Goal: Information Seeking & Learning: Learn about a topic

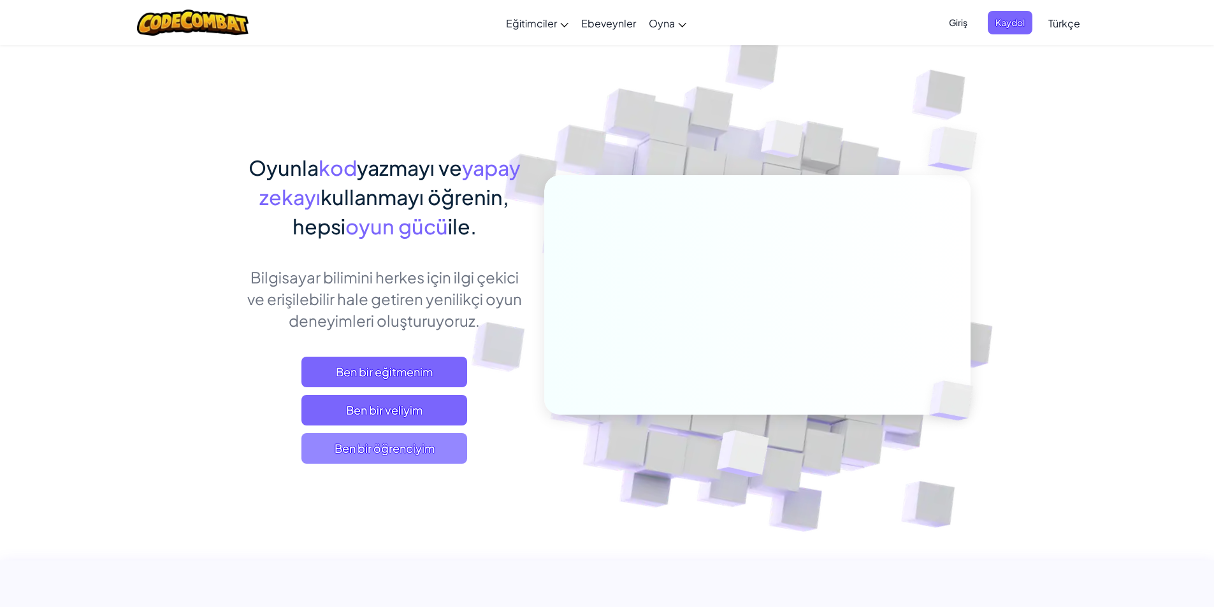
drag, startPoint x: 377, startPoint y: 454, endPoint x: 377, endPoint y: 461, distance: 7.0
click at [377, 461] on span "Ben bir öğrenciyim" at bounding box center [384, 448] width 166 height 31
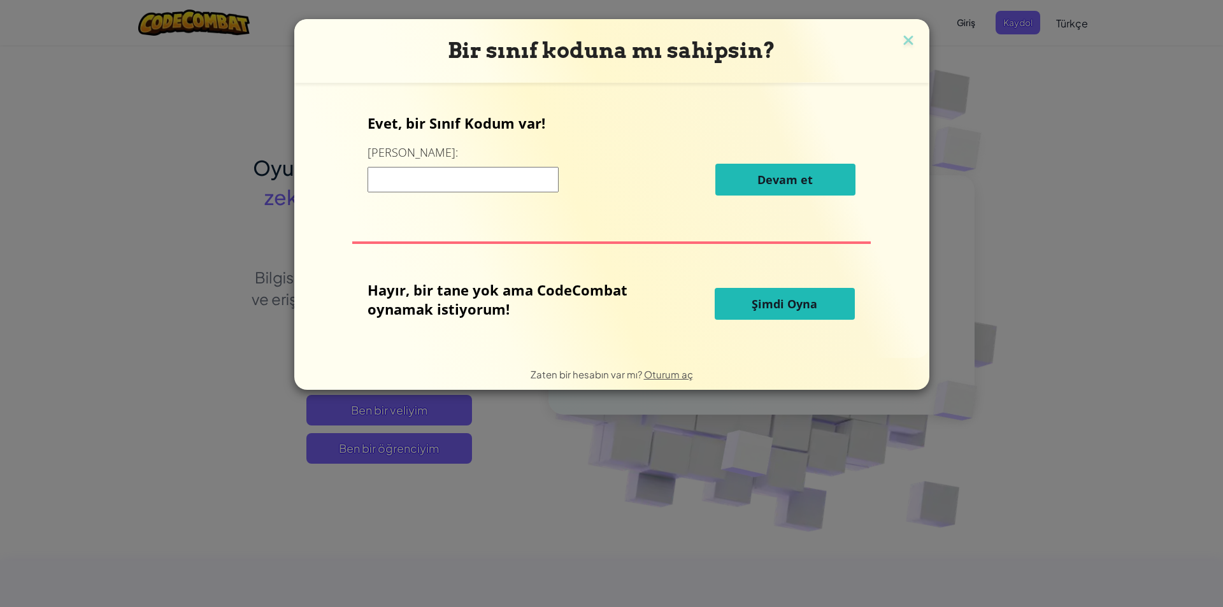
drag, startPoint x: 462, startPoint y: 184, endPoint x: 436, endPoint y: 175, distance: 27.0
click at [455, 186] on input at bounding box center [463, 179] width 191 height 25
click at [618, 264] on div "Evet, bir Sınıf Kodum var! Buraya girin: Devam et Hayır, bir tane yok ama CodeC…" at bounding box center [612, 221] width 610 height 250
click at [428, 177] on input at bounding box center [463, 179] width 191 height 25
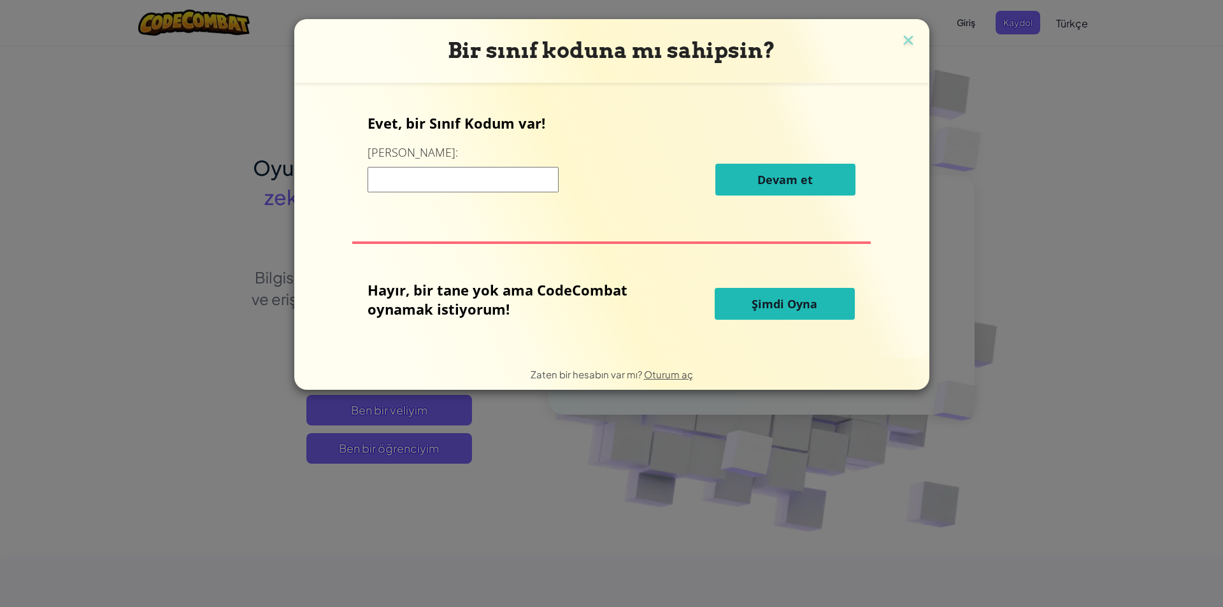
type input "s"
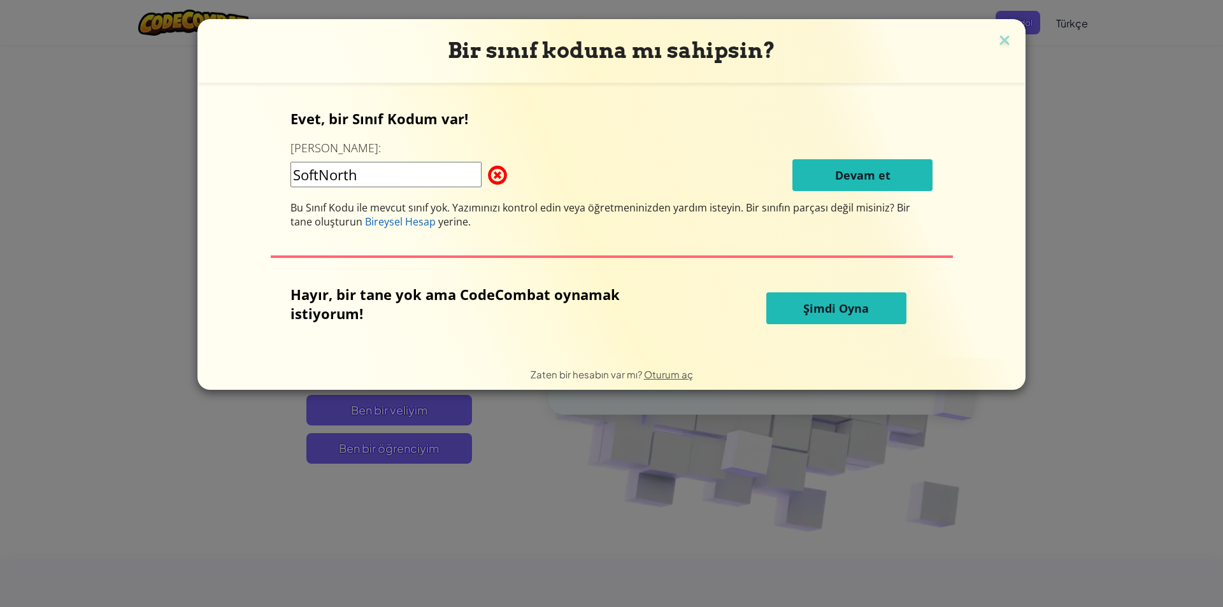
click at [389, 177] on input "SoftNorth" at bounding box center [386, 174] width 191 height 25
click at [300, 174] on input "SoftNorth" at bounding box center [386, 174] width 191 height 25
click at [302, 176] on input "SoftNorth" at bounding box center [386, 174] width 191 height 25
click at [382, 181] on input "SoftNorth" at bounding box center [386, 174] width 191 height 25
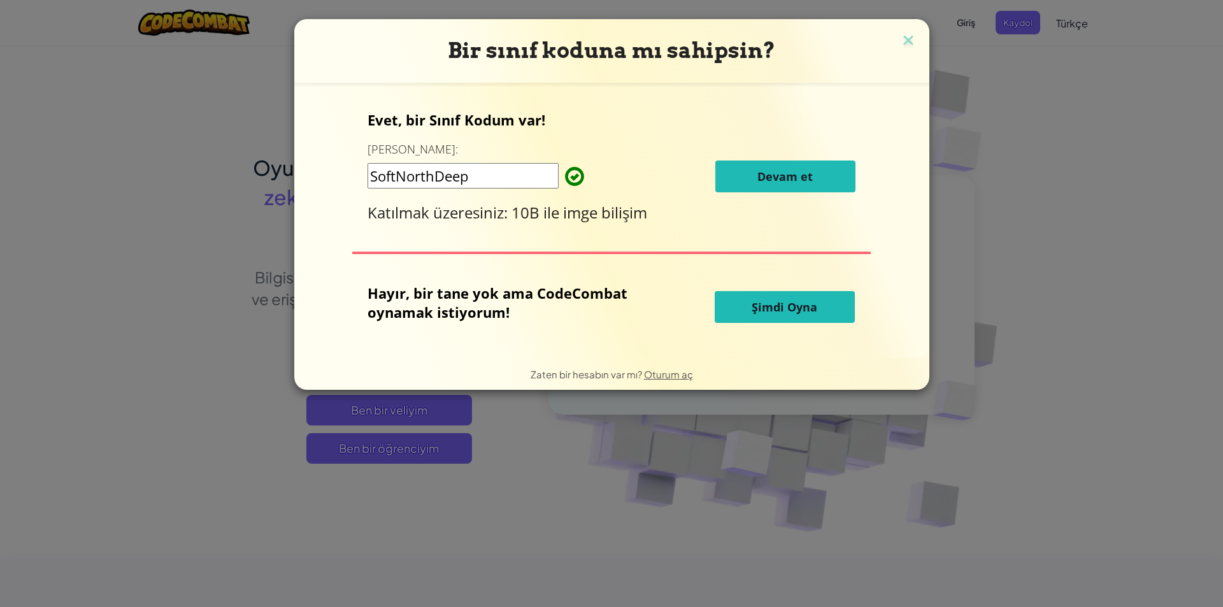
type input "SoftNorthDeep"
click at [789, 161] on button "Devam et" at bounding box center [786, 177] width 140 height 32
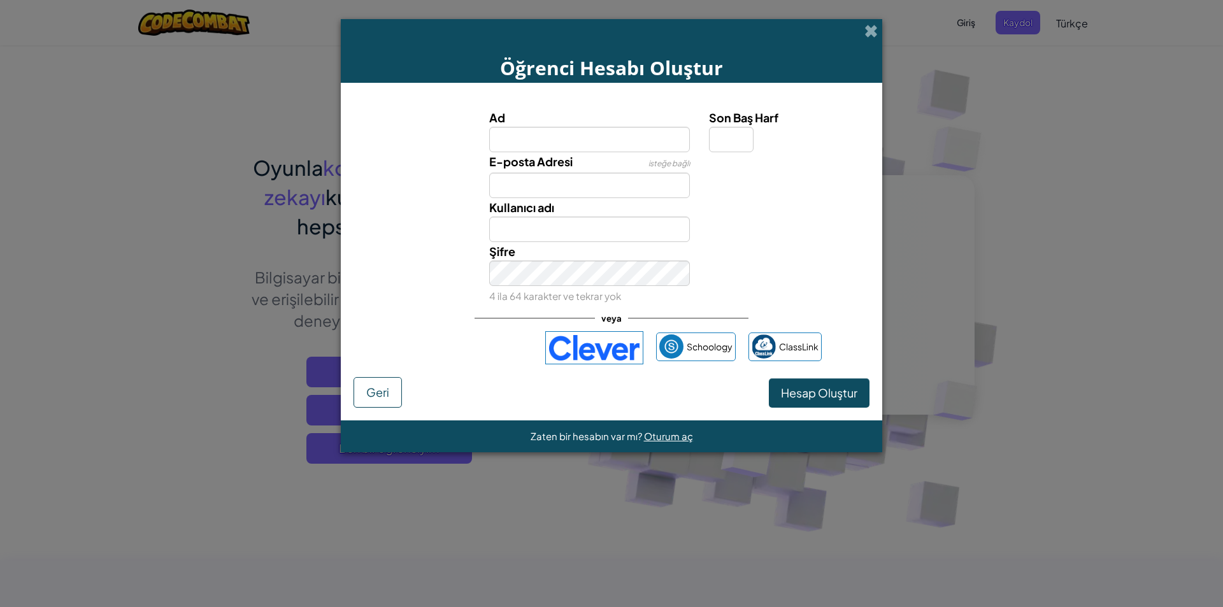
type input "b"
type input "Berna"
click at [522, 181] on input "E-posta Adresi" at bounding box center [589, 185] width 201 height 25
click at [531, 231] on input "Berna" at bounding box center [589, 229] width 201 height 25
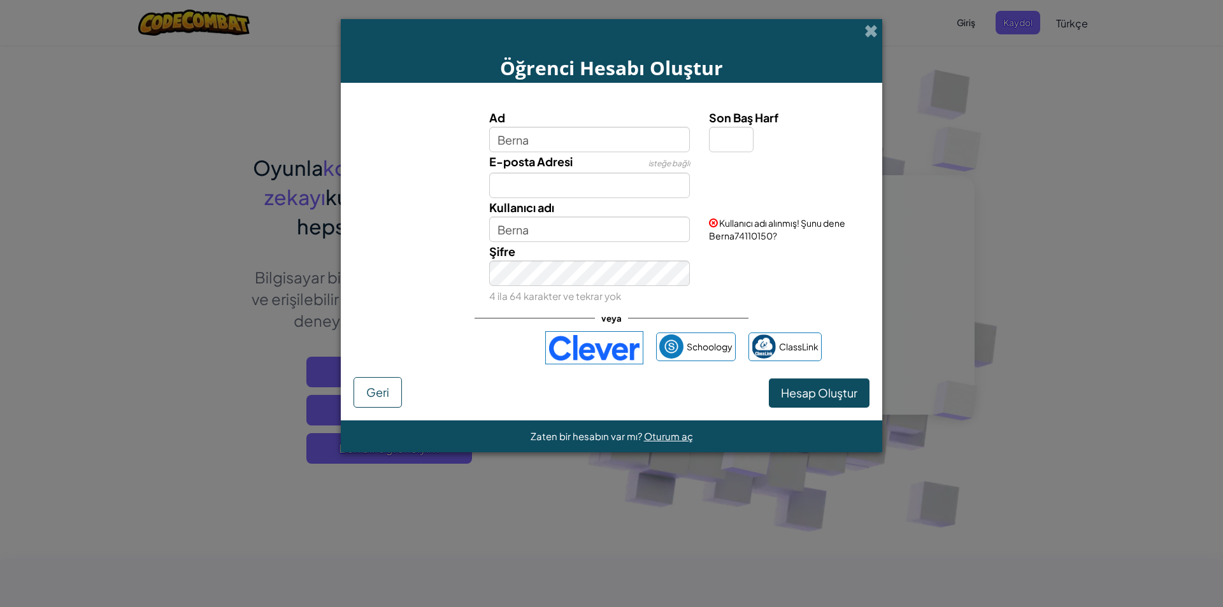
click at [565, 171] on div "E-posta Adresi isteğe bağlı" at bounding box center [590, 175] width 220 height 46
click at [566, 191] on input "E-posta Adresi" at bounding box center [589, 185] width 201 height 25
drag, startPoint x: 580, startPoint y: 141, endPoint x: 347, endPoint y: 166, distance: 234.5
click at [347, 166] on form "Ad Berna Son Baş Harf E-posta Adresi isteğe bağlı Kullanıcı adı Berna Kullanıcı…" at bounding box center [612, 252] width 542 height 338
type input "libos"
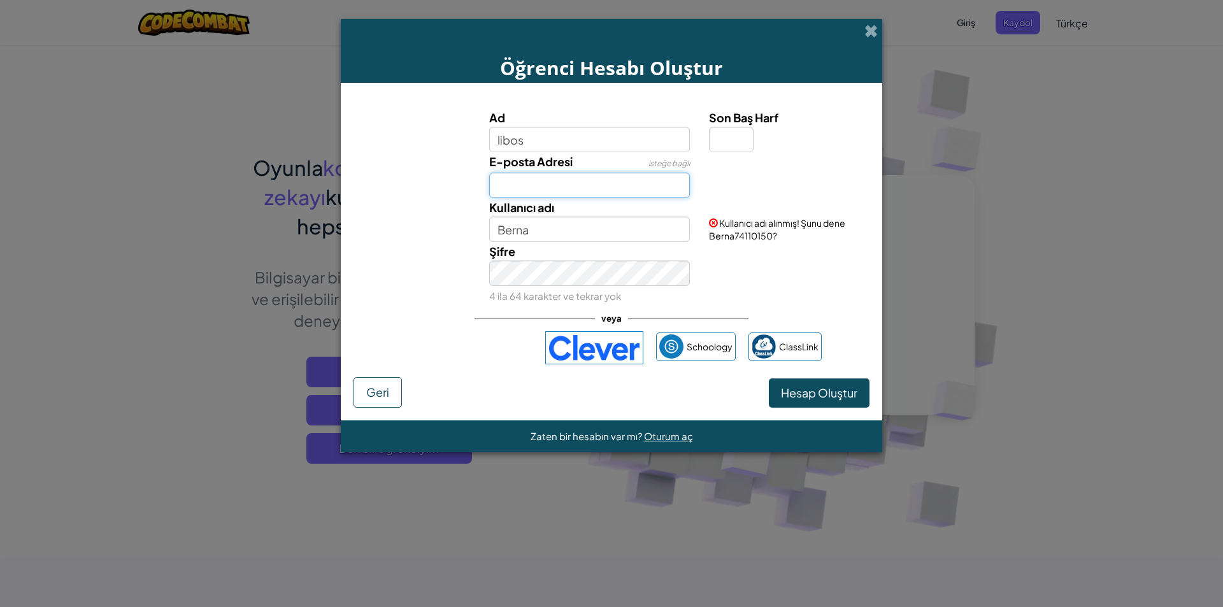
type input "Libos"
click at [577, 191] on input "E-posta Adresi" at bounding box center [589, 185] width 201 height 25
type input "azraapomakk@gmail.com"
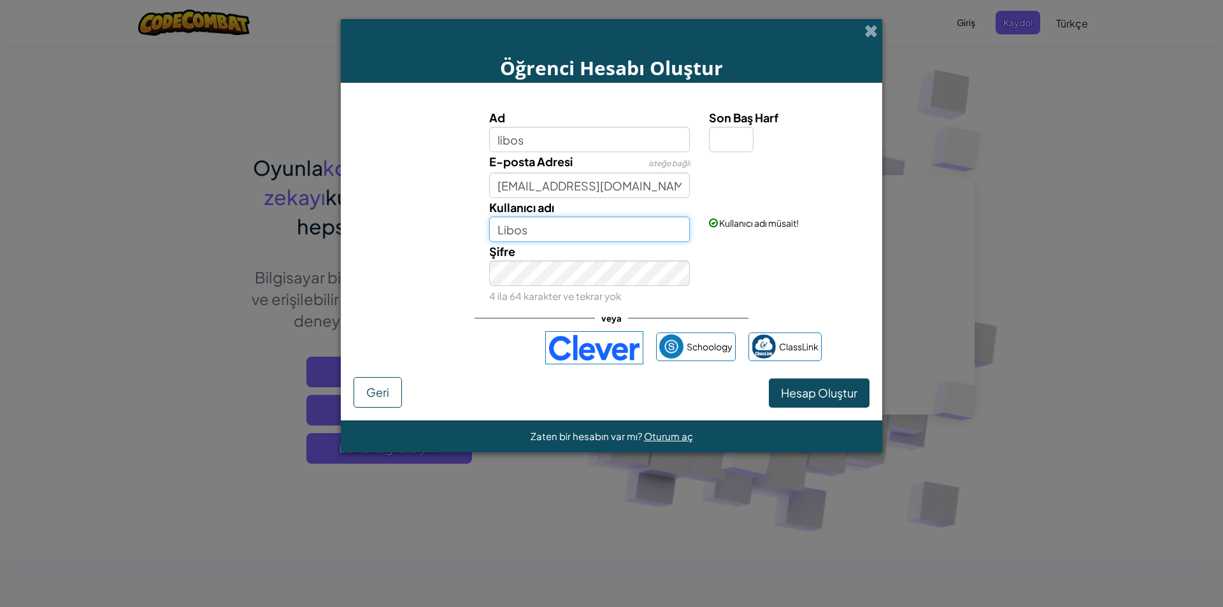
click at [561, 237] on input "Libos" at bounding box center [589, 229] width 201 height 25
type input "Libos8"
click at [714, 158] on div "E-posta iyi görünüyor!" at bounding box center [788, 167] width 177 height 31
drag, startPoint x: 724, startPoint y: 159, endPoint x: 734, endPoint y: 148, distance: 14.9
click at [723, 156] on div "E-posta iyi görünüyor!" at bounding box center [788, 167] width 177 height 31
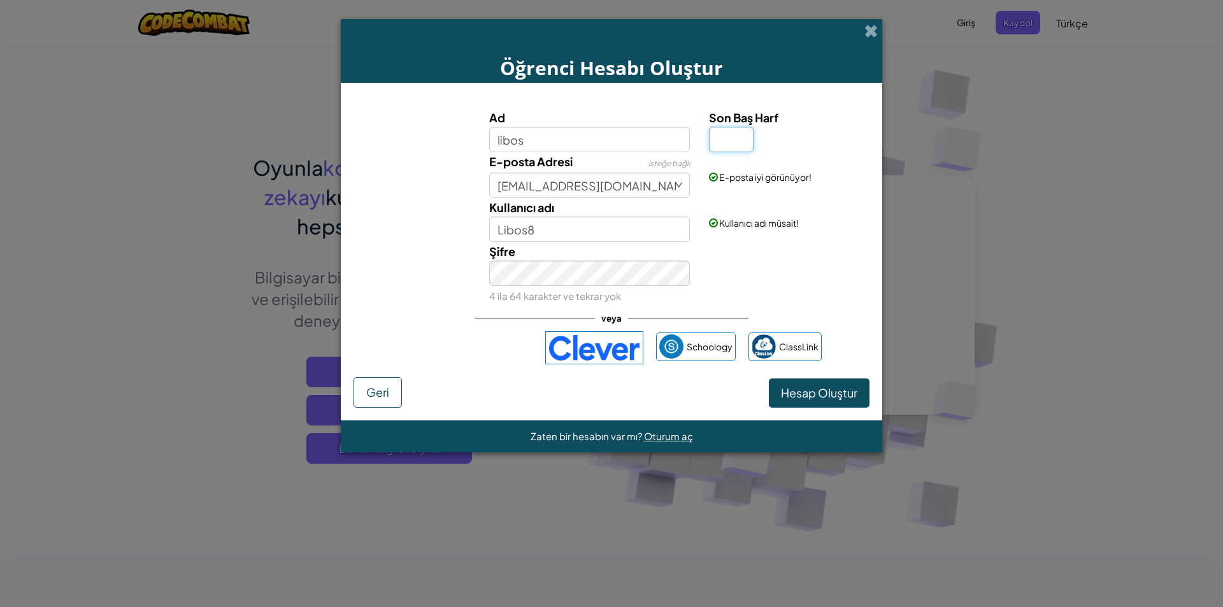
click at [737, 142] on input "Son Baş Harf" at bounding box center [731, 139] width 45 height 25
type input "0"
type input "Libos0"
click at [326, 298] on div "Öğrenci Hesabı Oluştur Ad libos Son Baş Harf 0 E-posta Adresi isteğe bağlı azra…" at bounding box center [611, 303] width 1223 height 607
click at [831, 387] on span "Hesap Oluştur" at bounding box center [819, 392] width 76 height 15
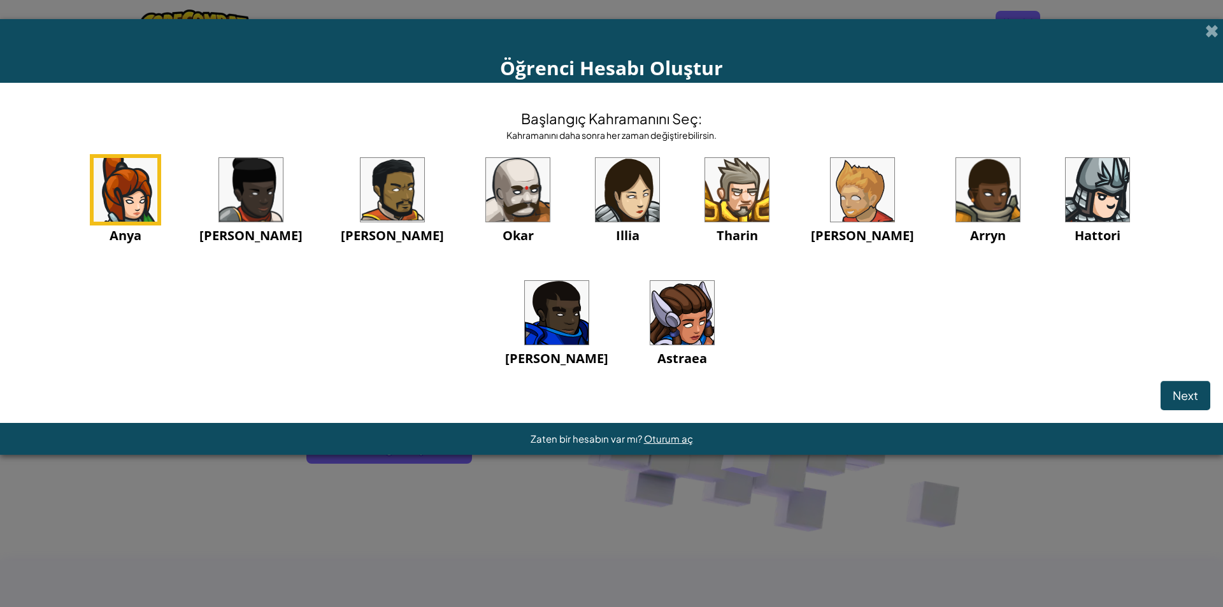
click at [120, 203] on img at bounding box center [126, 190] width 64 height 64
click at [1198, 387] on button "Next" at bounding box center [1186, 395] width 50 height 29
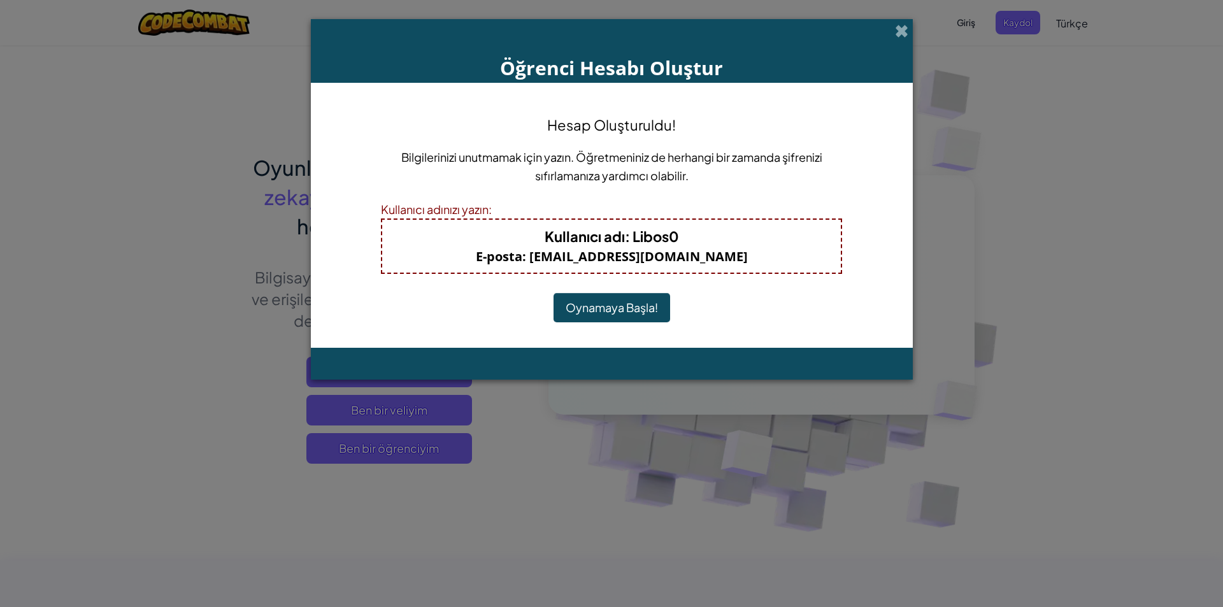
click at [644, 310] on button "Oynamaya Başla!" at bounding box center [612, 307] width 117 height 29
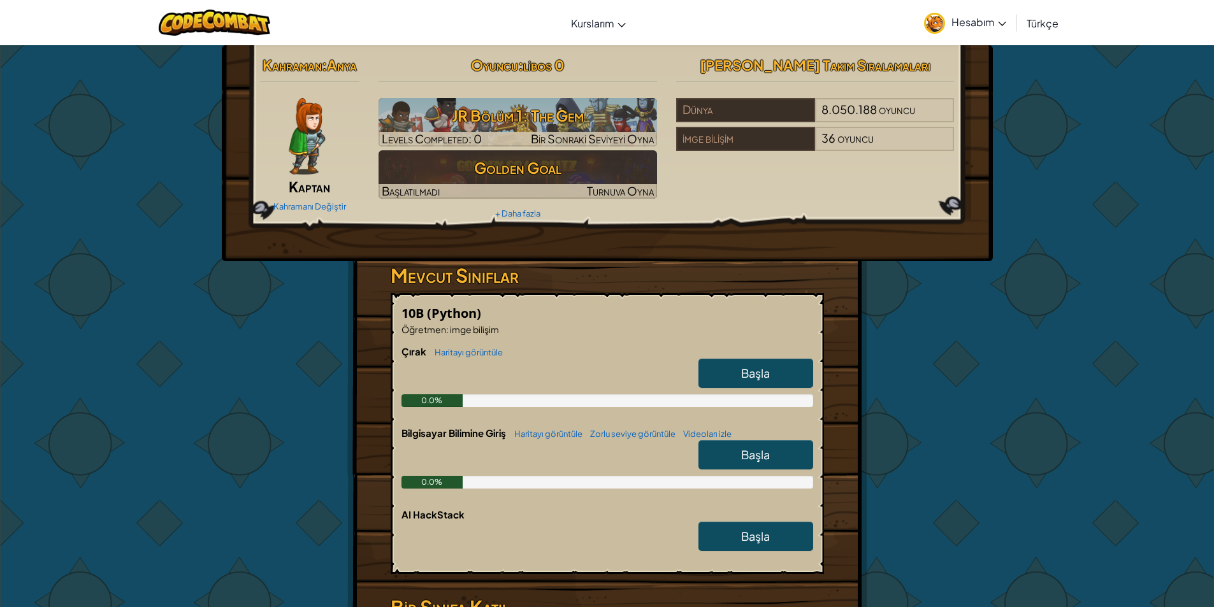
click at [775, 368] on link "Başla" at bounding box center [755, 373] width 115 height 29
select select "tr"
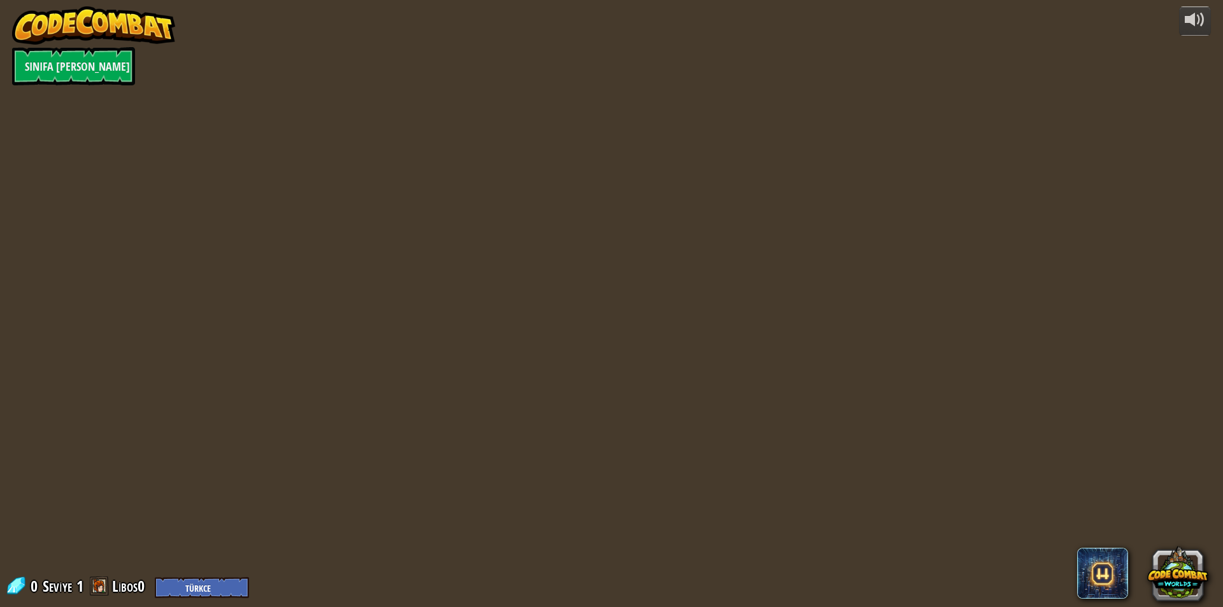
select select "tr"
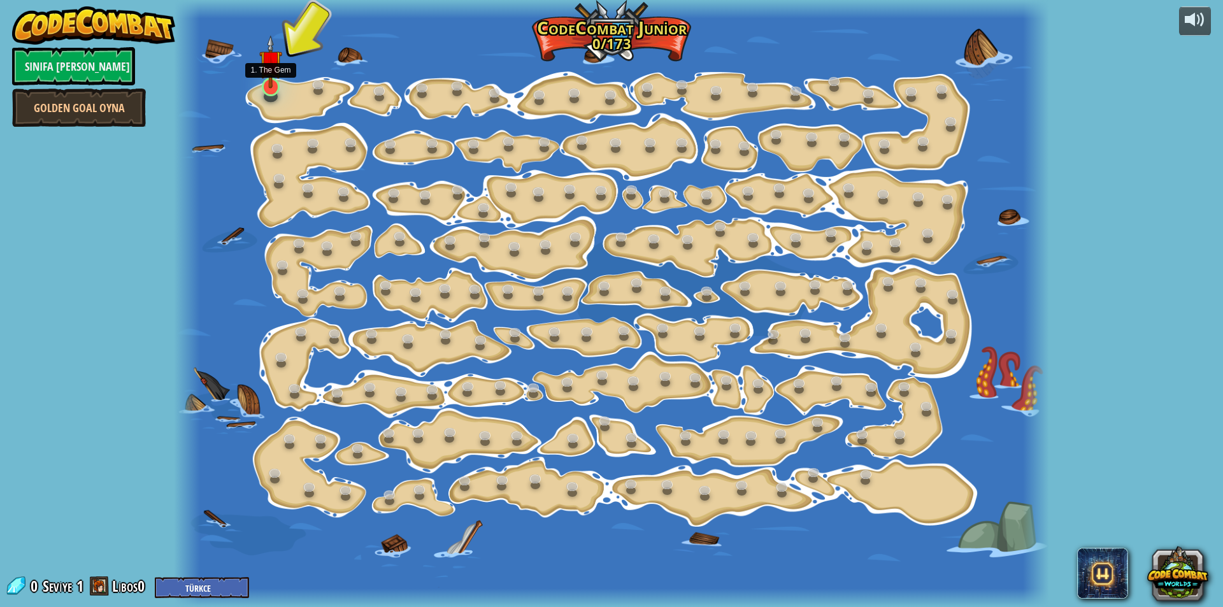
click at [266, 85] on img at bounding box center [270, 62] width 23 height 54
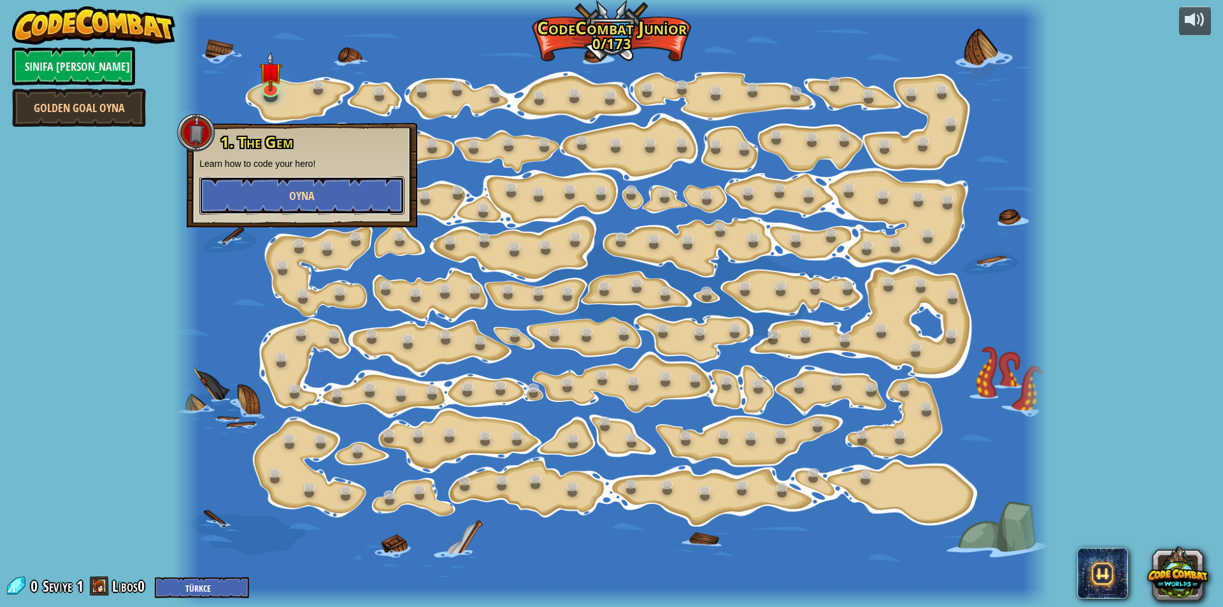
click at [287, 198] on button "Oyna" at bounding box center [301, 196] width 205 height 38
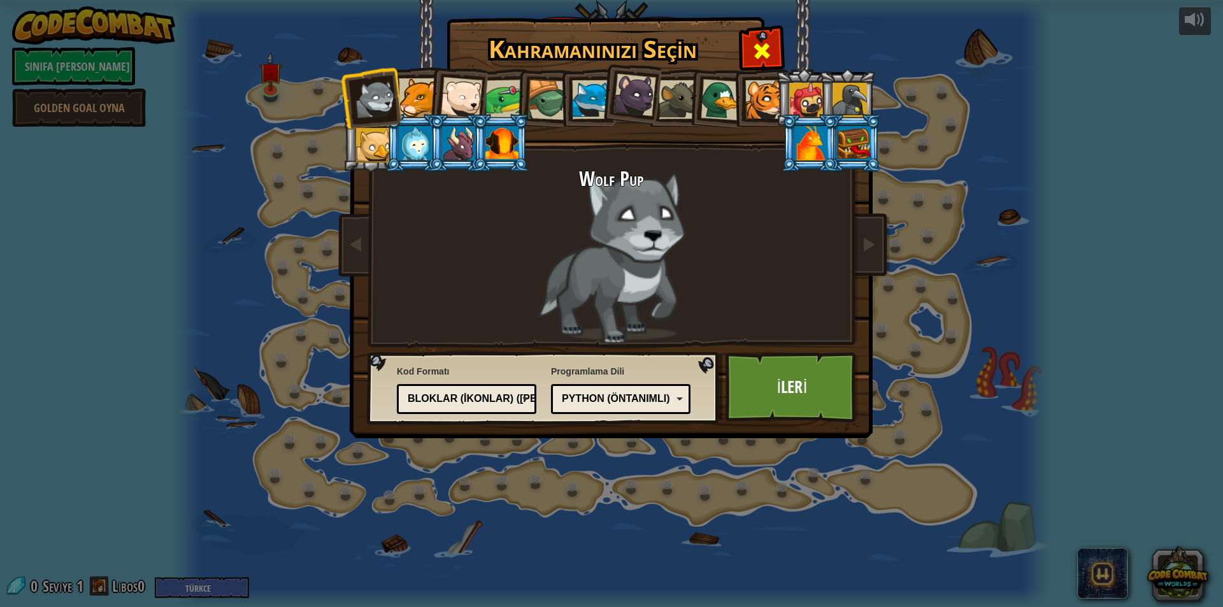
click at [780, 54] on div at bounding box center [762, 49] width 40 height 40
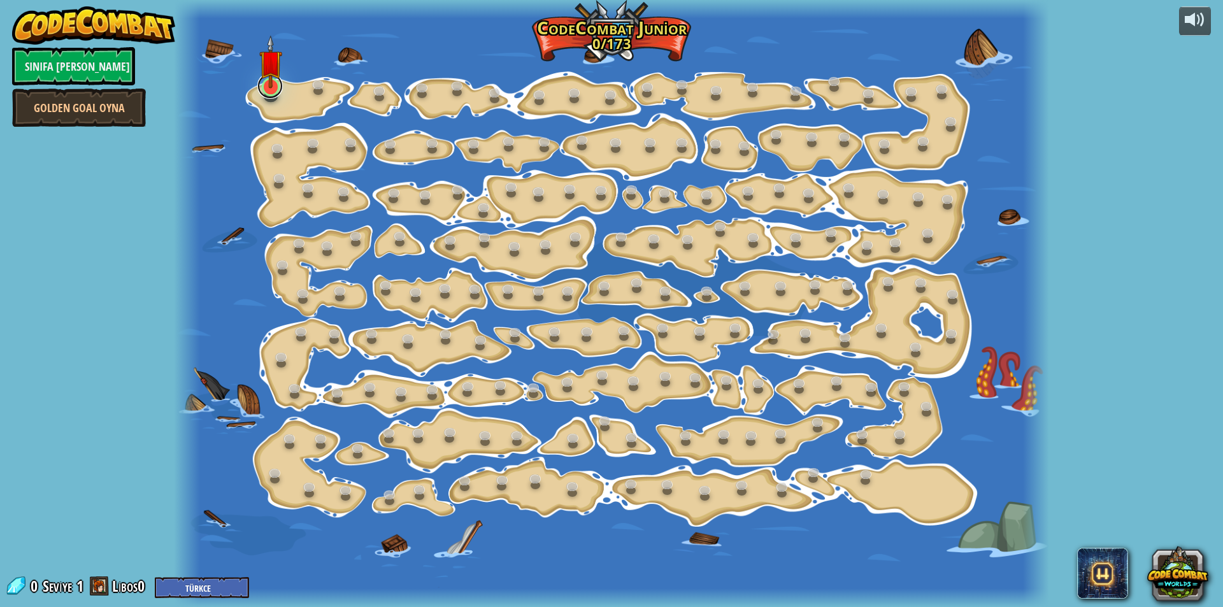
click at [277, 94] on link at bounding box center [269, 85] width 25 height 25
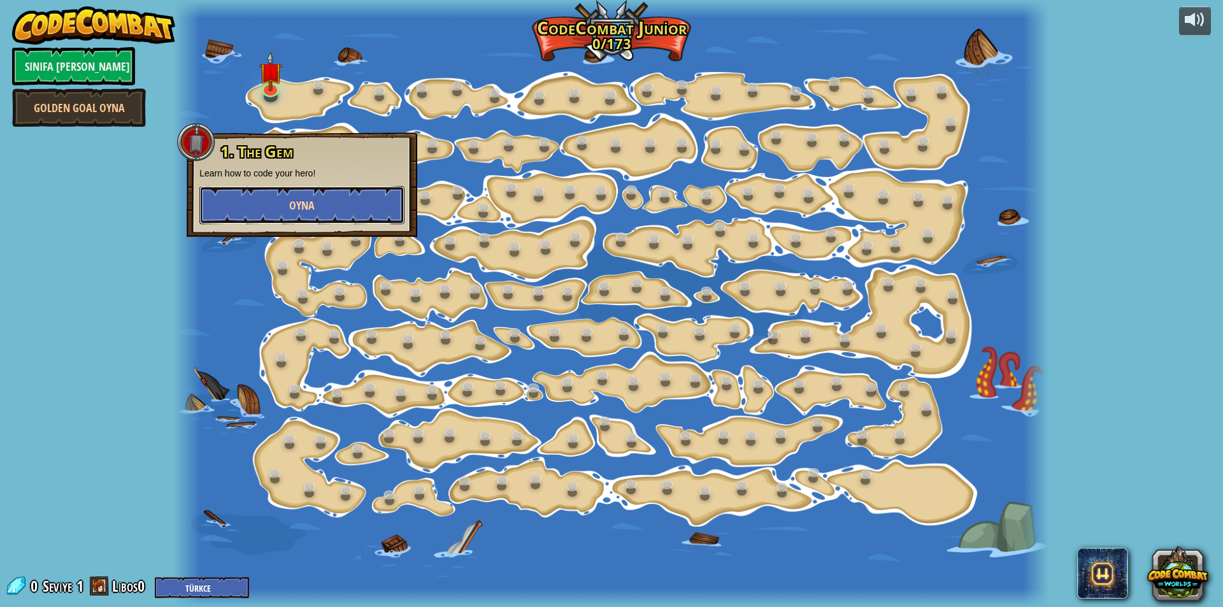
click at [304, 197] on button "Oyna" at bounding box center [301, 205] width 205 height 38
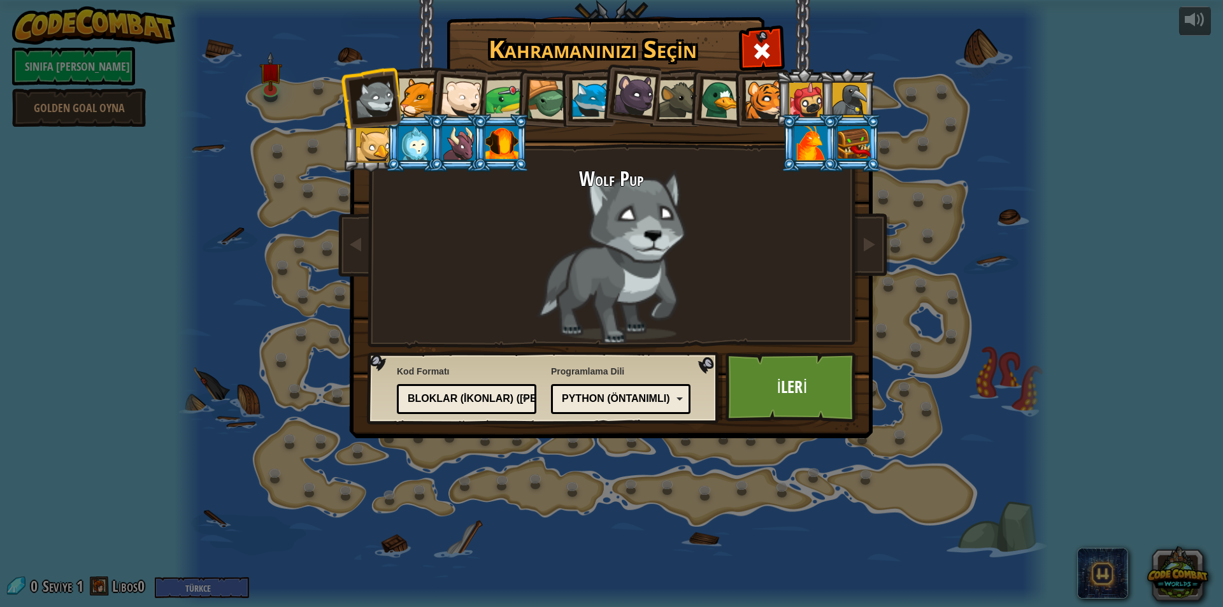
drag, startPoint x: 421, startPoint y: 104, endPoint x: 438, endPoint y: 97, distance: 19.2
click at [421, 103] on div at bounding box center [418, 97] width 39 height 39
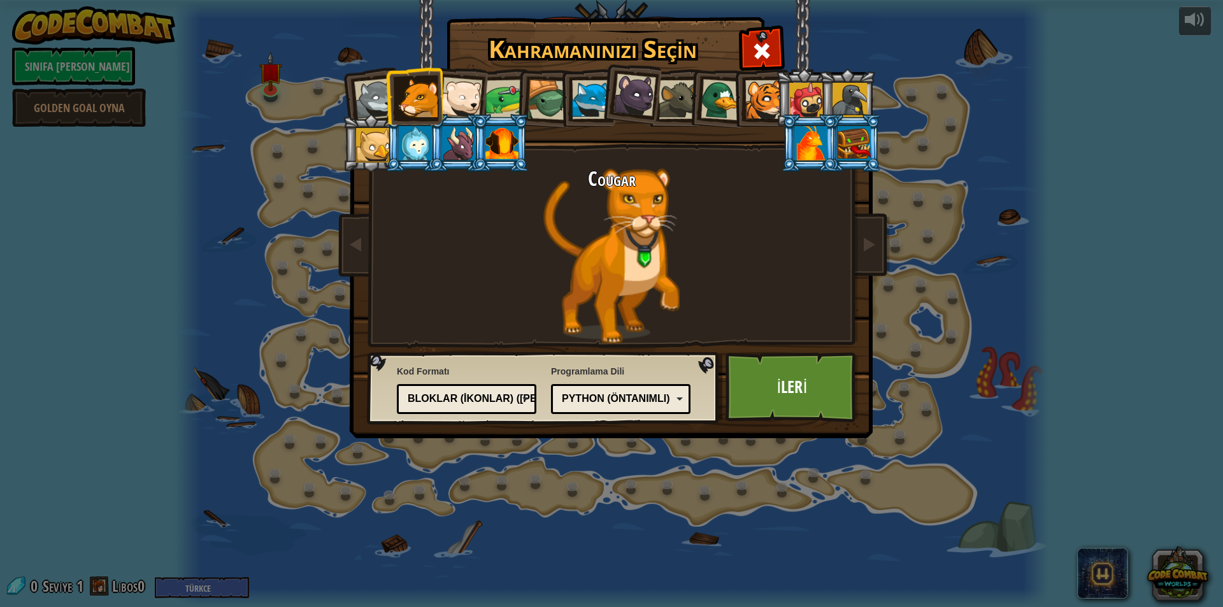
click at [504, 92] on div at bounding box center [506, 100] width 40 height 40
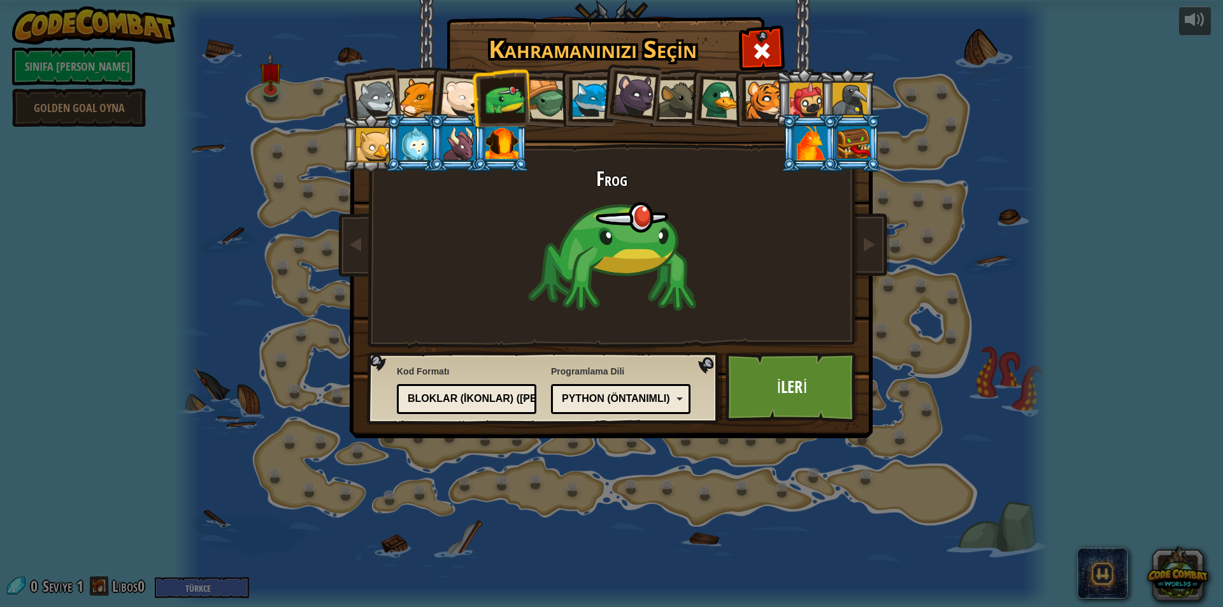
click at [554, 97] on div at bounding box center [548, 100] width 41 height 41
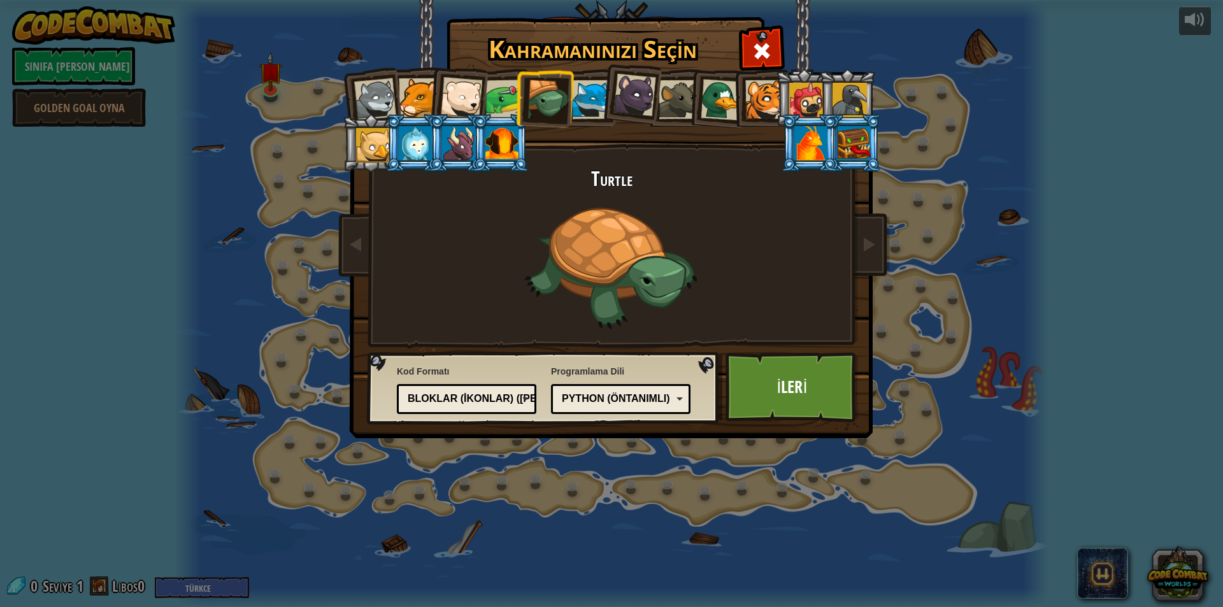
click at [435, 140] on li at bounding box center [457, 143] width 57 height 58
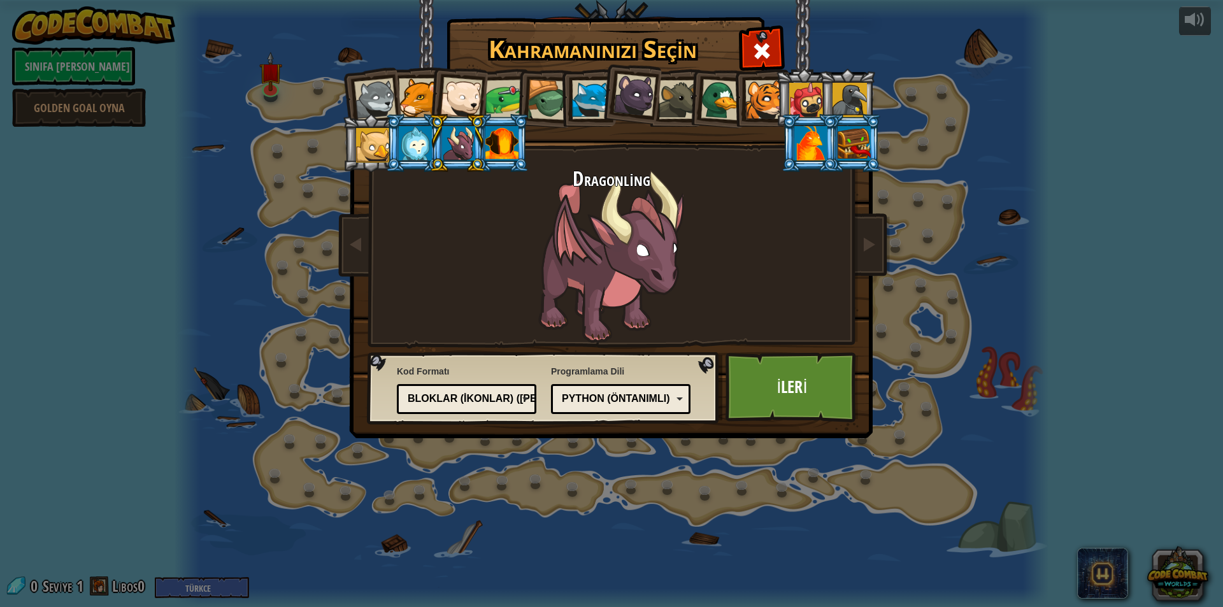
click at [716, 94] on div at bounding box center [721, 99] width 41 height 41
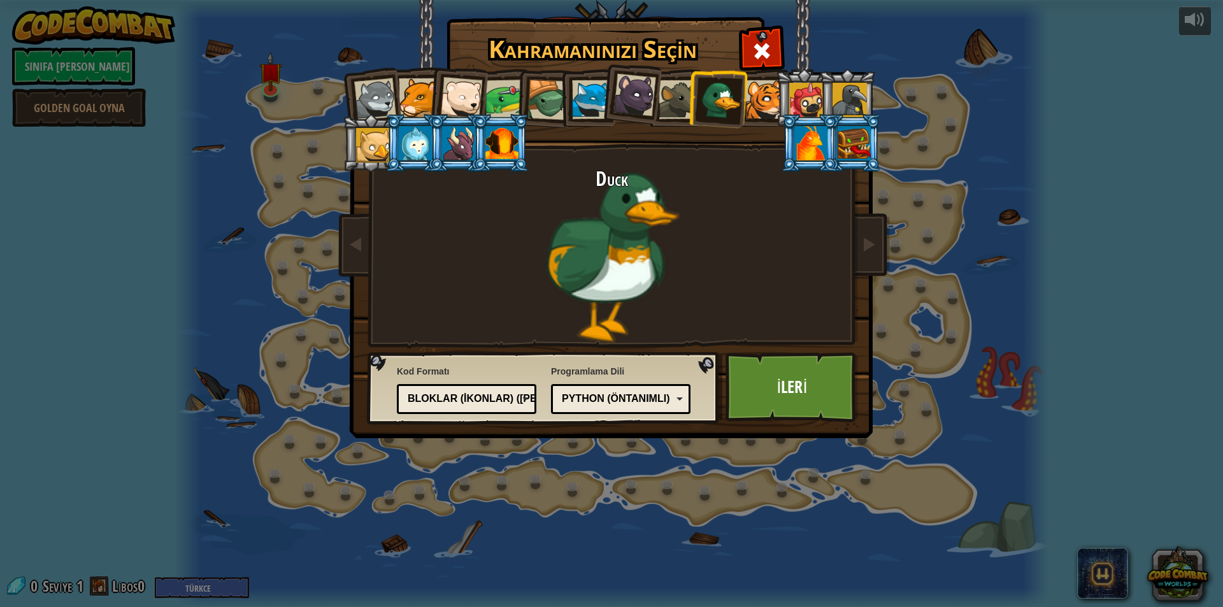
drag, startPoint x: 756, startPoint y: 107, endPoint x: 798, endPoint y: 97, distance: 43.3
click at [757, 107] on div at bounding box center [765, 99] width 39 height 39
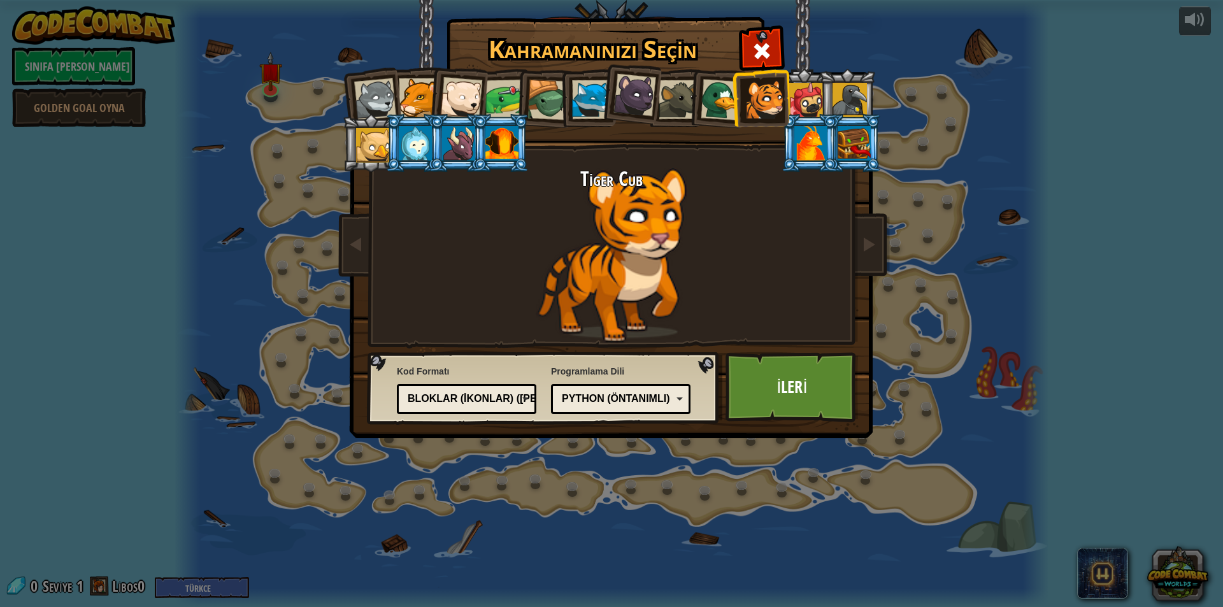
click at [823, 90] on li at bounding box center [847, 98] width 57 height 58
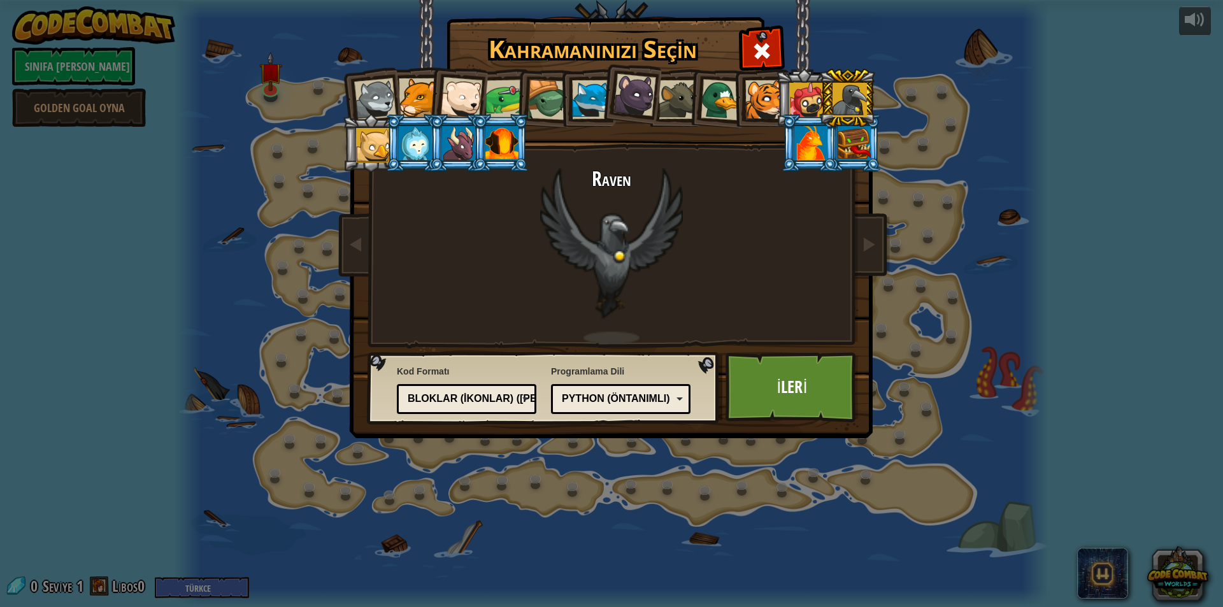
click at [819, 136] on div at bounding box center [811, 143] width 33 height 34
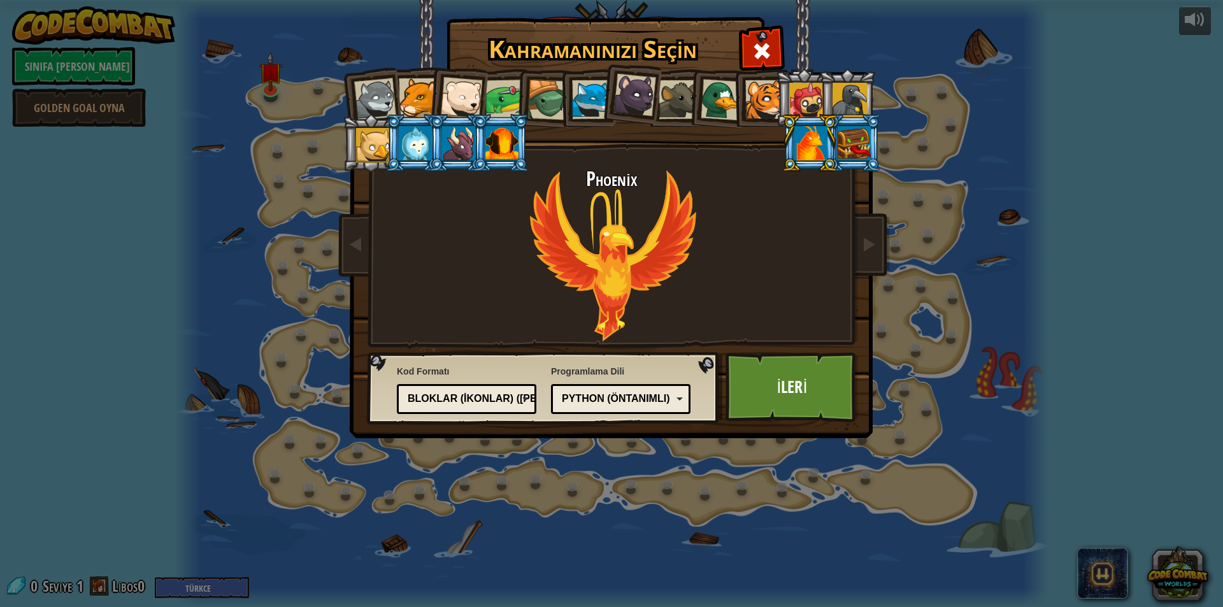
click at [818, 86] on div at bounding box center [806, 100] width 34 height 34
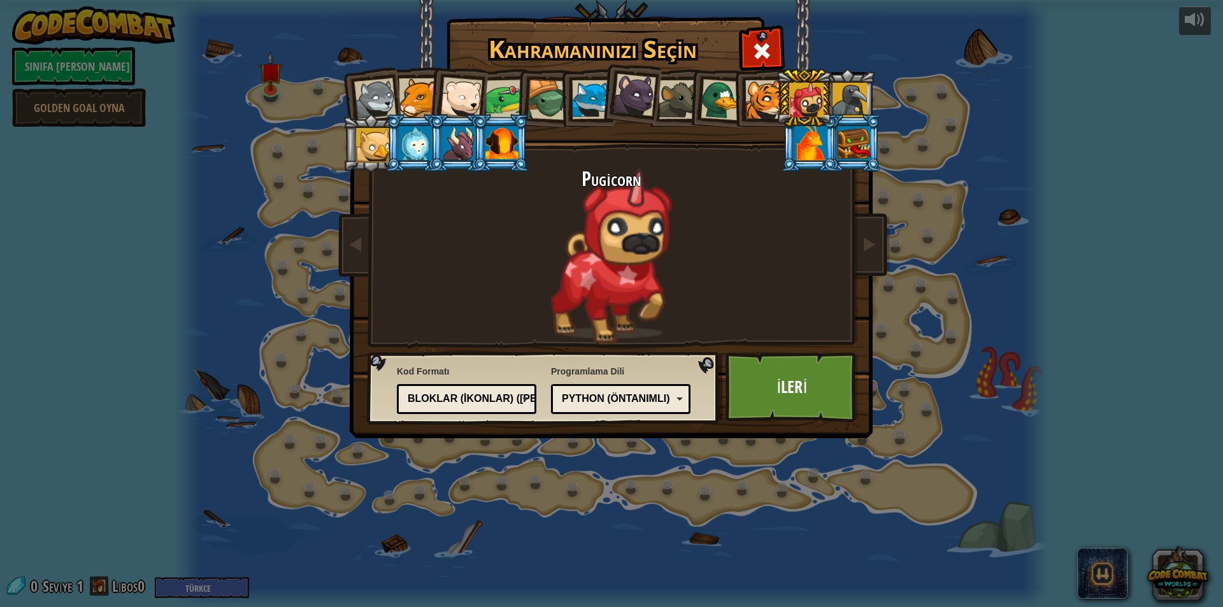
click at [758, 92] on div at bounding box center [765, 99] width 39 height 39
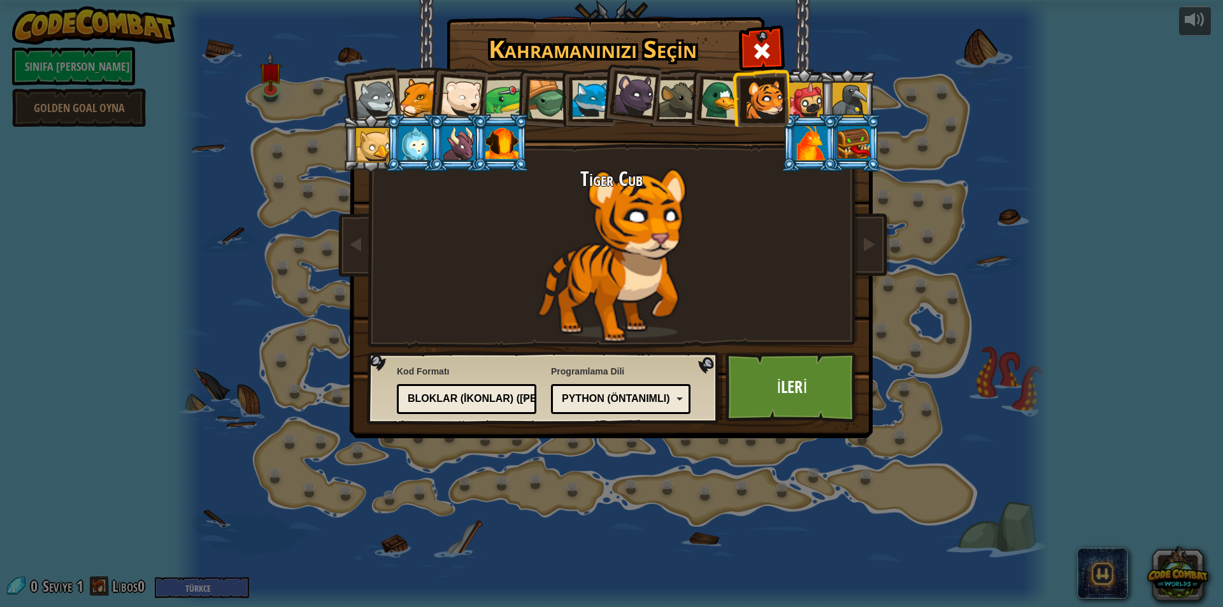
click at [440, 95] on li at bounding box center [457, 95] width 62 height 62
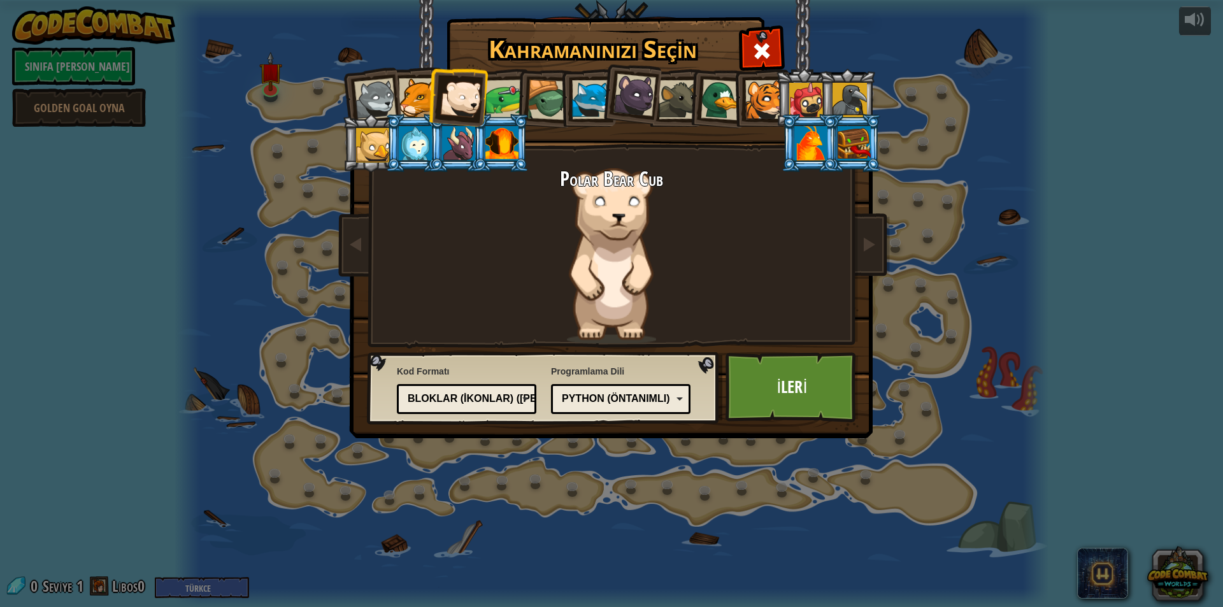
click at [421, 91] on div at bounding box center [418, 97] width 39 height 39
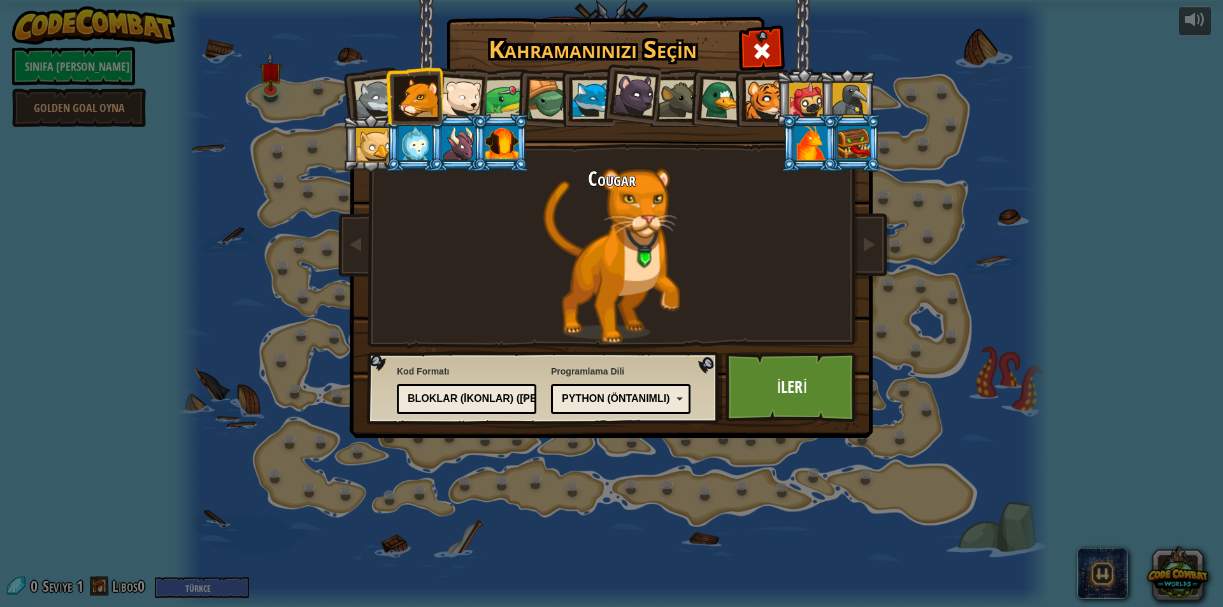
click at [782, 87] on li at bounding box center [803, 98] width 57 height 58
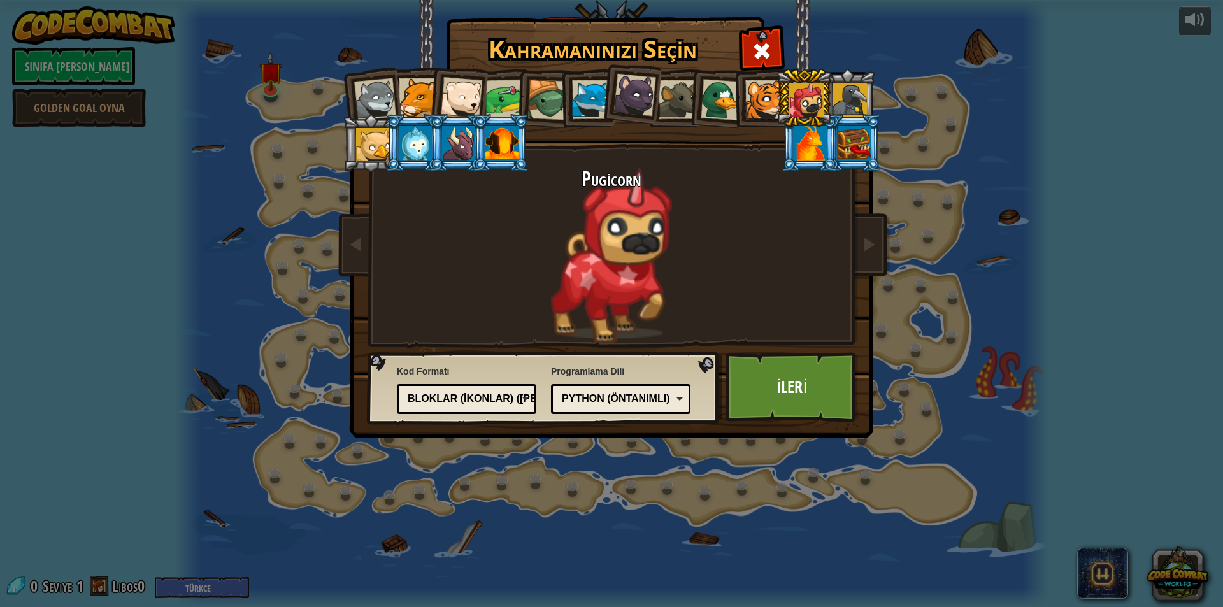
click at [756, 89] on div at bounding box center [765, 99] width 39 height 39
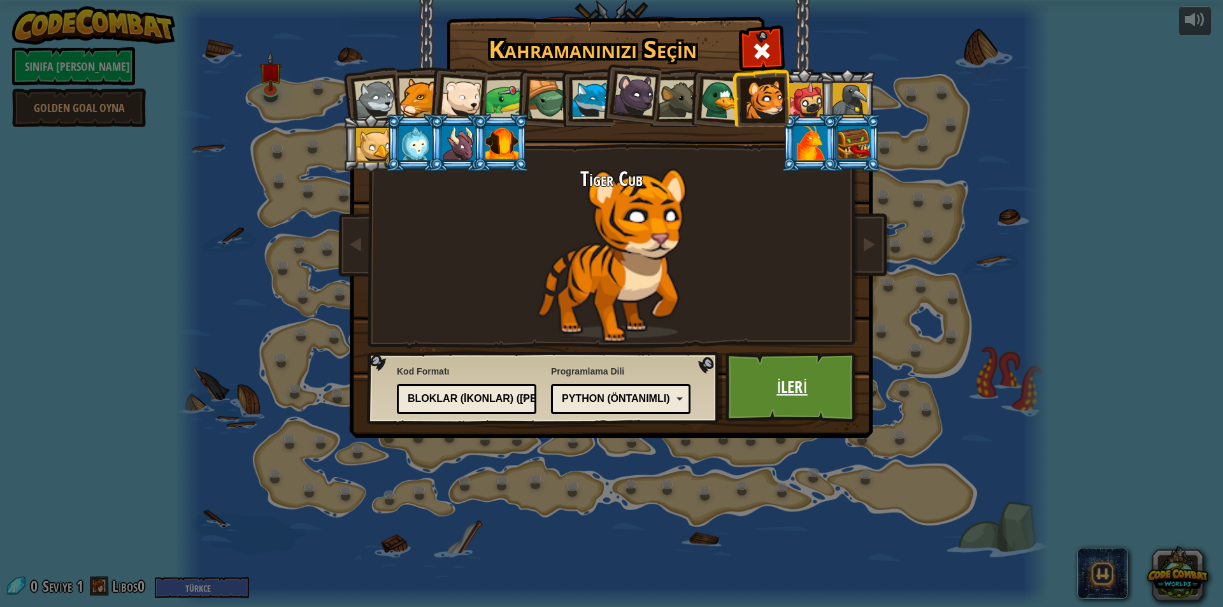
click at [767, 389] on link "İleri" at bounding box center [792, 387] width 133 height 70
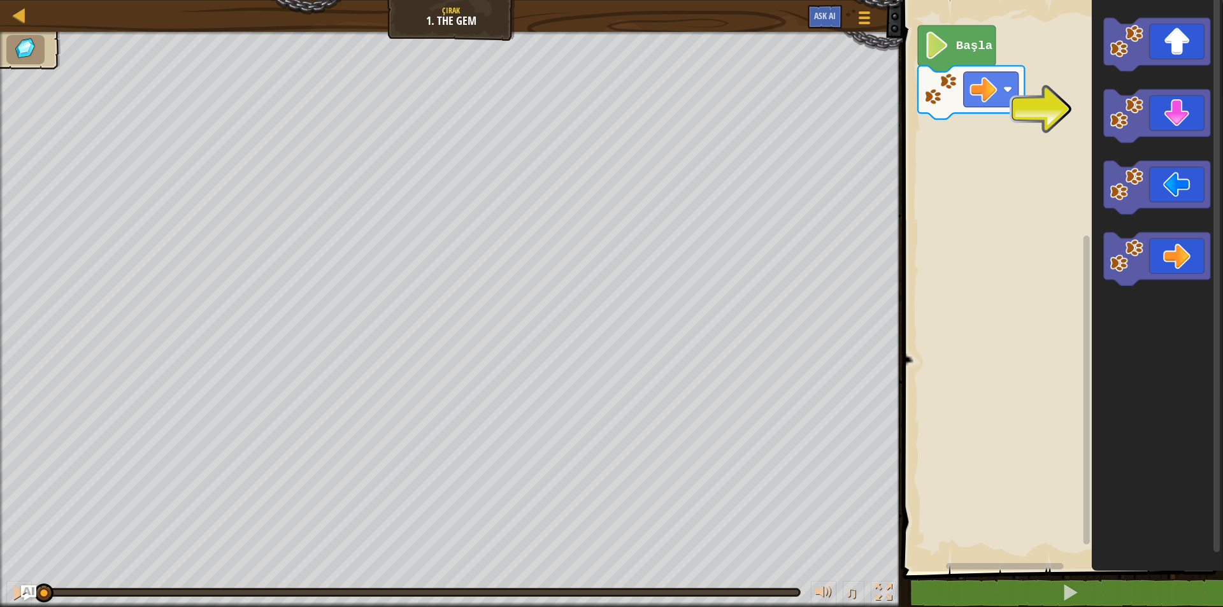
click at [948, 48] on image "Blockly Çalışma Alanı" at bounding box center [937, 45] width 26 height 27
click at [977, 122] on div "Başla" at bounding box center [1061, 283] width 324 height 578
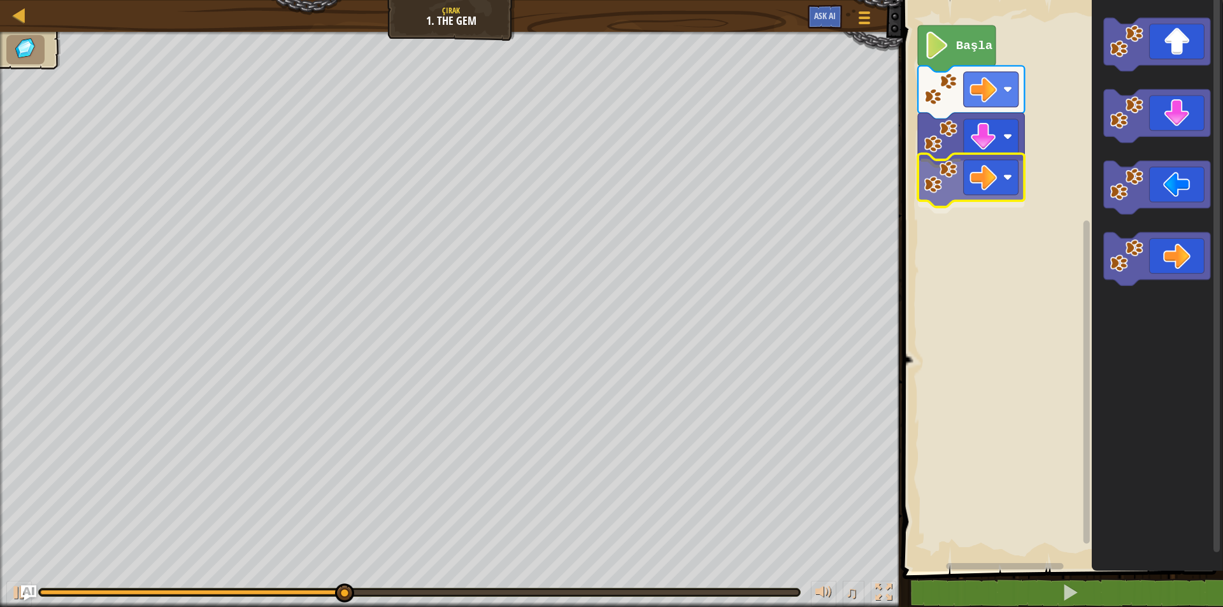
click at [997, 195] on div "Başla" at bounding box center [1061, 283] width 324 height 578
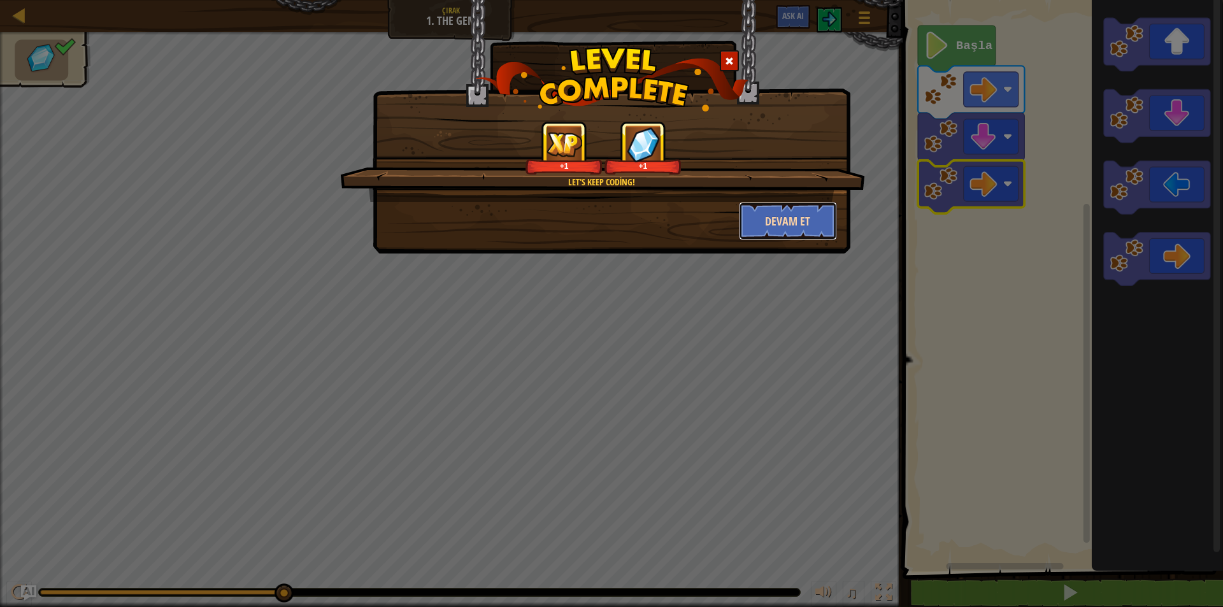
click at [809, 234] on button "Devam et" at bounding box center [788, 221] width 99 height 38
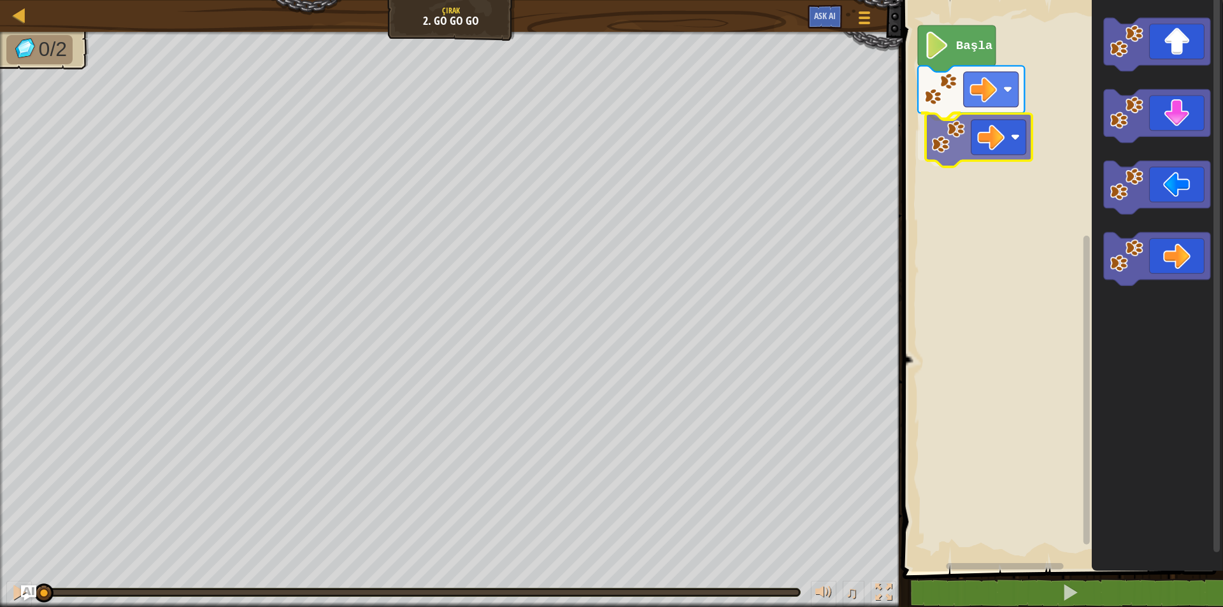
click at [1020, 142] on div "Başla" at bounding box center [1061, 283] width 324 height 578
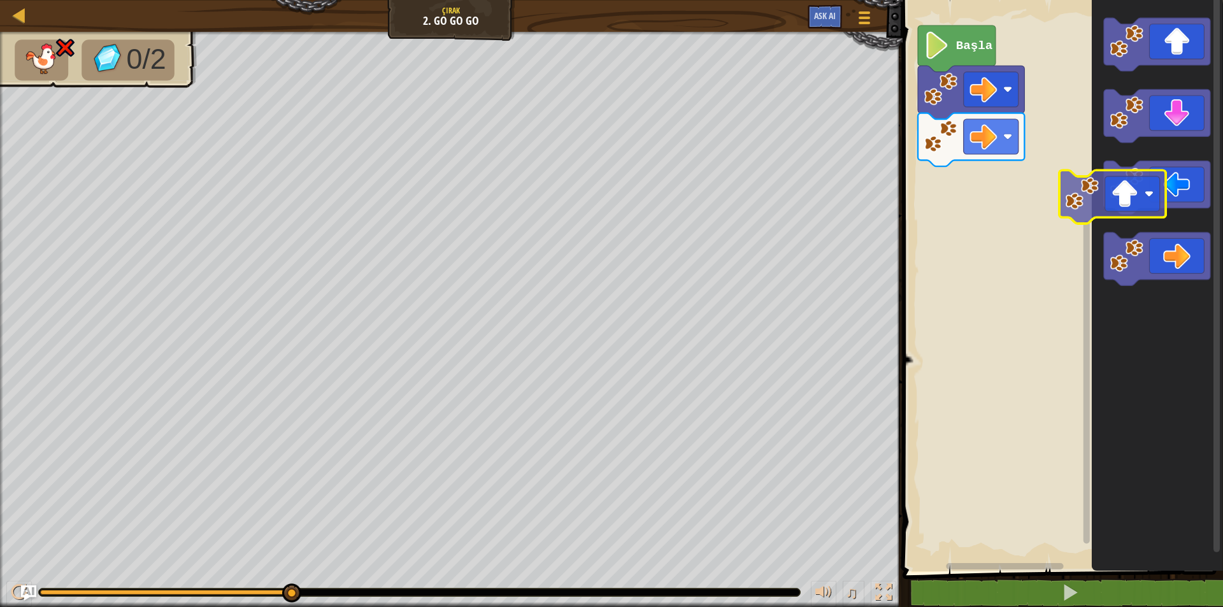
click at [1113, 199] on g "Blockly Çalışma Alanı" at bounding box center [1157, 152] width 106 height 268
click at [961, 54] on icon "Blockly Çalışma Alanı" at bounding box center [957, 48] width 78 height 47
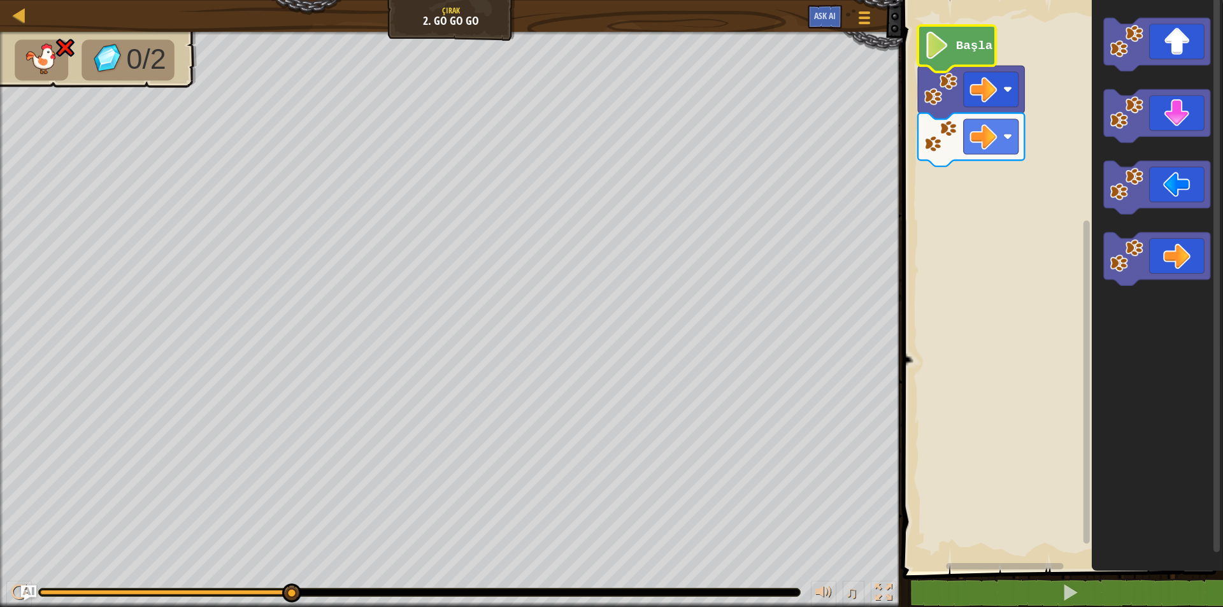
click at [956, 54] on icon "Blockly Çalışma Alanı" at bounding box center [957, 48] width 78 height 47
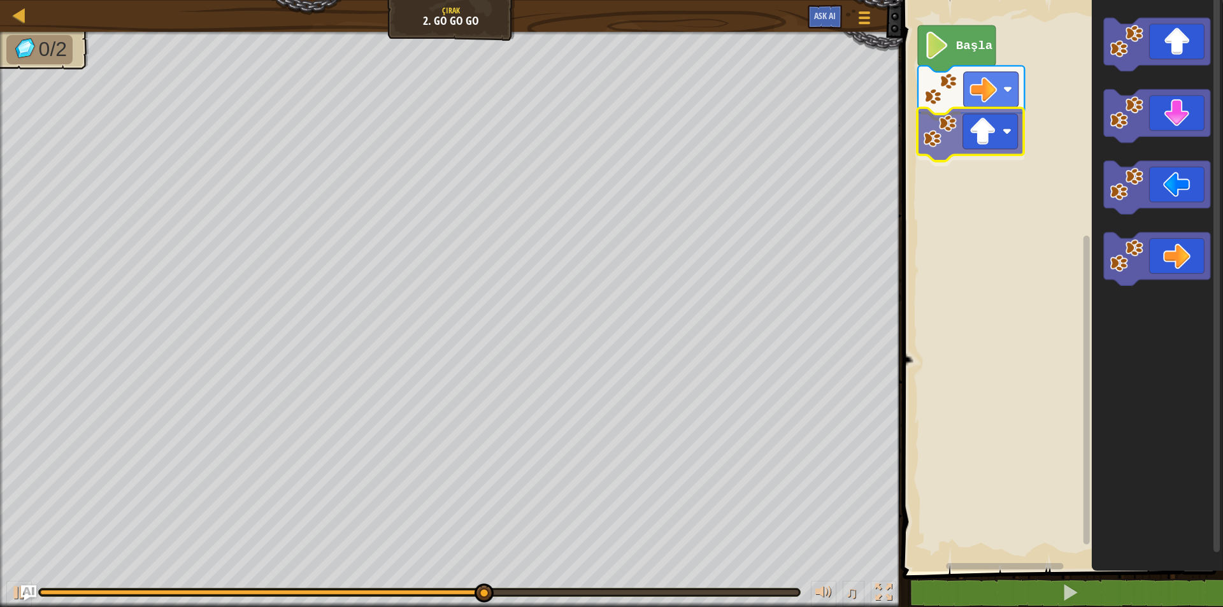
click at [972, 138] on div "Başla" at bounding box center [1061, 283] width 324 height 578
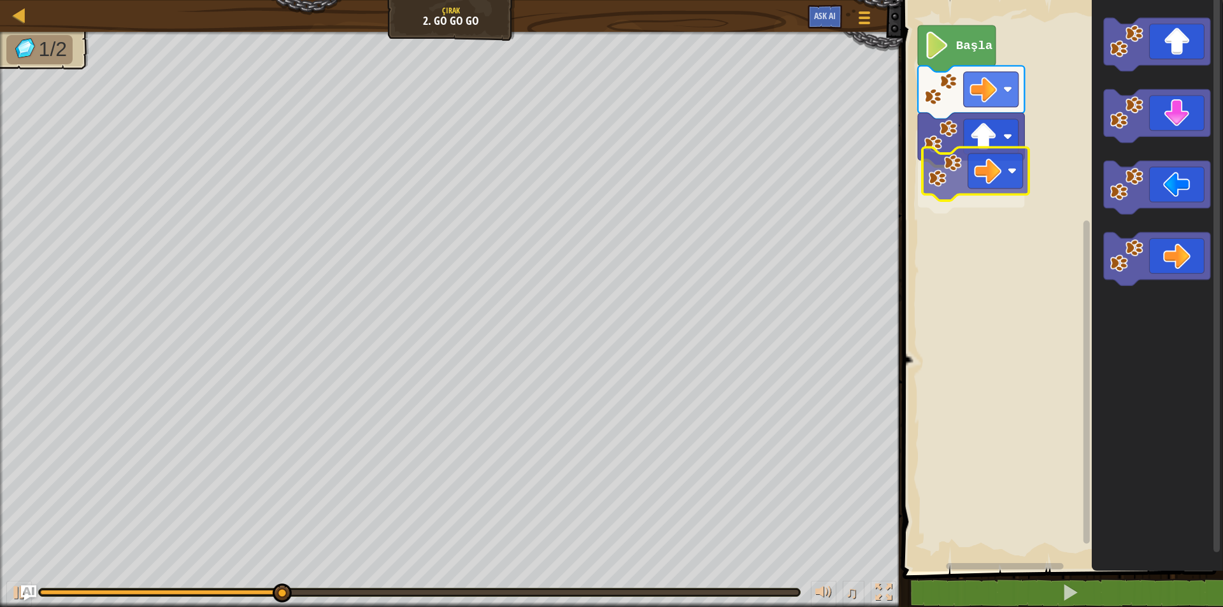
click at [983, 163] on div "Başla" at bounding box center [1061, 283] width 324 height 578
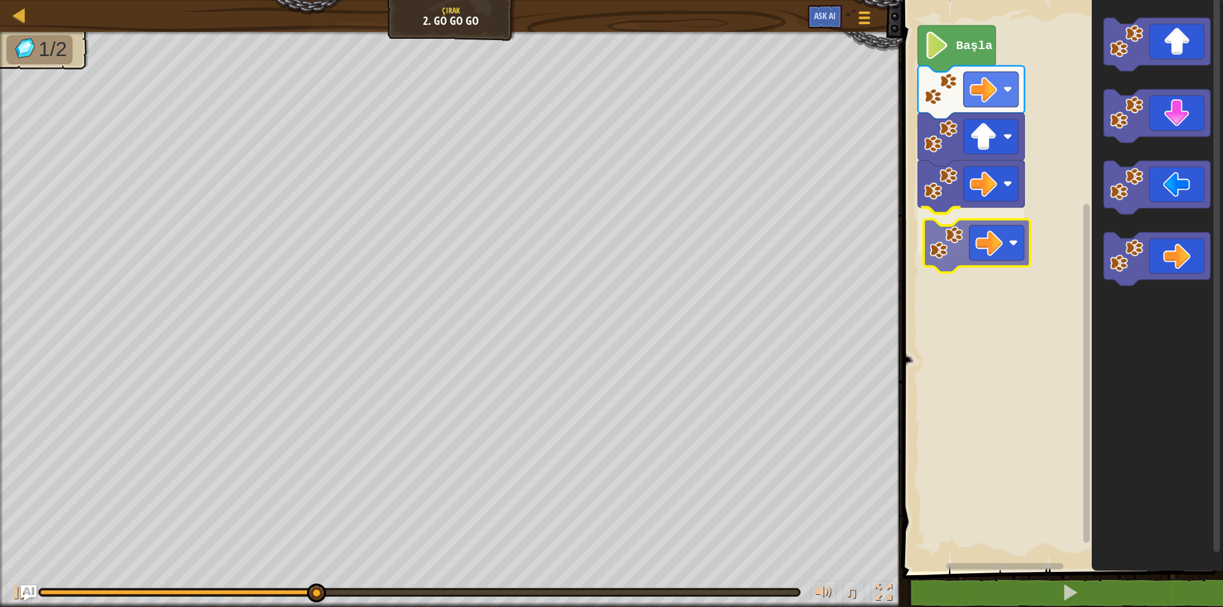
click at [1004, 244] on div "Başla" at bounding box center [1061, 283] width 324 height 578
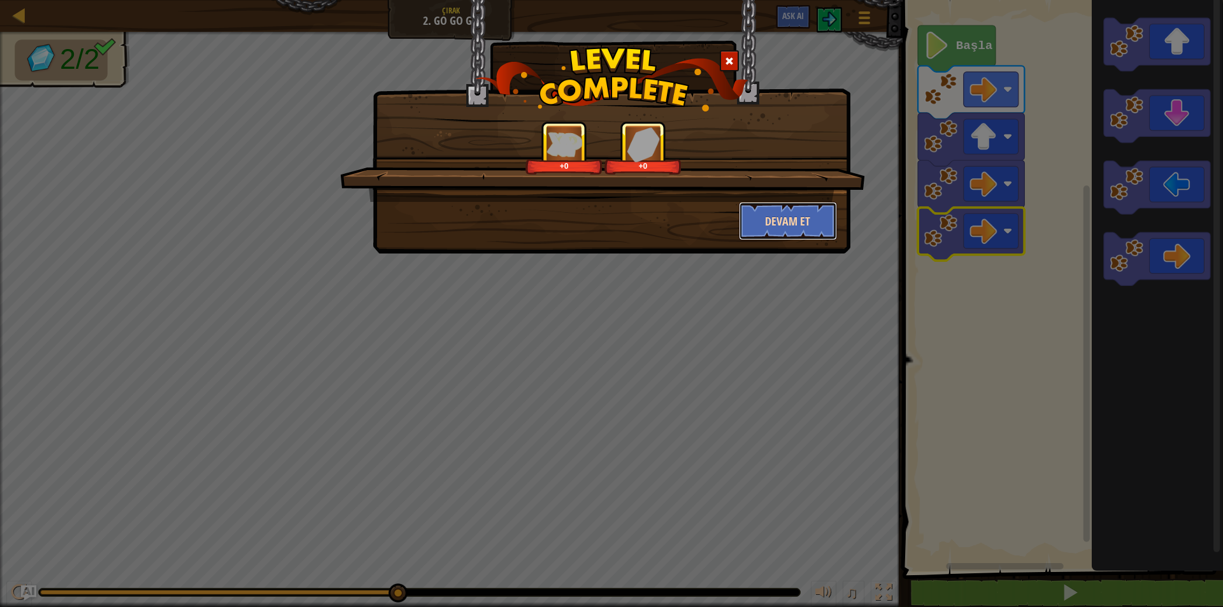
click at [763, 221] on button "Devam et" at bounding box center [788, 221] width 99 height 38
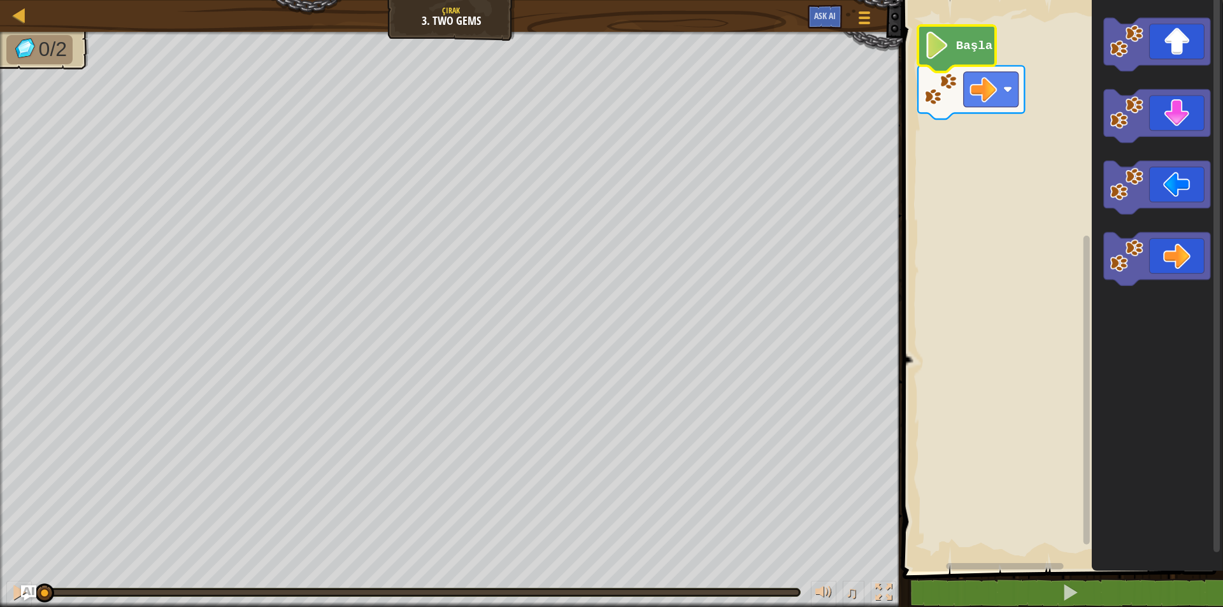
click at [956, 54] on icon "Blockly Çalışma Alanı" at bounding box center [957, 48] width 78 height 47
click at [981, 47] on text "Başla" at bounding box center [974, 46] width 36 height 14
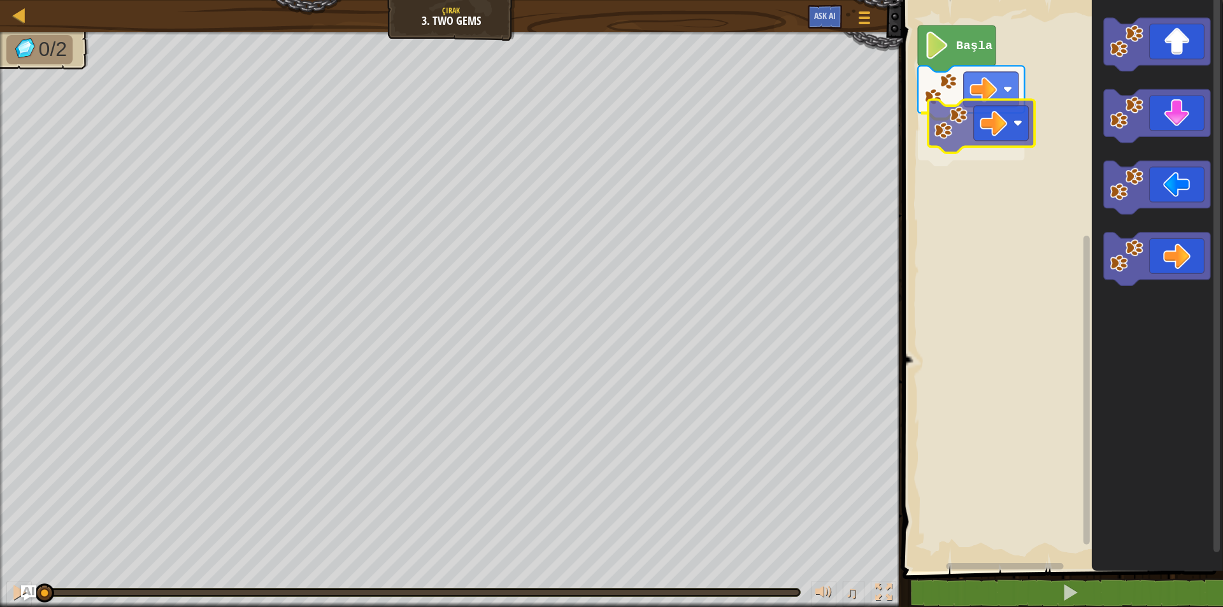
click at [969, 131] on div "Başla" at bounding box center [1061, 283] width 324 height 578
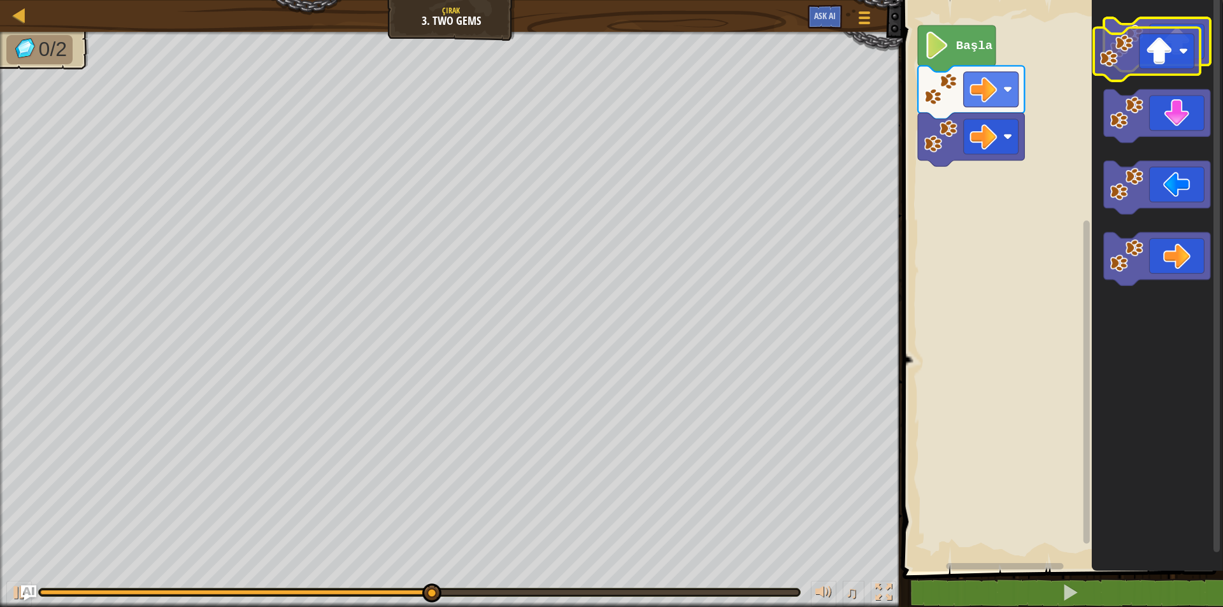
click at [1160, 62] on icon "Blockly Çalışma Alanı" at bounding box center [1157, 45] width 106 height 54
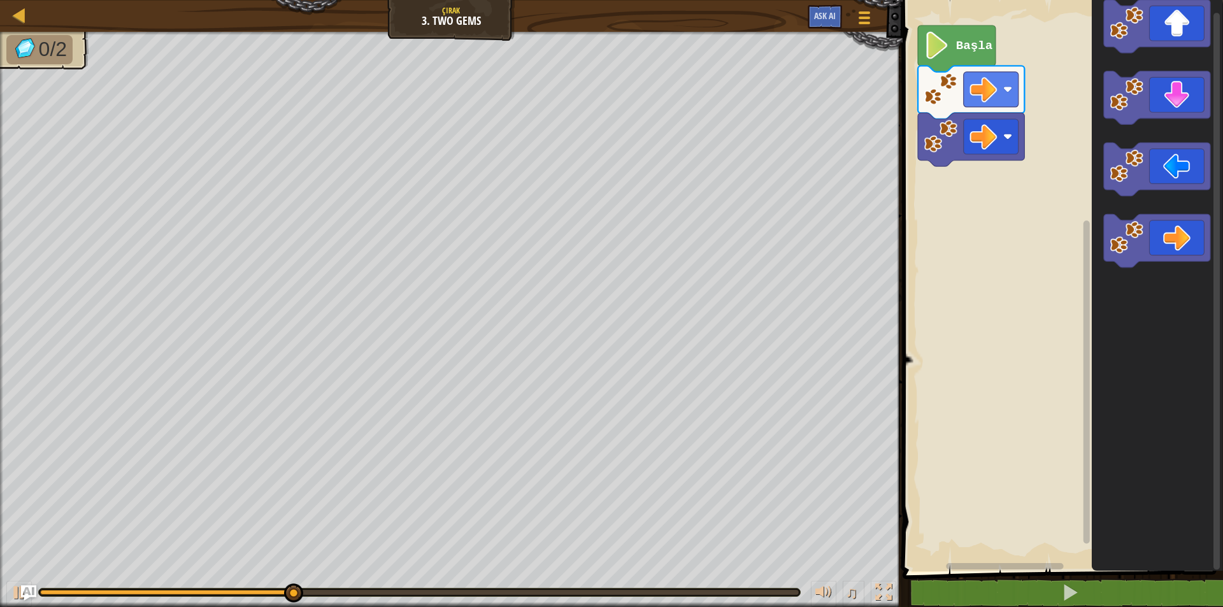
click at [1030, 250] on div "Başla" at bounding box center [1061, 283] width 324 height 578
click at [964, 180] on div "Başla" at bounding box center [1061, 283] width 324 height 578
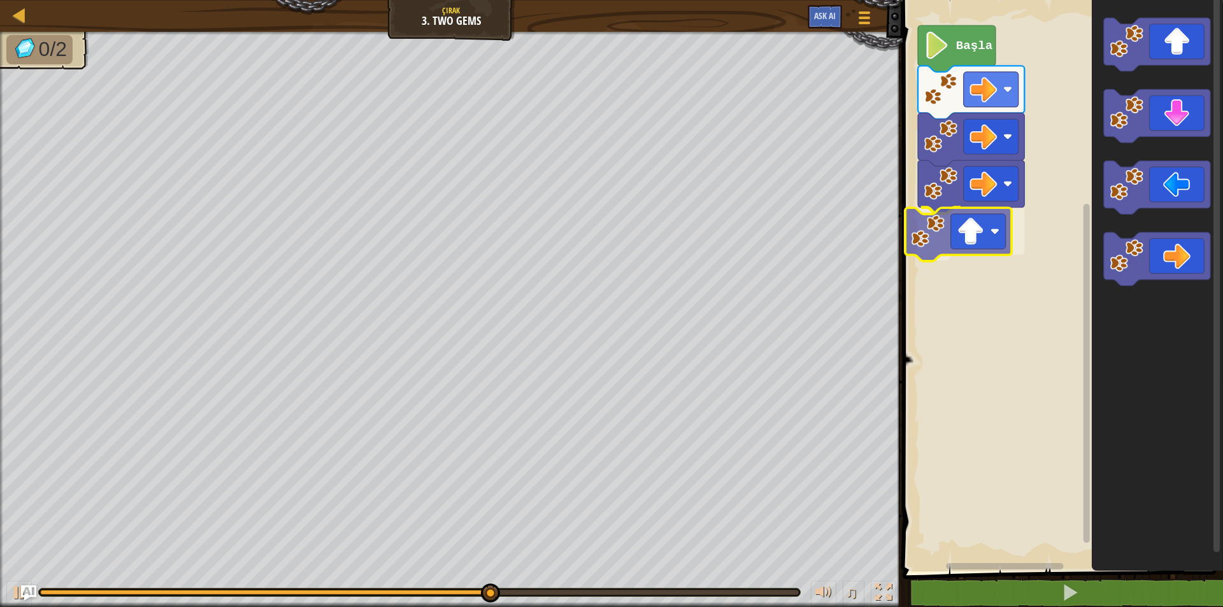
click at [985, 222] on div "Başla" at bounding box center [1061, 283] width 324 height 578
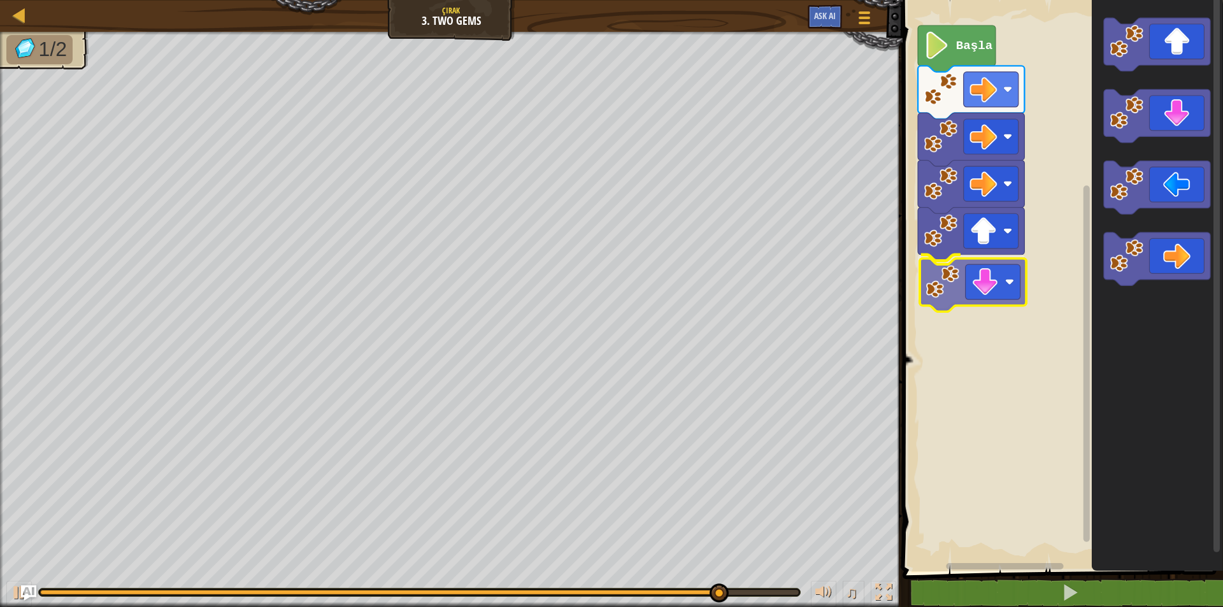
click at [988, 305] on div "Başla" at bounding box center [1061, 283] width 324 height 578
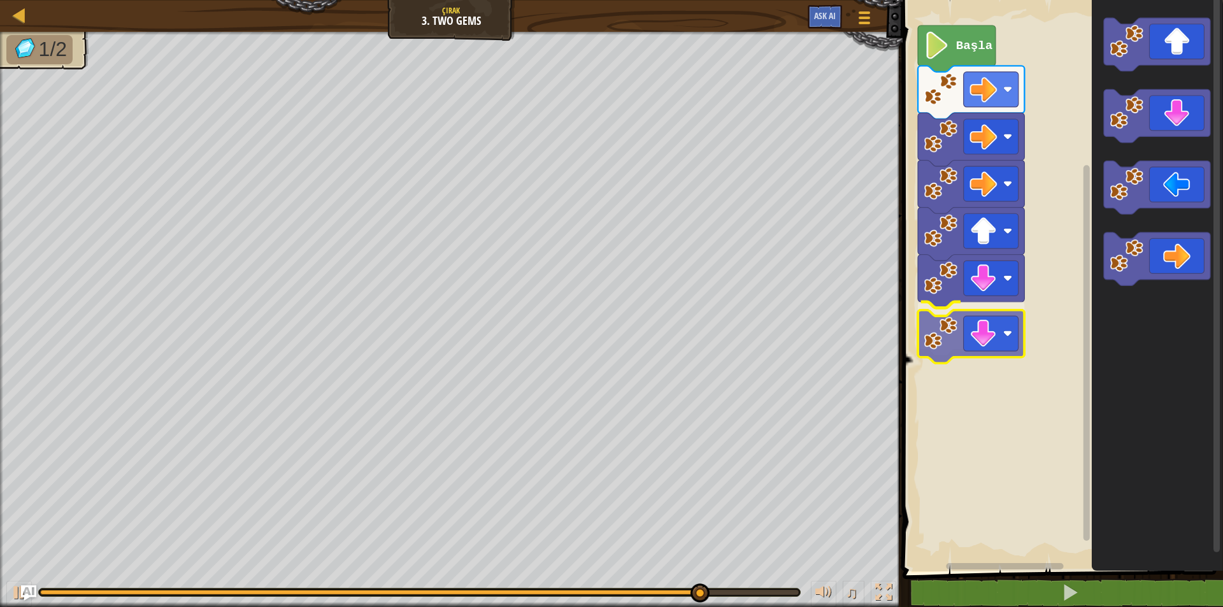
click at [1005, 345] on div "Başla" at bounding box center [1061, 283] width 324 height 578
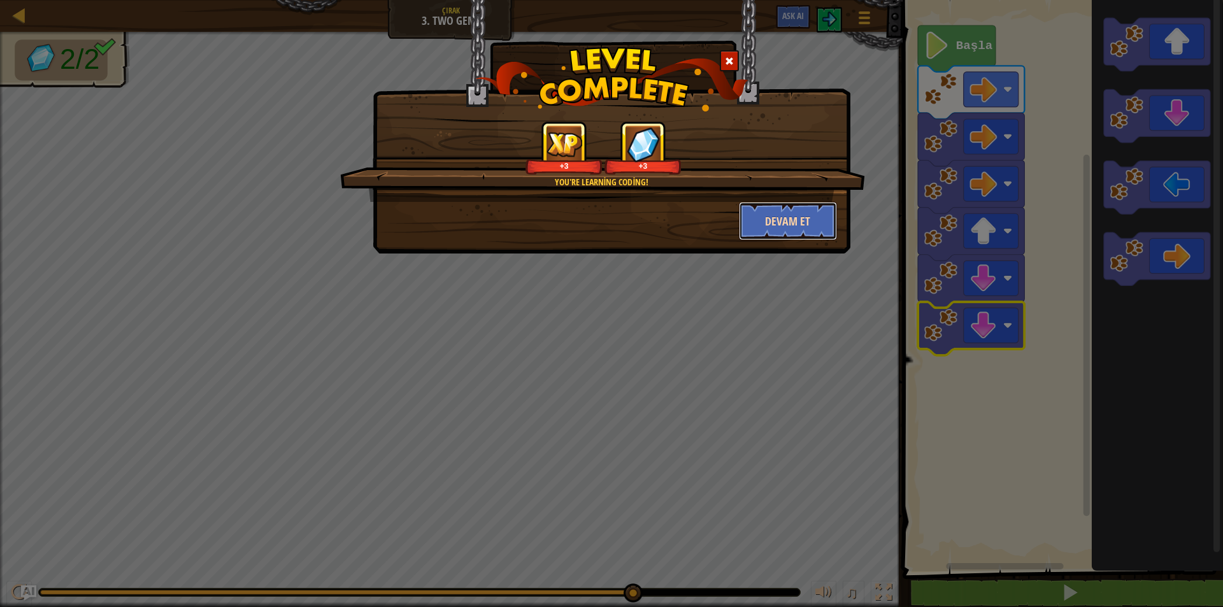
click at [771, 213] on button "Devam et" at bounding box center [788, 221] width 99 height 38
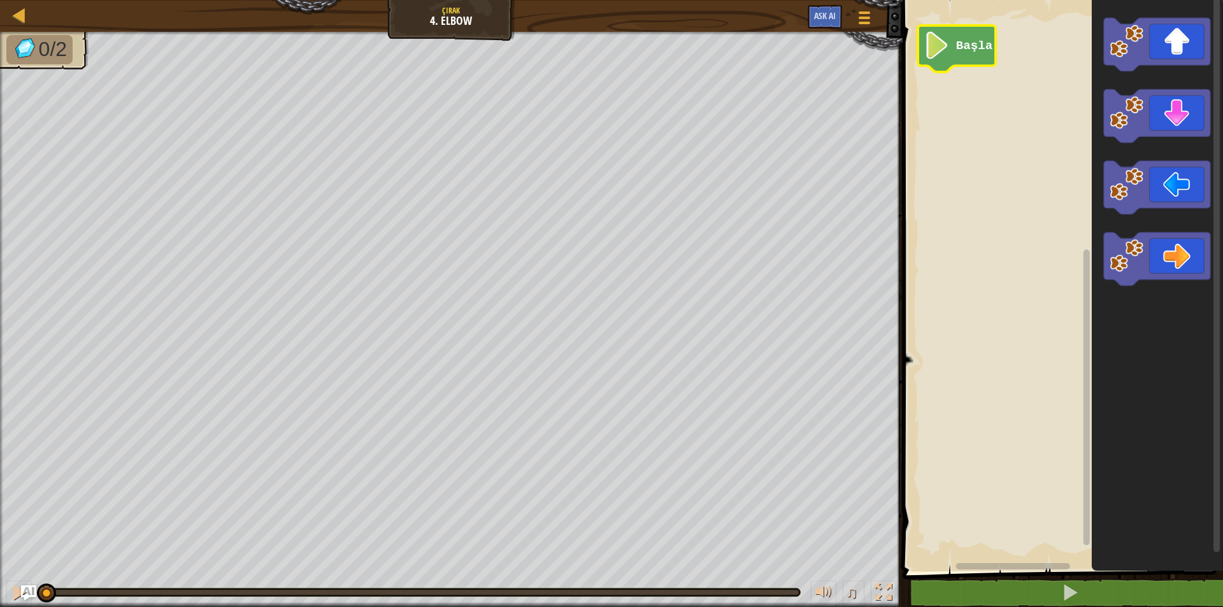
click at [977, 47] on text "Başla" at bounding box center [974, 46] width 36 height 14
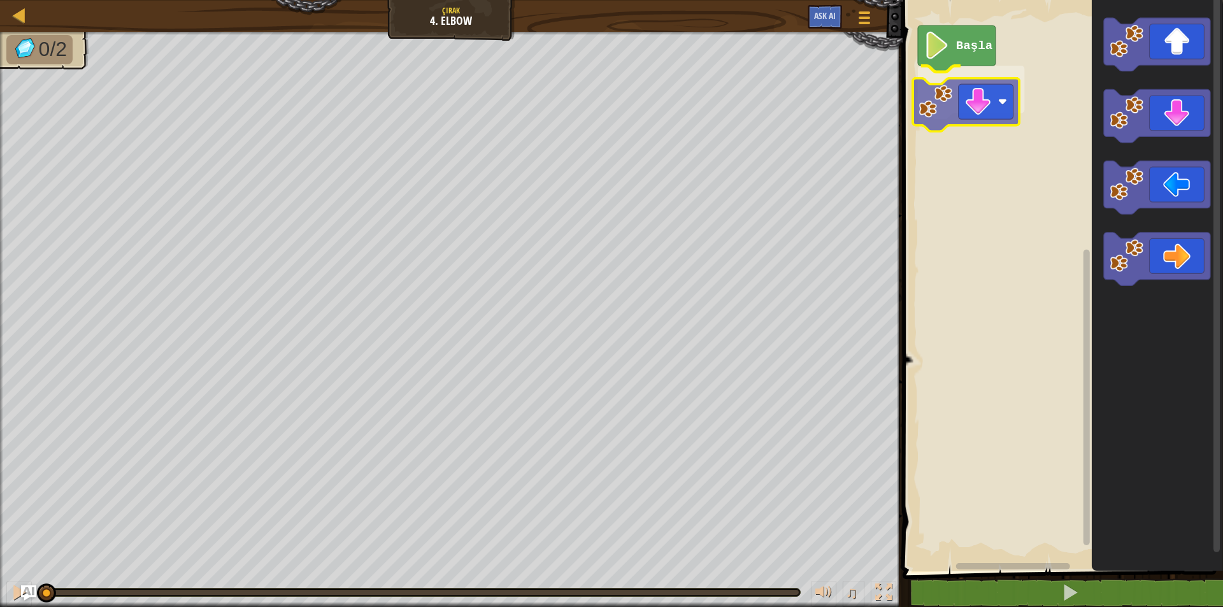
click at [973, 122] on div "Başla" at bounding box center [1061, 283] width 324 height 578
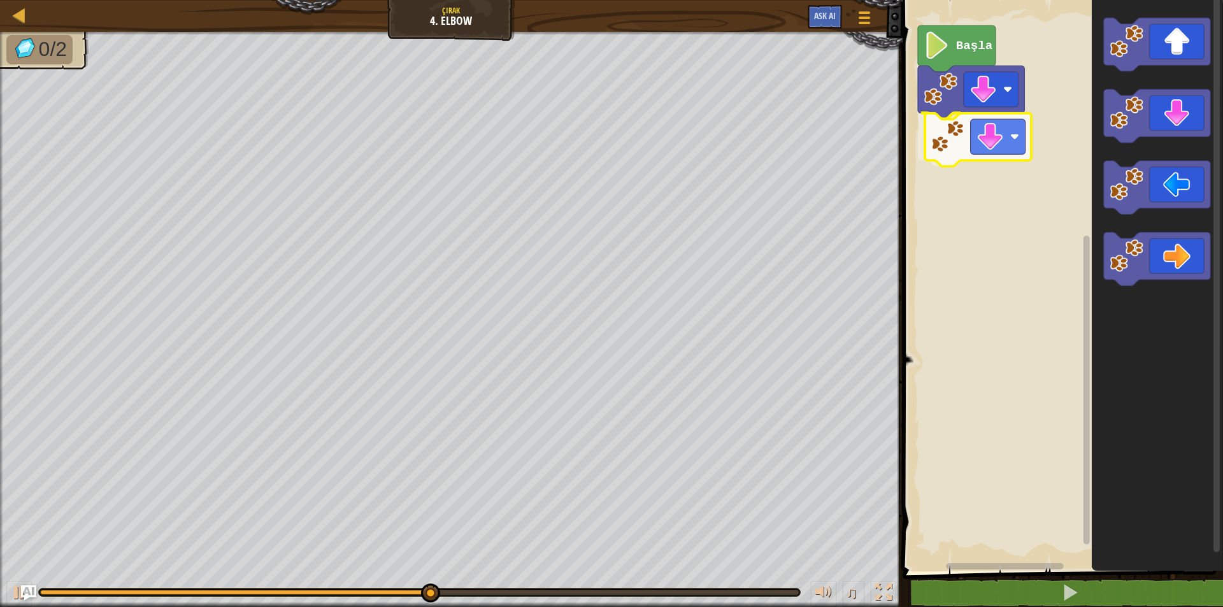
click at [1015, 150] on div "Başla" at bounding box center [1061, 283] width 324 height 578
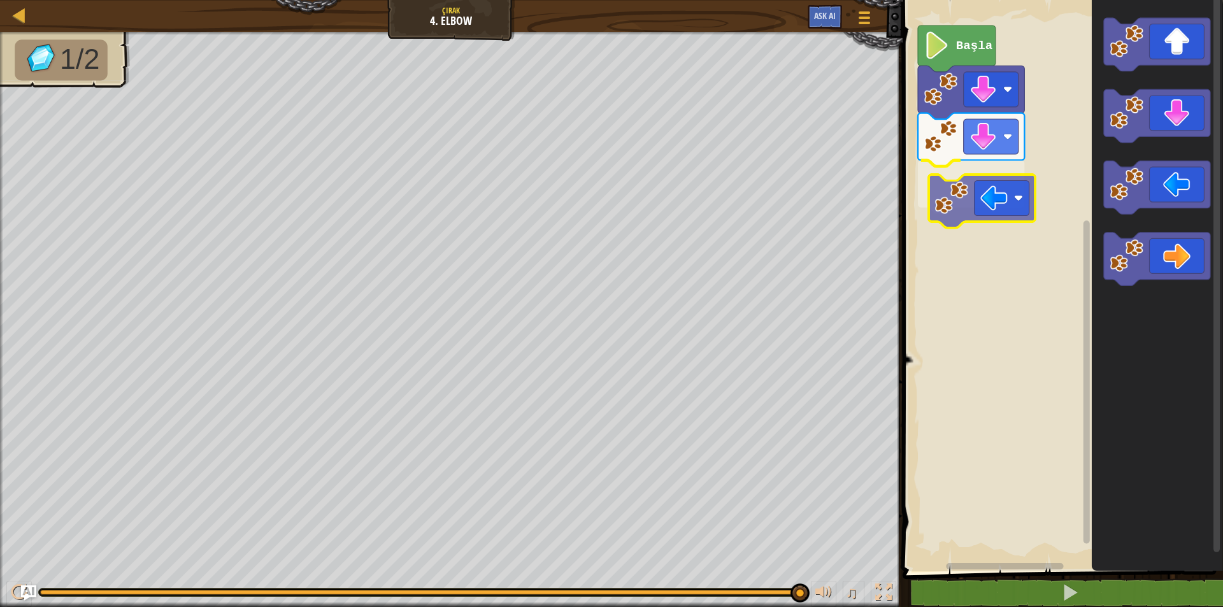
click at [969, 197] on div "Başla" at bounding box center [1061, 283] width 324 height 578
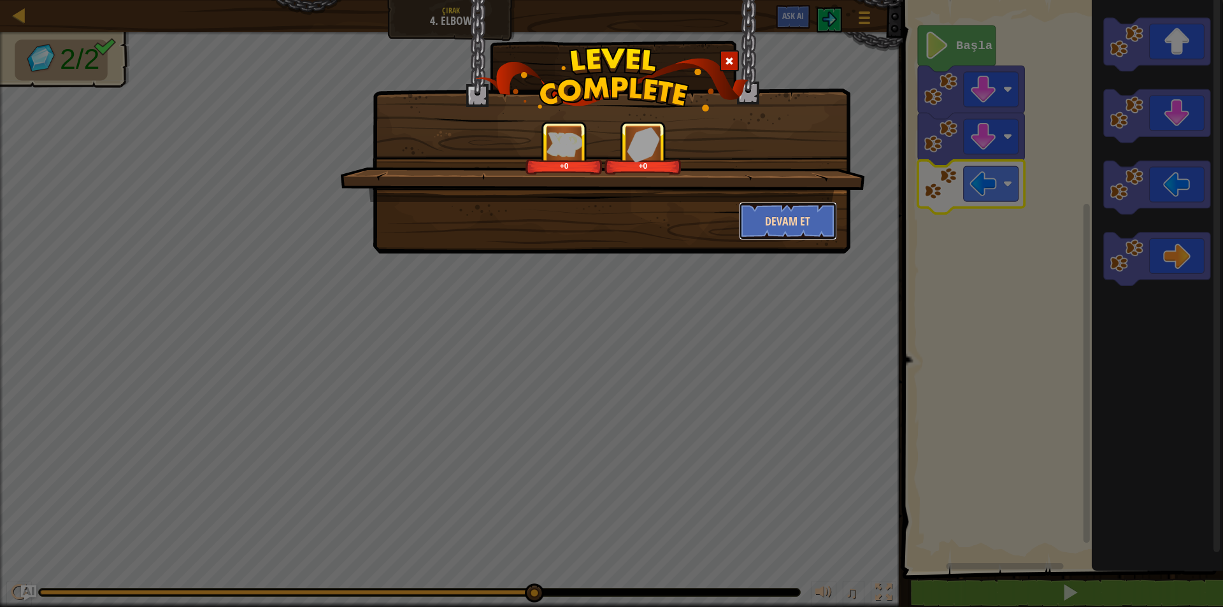
click at [821, 228] on button "Devam et" at bounding box center [788, 221] width 99 height 38
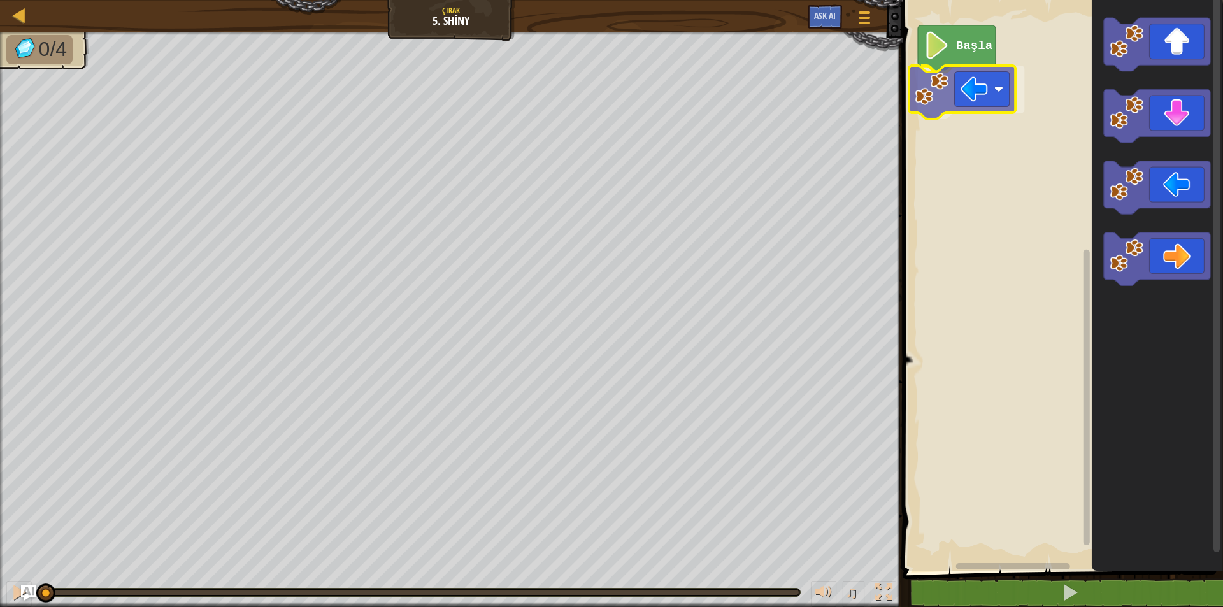
click at [979, 100] on div "Başla" at bounding box center [1061, 283] width 324 height 578
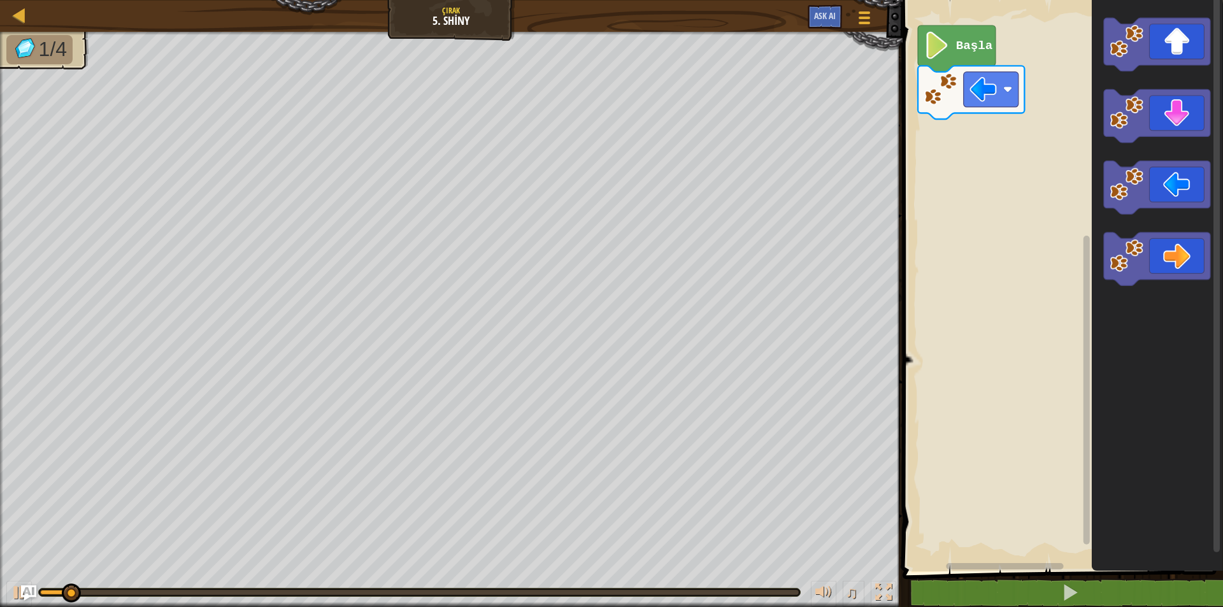
click at [970, 54] on icon "Blockly Çalışma Alanı" at bounding box center [957, 48] width 78 height 47
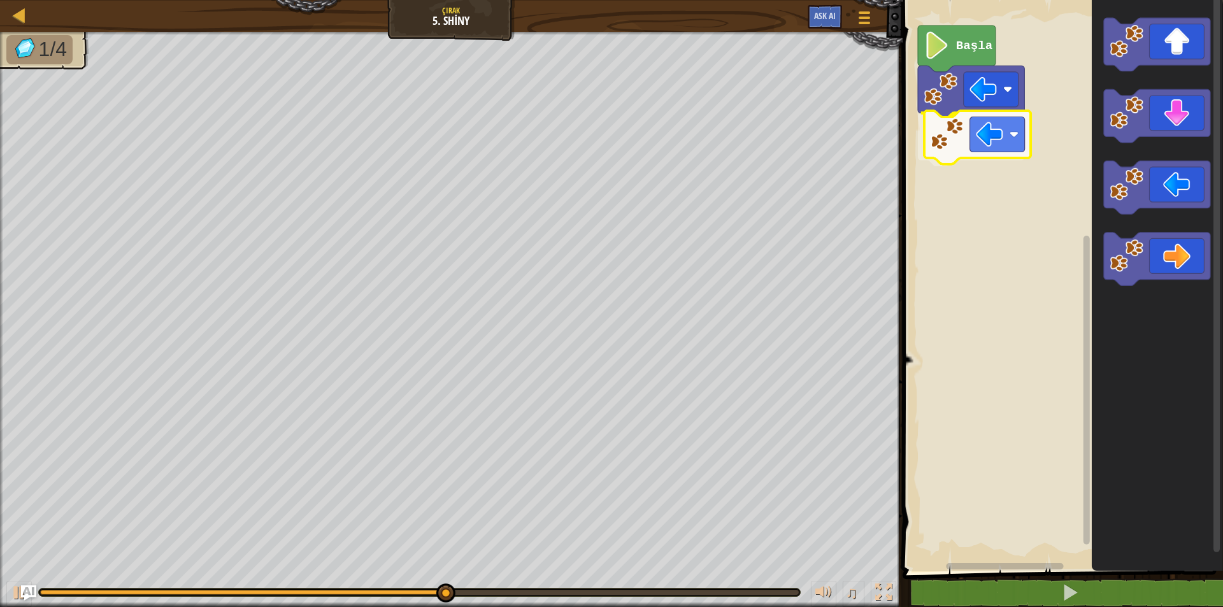
click at [962, 145] on div "Başla" at bounding box center [1061, 283] width 324 height 578
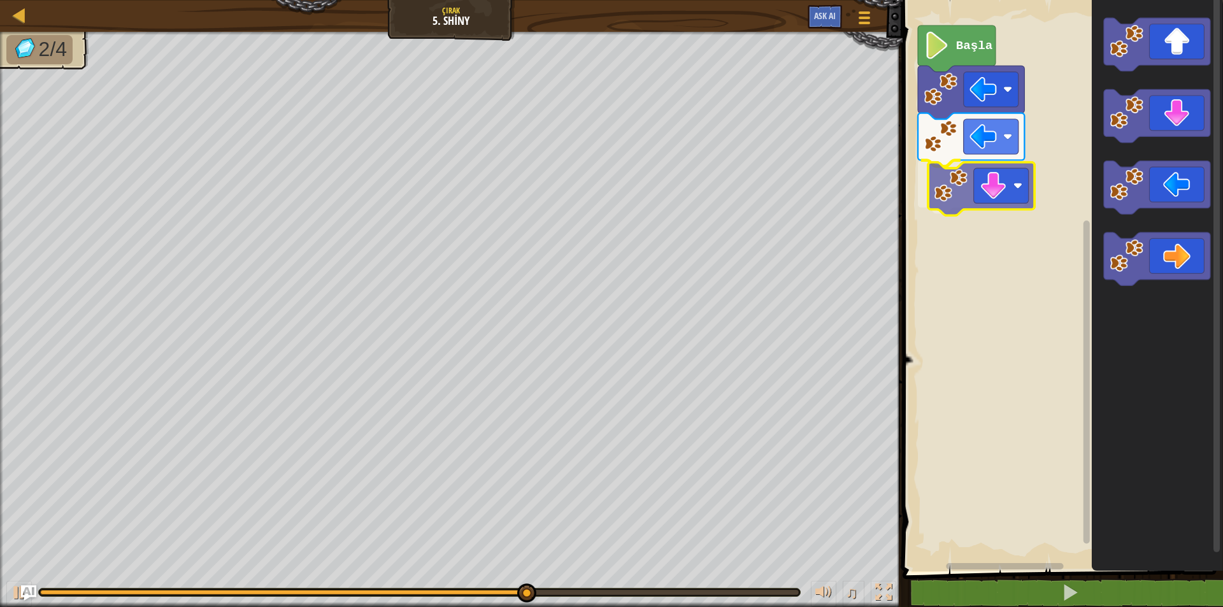
click at [984, 187] on div "Başla" at bounding box center [1061, 283] width 324 height 578
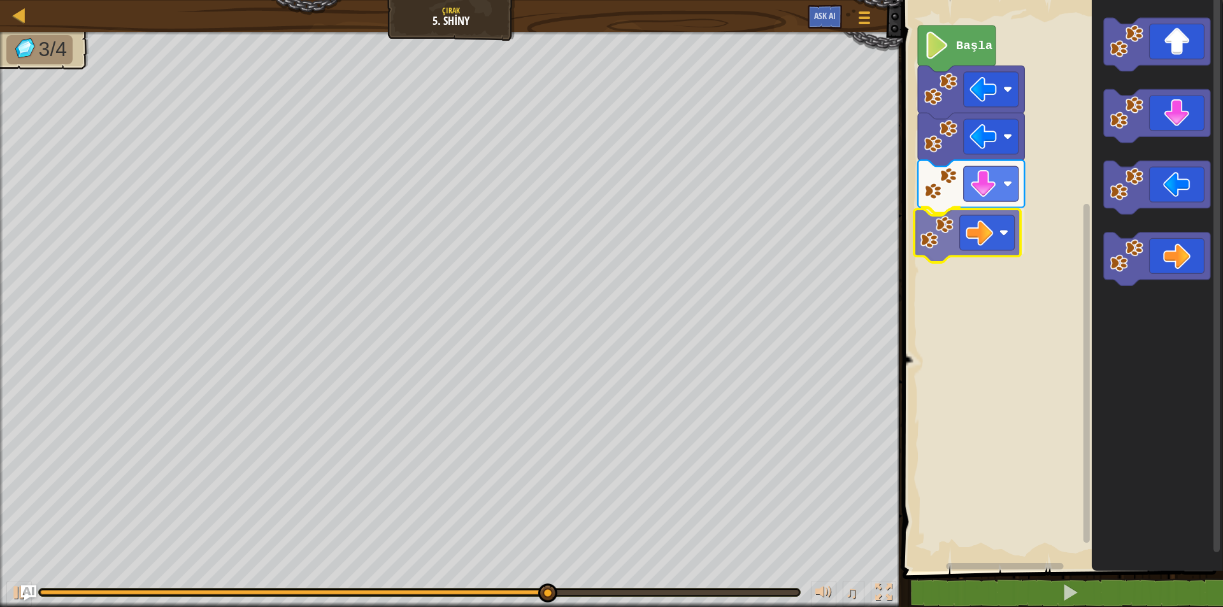
click at [971, 237] on div "Başla" at bounding box center [1061, 283] width 324 height 578
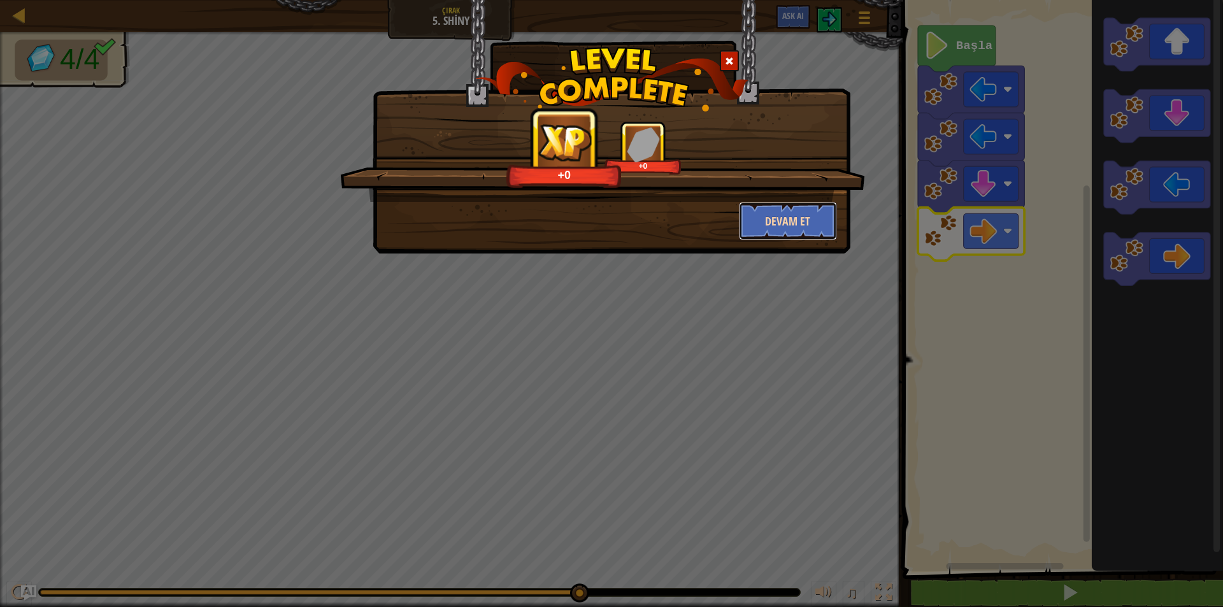
click at [751, 209] on button "Devam et" at bounding box center [788, 221] width 99 height 38
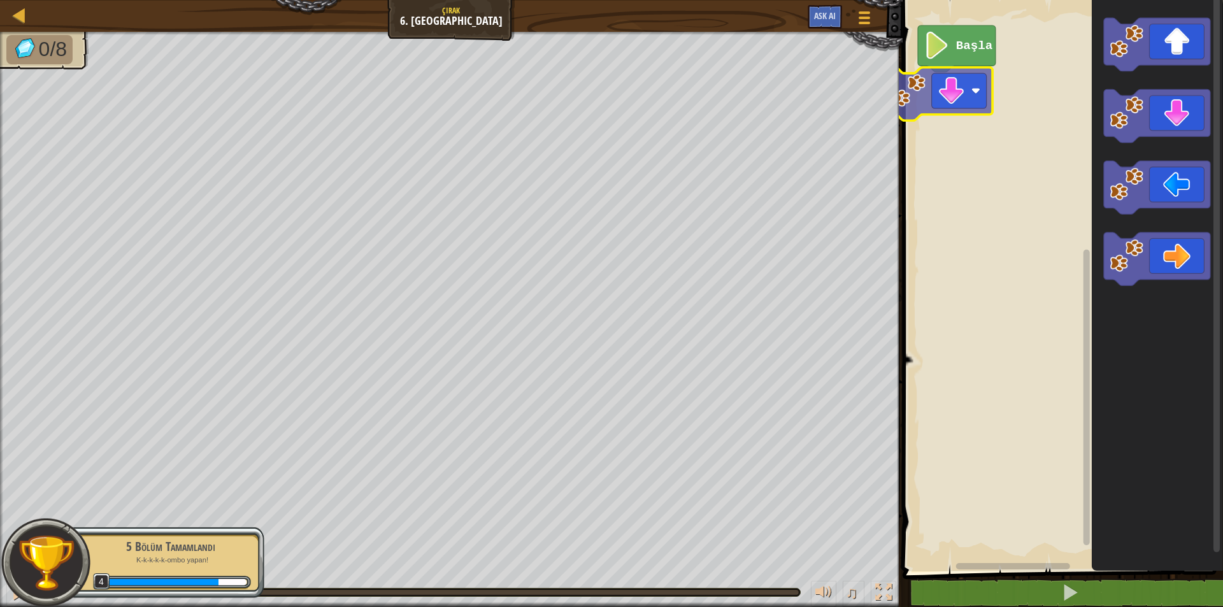
click at [941, 94] on div "Başla" at bounding box center [1061, 283] width 324 height 578
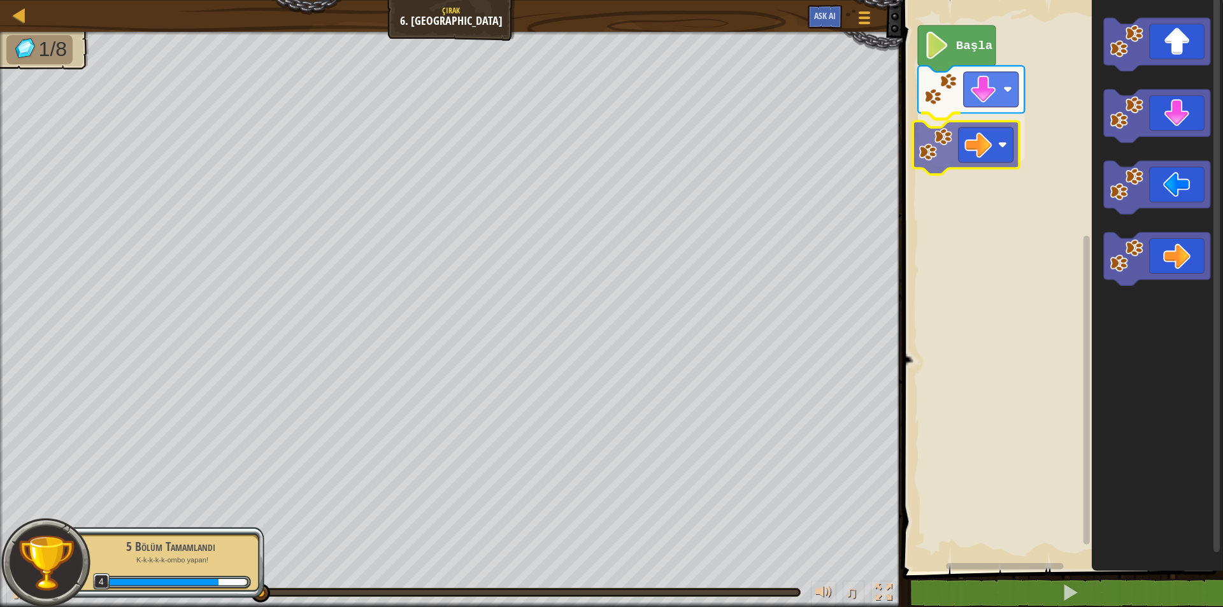
click at [956, 133] on div "Başla" at bounding box center [1061, 283] width 324 height 578
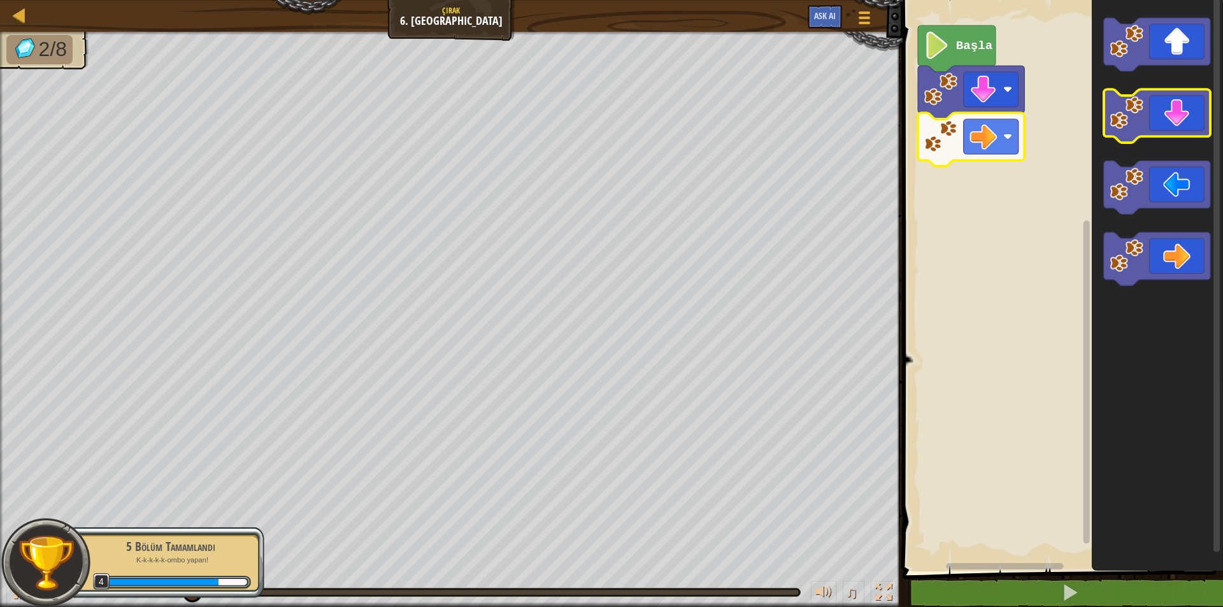
click at [1194, 125] on icon "Blockly Çalışma Alanı" at bounding box center [1157, 117] width 106 height 54
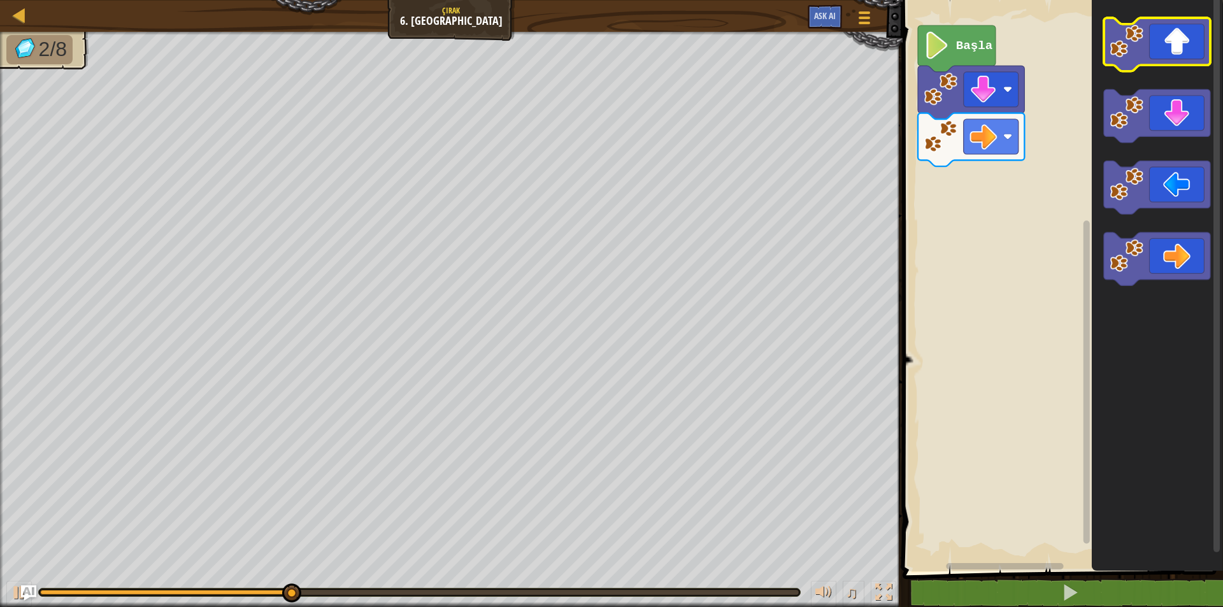
click at [1151, 56] on icon "Blockly Çalışma Alanı" at bounding box center [1157, 45] width 106 height 54
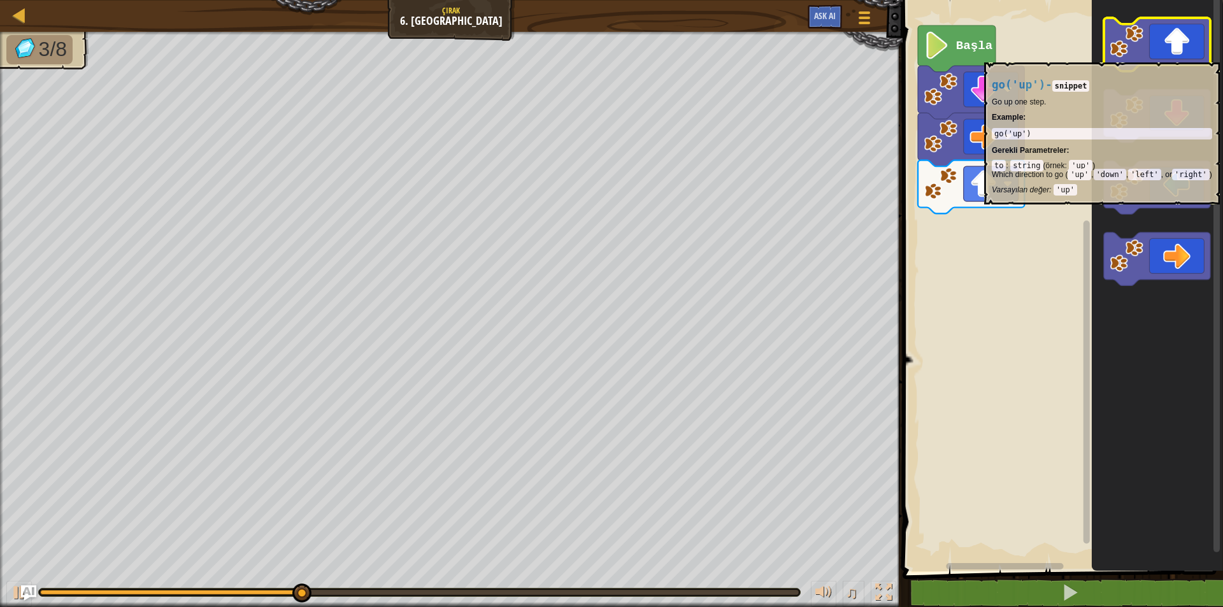
click at [1152, 56] on icon "Blockly Çalışma Alanı" at bounding box center [1157, 45] width 106 height 54
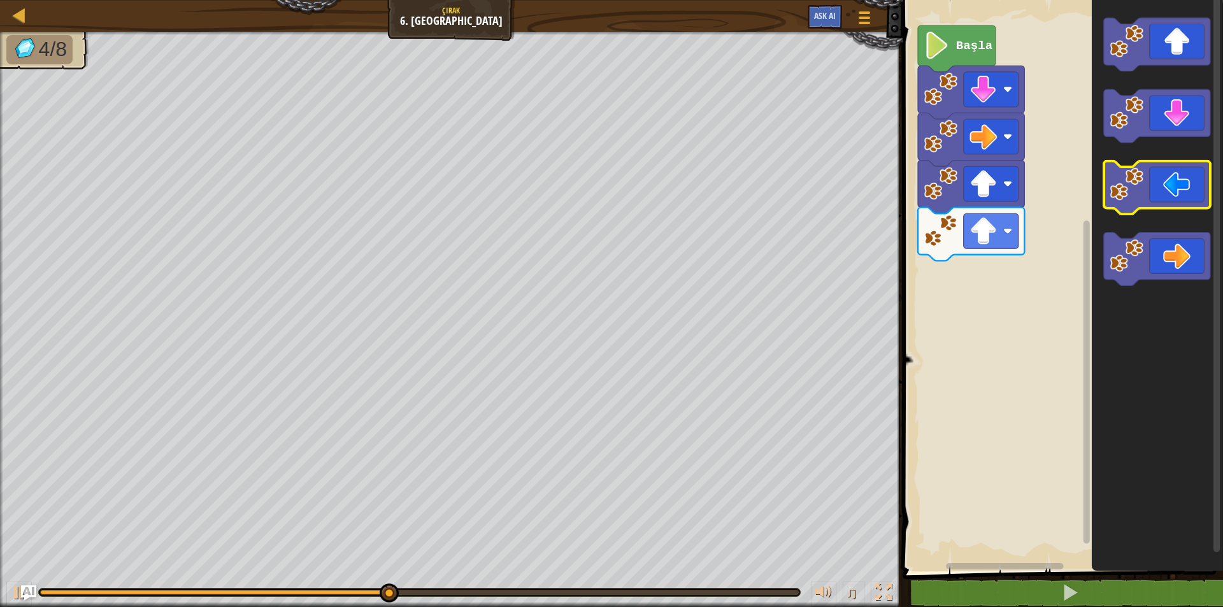
click at [1187, 199] on icon "Blockly Çalışma Alanı" at bounding box center [1157, 188] width 106 height 54
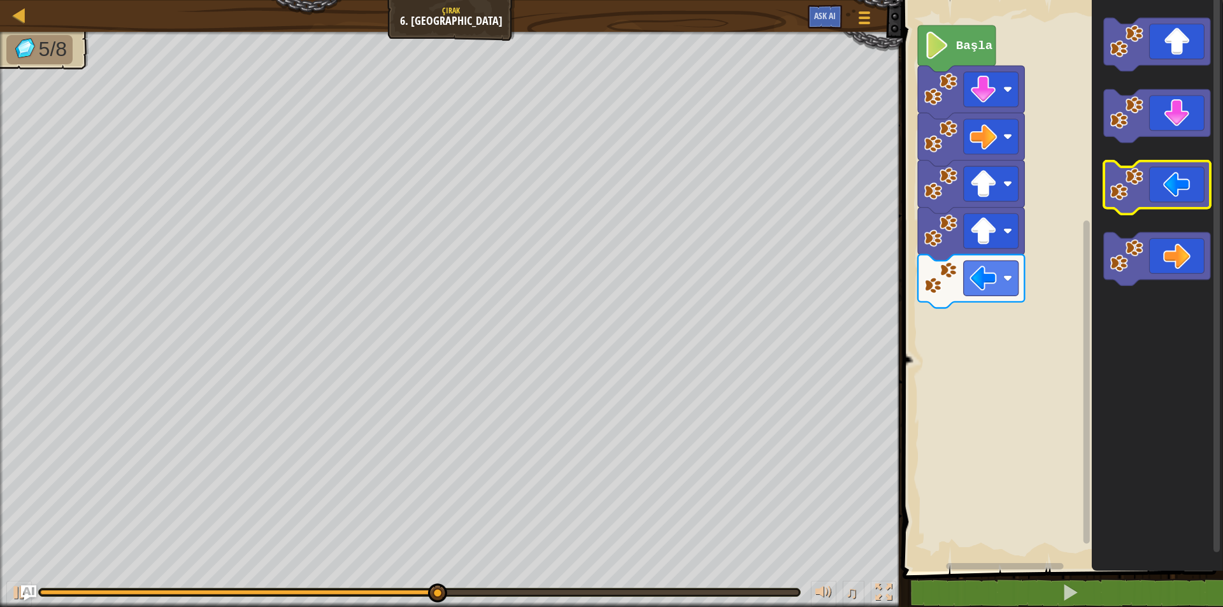
click at [1175, 196] on icon "Blockly Çalışma Alanı" at bounding box center [1157, 188] width 106 height 54
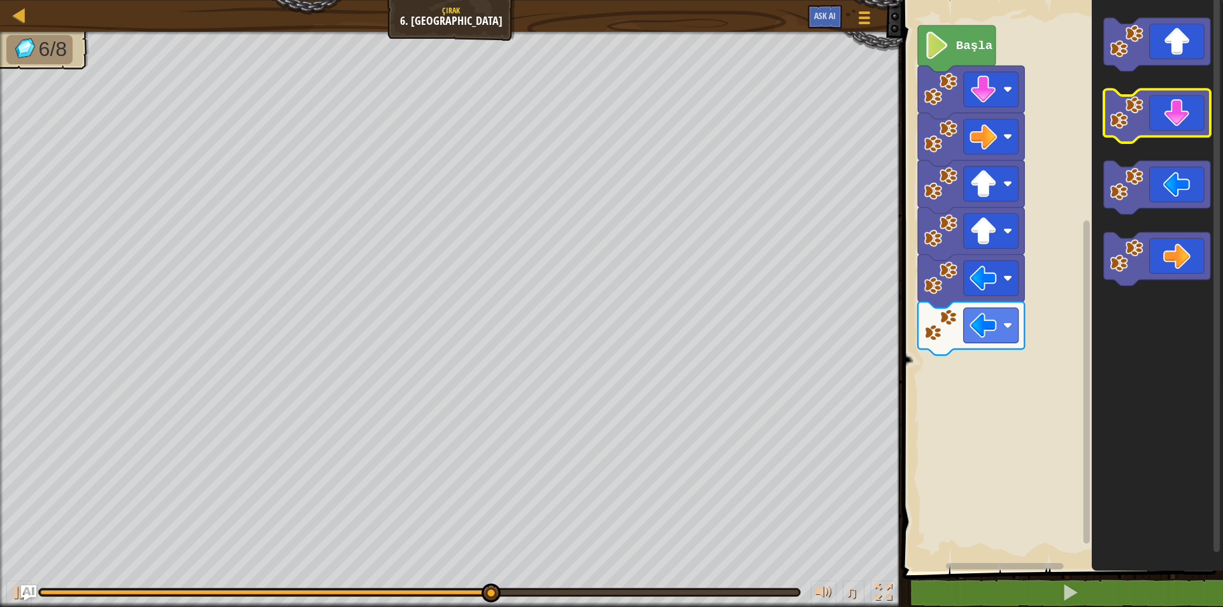
click at [1200, 133] on icon "Blockly Çalışma Alanı" at bounding box center [1157, 117] width 106 height 54
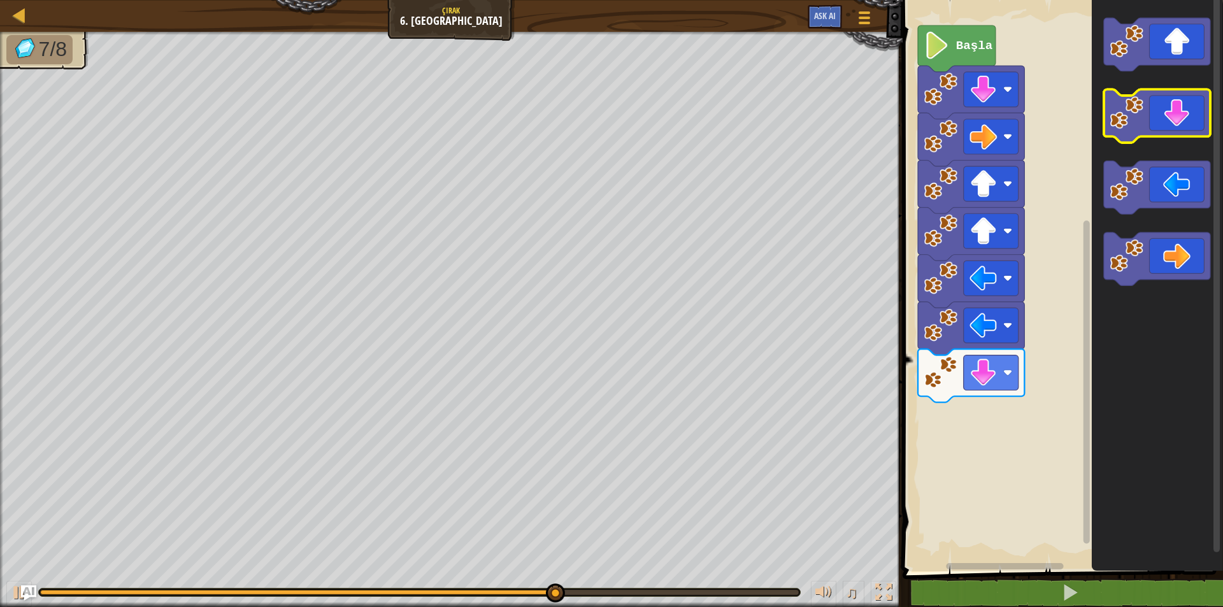
click at [1188, 131] on icon "Blockly Çalışma Alanı" at bounding box center [1157, 117] width 106 height 54
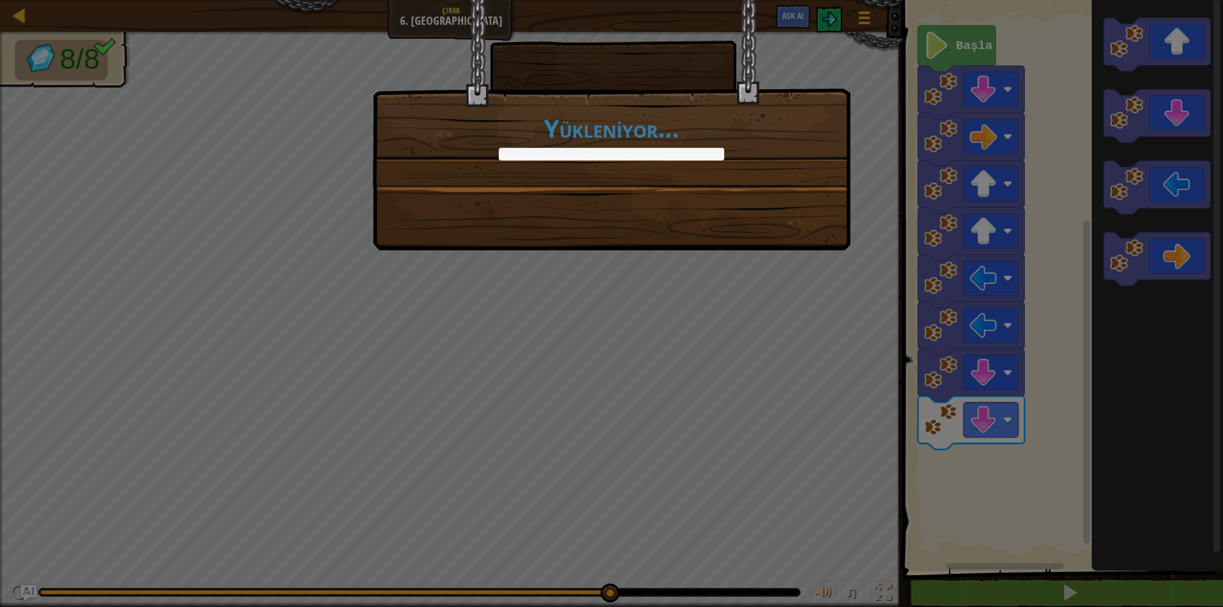
drag, startPoint x: 633, startPoint y: 245, endPoint x: 611, endPoint y: 195, distance: 55.1
click at [630, 238] on div "Yükleniyor..." at bounding box center [612, 125] width 478 height 250
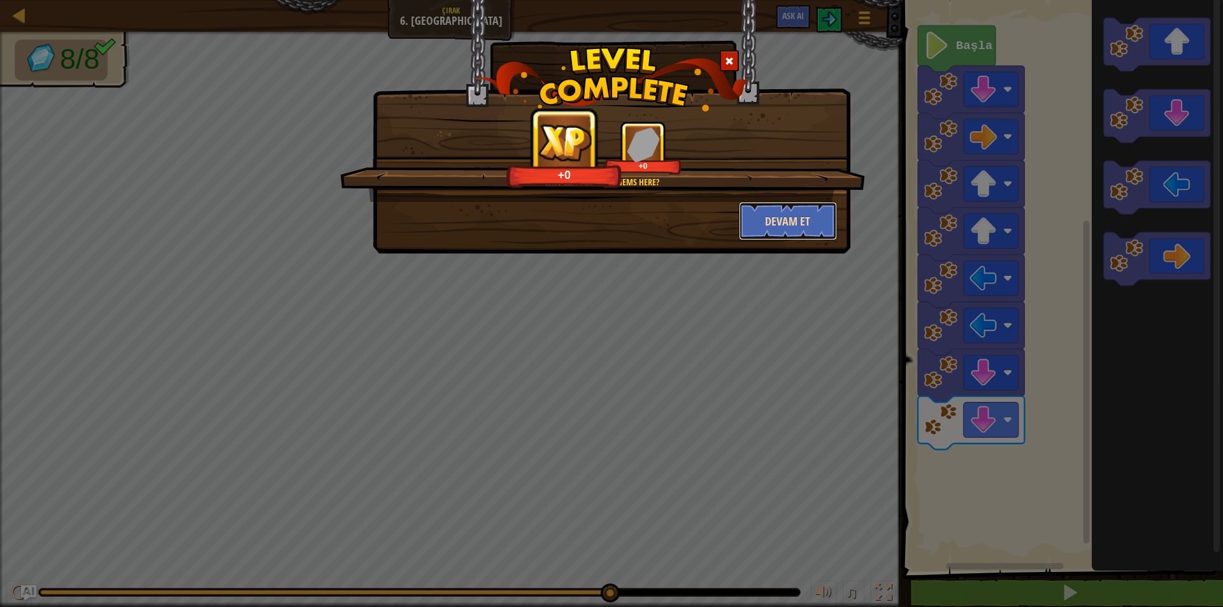
click at [757, 215] on button "Devam et" at bounding box center [788, 221] width 99 height 38
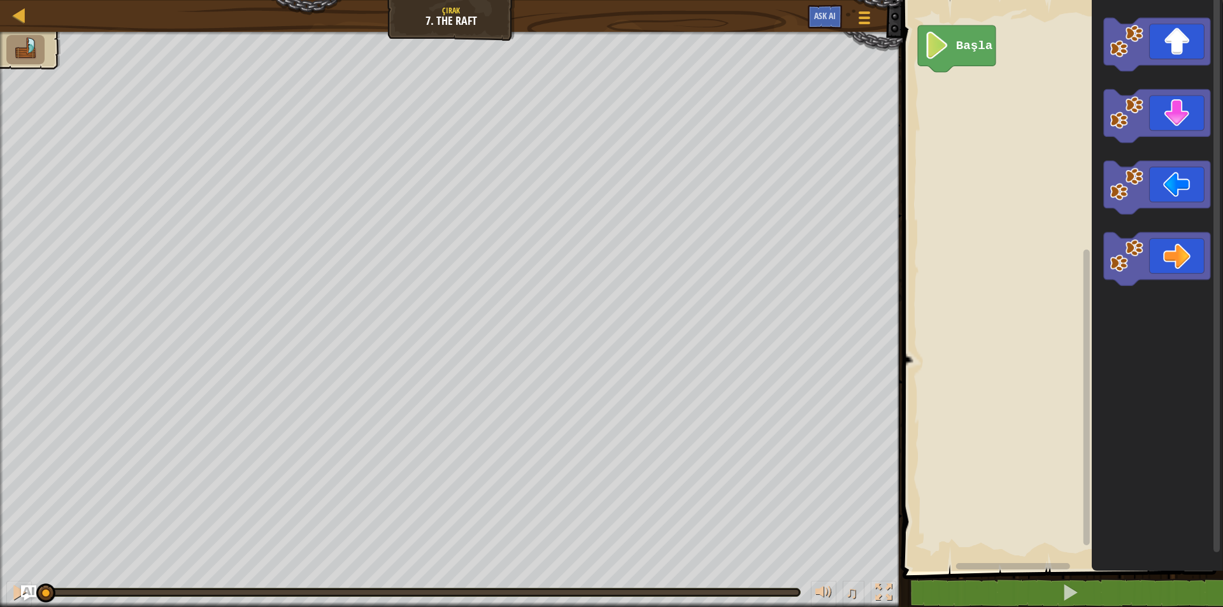
click at [925, 65] on icon "Blockly Çalışma Alanı" at bounding box center [957, 48] width 78 height 47
click at [1200, 46] on icon "Blockly Çalışma Alanı" at bounding box center [1157, 45] width 106 height 54
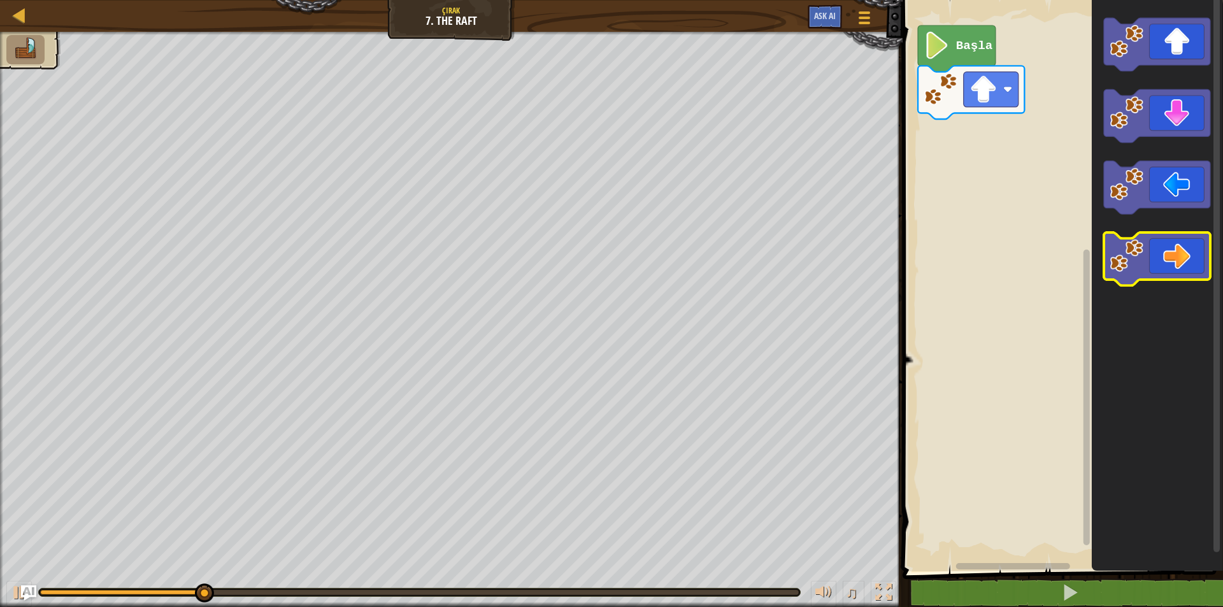
click at [1176, 262] on icon "Blockly Çalışma Alanı" at bounding box center [1157, 260] width 106 height 54
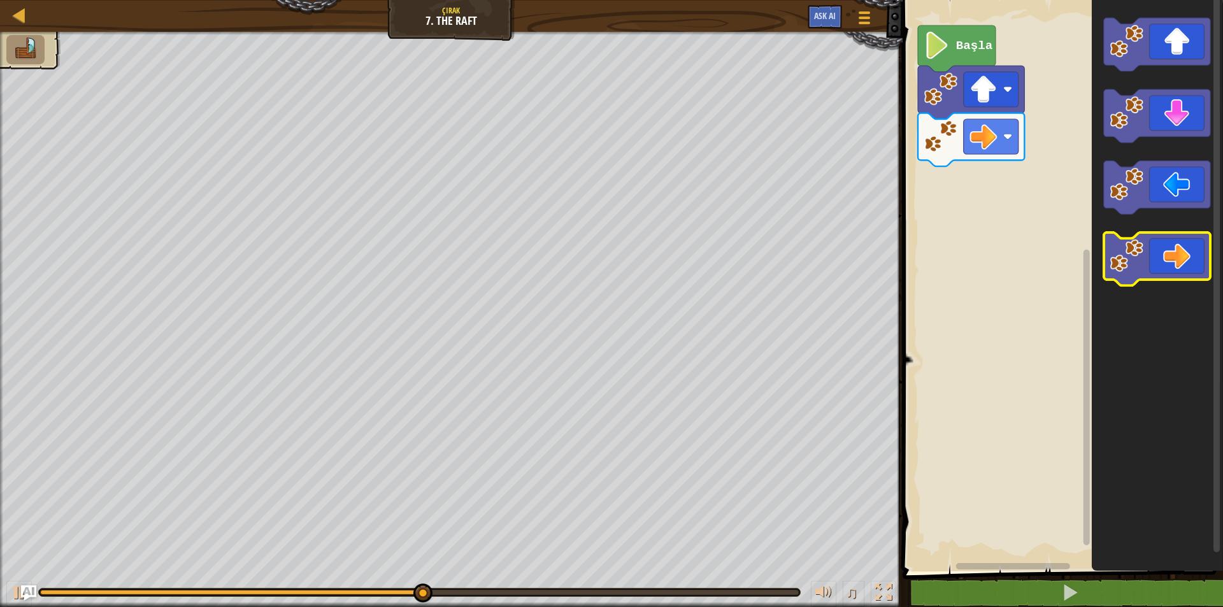
click at [1176, 262] on icon "Blockly Çalışma Alanı" at bounding box center [1157, 260] width 106 height 54
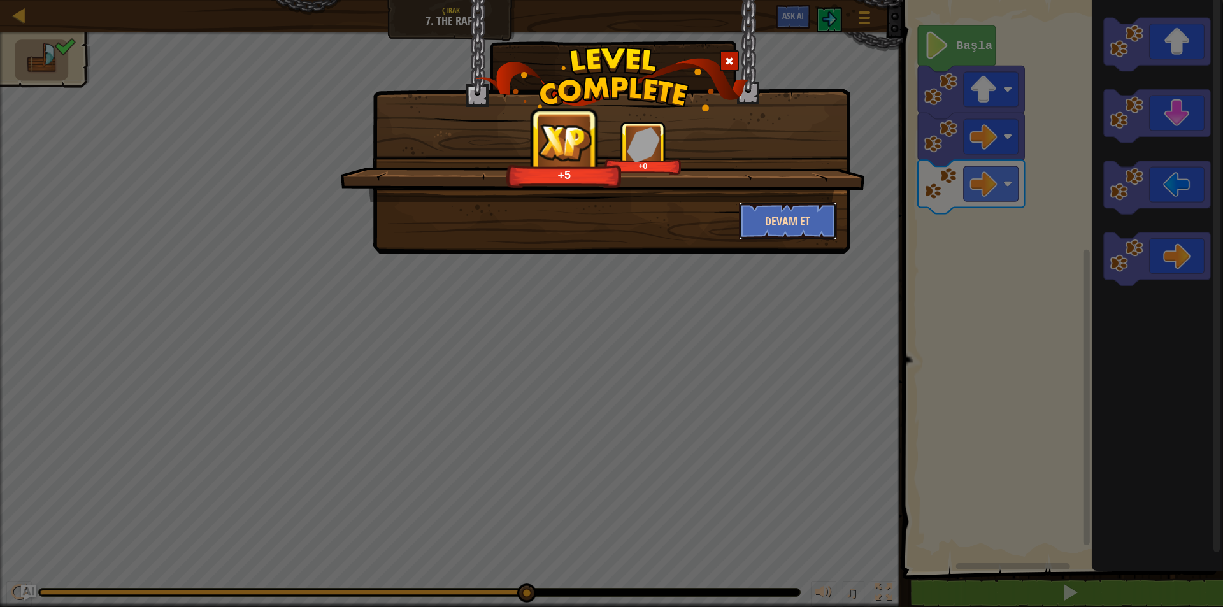
click at [800, 233] on button "Devam et" at bounding box center [788, 221] width 99 height 38
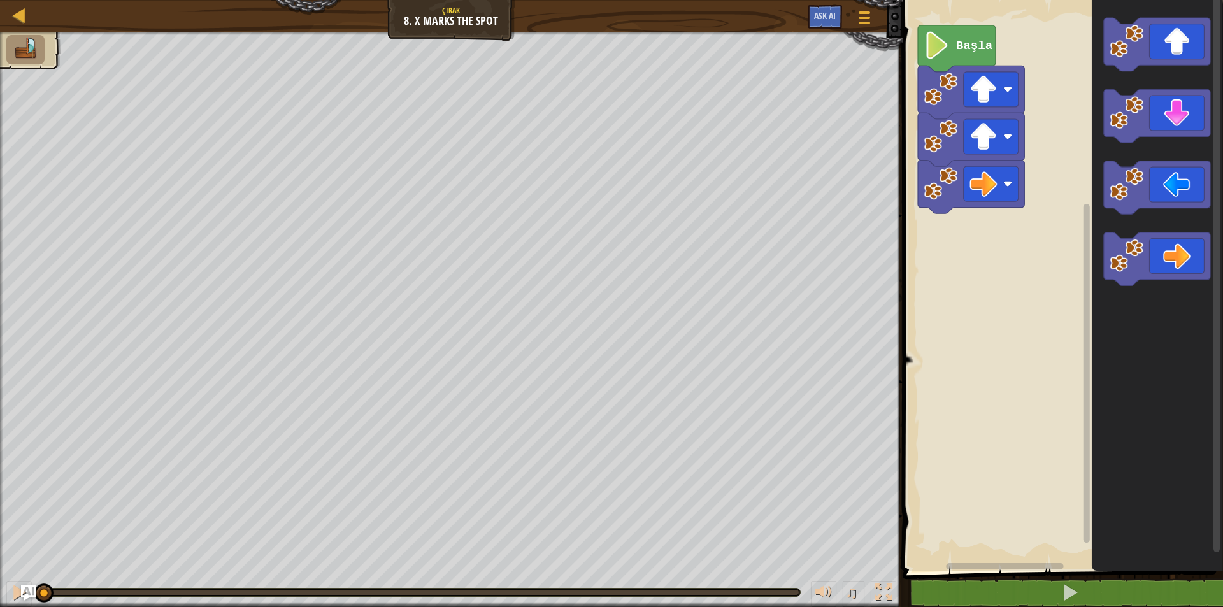
click at [983, 50] on text "Başla" at bounding box center [974, 46] width 36 height 14
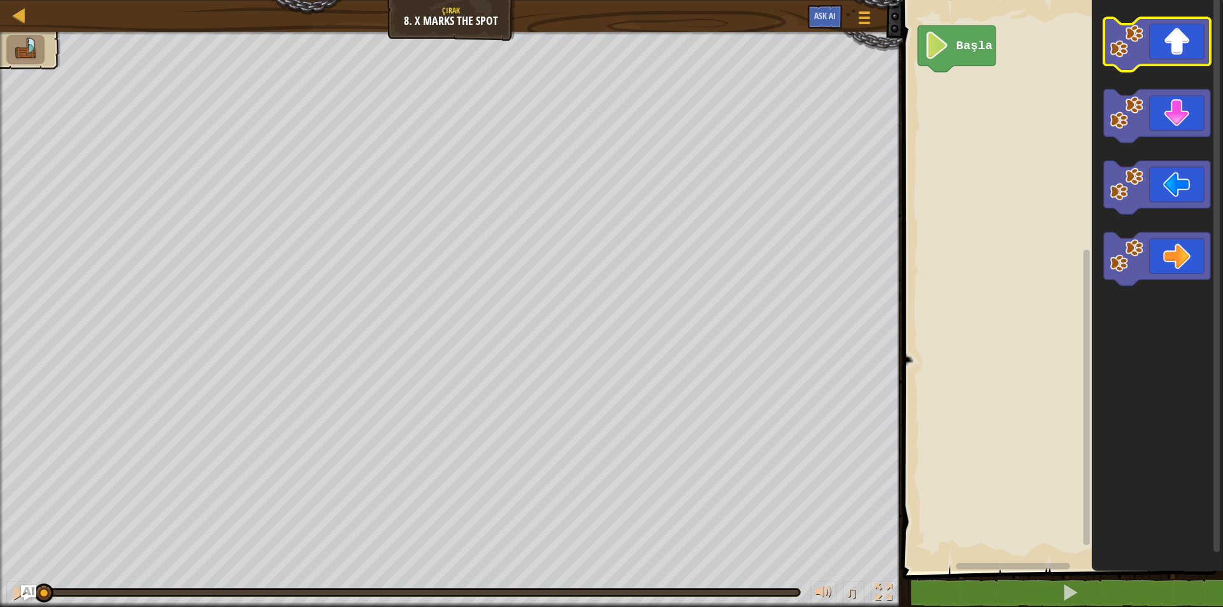
click at [1188, 64] on icon "Blockly Çalışma Alanı" at bounding box center [1157, 45] width 106 height 54
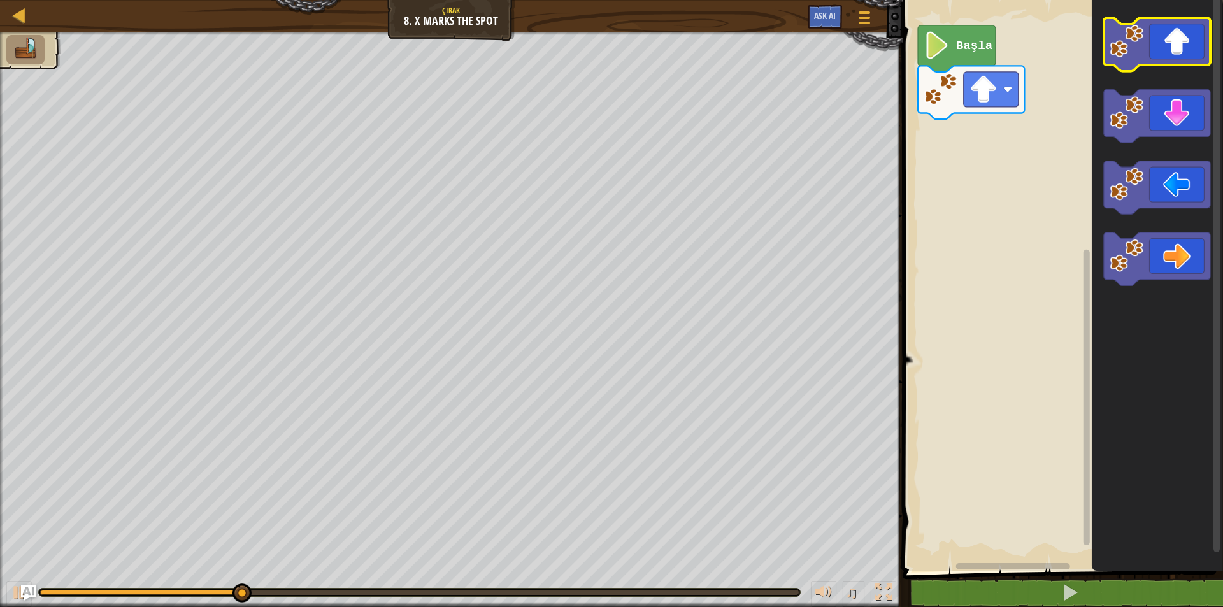
click at [1182, 57] on icon "Blockly Çalışma Alanı" at bounding box center [1157, 45] width 106 height 54
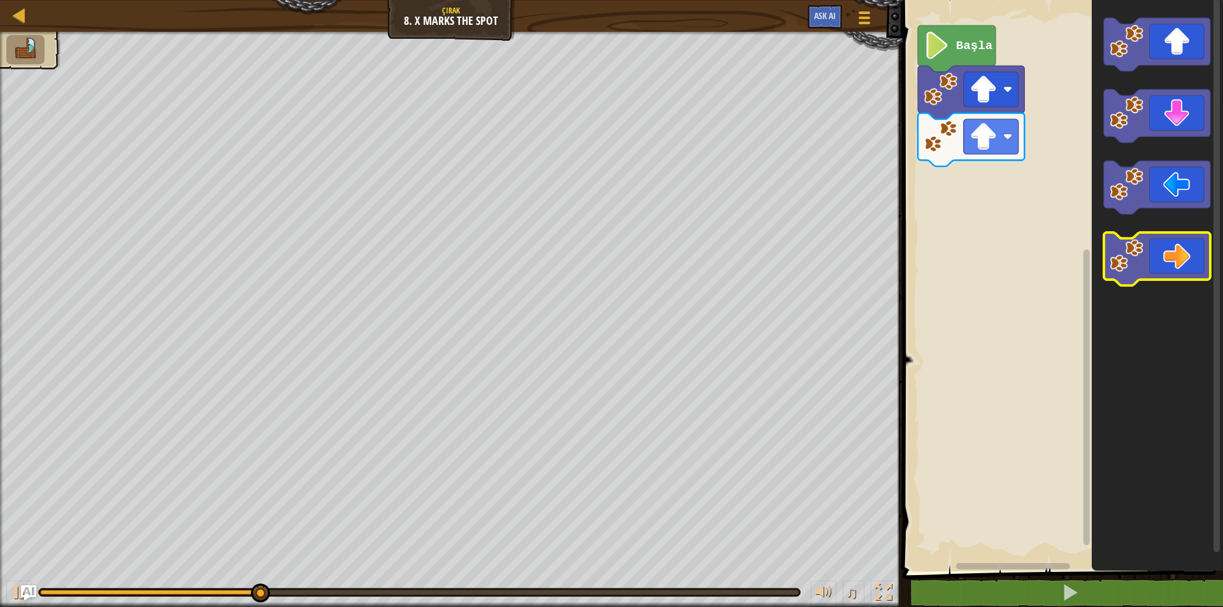
click at [1164, 250] on icon "Blockly Çalışma Alanı" at bounding box center [1157, 260] width 106 height 54
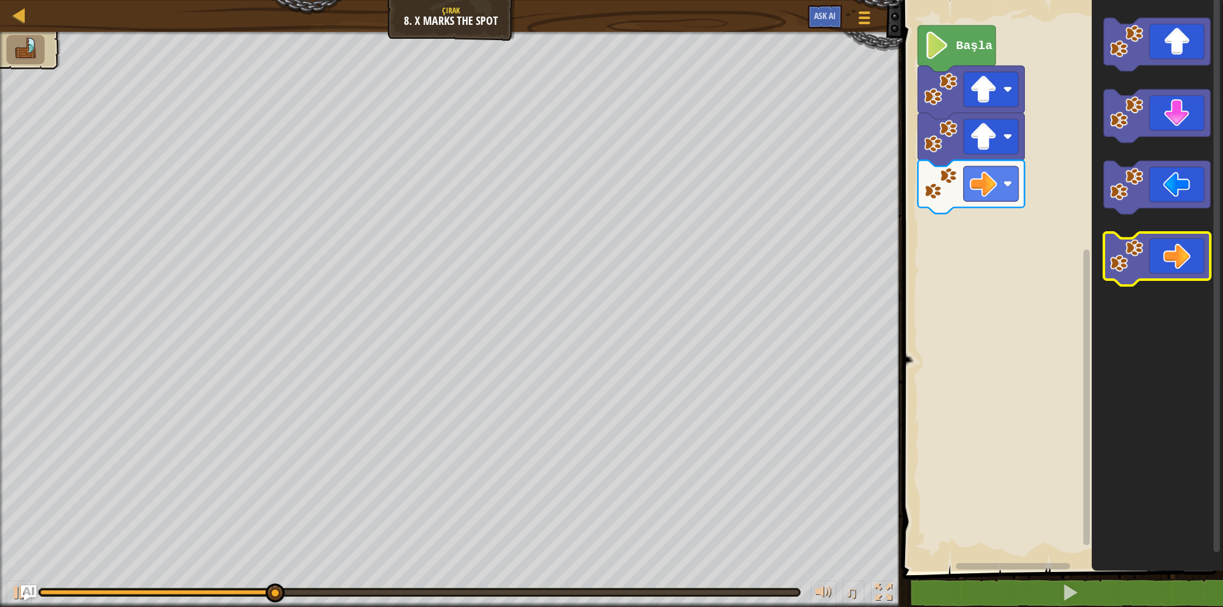
click at [1164, 250] on icon "Blockly Çalışma Alanı" at bounding box center [1157, 260] width 106 height 54
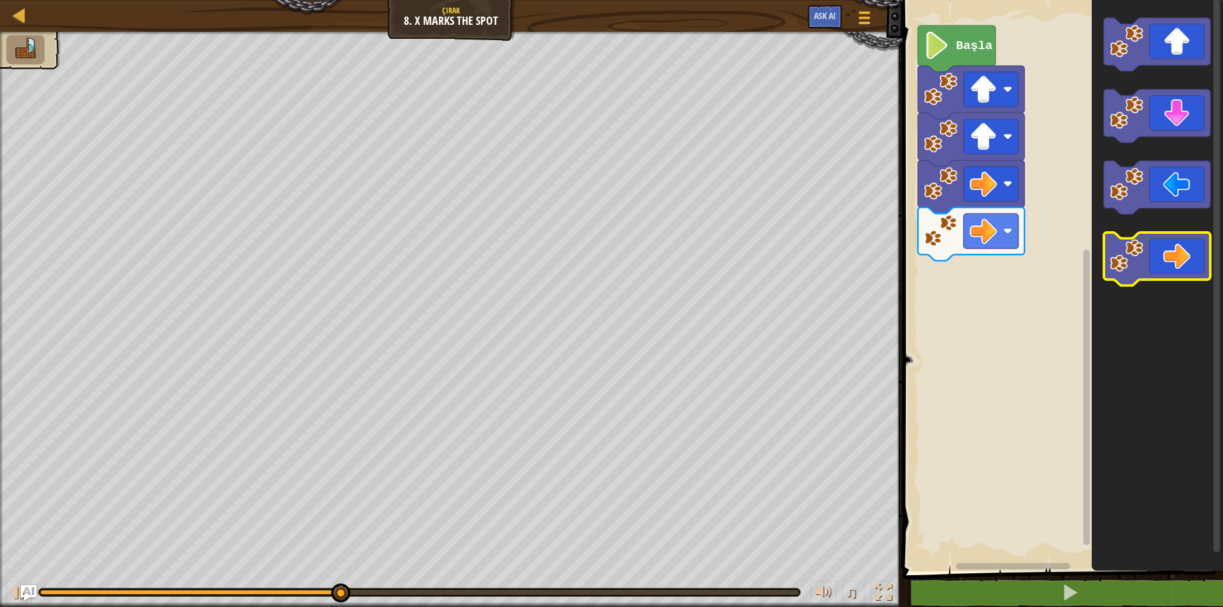
click at [1164, 250] on icon "Blockly Çalışma Alanı" at bounding box center [1157, 260] width 106 height 54
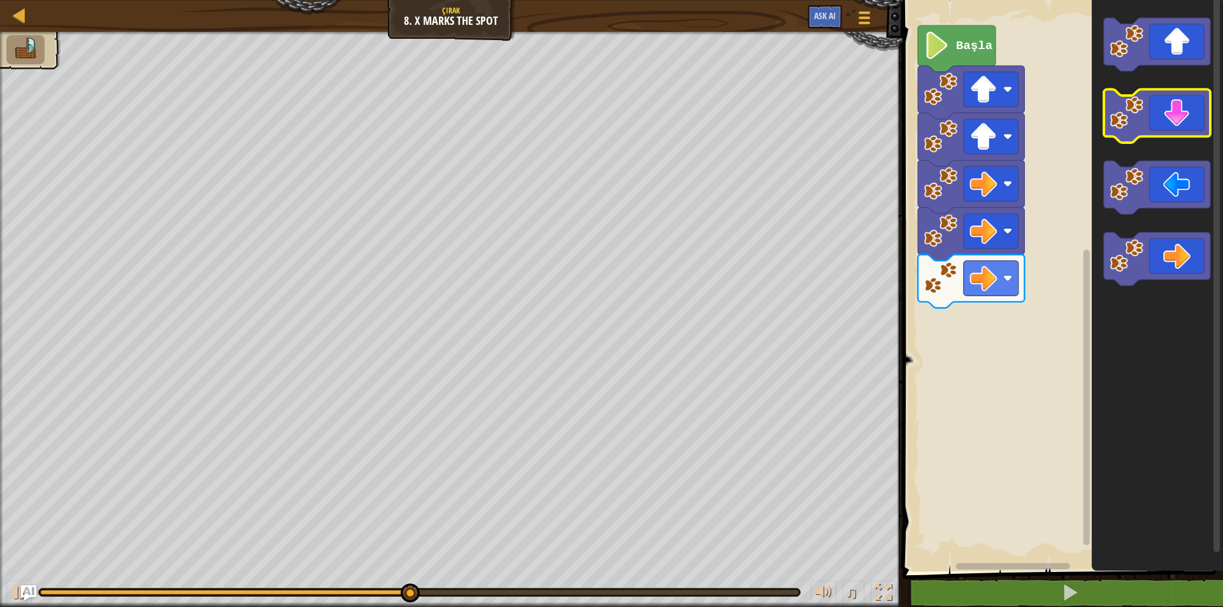
click at [1166, 102] on icon "Blockly Çalışma Alanı" at bounding box center [1157, 117] width 106 height 54
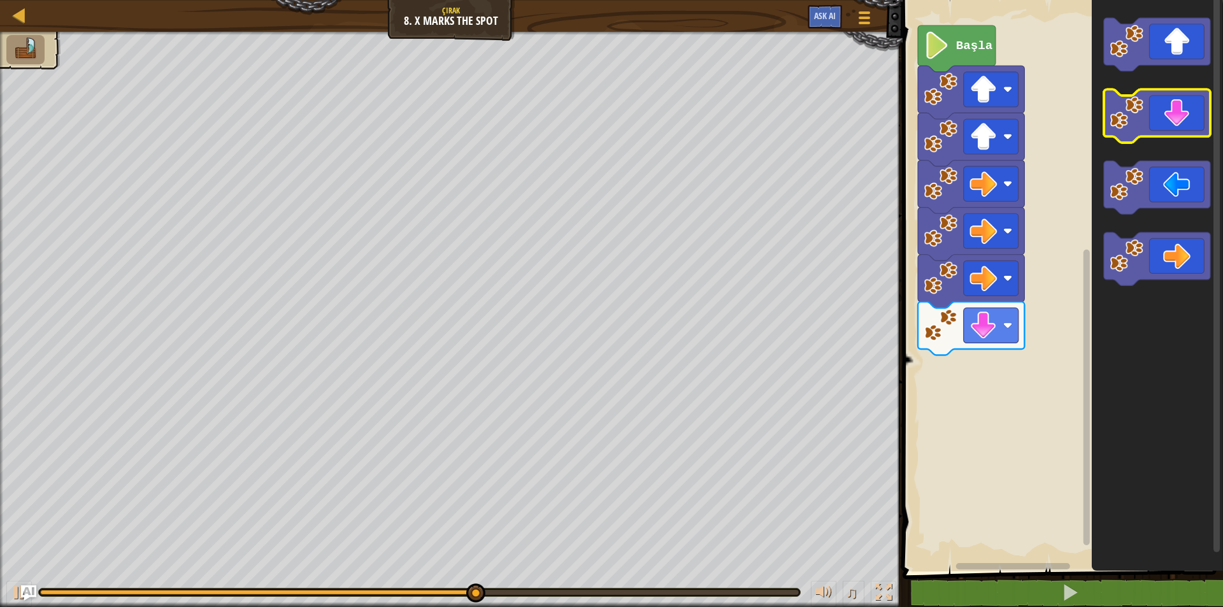
click at [1166, 102] on icon "Blockly Çalışma Alanı" at bounding box center [1157, 117] width 106 height 54
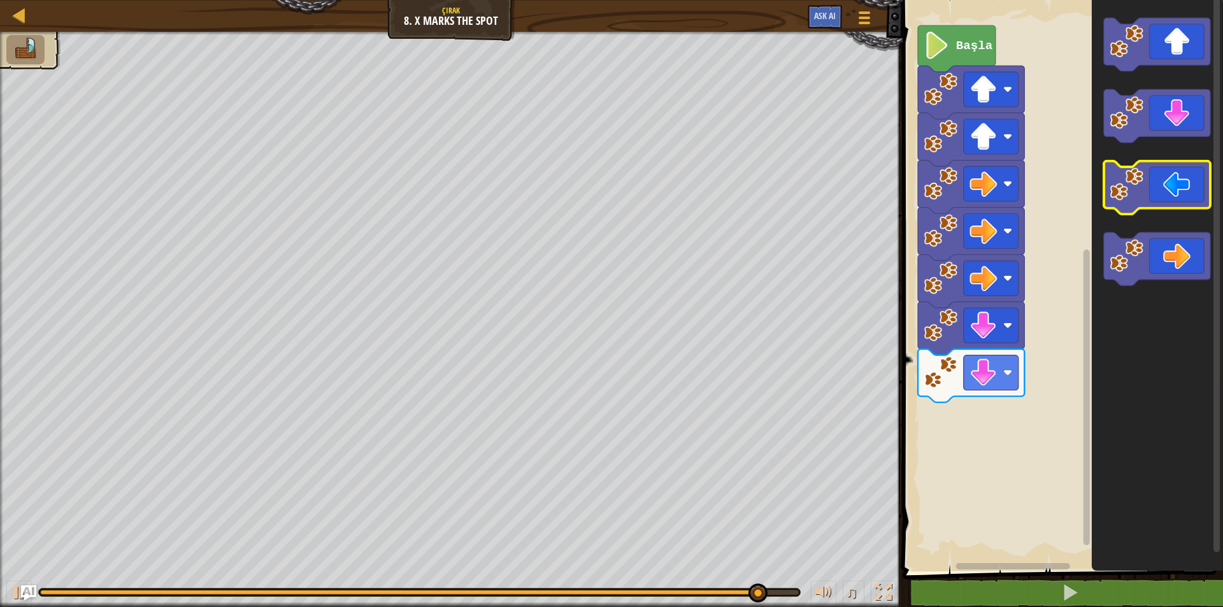
click at [1180, 195] on icon "Blockly Çalışma Alanı" at bounding box center [1157, 188] width 106 height 54
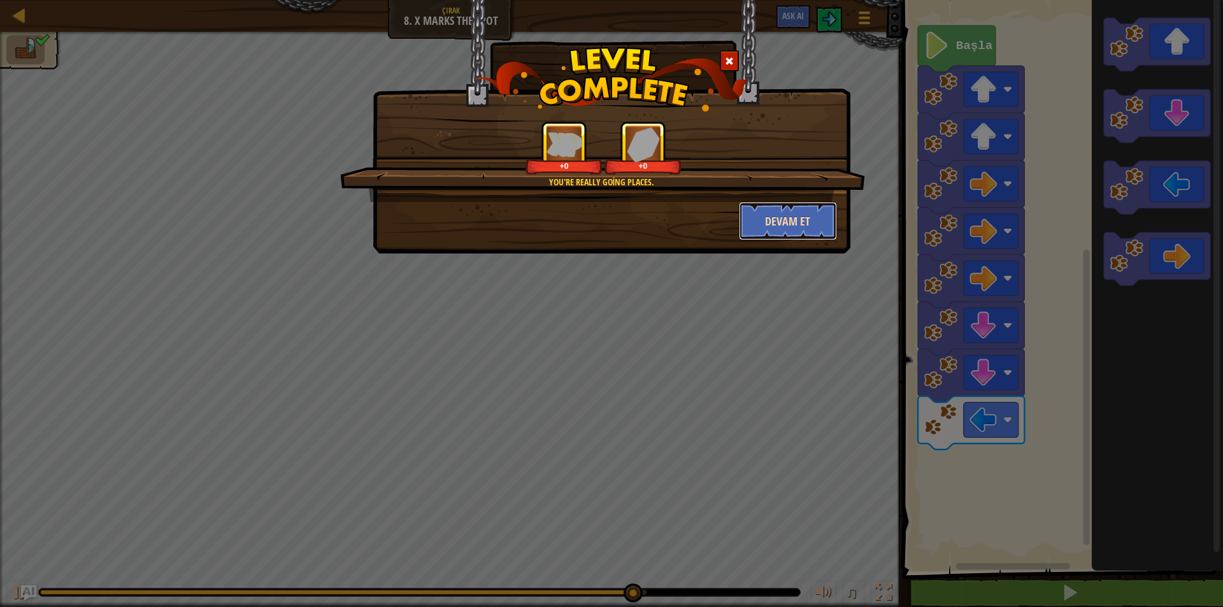
click at [767, 213] on button "Devam et" at bounding box center [788, 221] width 99 height 38
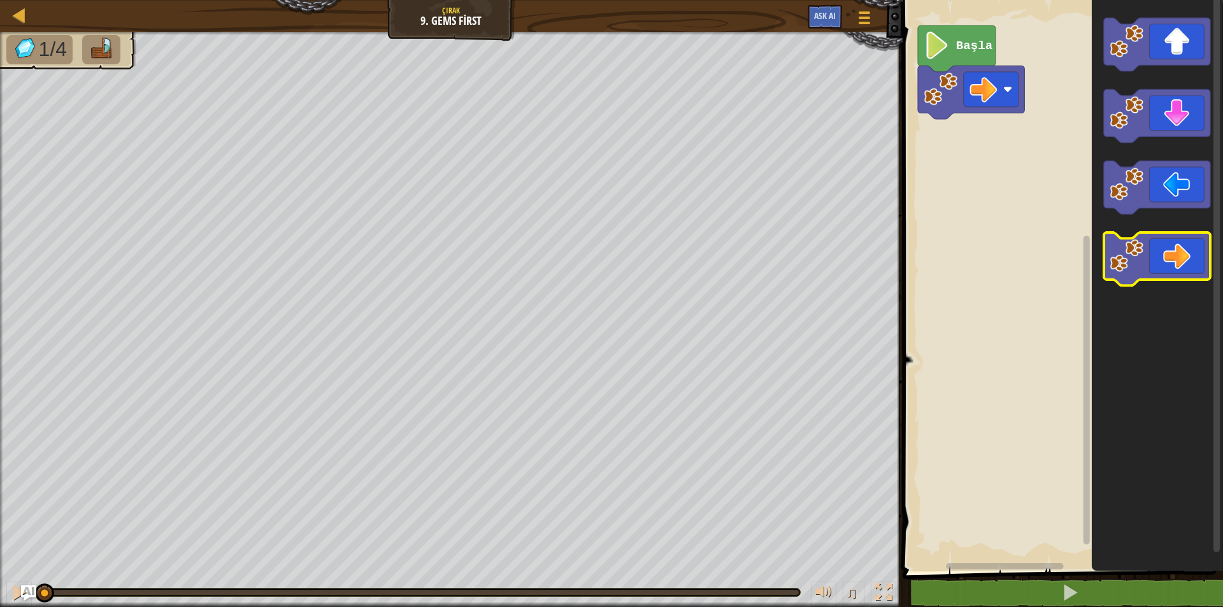
click at [1140, 278] on icon "Blockly Çalışma Alanı" at bounding box center [1157, 260] width 106 height 54
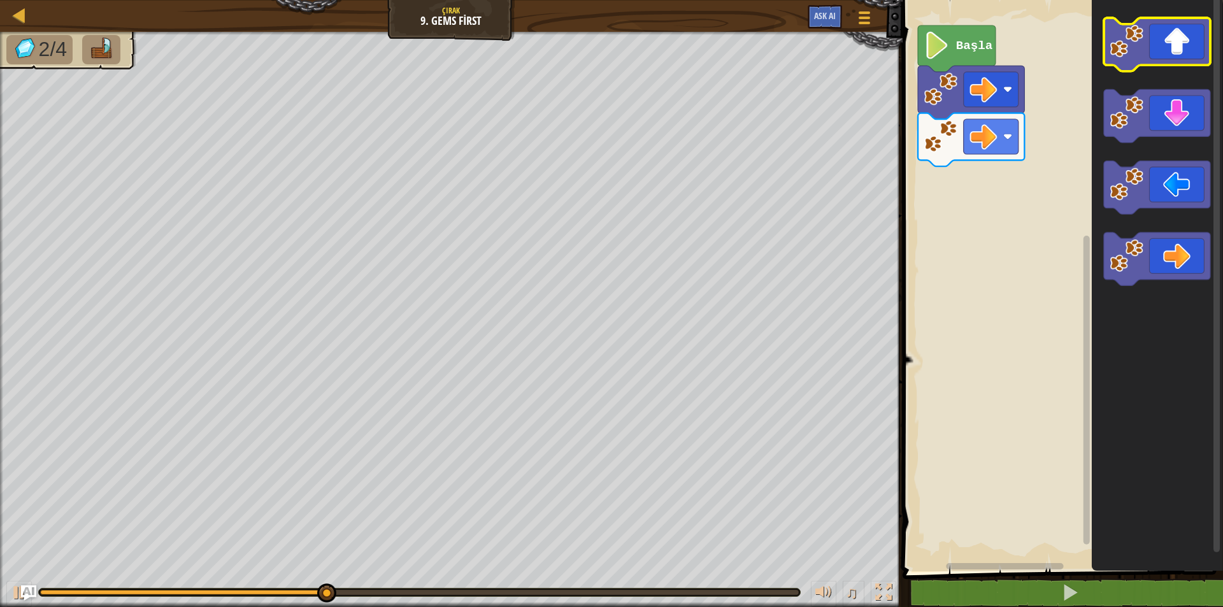
click at [1142, 45] on image "Blockly Çalışma Alanı" at bounding box center [1127, 41] width 34 height 34
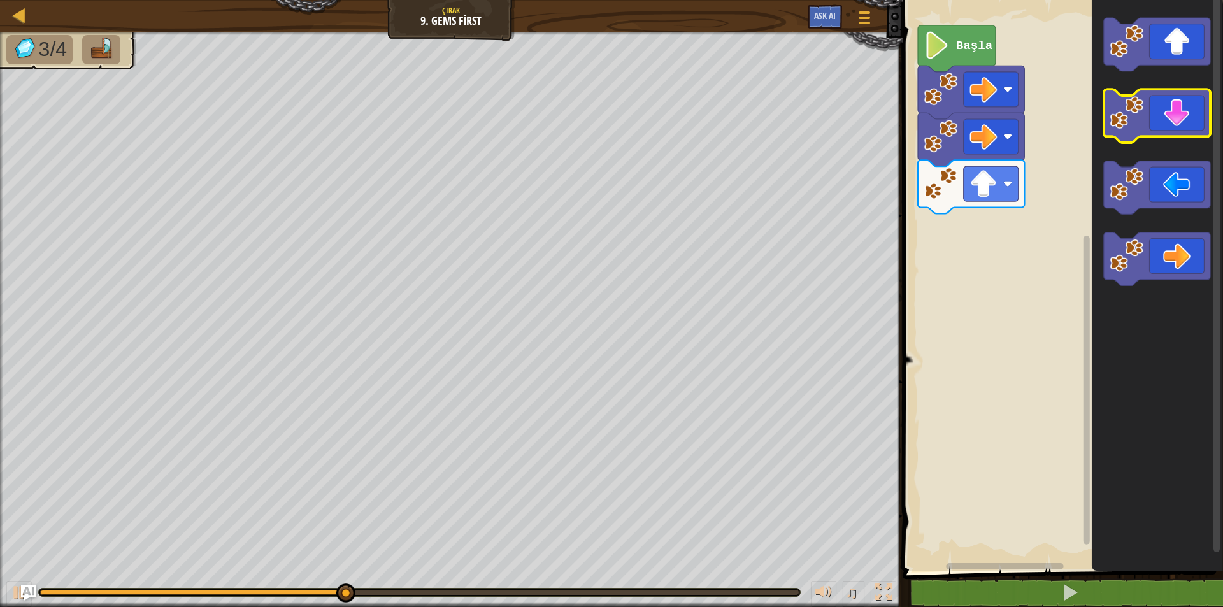
click at [1156, 136] on icon "Blockly Çalışma Alanı" at bounding box center [1157, 117] width 106 height 54
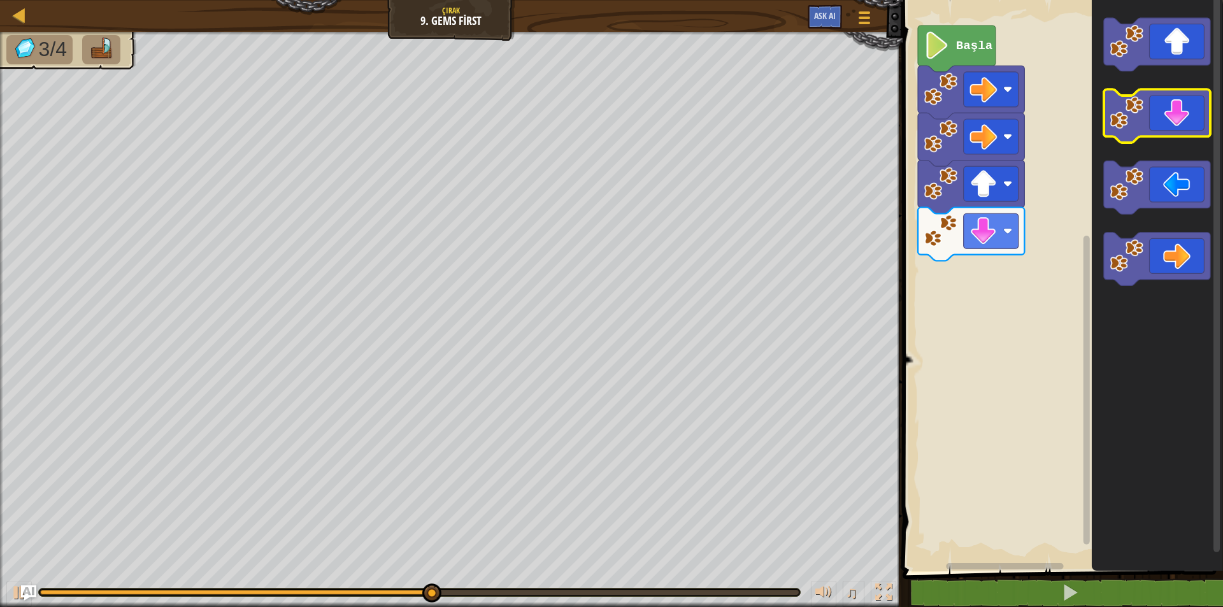
click at [1158, 123] on icon "Blockly Çalışma Alanı" at bounding box center [1157, 117] width 106 height 54
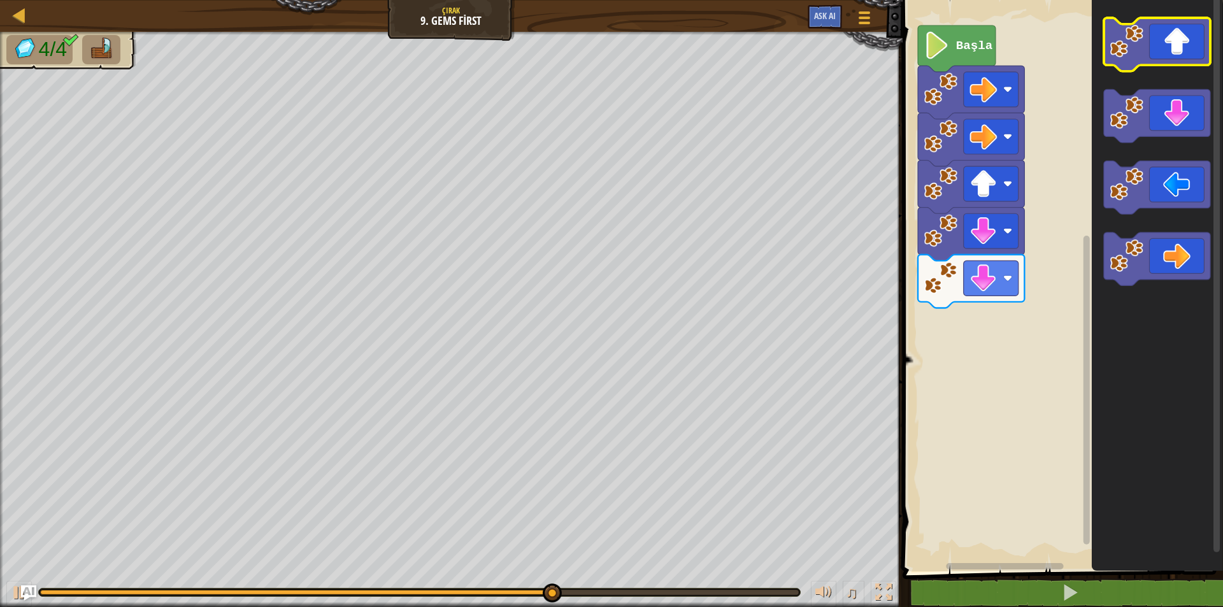
click at [1177, 36] on icon "Blockly Çalışma Alanı" at bounding box center [1157, 45] width 106 height 54
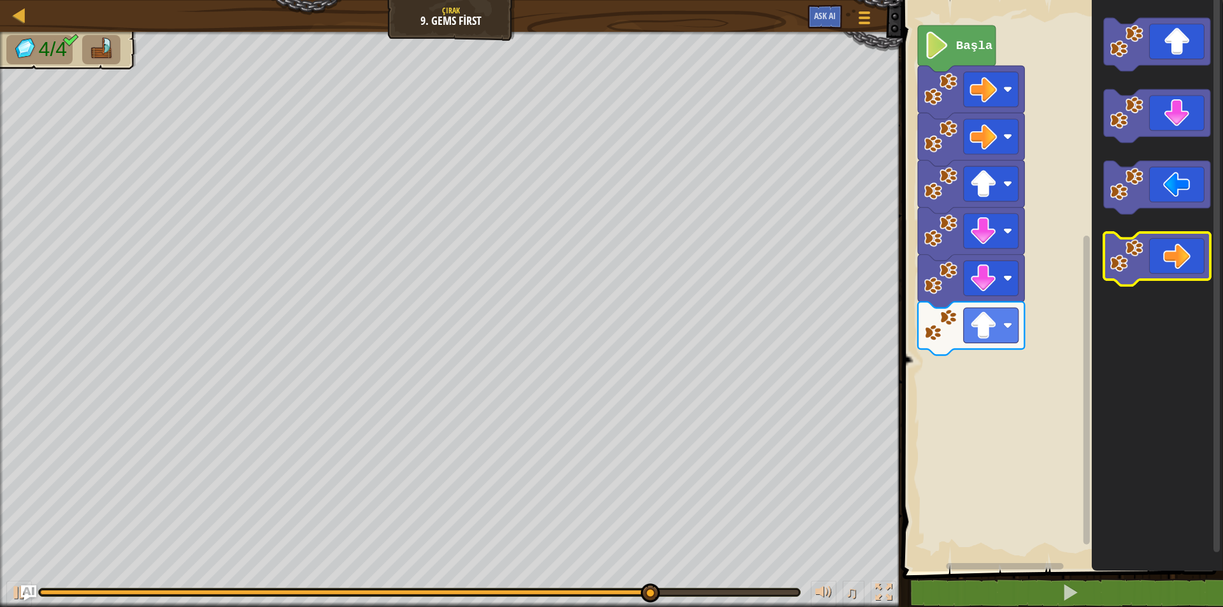
click at [1191, 256] on icon "Blockly Çalışma Alanı" at bounding box center [1157, 260] width 106 height 54
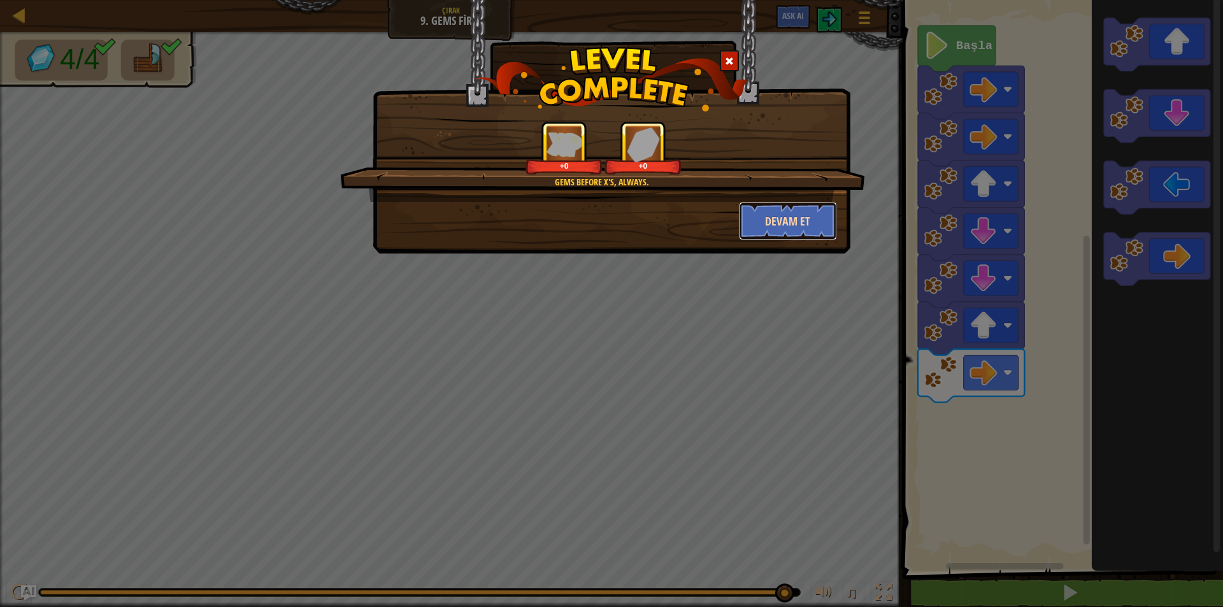
click at [793, 224] on button "Devam et" at bounding box center [788, 221] width 99 height 38
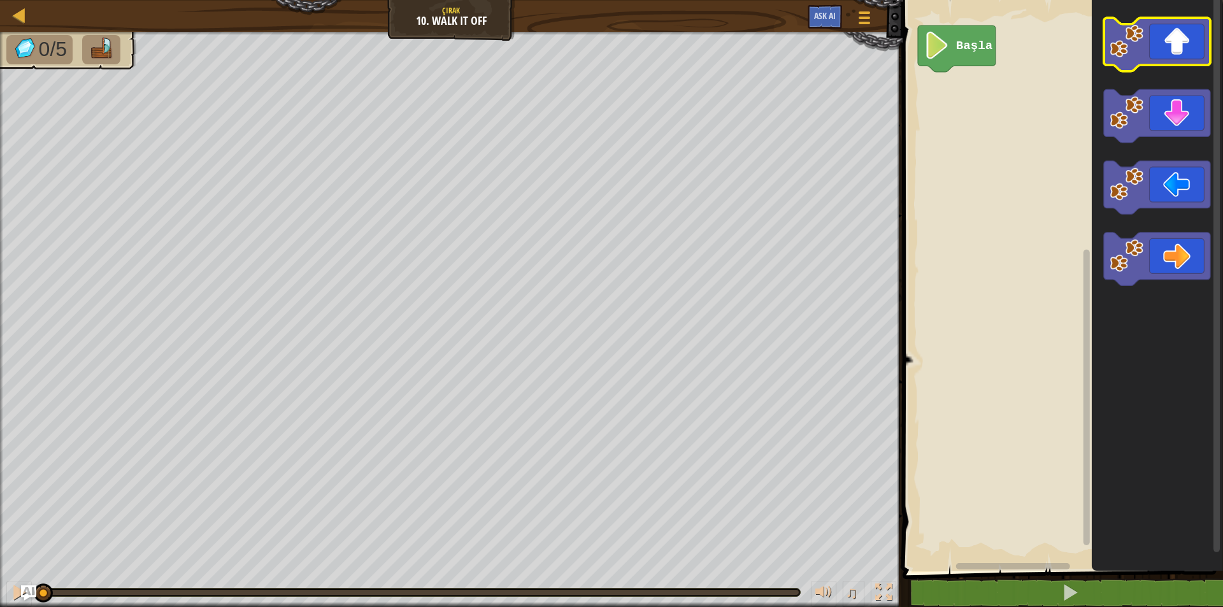
click at [1186, 29] on icon "Blockly Çalışma Alanı" at bounding box center [1157, 45] width 106 height 54
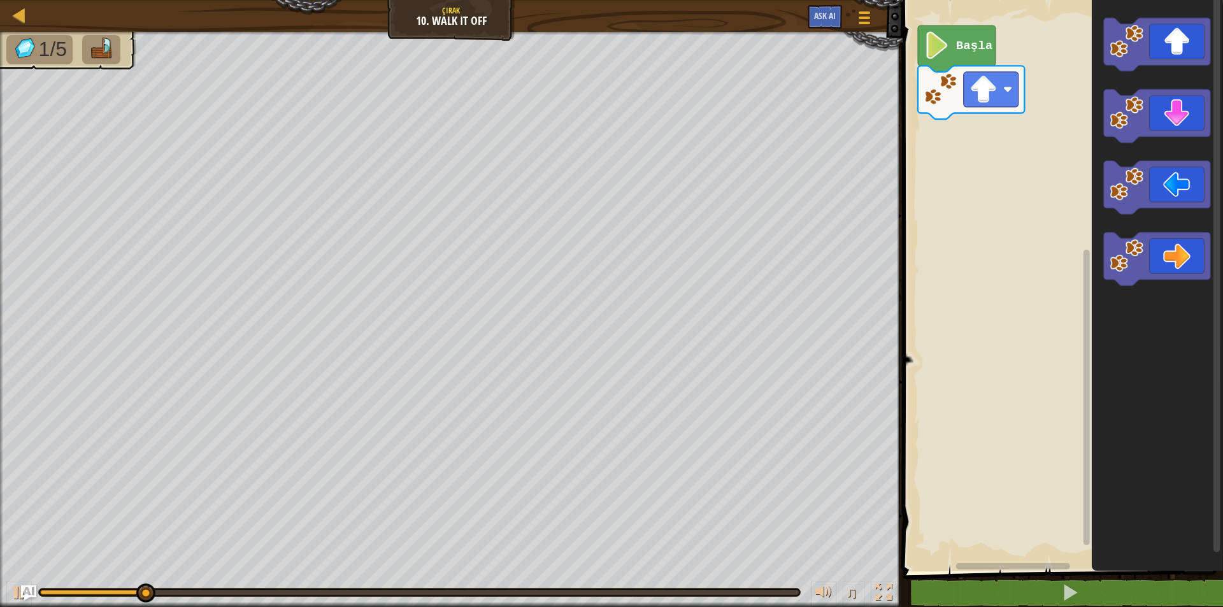
click at [1223, 104] on icon "Blockly Çalışma Alanı" at bounding box center [1157, 283] width 131 height 578
click at [1179, 62] on icon "Blockly Çalışma Alanı" at bounding box center [1157, 45] width 106 height 54
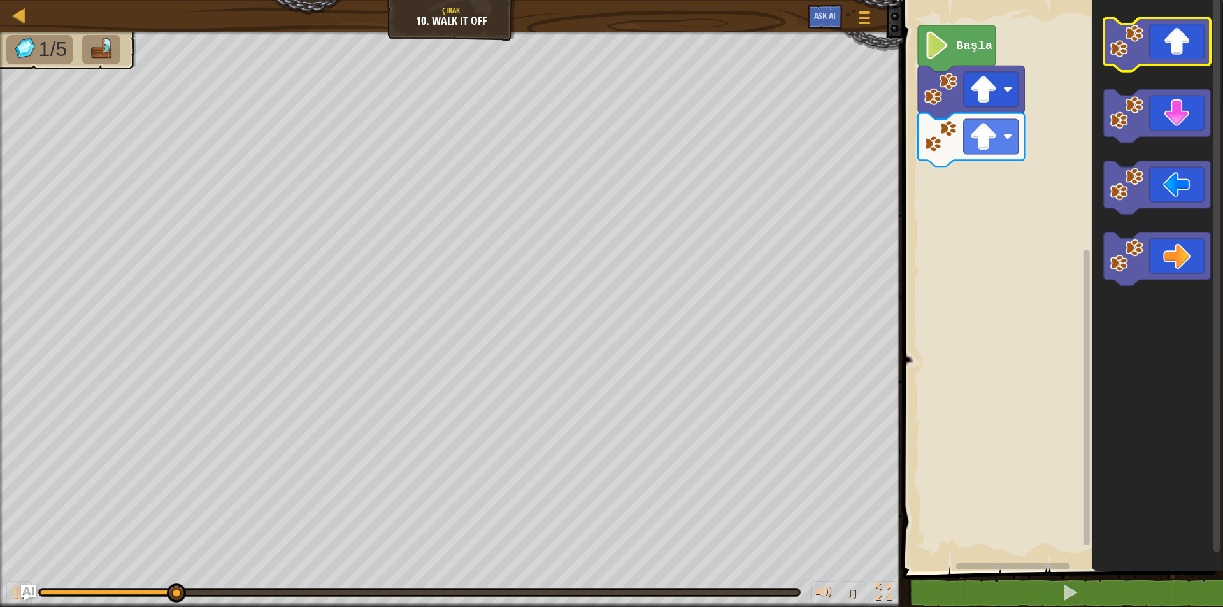
click at [1179, 62] on icon "Blockly Çalışma Alanı" at bounding box center [1157, 45] width 106 height 54
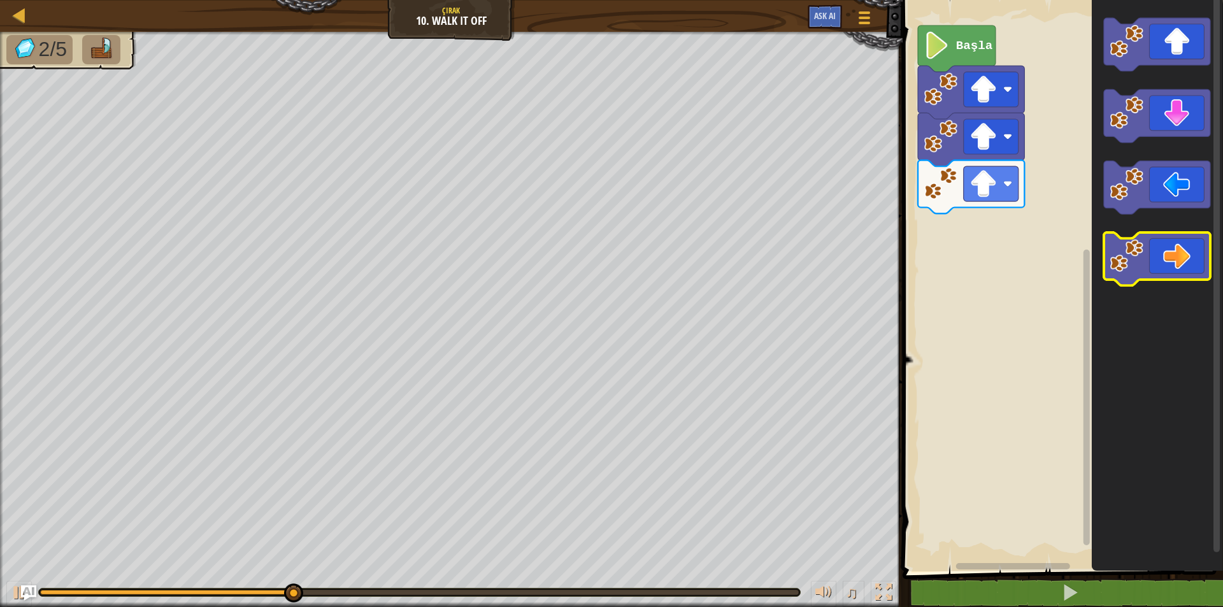
click at [1172, 259] on icon "Blockly Çalışma Alanı" at bounding box center [1157, 260] width 106 height 54
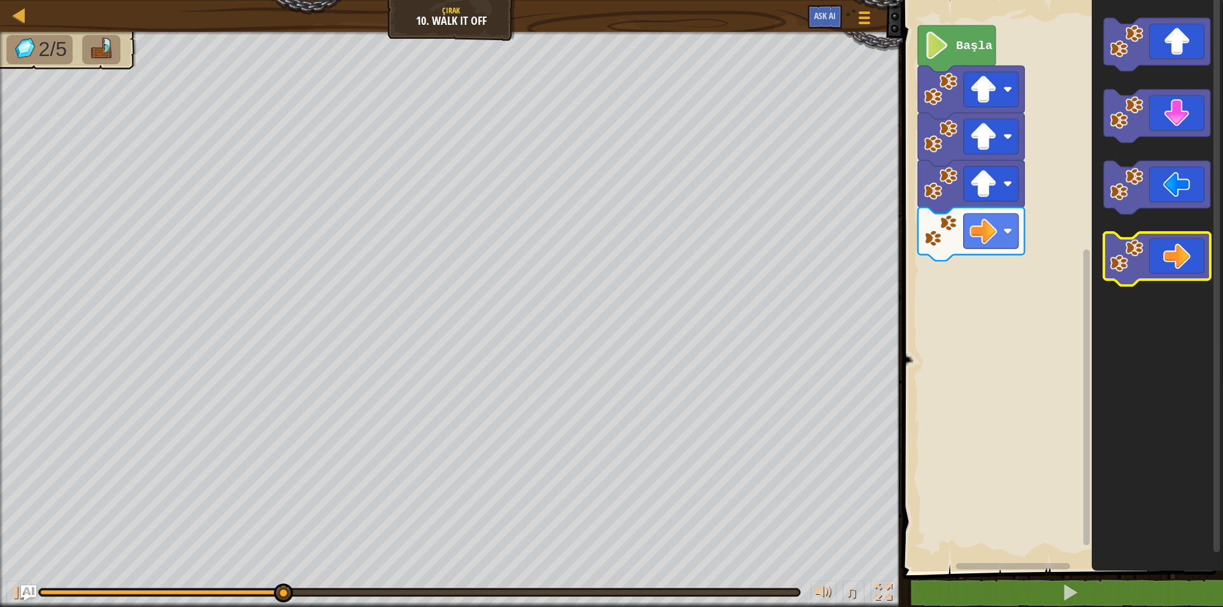
click at [1172, 259] on icon "Blockly Çalışma Alanı" at bounding box center [1157, 260] width 106 height 54
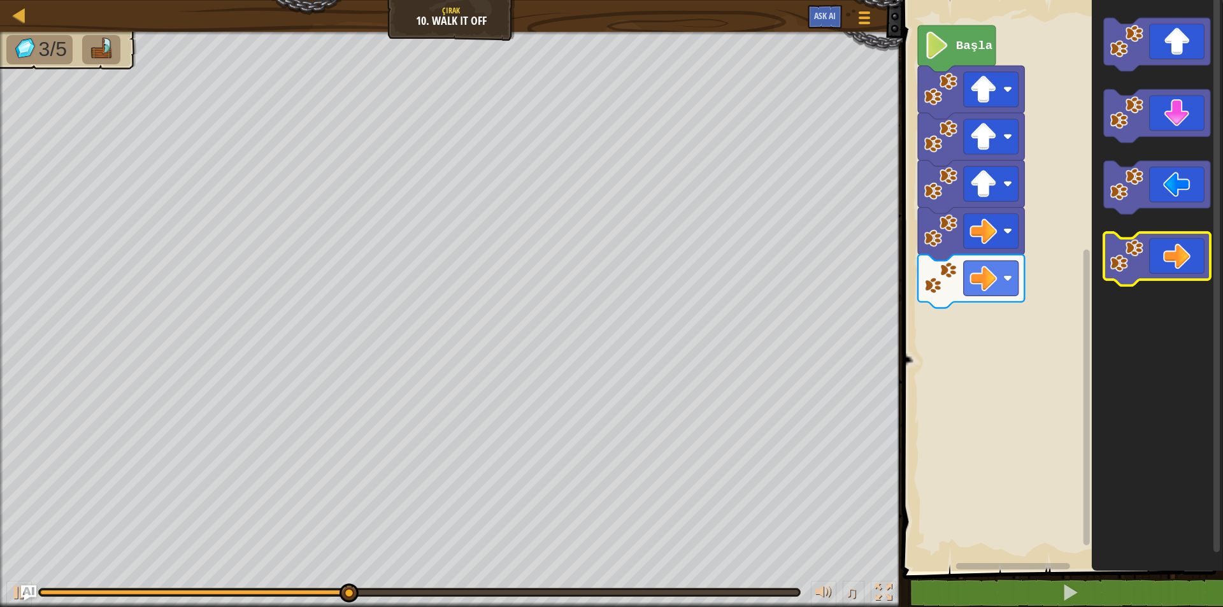
click at [1172, 259] on icon "Blockly Çalışma Alanı" at bounding box center [1157, 260] width 106 height 54
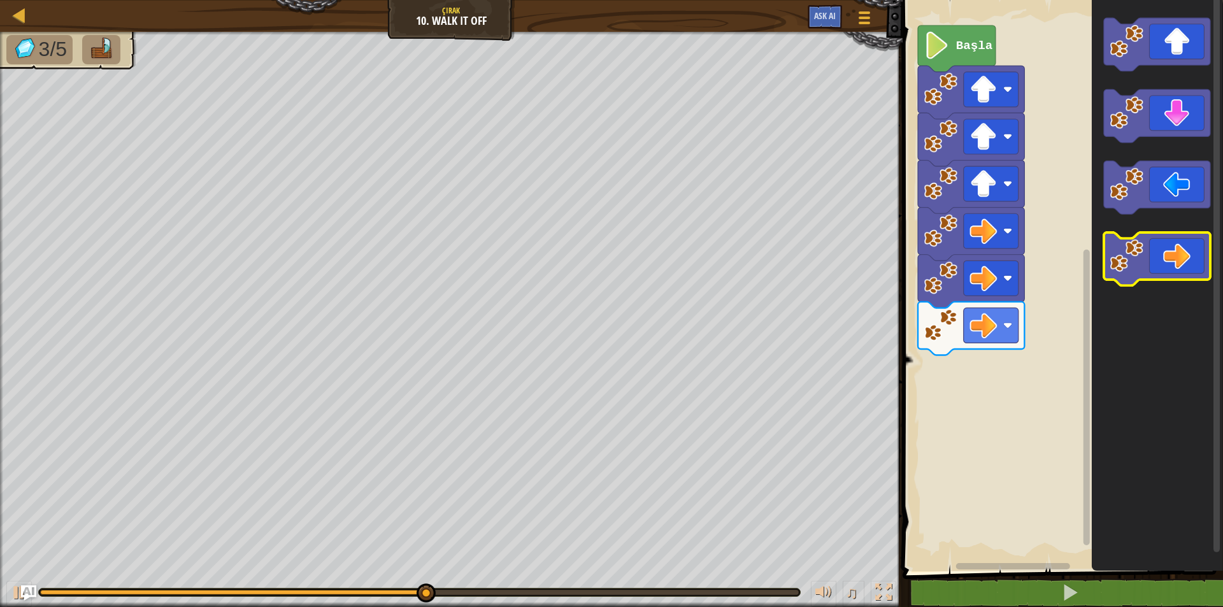
click at [1172, 259] on icon "Blockly Çalışma Alanı" at bounding box center [1157, 260] width 106 height 54
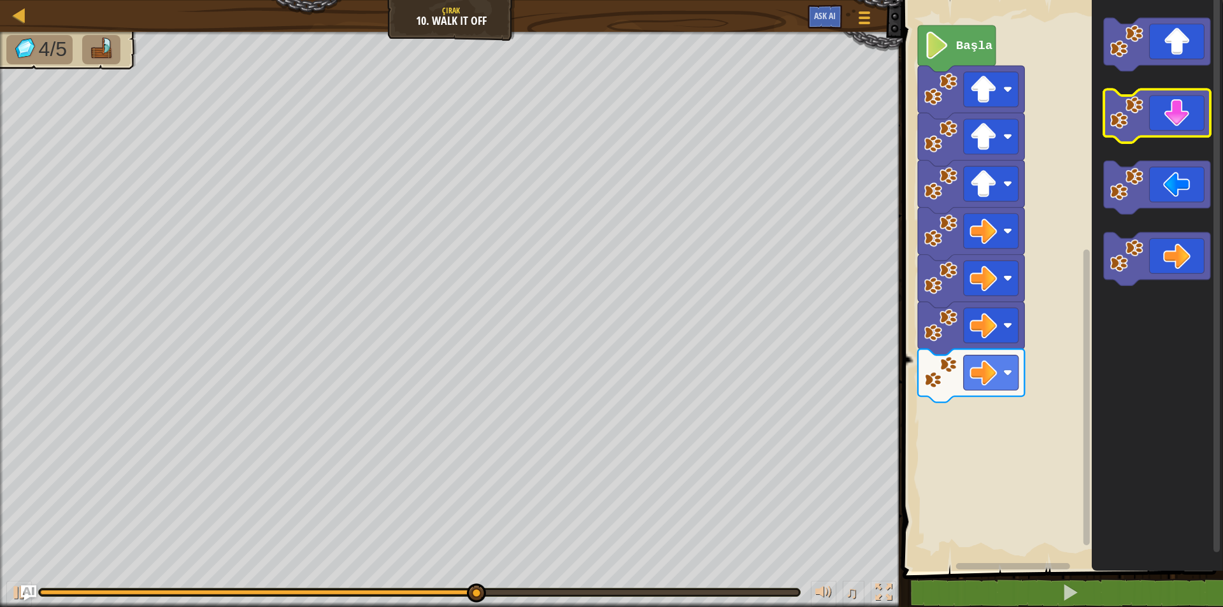
click at [1152, 108] on icon "Blockly Çalışma Alanı" at bounding box center [1157, 117] width 106 height 54
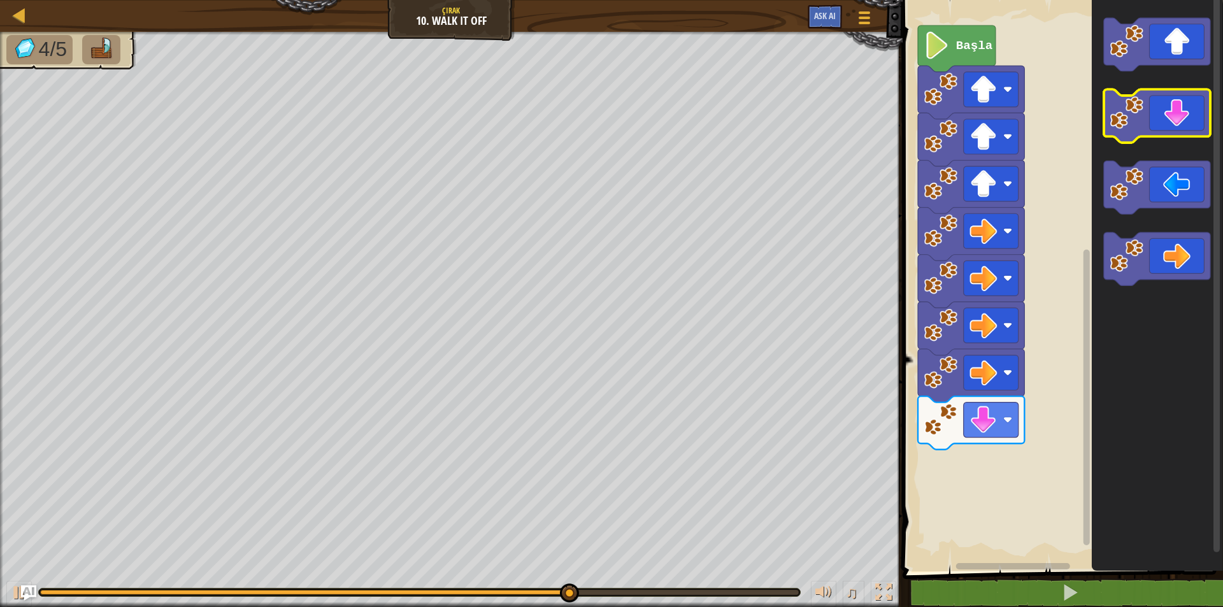
click at [1152, 108] on icon "Blockly Çalışma Alanı" at bounding box center [1157, 117] width 106 height 54
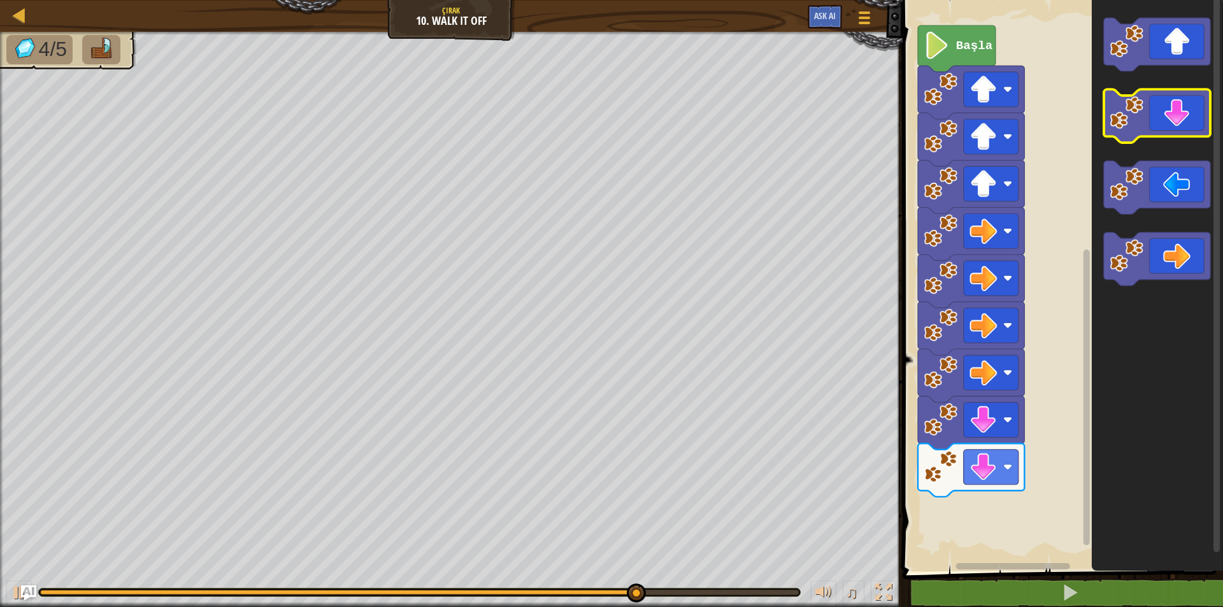
click at [1152, 108] on icon "Blockly Çalışma Alanı" at bounding box center [1157, 117] width 106 height 54
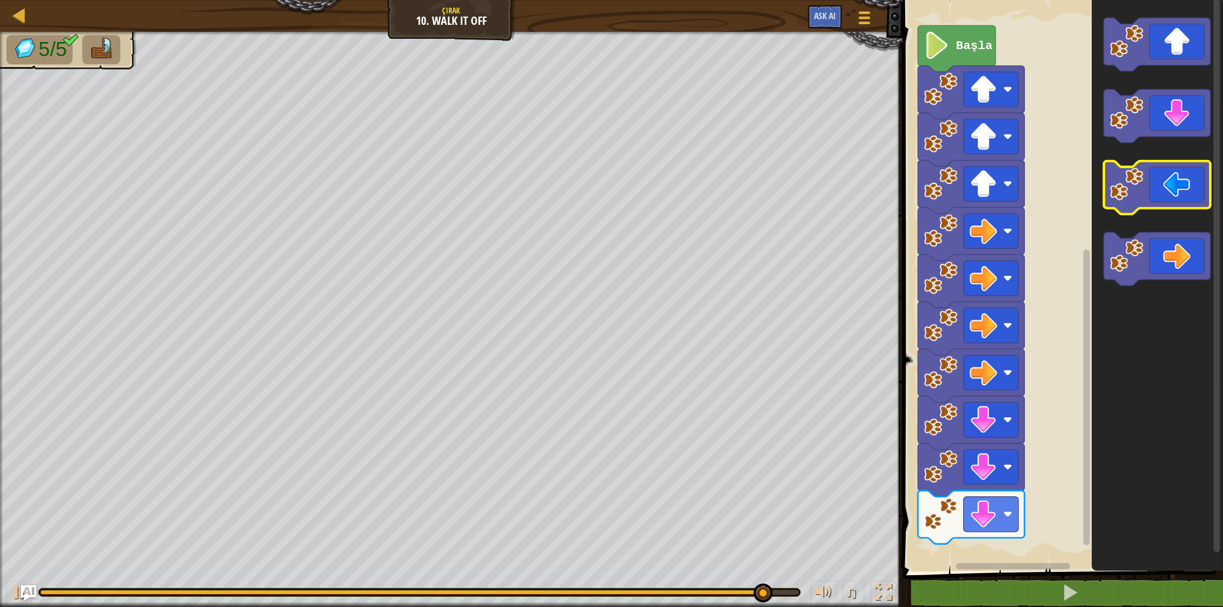
click at [1176, 205] on icon "Blockly Çalışma Alanı" at bounding box center [1157, 188] width 106 height 54
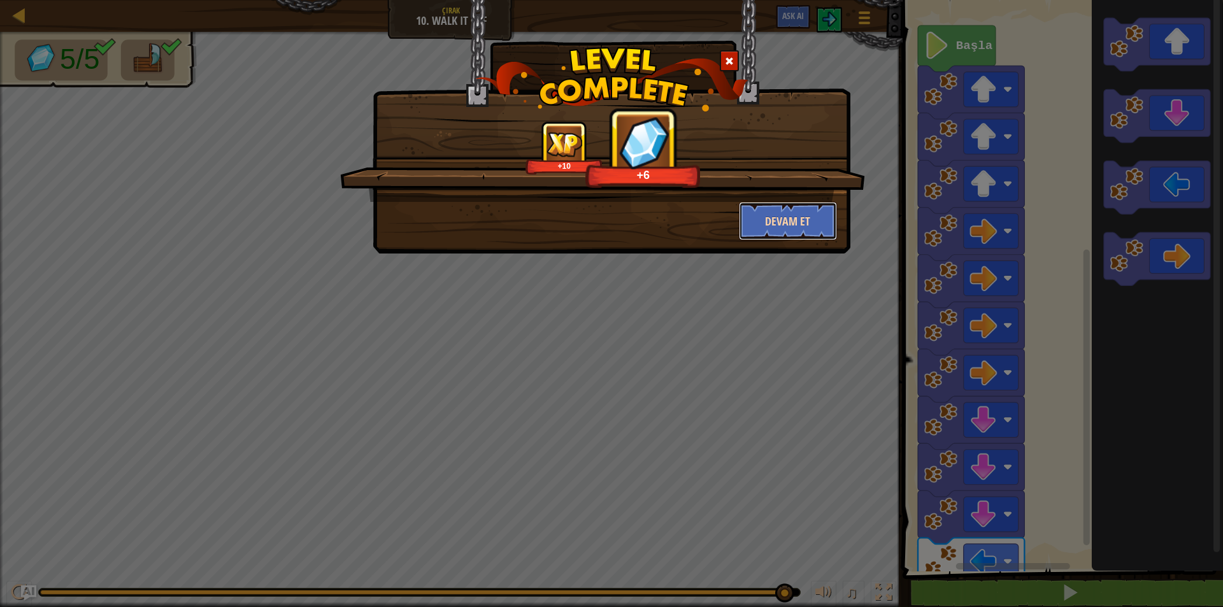
click at [768, 216] on button "Devam et" at bounding box center [788, 221] width 99 height 38
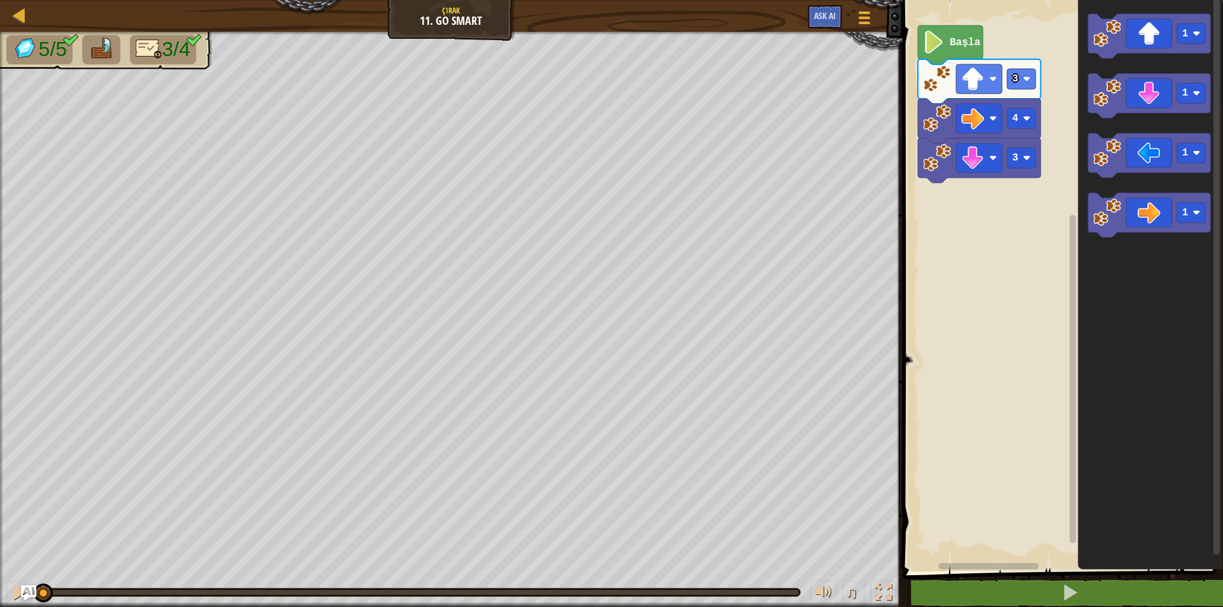
click at [962, 38] on text "Başla" at bounding box center [965, 42] width 31 height 11
click at [979, 80] on image "Blockly Çalışma Alanı" at bounding box center [973, 79] width 23 height 23
click at [960, 45] on text "Başla" at bounding box center [965, 42] width 31 height 11
click at [965, 38] on text "Başla" at bounding box center [965, 42] width 31 height 11
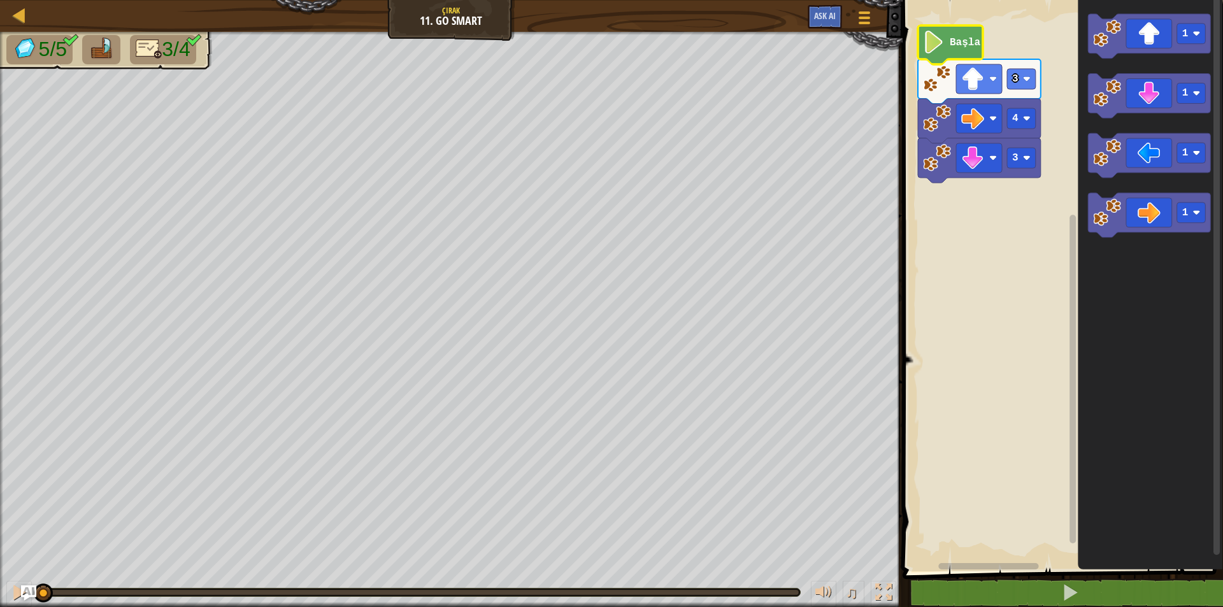
click at [960, 38] on text "Başla" at bounding box center [965, 42] width 31 height 11
click at [957, 39] on text "Başla" at bounding box center [965, 42] width 31 height 11
click at [956, 40] on text "Başla" at bounding box center [965, 42] width 31 height 11
click at [1014, 74] on text "3" at bounding box center [1015, 78] width 6 height 11
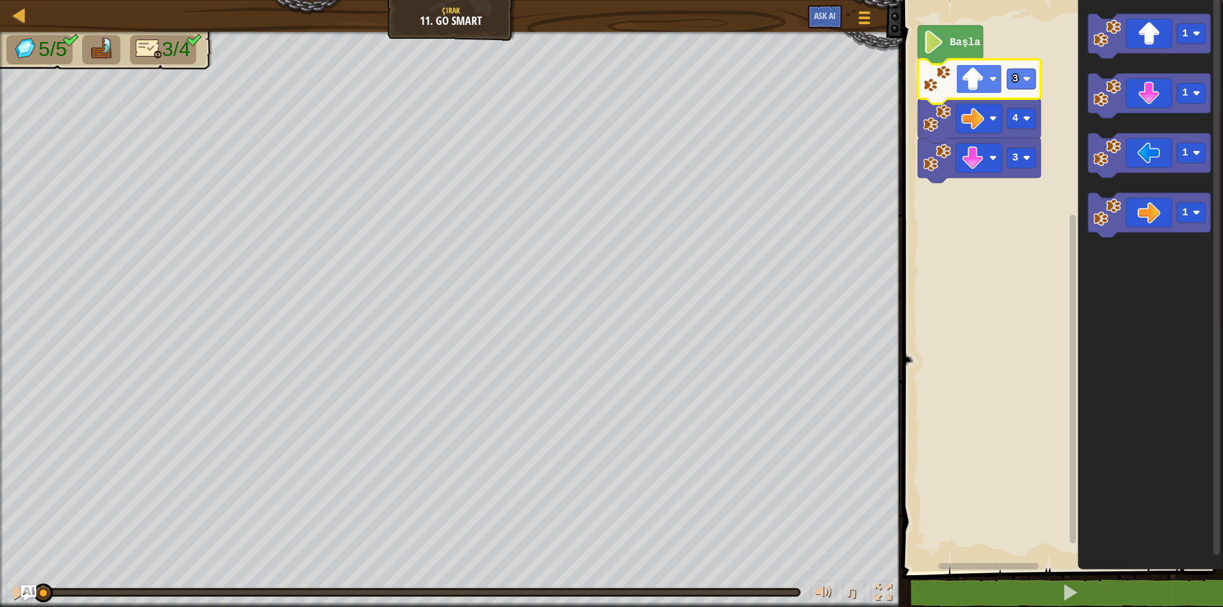
click at [993, 76] on image "Blockly Çalışma Alanı" at bounding box center [994, 79] width 8 height 8
click at [988, 82] on rect "Blockly Çalışma Alanı" at bounding box center [979, 78] width 46 height 29
click at [1025, 120] on image "Blockly Çalışma Alanı" at bounding box center [1027, 119] width 8 height 8
click at [1024, 76] on image "Blockly Çalışma Alanı" at bounding box center [1027, 79] width 8 height 8
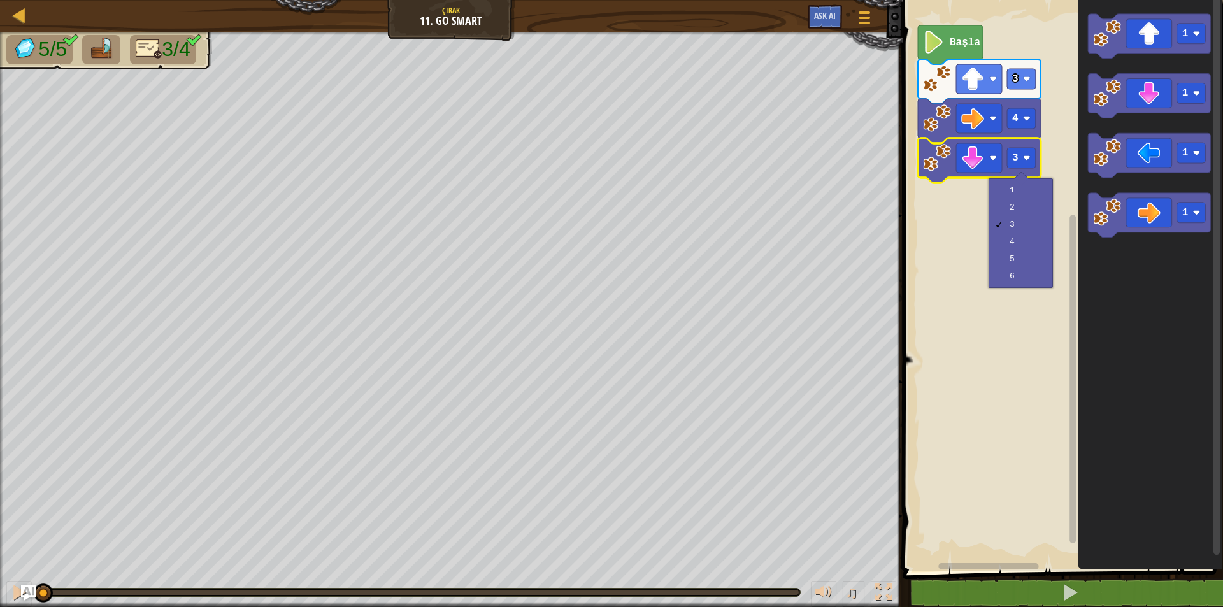
click at [1071, 422] on div "Başla 3 4 3 1 1 1 1" at bounding box center [1061, 283] width 324 height 578
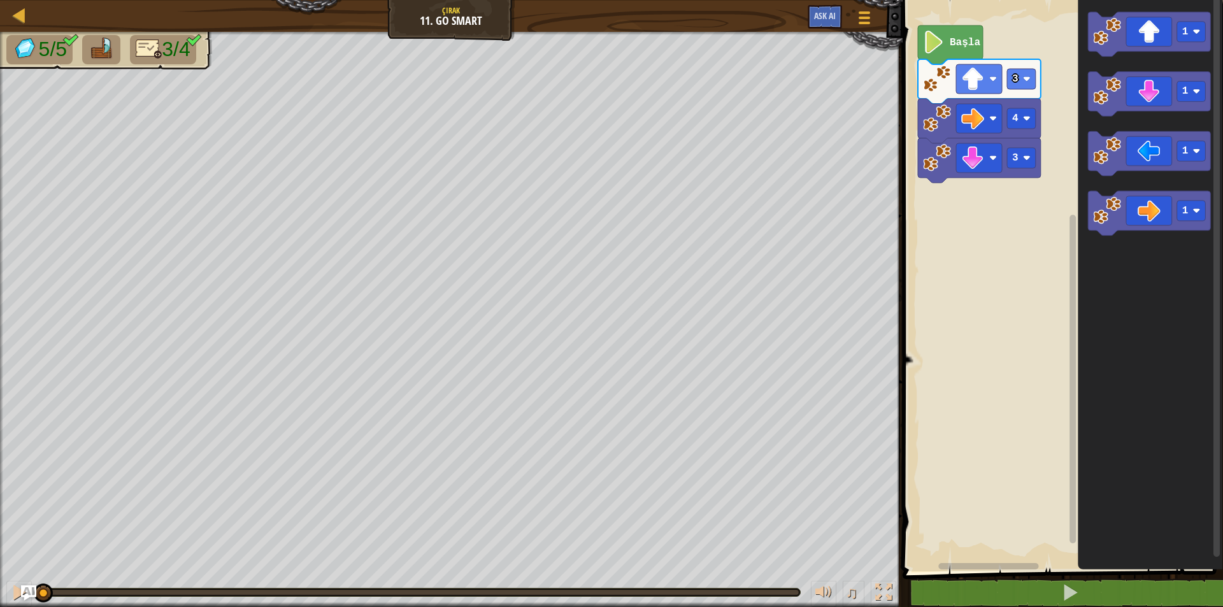
click at [951, 37] on text "Başla" at bounding box center [965, 42] width 31 height 11
click at [949, 37] on icon "Blockly Çalışma Alanı" at bounding box center [950, 44] width 65 height 39
click at [969, 43] on text "Başla" at bounding box center [965, 42] width 31 height 11
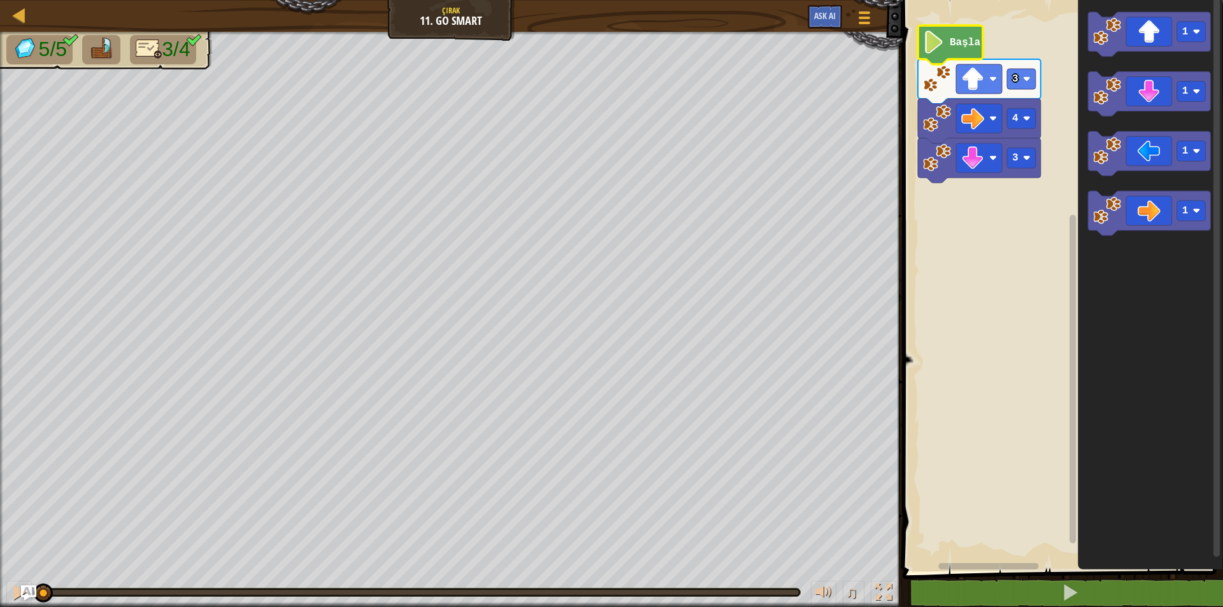
click at [969, 43] on text "Başla" at bounding box center [965, 42] width 31 height 11
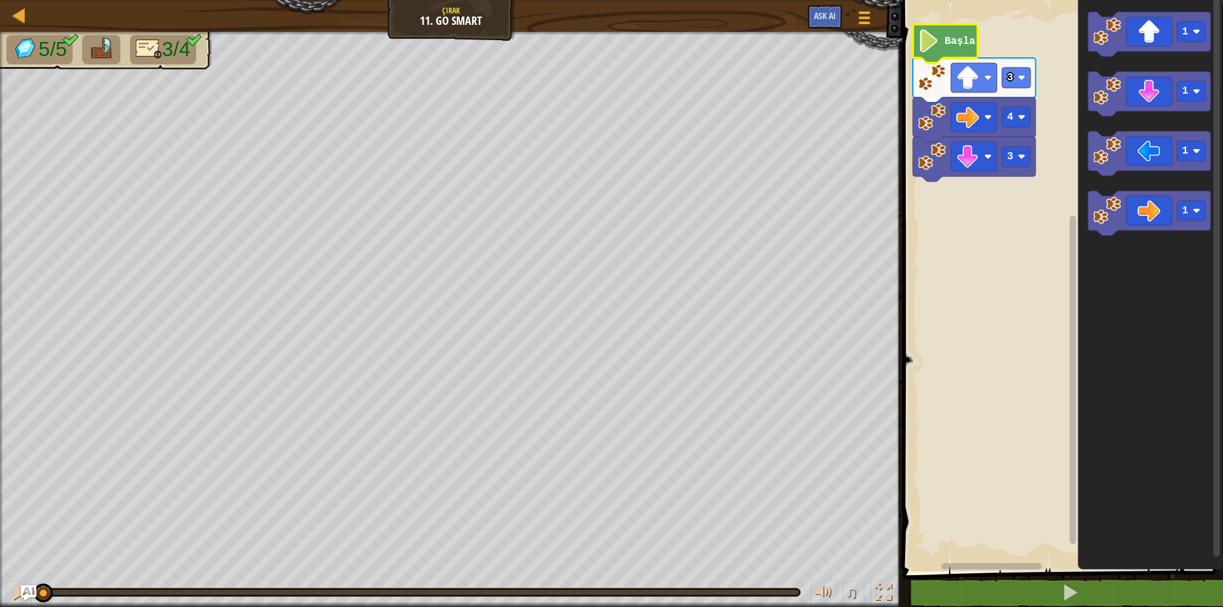
click at [963, 36] on text "Başla" at bounding box center [960, 41] width 31 height 11
click at [962, 36] on text "Başla" at bounding box center [960, 41] width 31 height 11
click at [955, 45] on text "Başla" at bounding box center [960, 41] width 31 height 11
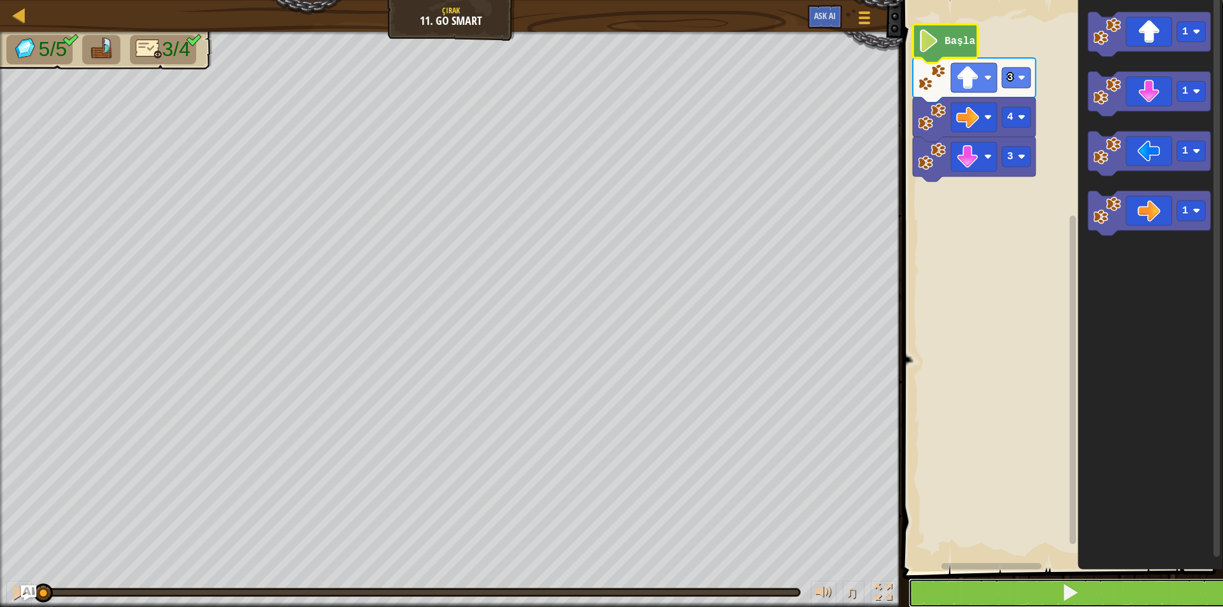
click at [1039, 600] on button at bounding box center [1071, 593] width 324 height 29
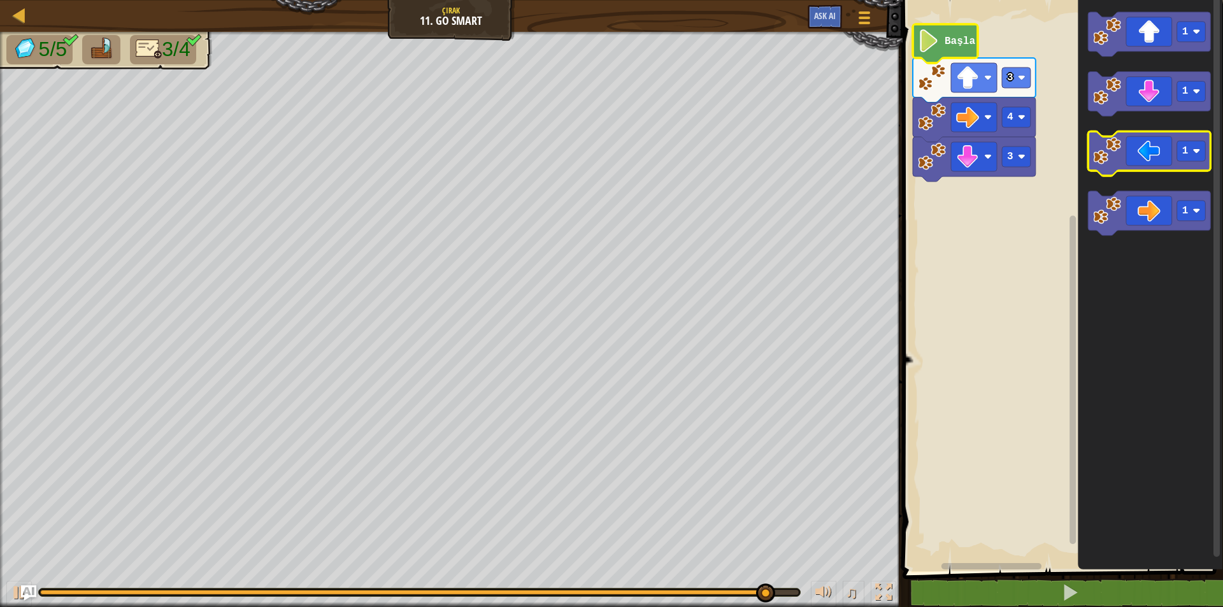
click at [1158, 155] on icon "Blockly Çalışma Alanı" at bounding box center [1149, 154] width 123 height 45
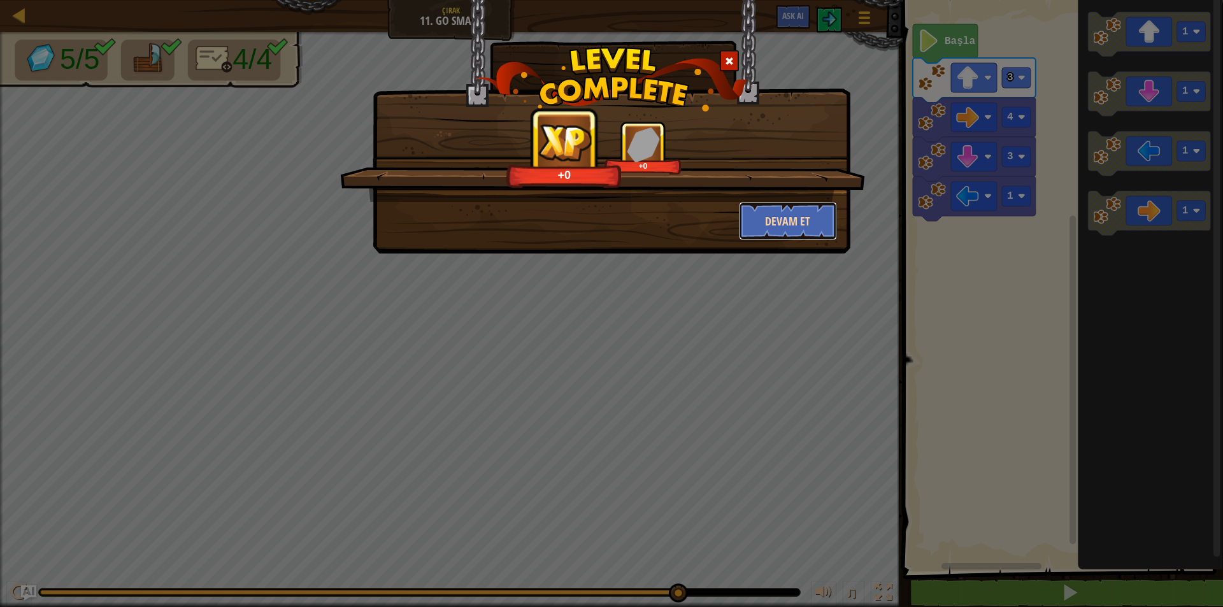
click at [800, 231] on button "Devam et" at bounding box center [788, 221] width 99 height 38
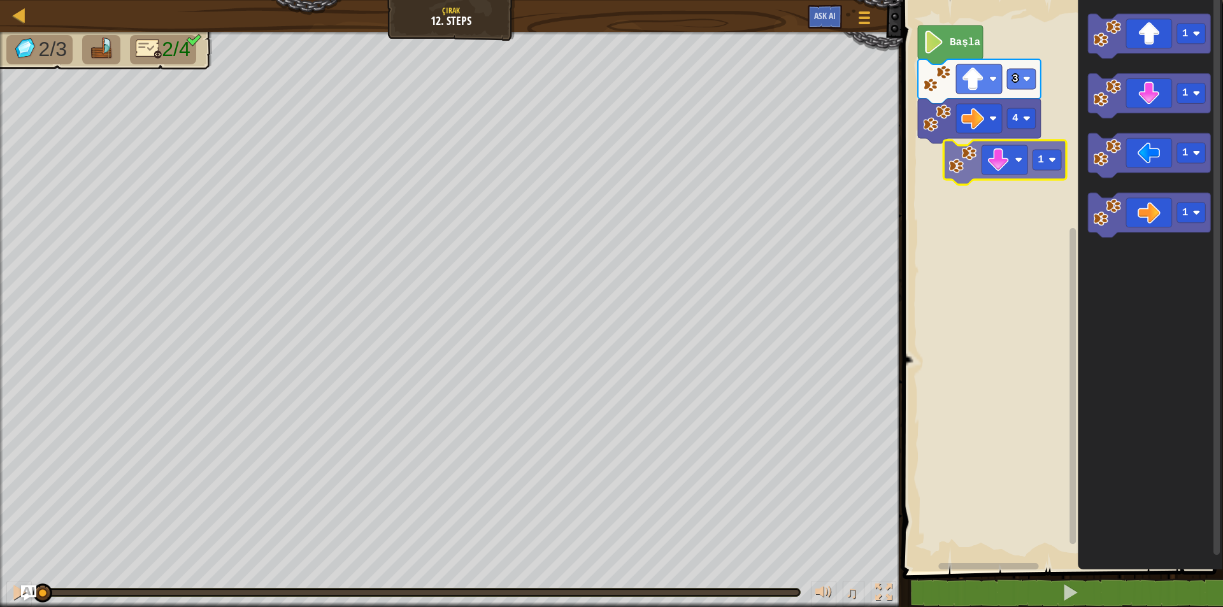
click at [1002, 166] on div "4 3 Başla 1 1 1 1 1" at bounding box center [1061, 283] width 324 height 578
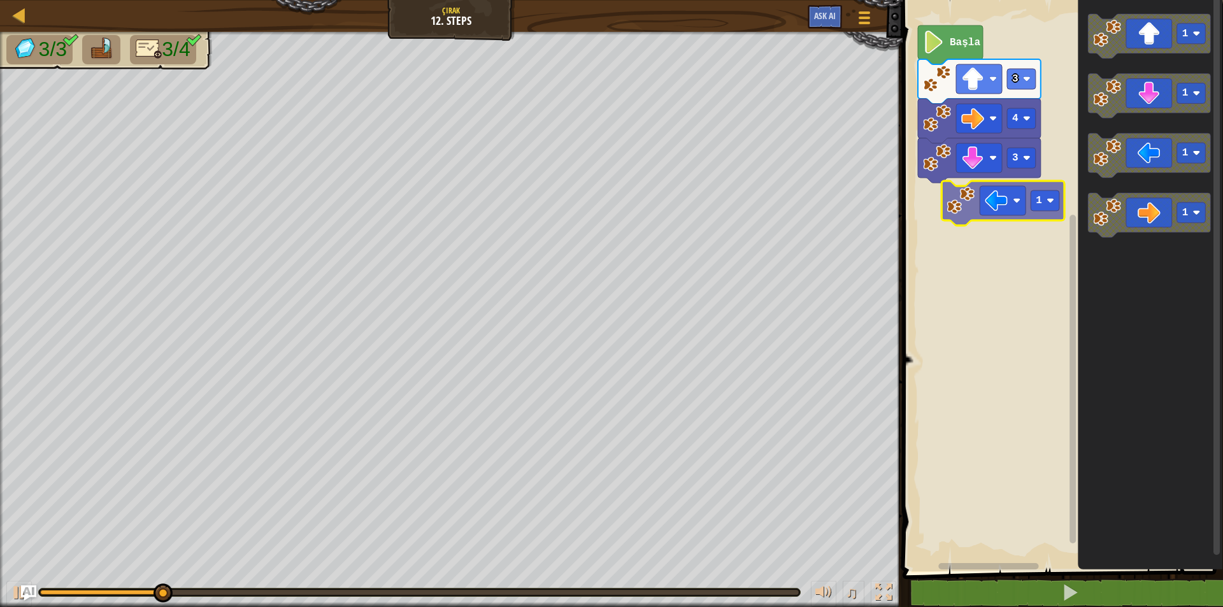
click at [1005, 201] on div "Başla 3 4 3 1 1 1 1 1" at bounding box center [1061, 283] width 324 height 578
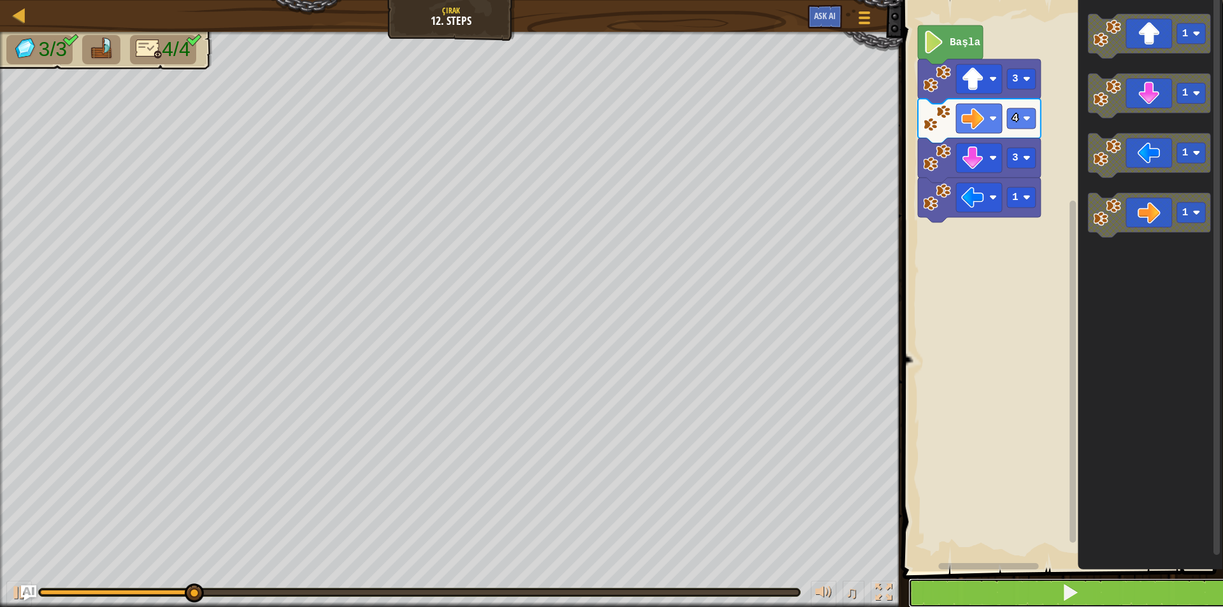
click at [996, 591] on button at bounding box center [1071, 593] width 324 height 29
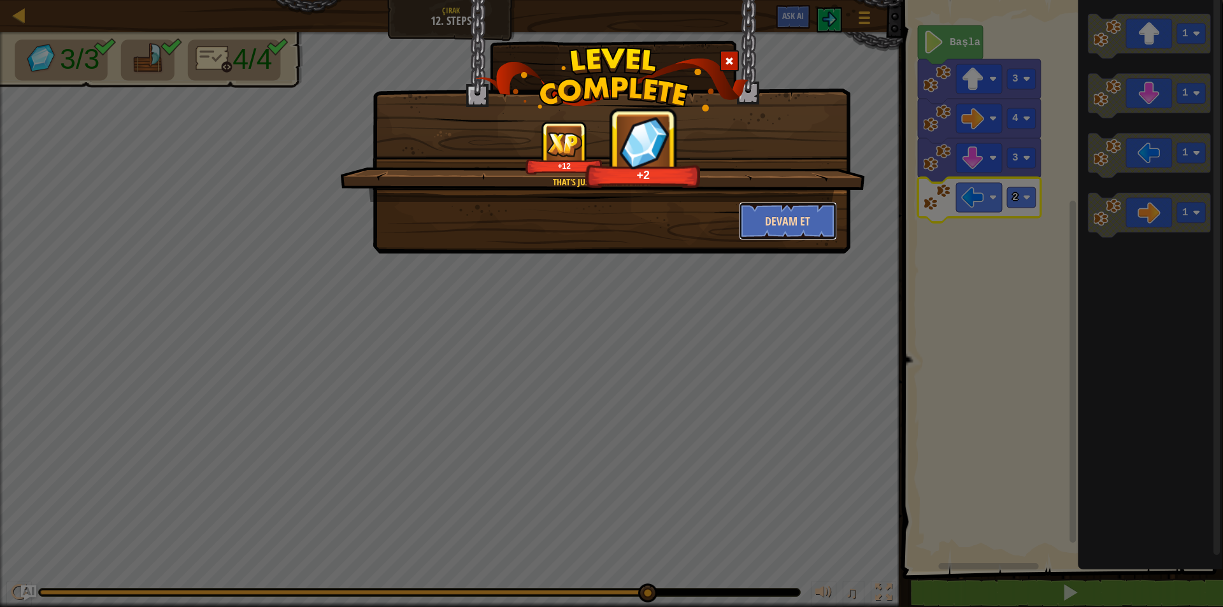
click at [808, 206] on button "Devam et" at bounding box center [788, 221] width 99 height 38
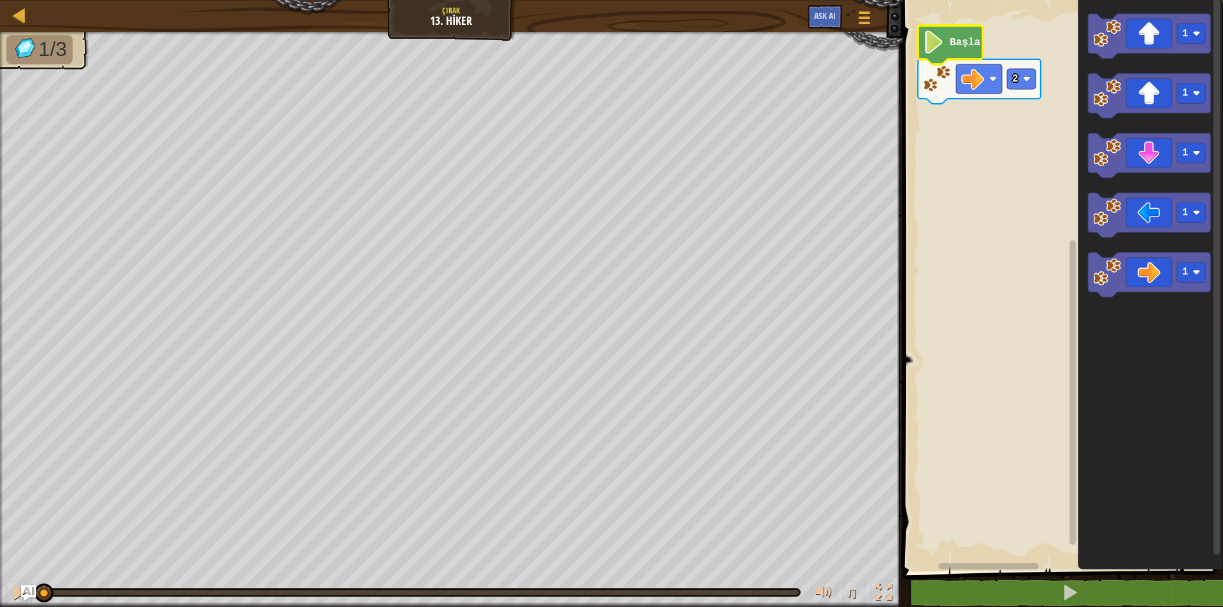
click at [947, 53] on icon "Blockly Çalışma Alanı" at bounding box center [950, 44] width 65 height 39
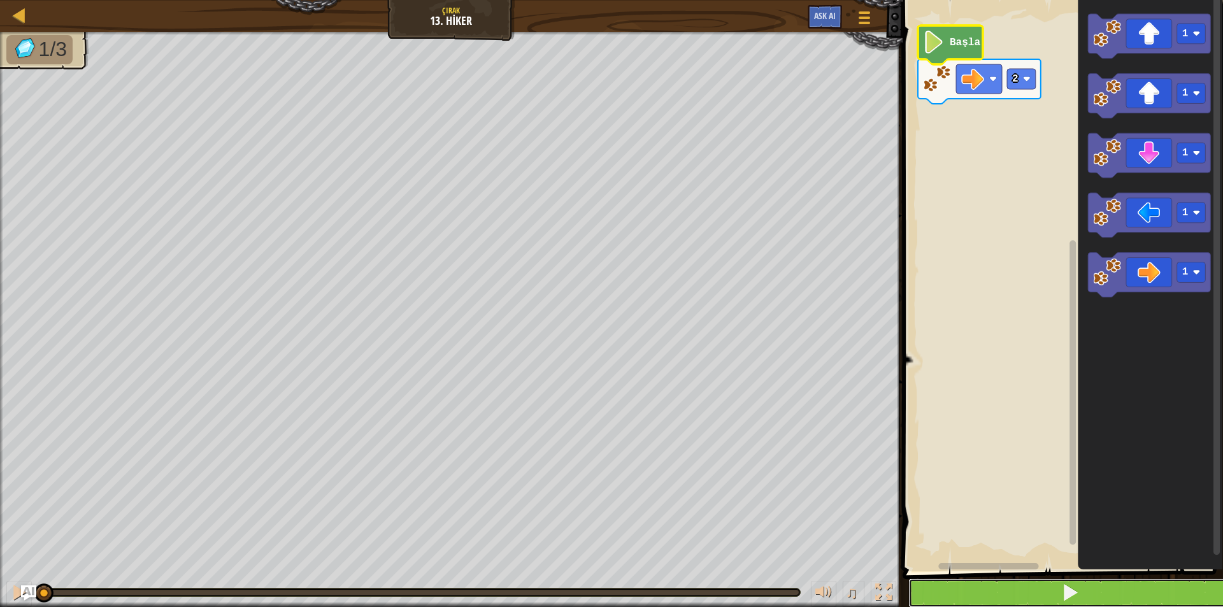
click at [1035, 589] on button at bounding box center [1071, 593] width 324 height 29
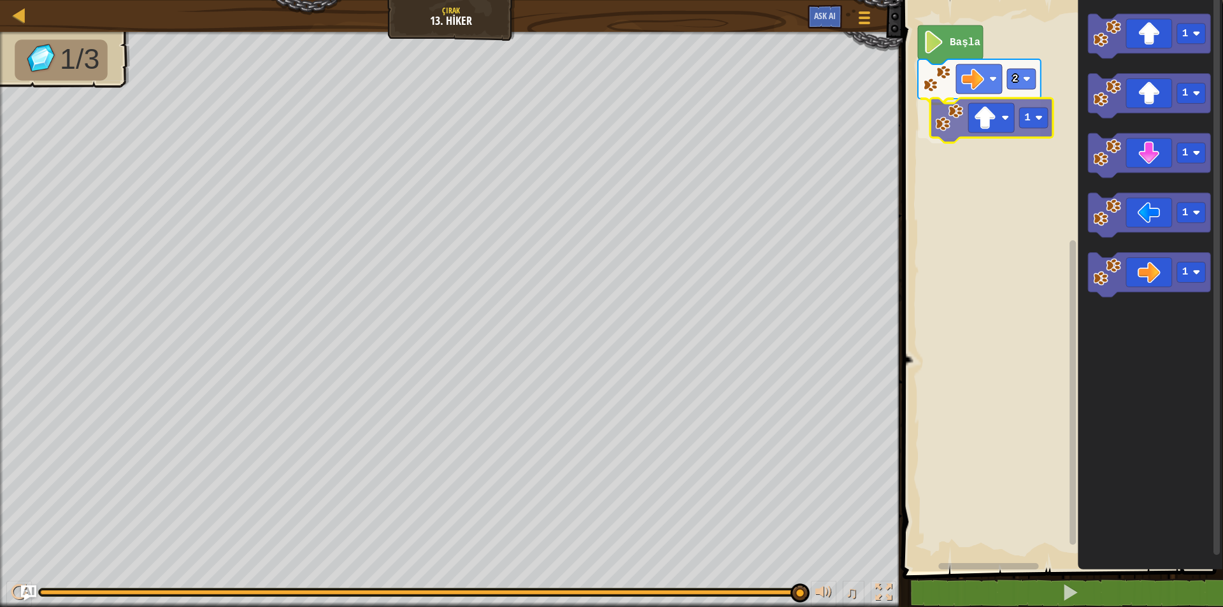
click at [1002, 127] on div "2 1 Başla 1 1 1 1 1 1" at bounding box center [1061, 283] width 324 height 578
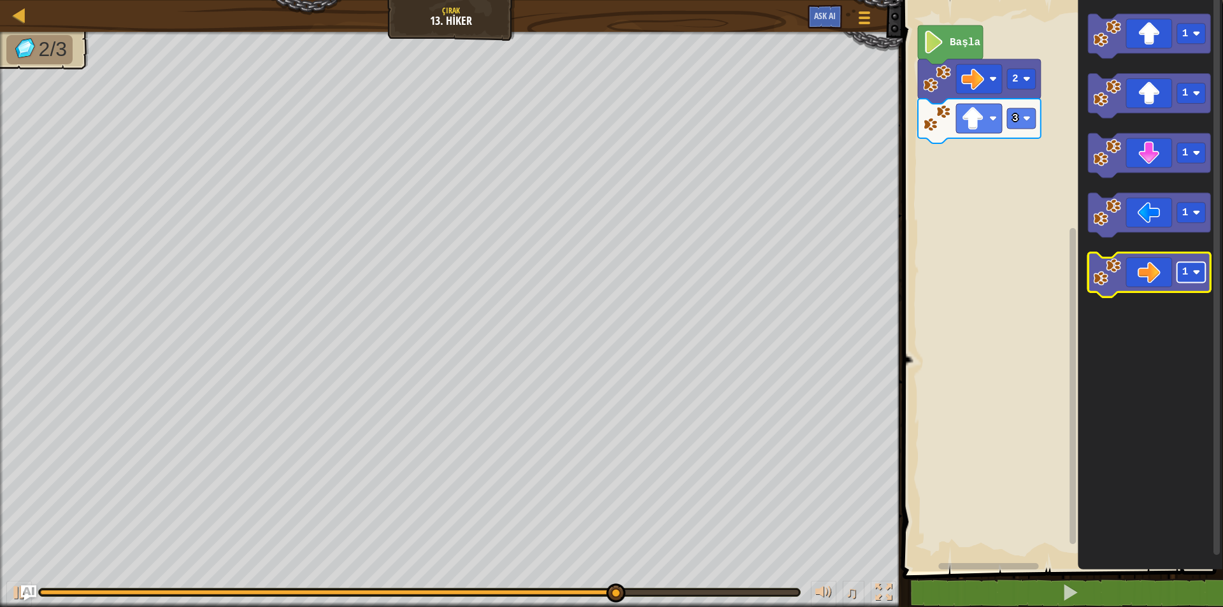
click at [1196, 278] on rect "Blockly Çalışma Alanı" at bounding box center [1192, 273] width 29 height 20
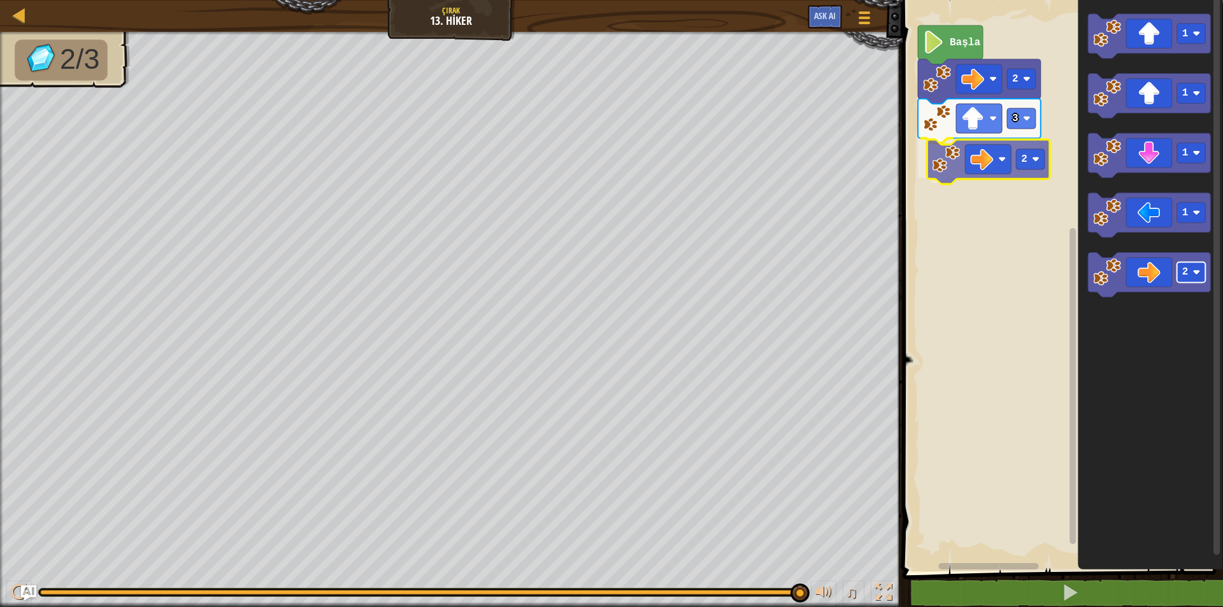
click at [1019, 162] on div "Başla 2 3 2 1 1 1 1 2 2" at bounding box center [1061, 283] width 324 height 578
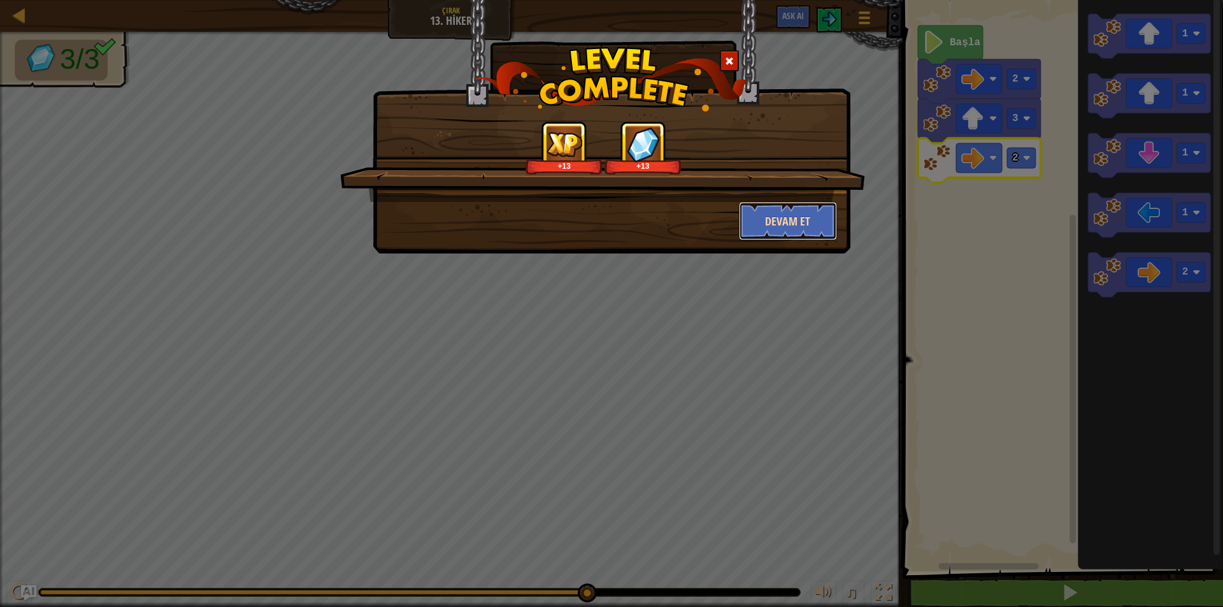
click at [792, 222] on button "Devam et" at bounding box center [788, 221] width 99 height 38
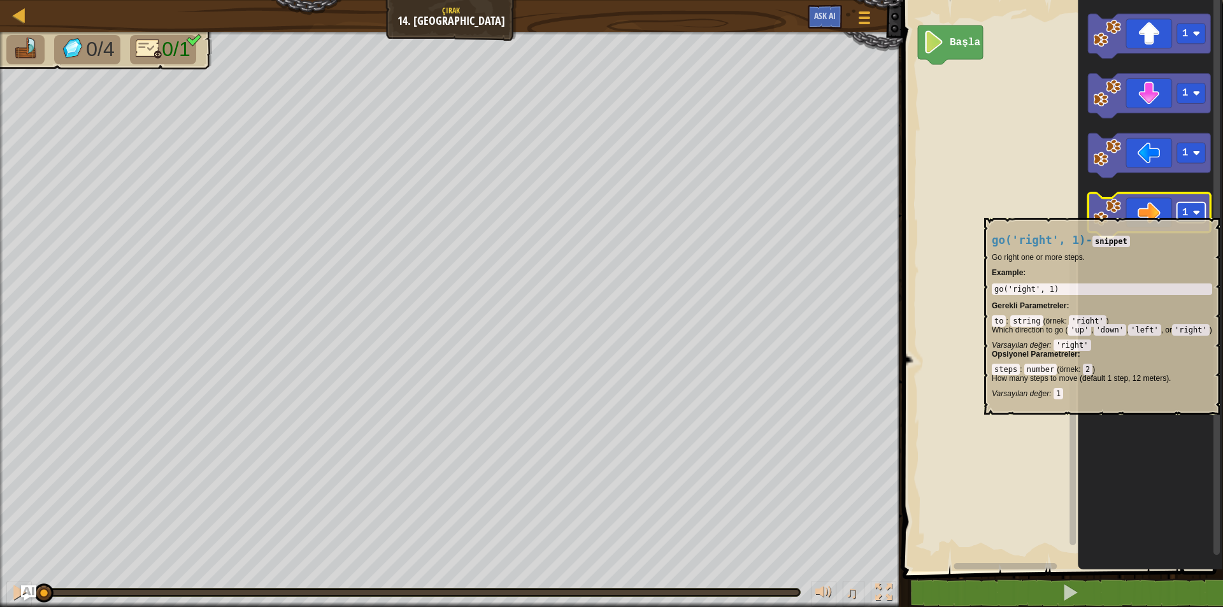
click at [1202, 208] on rect "Blockly Çalışma Alanı" at bounding box center [1192, 213] width 29 height 20
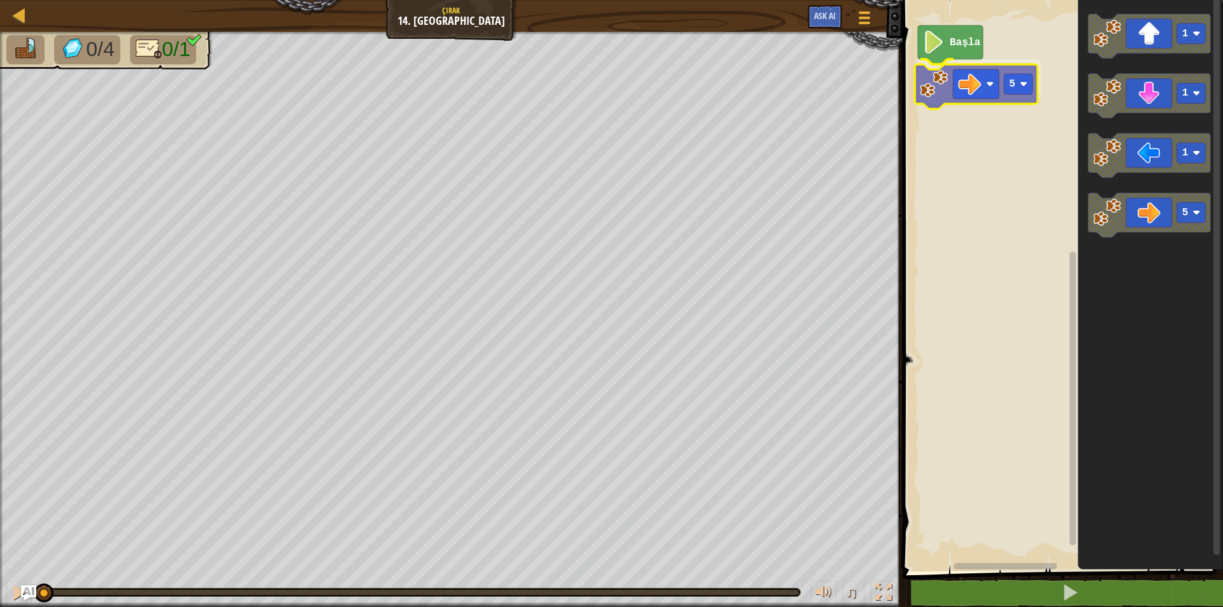
click at [950, 79] on div "Başla 5 1 1 1 5 5" at bounding box center [1061, 283] width 324 height 578
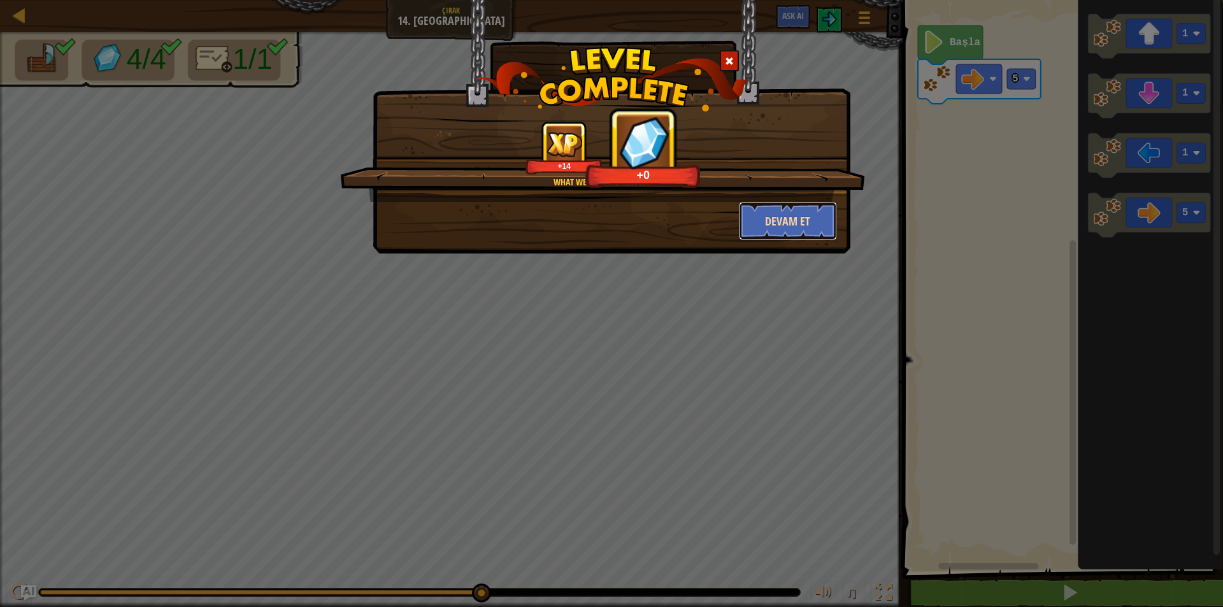
click at [815, 220] on button "Devam et" at bounding box center [788, 221] width 99 height 38
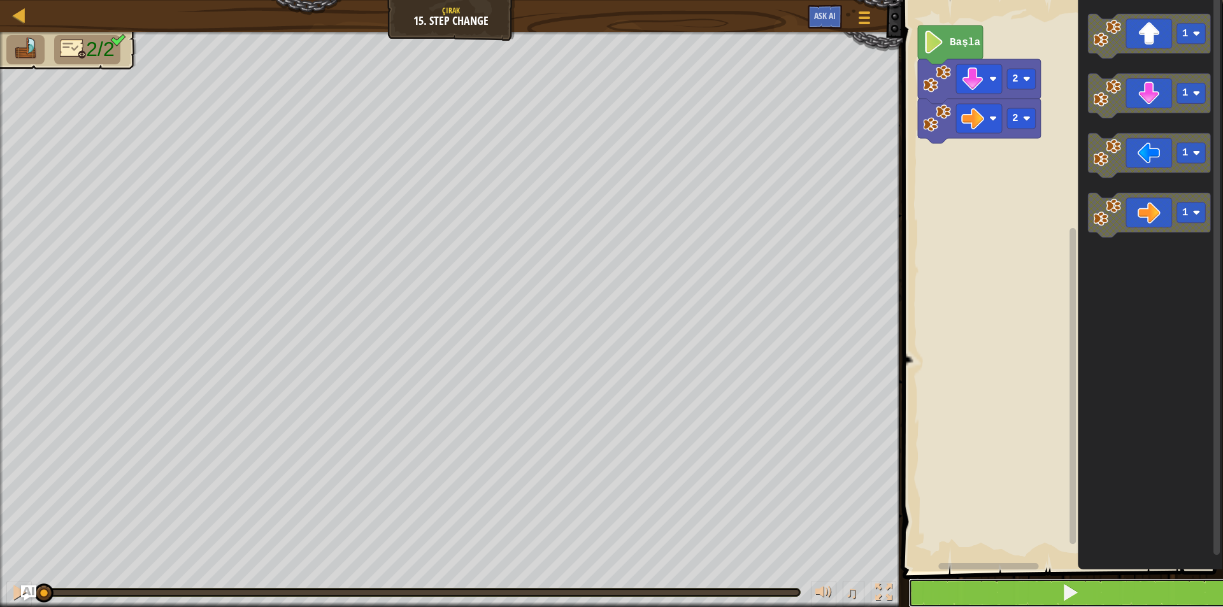
click at [1070, 601] on span at bounding box center [1071, 593] width 18 height 18
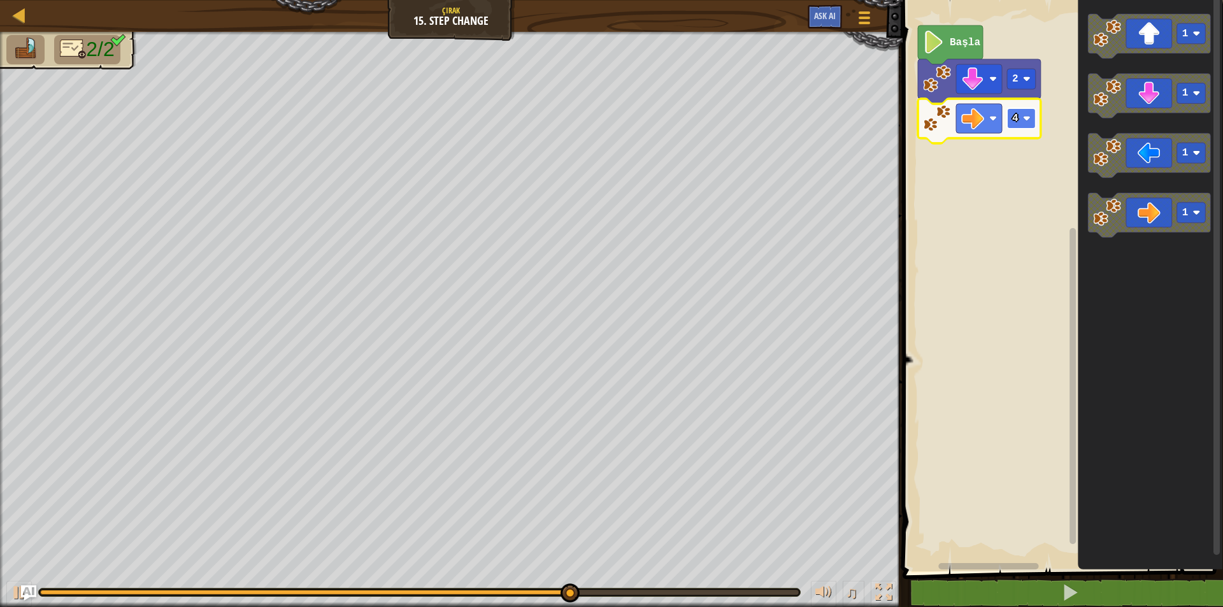
click at [1023, 126] on rect "Blockly Çalışma Alanı" at bounding box center [1021, 118] width 29 height 20
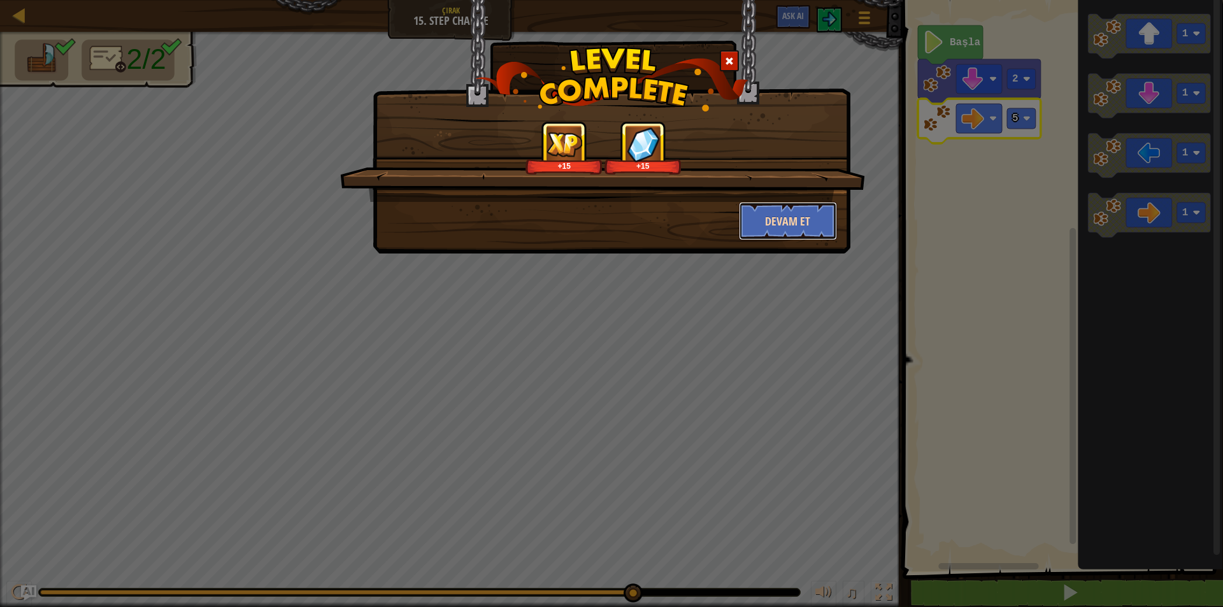
click at [756, 227] on button "Devam et" at bounding box center [788, 221] width 99 height 38
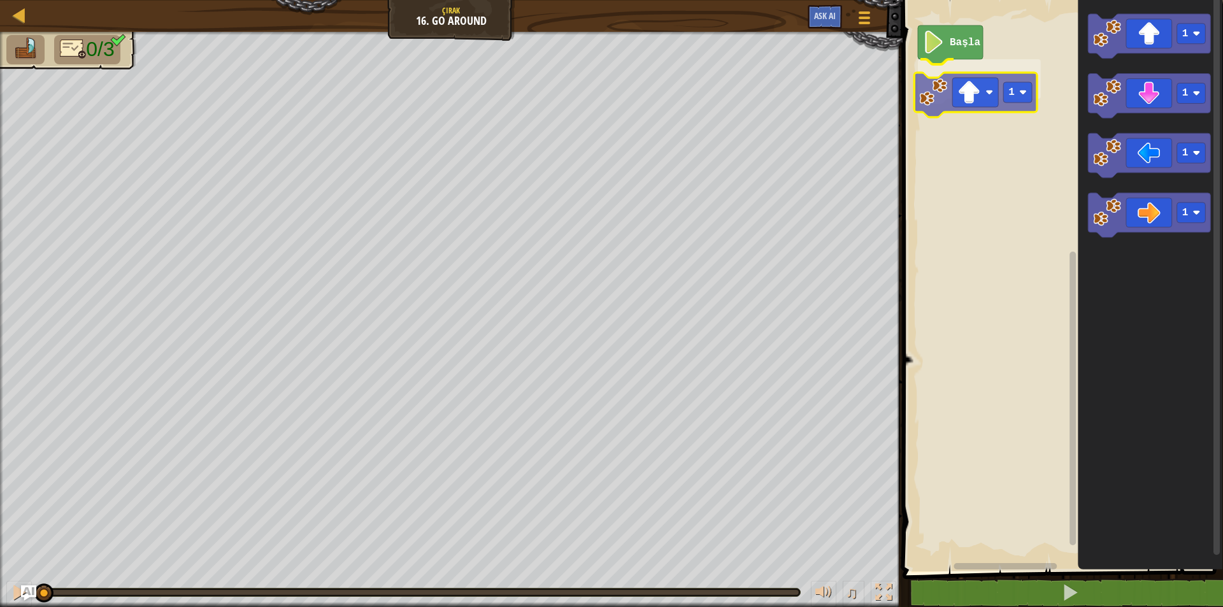
click at [971, 95] on div "Başla 1 1 1 1 1 1" at bounding box center [1061, 283] width 324 height 578
click at [1012, 85] on g "1" at bounding box center [1021, 79] width 29 height 20
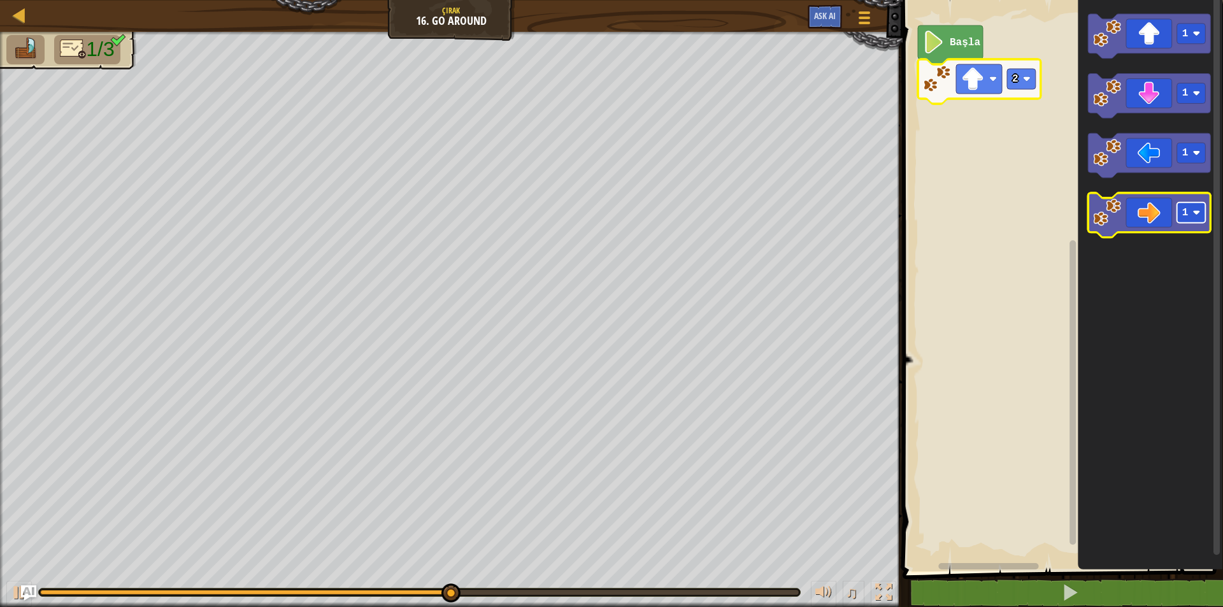
click at [1206, 210] on rect "Blockly Çalışma Alanı" at bounding box center [1192, 213] width 29 height 20
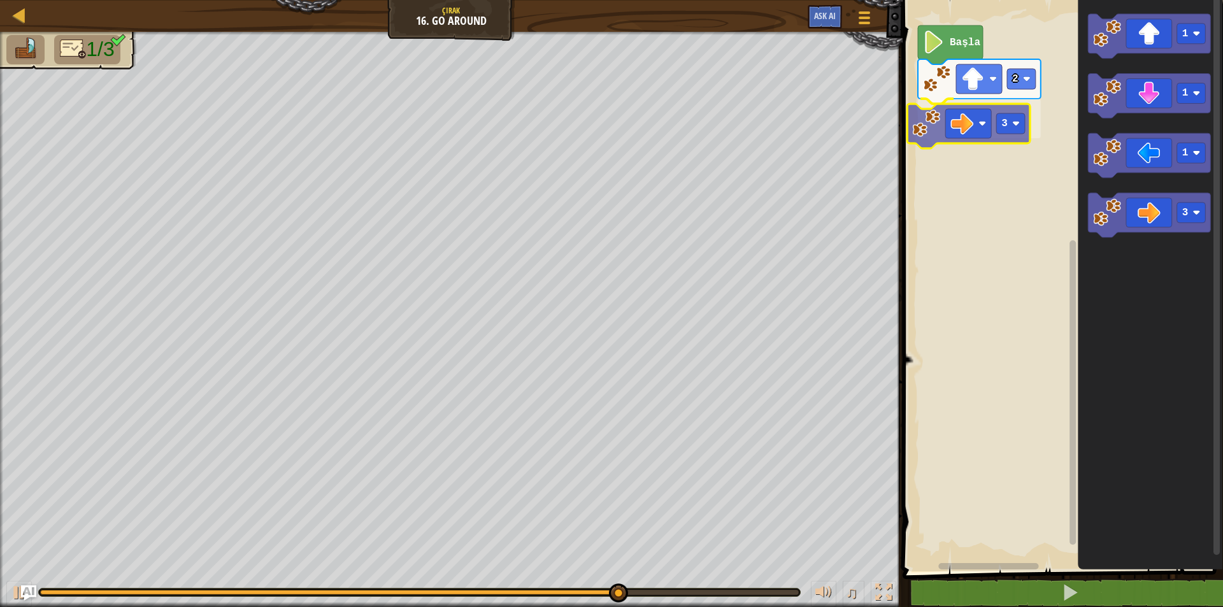
click at [984, 126] on div "Başla 2 3 1 1 1 3 3" at bounding box center [1061, 283] width 324 height 578
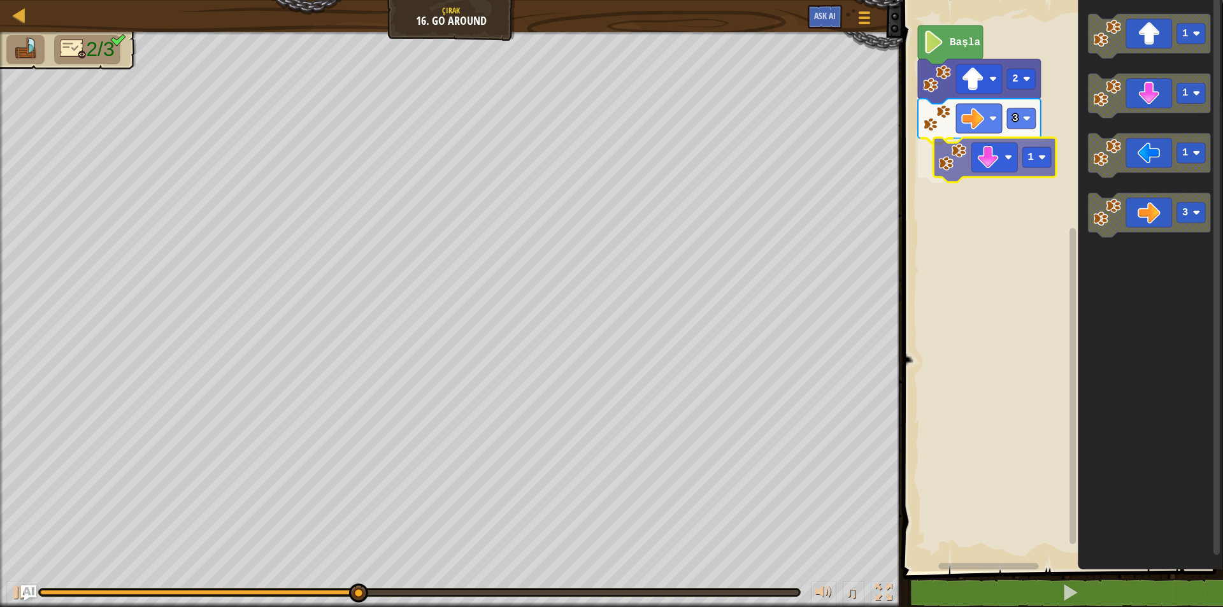
click at [995, 169] on div "Başla 2 3 1 1 1 1 3 1" at bounding box center [1061, 283] width 324 height 578
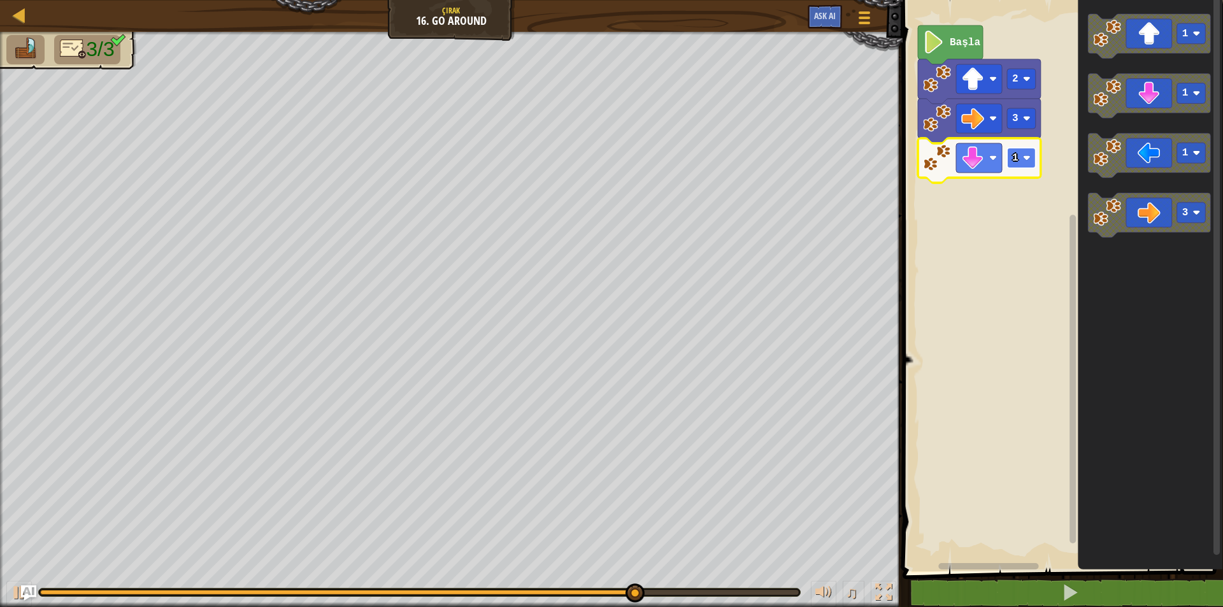
click at [1030, 164] on rect "Blockly Çalışma Alanı" at bounding box center [1021, 158] width 29 height 20
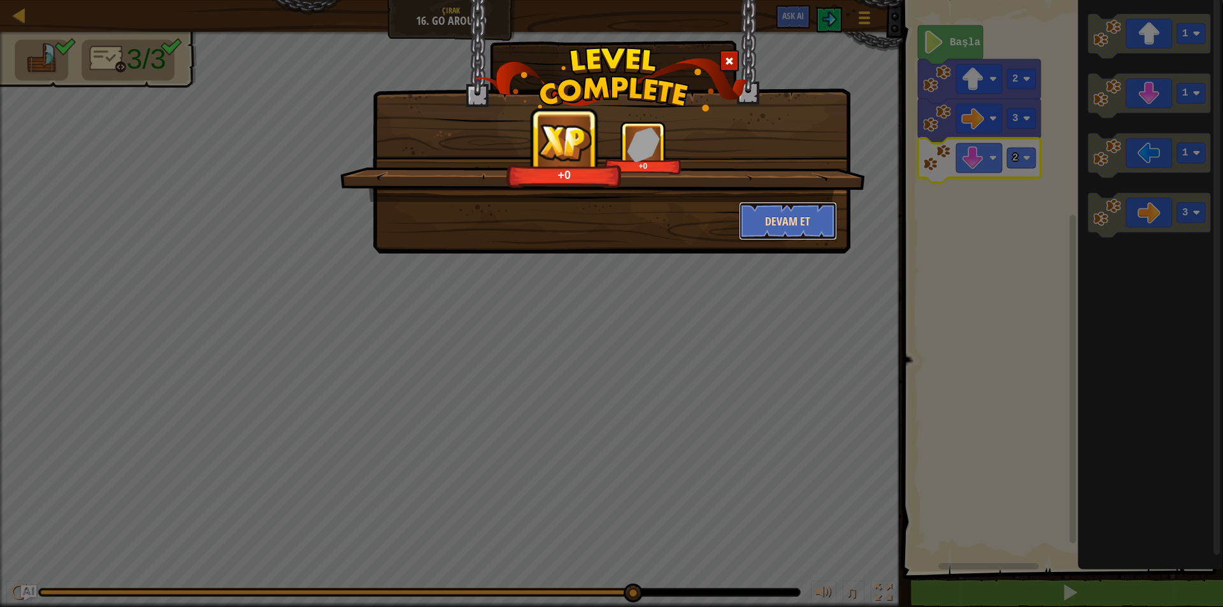
click at [795, 215] on button "Devam et" at bounding box center [788, 221] width 99 height 38
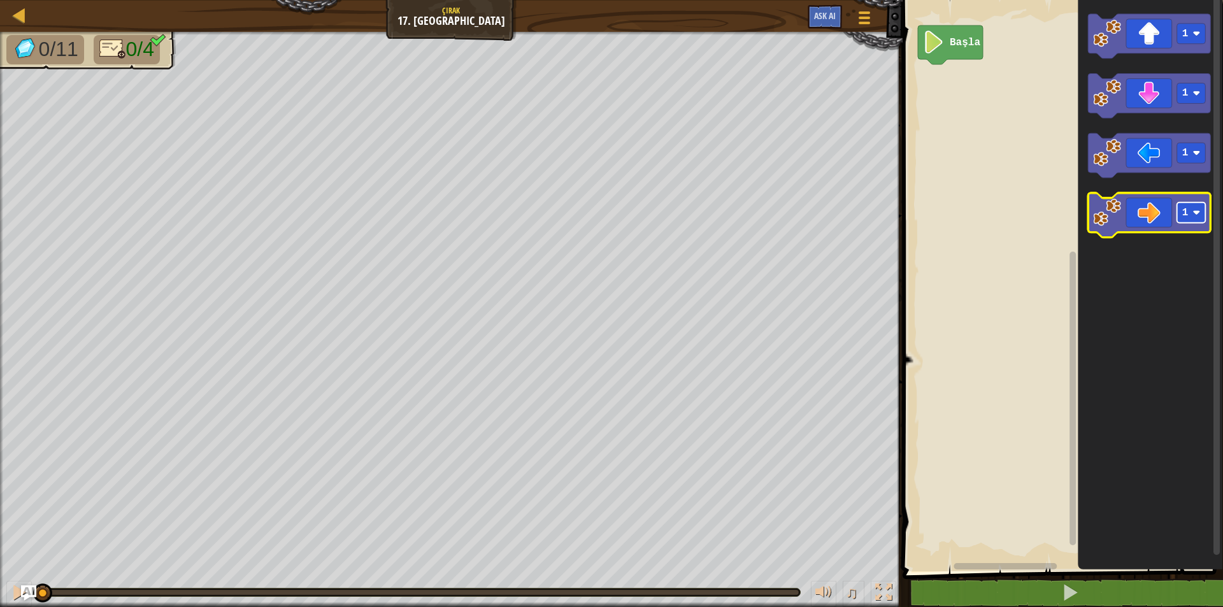
click at [1199, 215] on image "Blockly Çalışma Alanı" at bounding box center [1197, 214] width 8 height 8
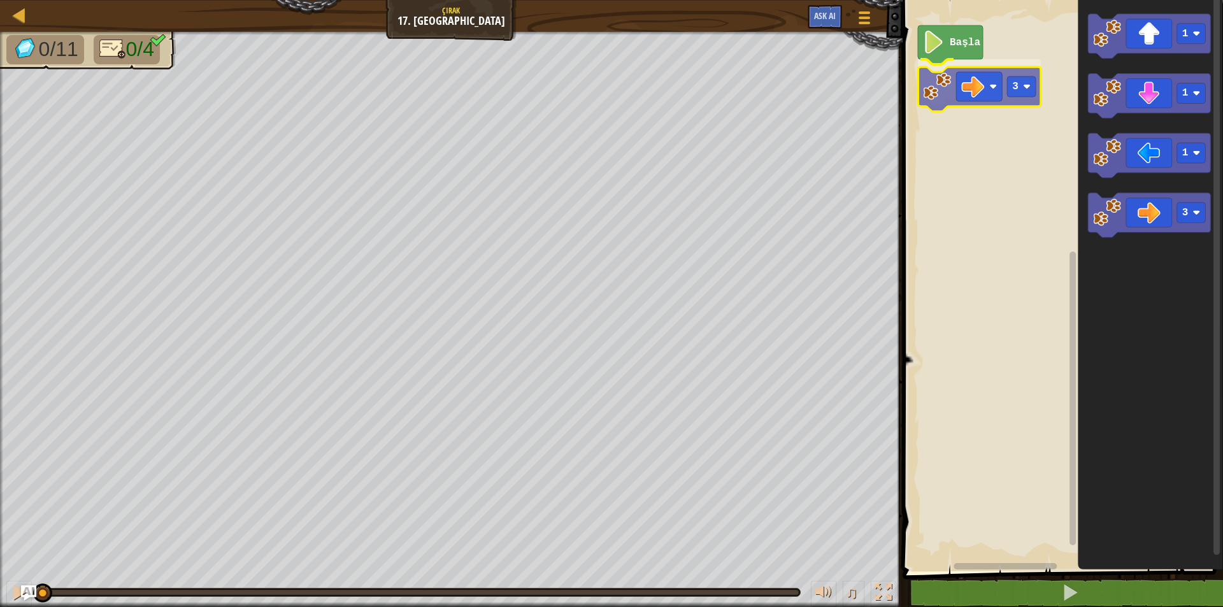
click at [985, 96] on div "Başla 3 1 1 1 3 3" at bounding box center [1061, 283] width 324 height 578
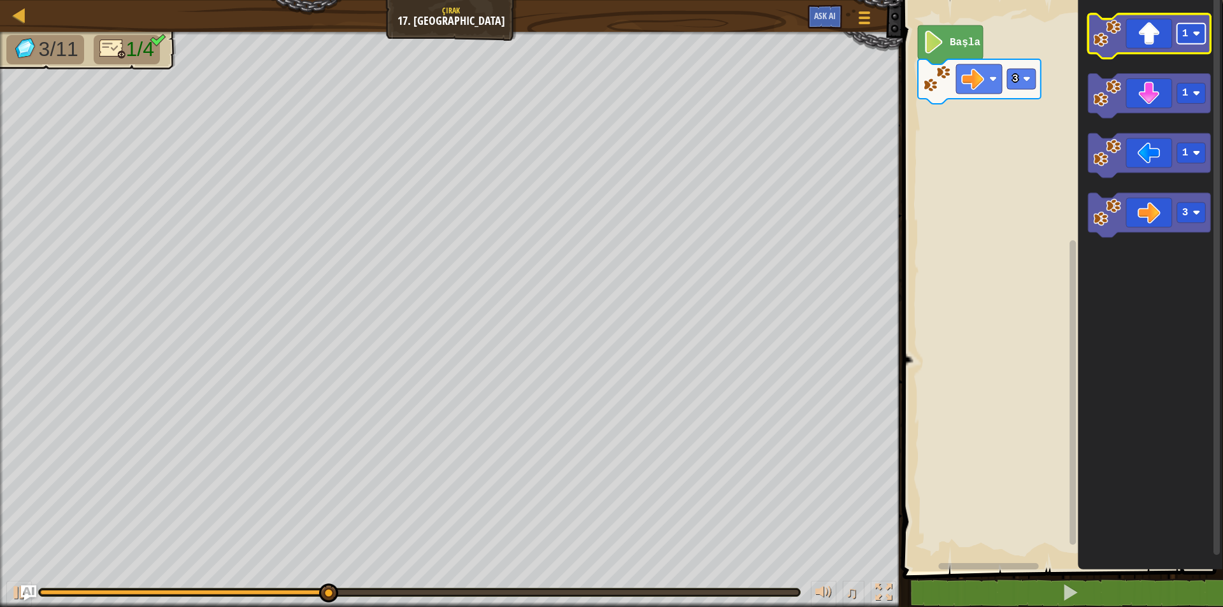
click at [1192, 41] on rect "Blockly Çalışma Alanı" at bounding box center [1192, 34] width 29 height 20
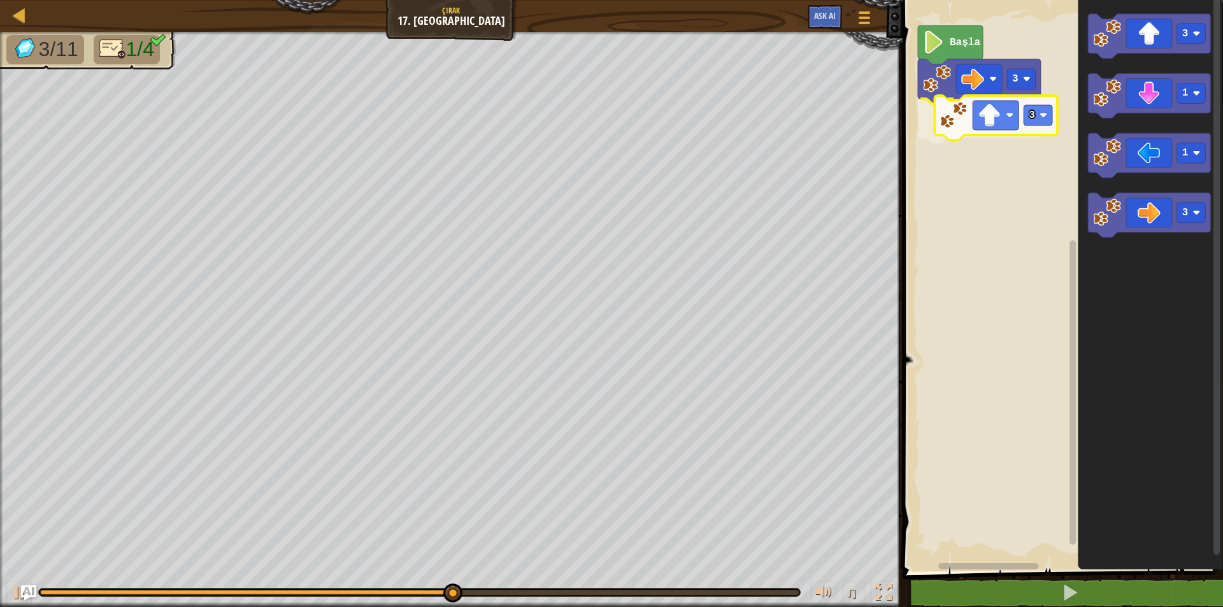
click at [973, 127] on div "3 3 Başla 3 1 1 3 3" at bounding box center [1061, 283] width 324 height 578
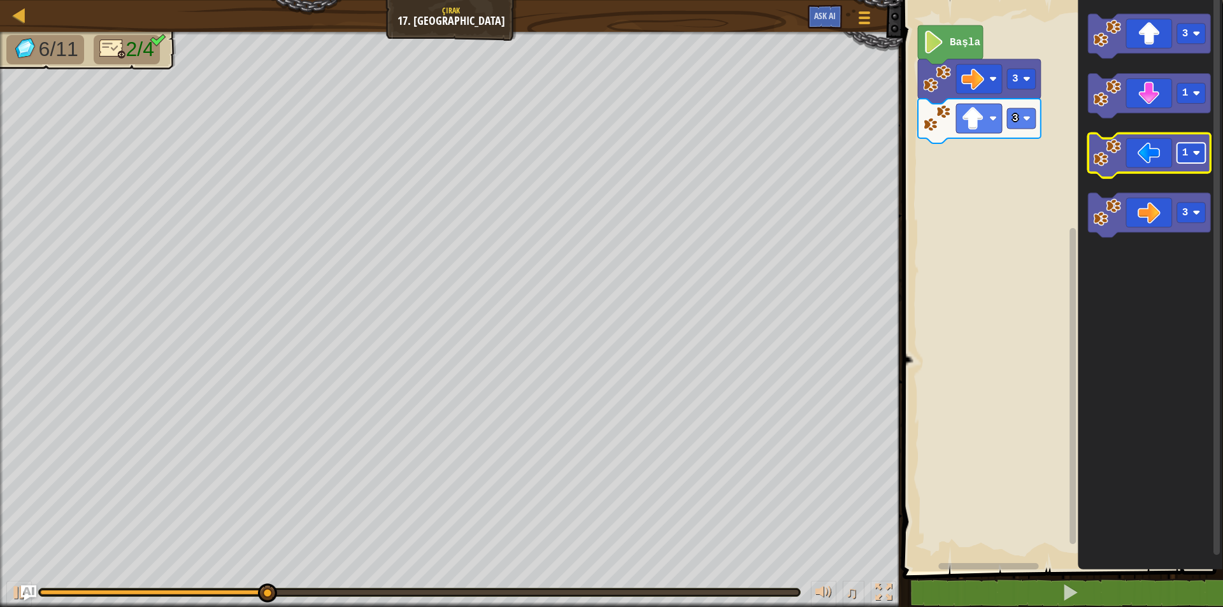
click at [1192, 154] on rect "Blockly Çalışma Alanı" at bounding box center [1192, 153] width 29 height 20
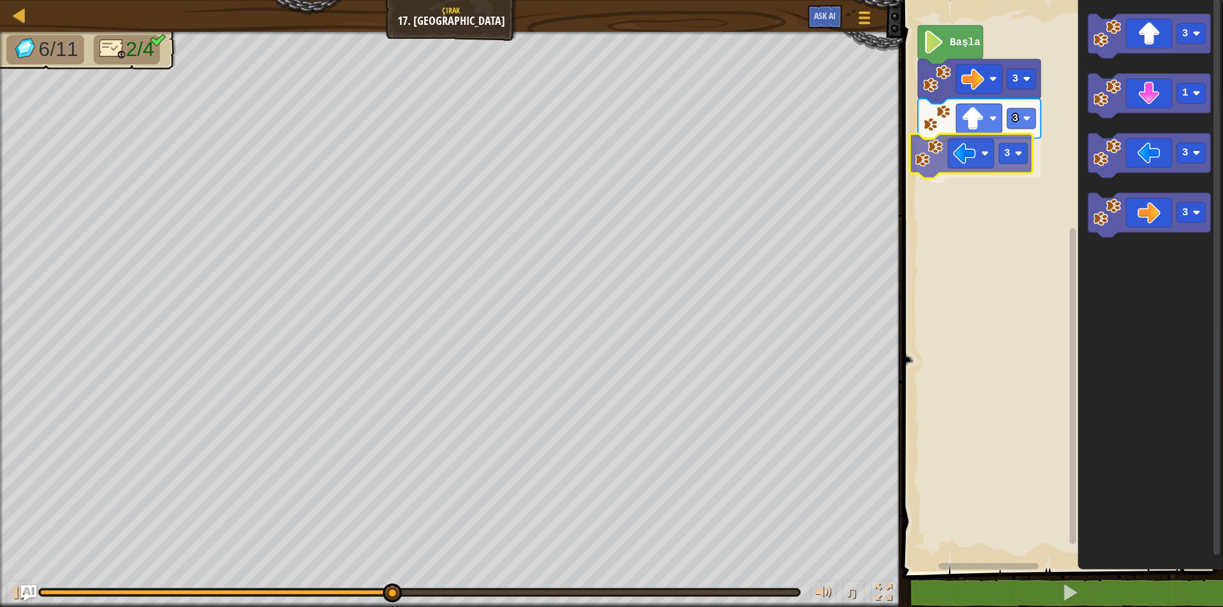
click at [984, 162] on div "3 3 3 Başla 3 1 3 3 3" at bounding box center [1061, 283] width 324 height 578
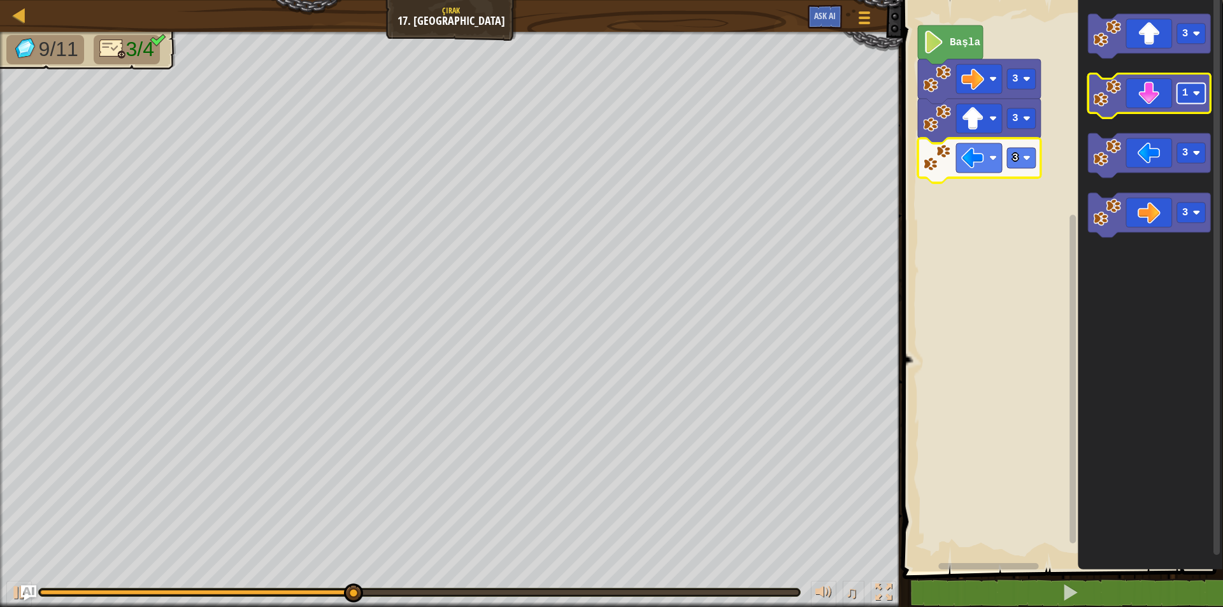
click at [1194, 104] on rect "Blockly Çalışma Alanı" at bounding box center [1192, 93] width 29 height 20
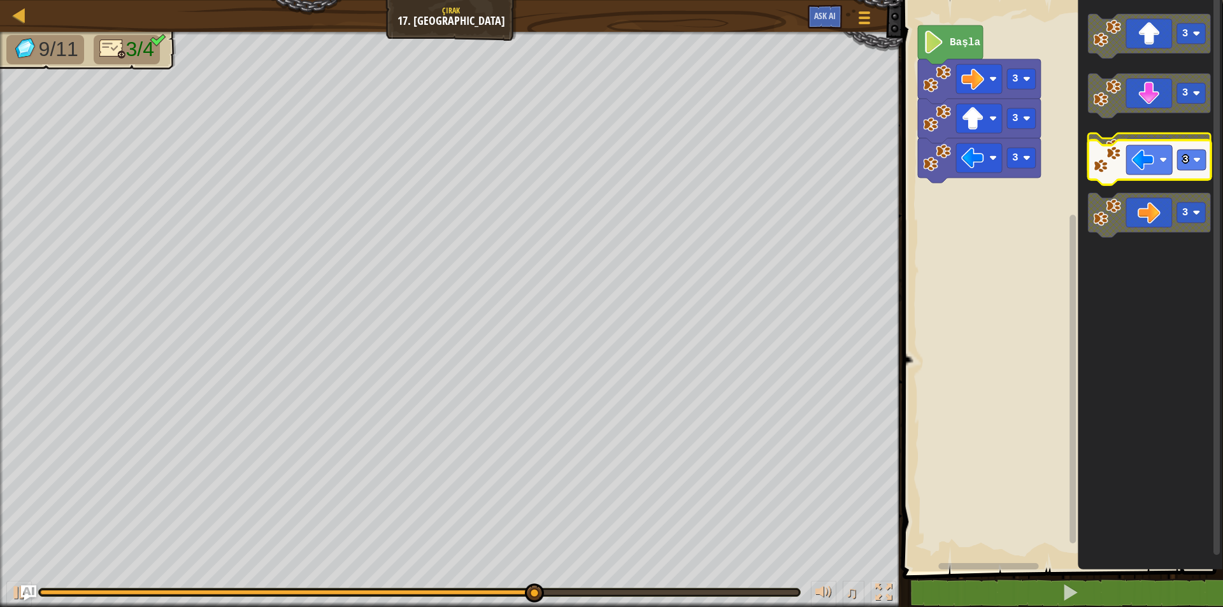
click at [1147, 161] on icon "Blockly Çalışma Alanı" at bounding box center [1149, 156] width 123 height 45
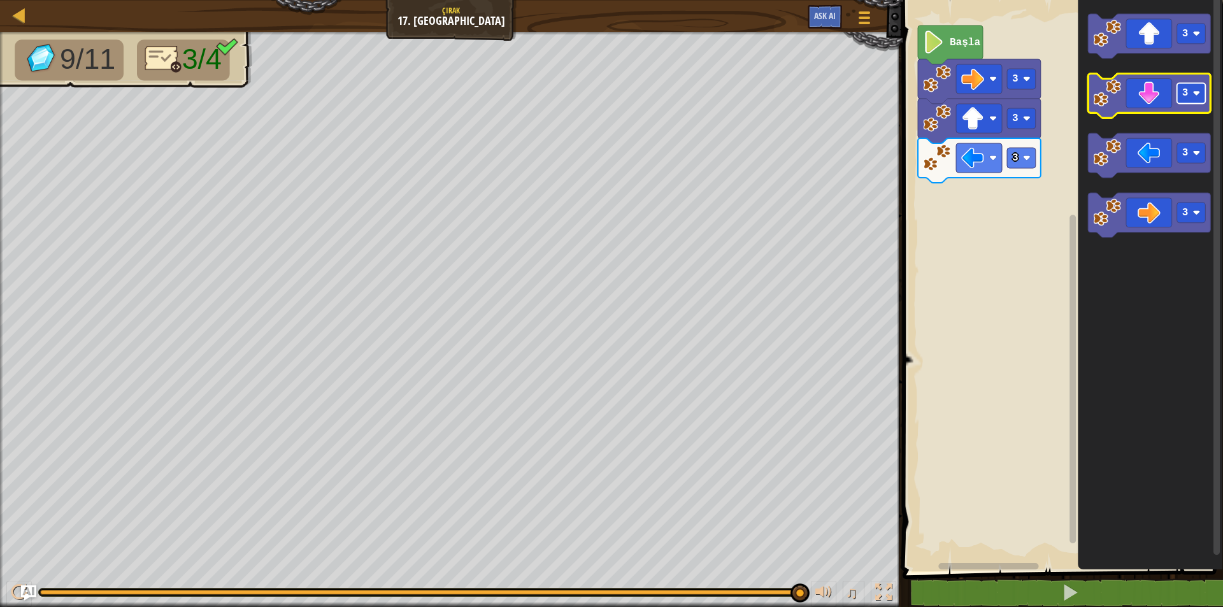
click at [1194, 103] on rect "Blockly Çalışma Alanı" at bounding box center [1192, 93] width 29 height 20
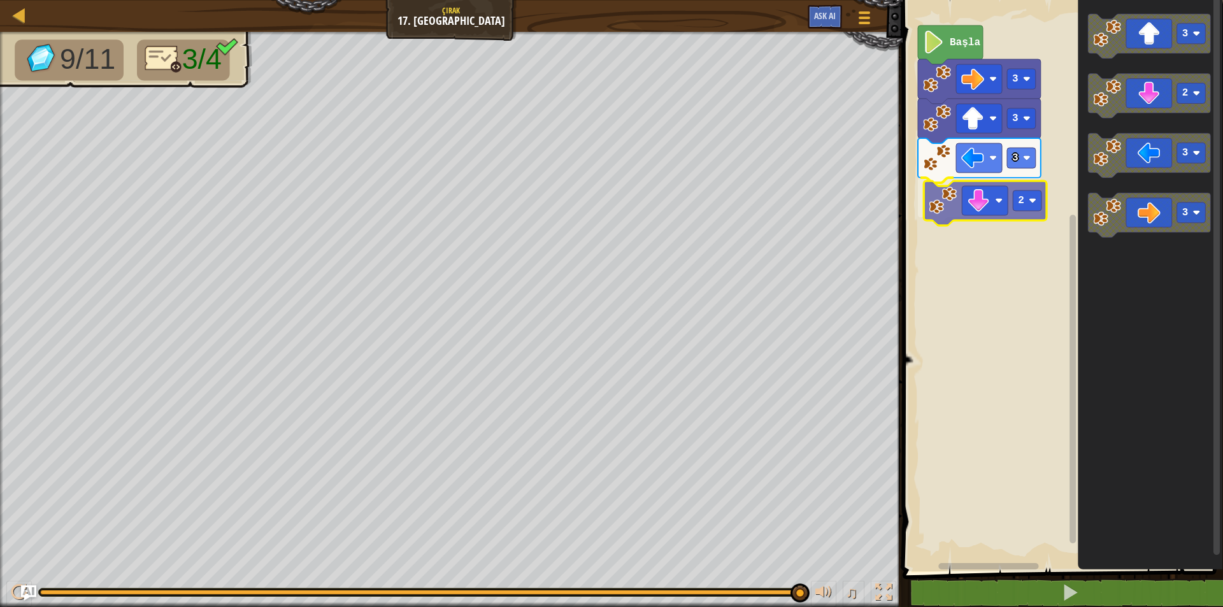
click at [977, 199] on div "3 3 3 2 Başla 3 2 3 3 2" at bounding box center [1061, 283] width 324 height 578
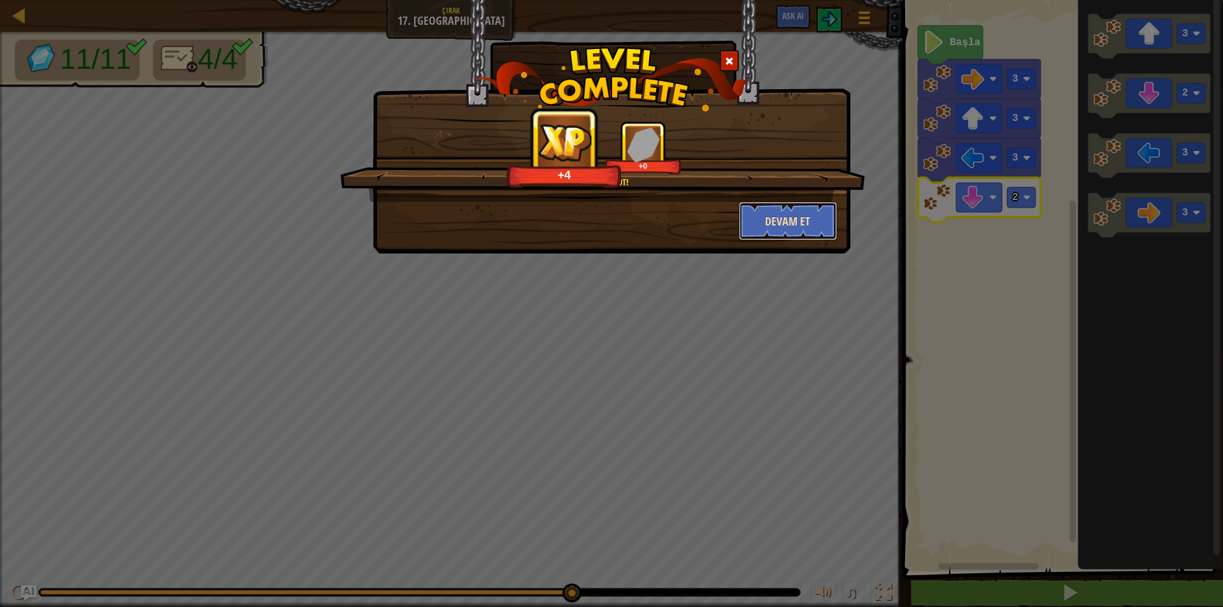
click at [806, 219] on button "Devam et" at bounding box center [788, 221] width 99 height 38
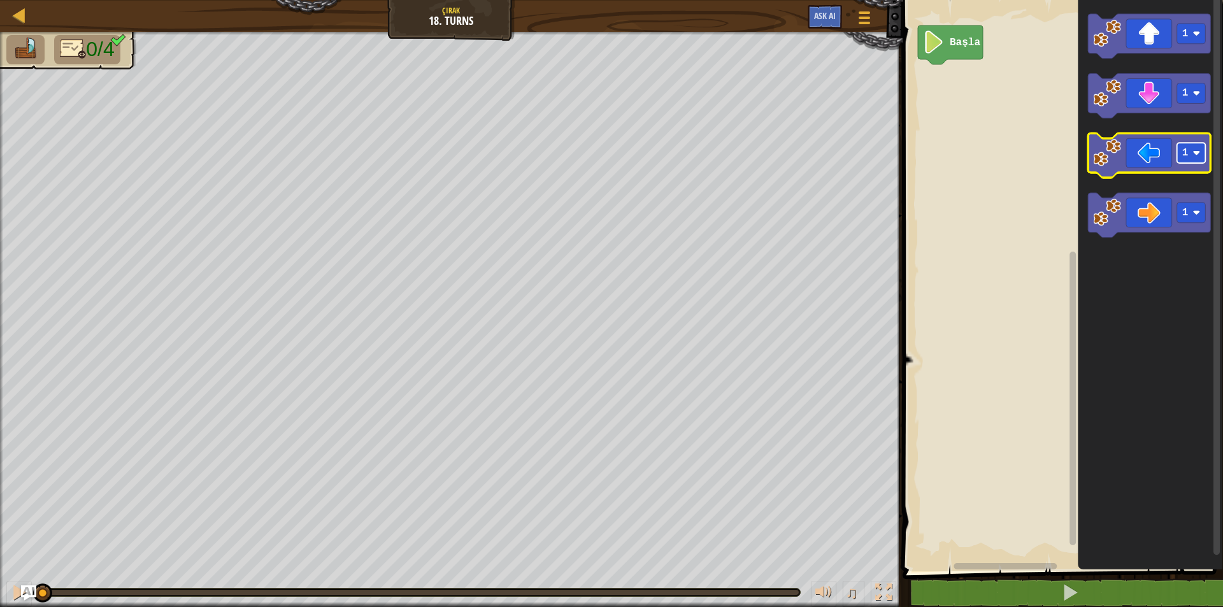
click at [1189, 157] on rect "Blockly Çalışma Alanı" at bounding box center [1192, 153] width 29 height 20
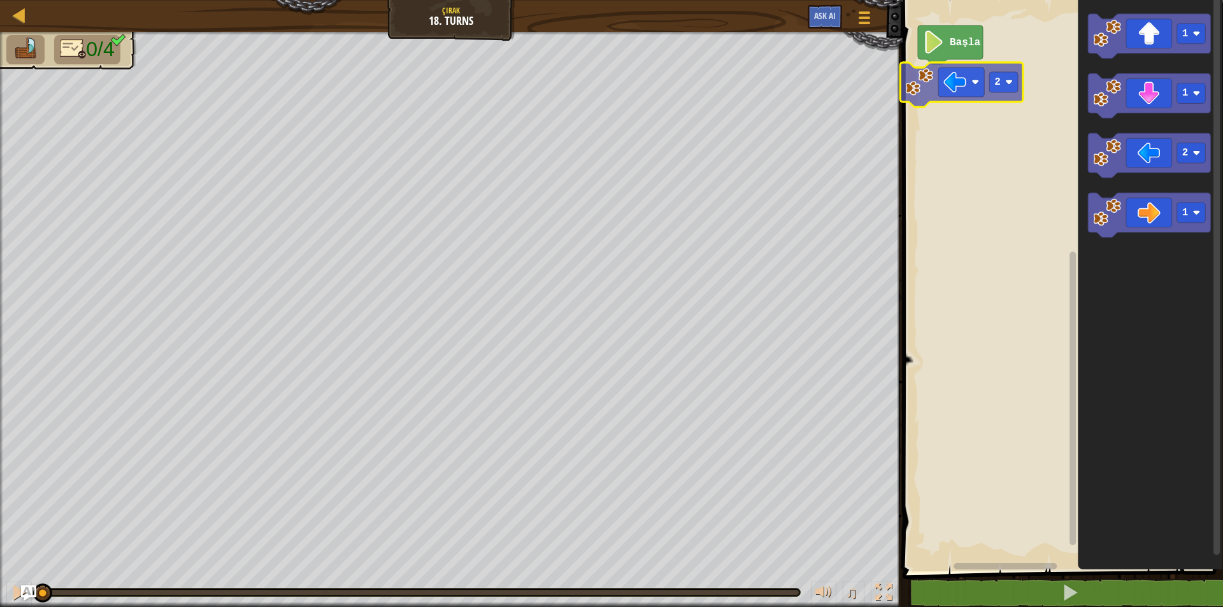
click at [988, 81] on div "Başla 1 1 2 1 2" at bounding box center [1061, 283] width 324 height 578
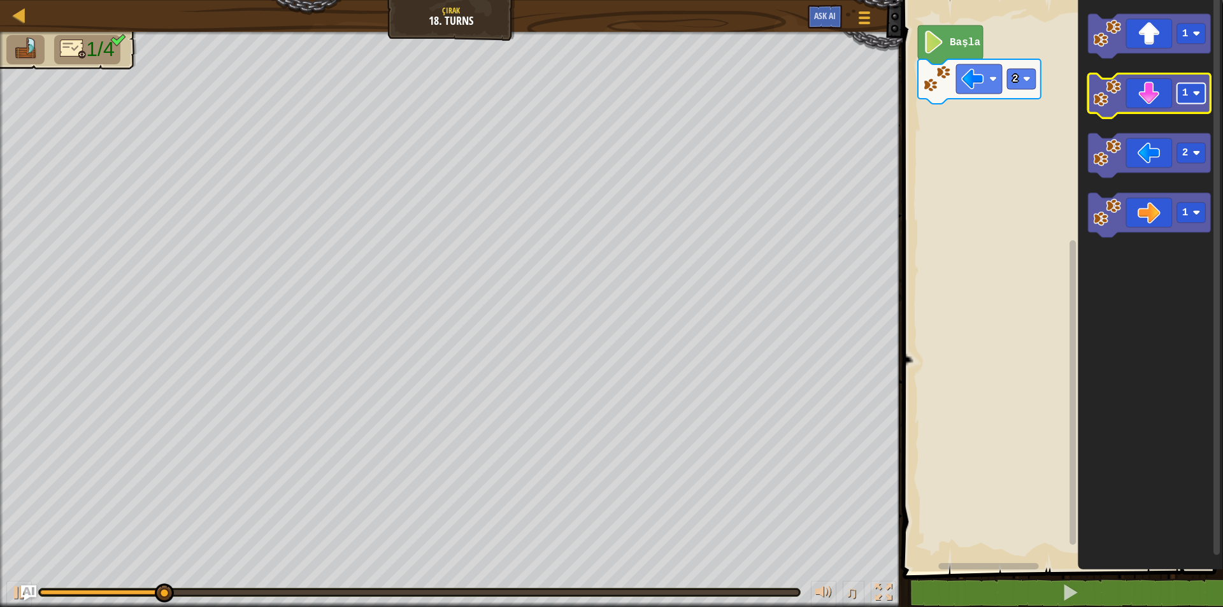
click at [1188, 102] on rect "Blockly Çalışma Alanı" at bounding box center [1192, 93] width 29 height 20
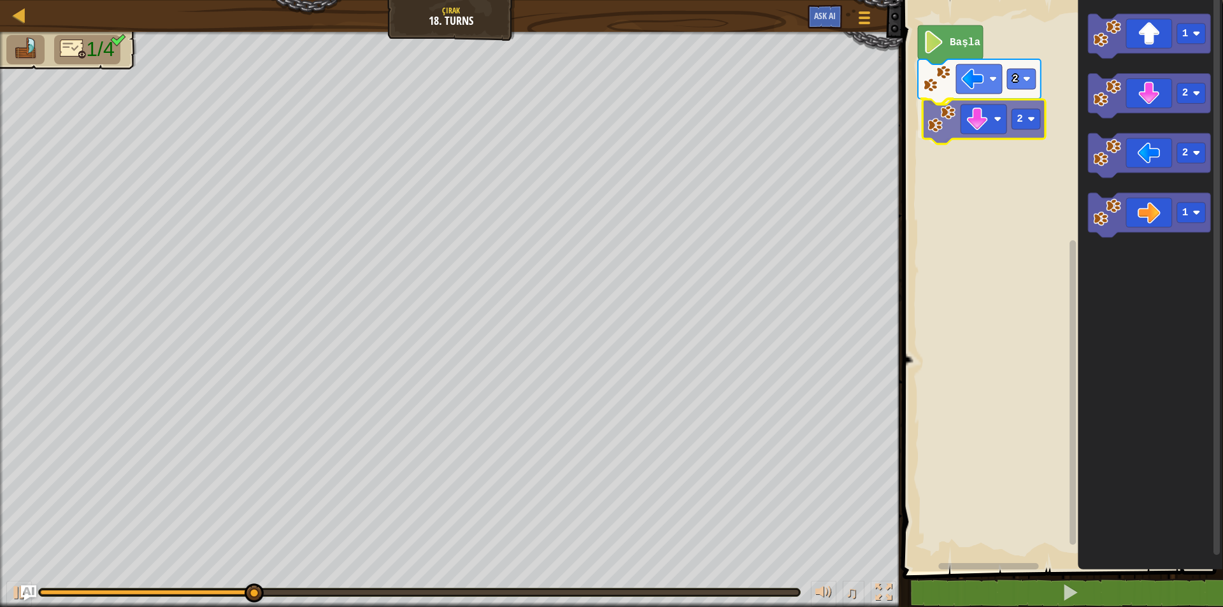
click at [936, 131] on div "2 2 Başla 1 2 2 1 2" at bounding box center [1061, 283] width 324 height 578
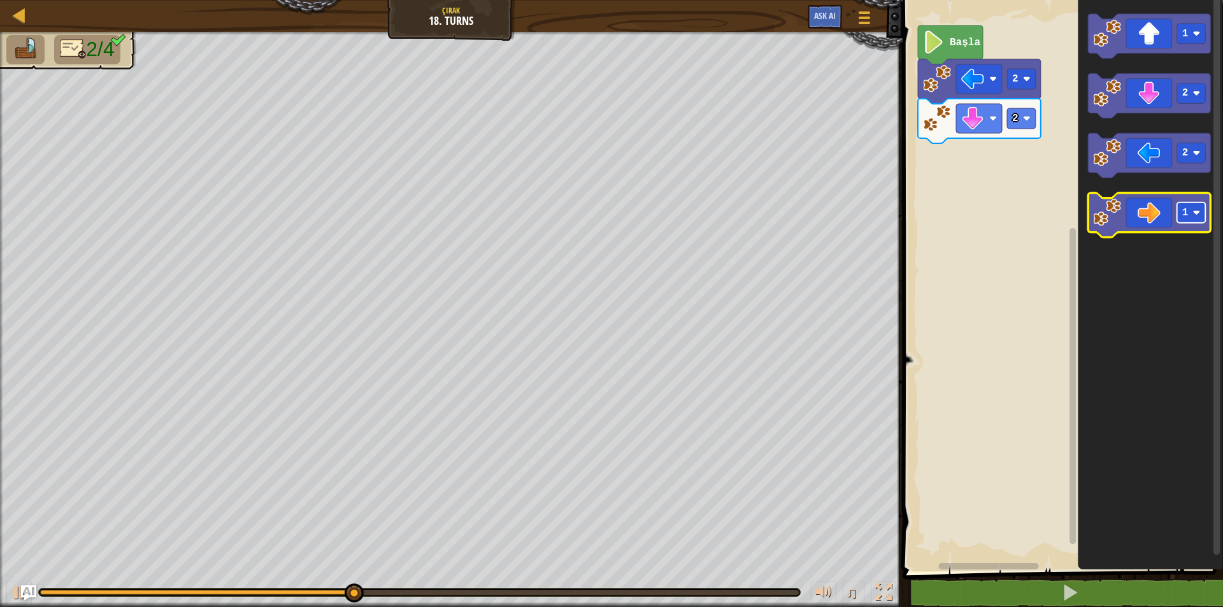
click at [1186, 212] on text "1" at bounding box center [1186, 213] width 6 height 11
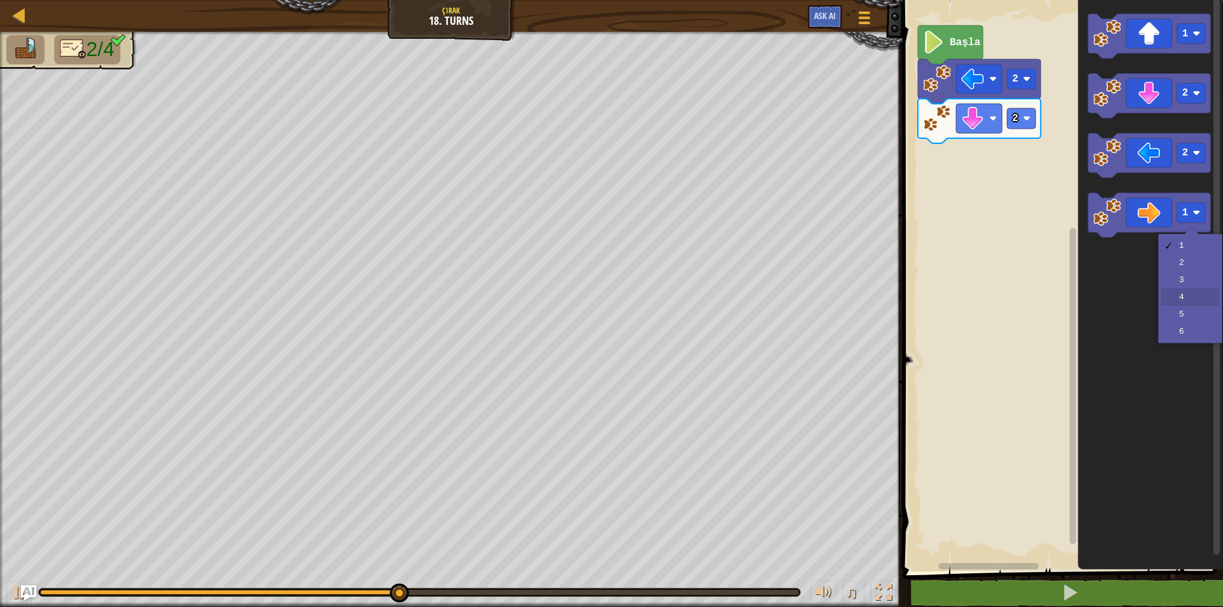
drag, startPoint x: 1183, startPoint y: 292, endPoint x: 1163, endPoint y: 259, distance: 38.6
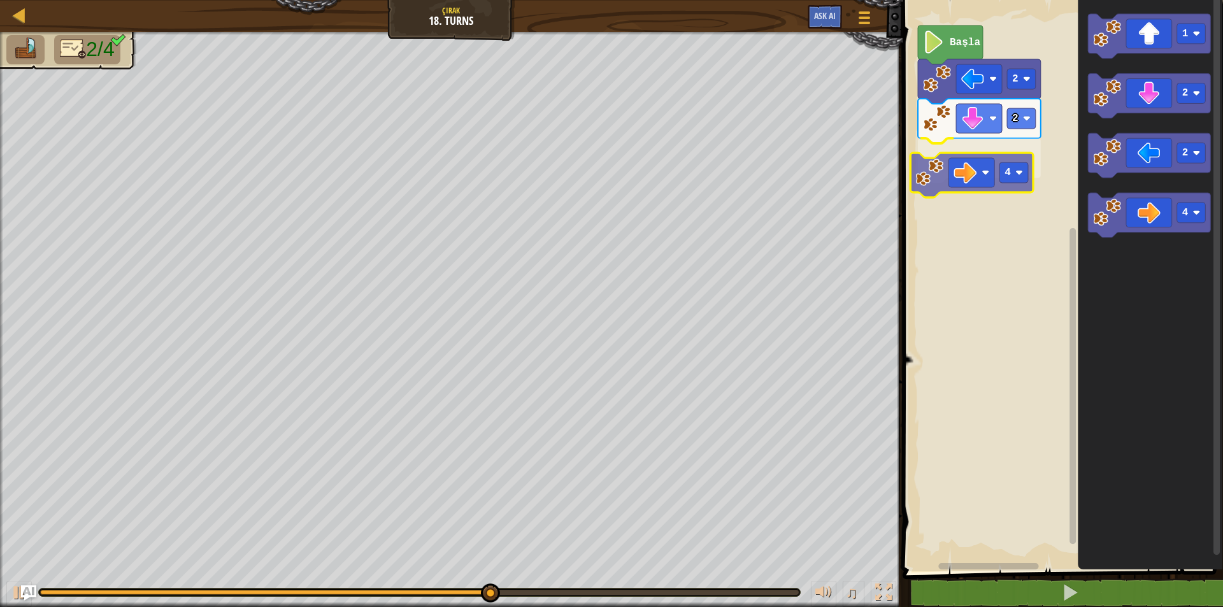
click at [968, 169] on div "2 4 2 Başla 1 2 2 4 4" at bounding box center [1061, 283] width 324 height 578
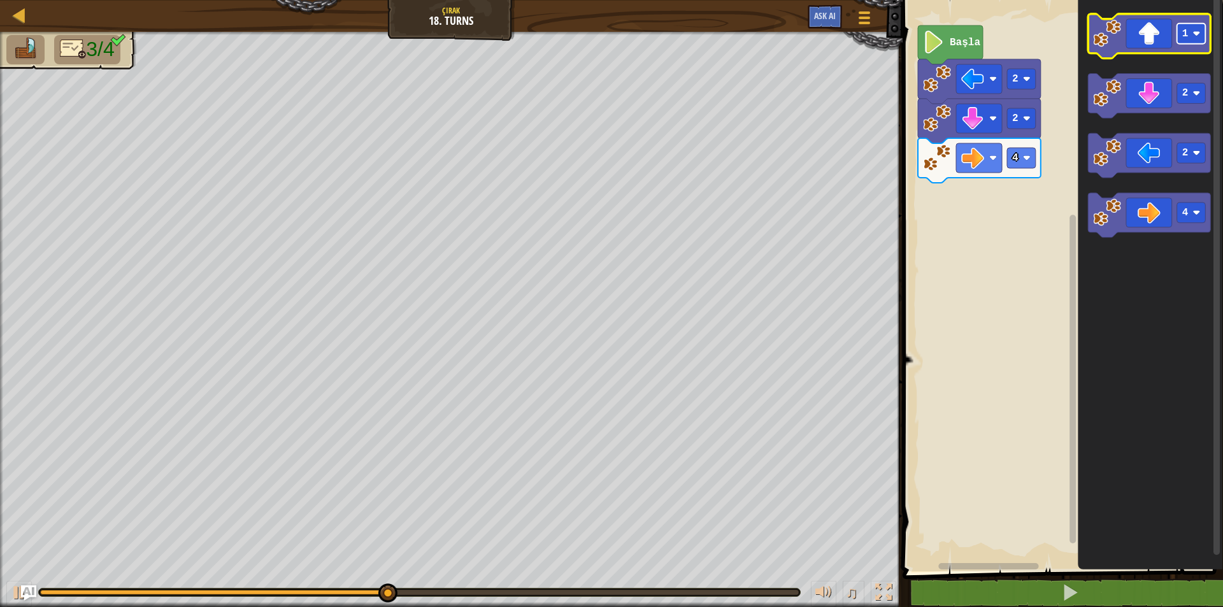
click at [1190, 33] on rect "Blockly Çalışma Alanı" at bounding box center [1192, 34] width 29 height 20
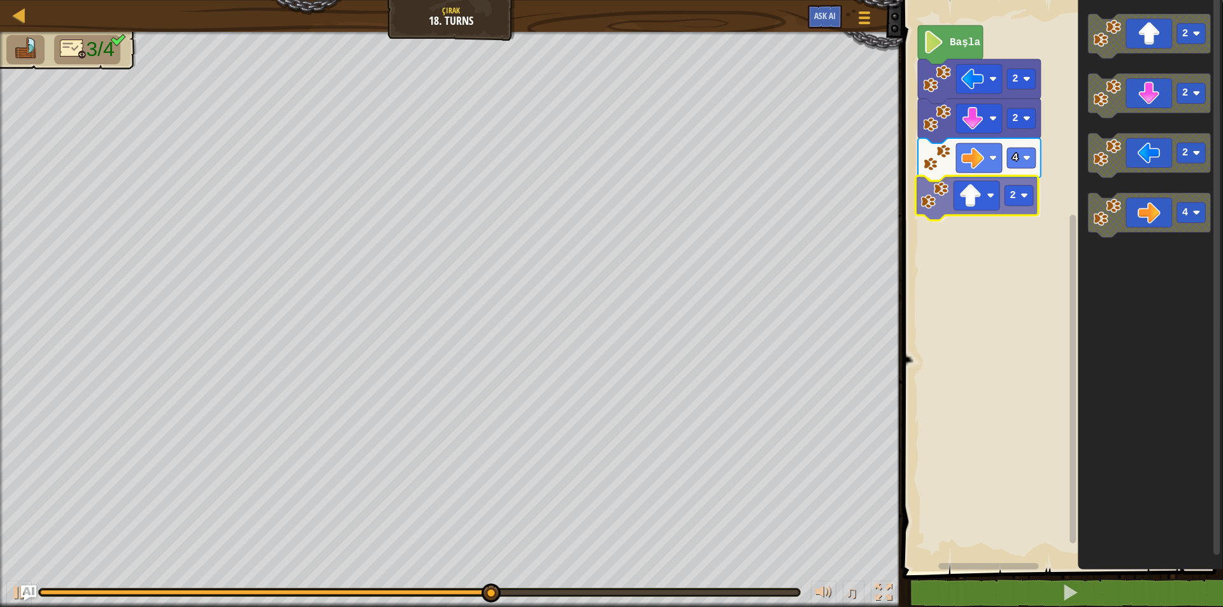
click at [991, 201] on div "2 4 2 2 Başla 2 2 2 4 2" at bounding box center [1061, 283] width 324 height 578
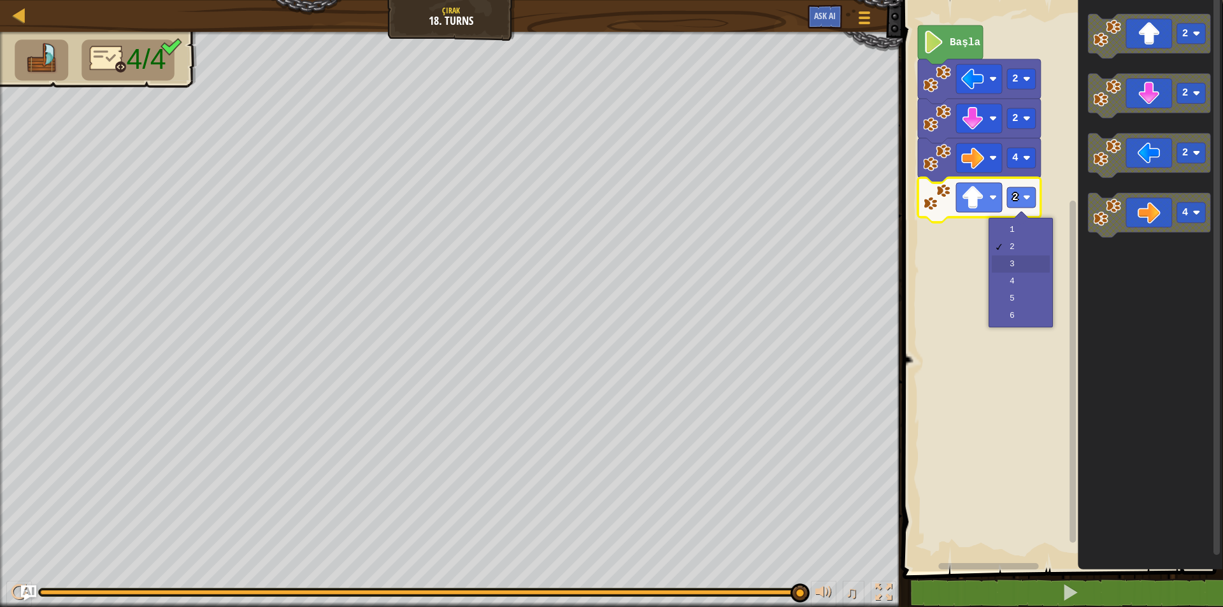
drag, startPoint x: 1008, startPoint y: 263, endPoint x: 1012, endPoint y: 284, distance: 20.9
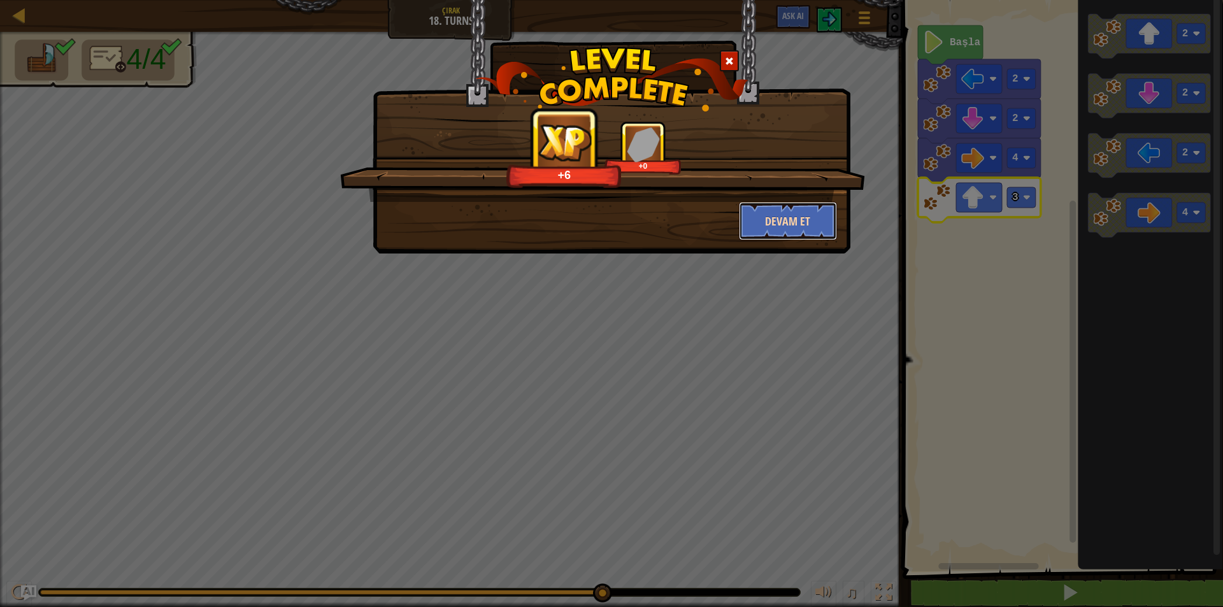
click at [777, 234] on button "Devam et" at bounding box center [788, 221] width 99 height 38
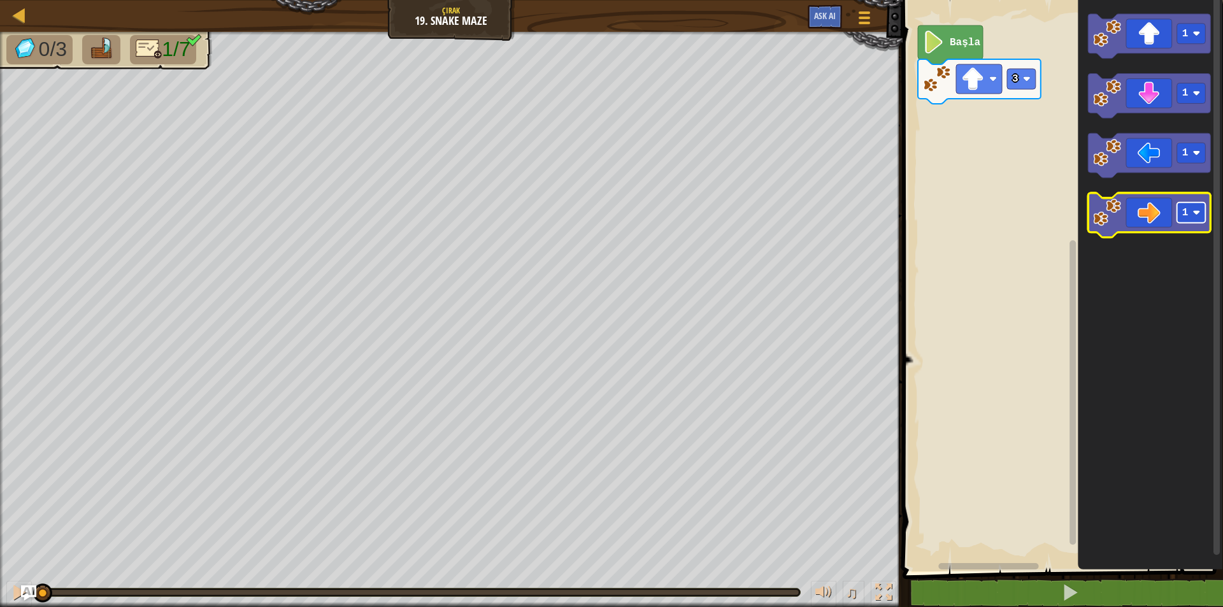
click at [1183, 212] on text "1" at bounding box center [1186, 213] width 6 height 11
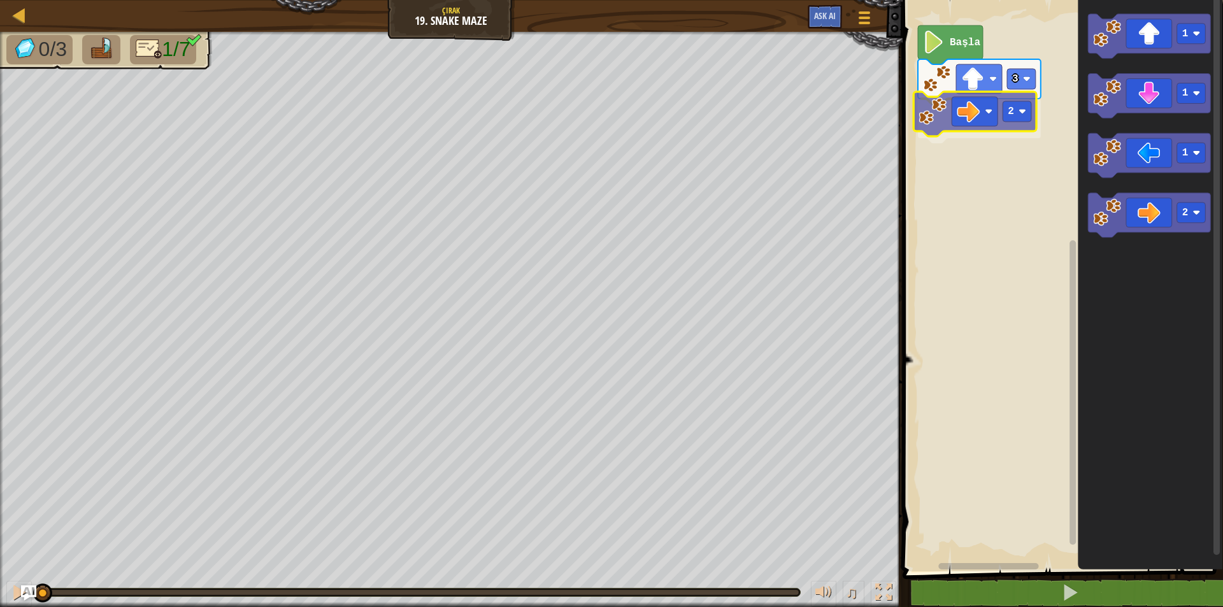
click at [983, 116] on div "3 2 Başla 1 1 1 2 2" at bounding box center [1061, 283] width 324 height 578
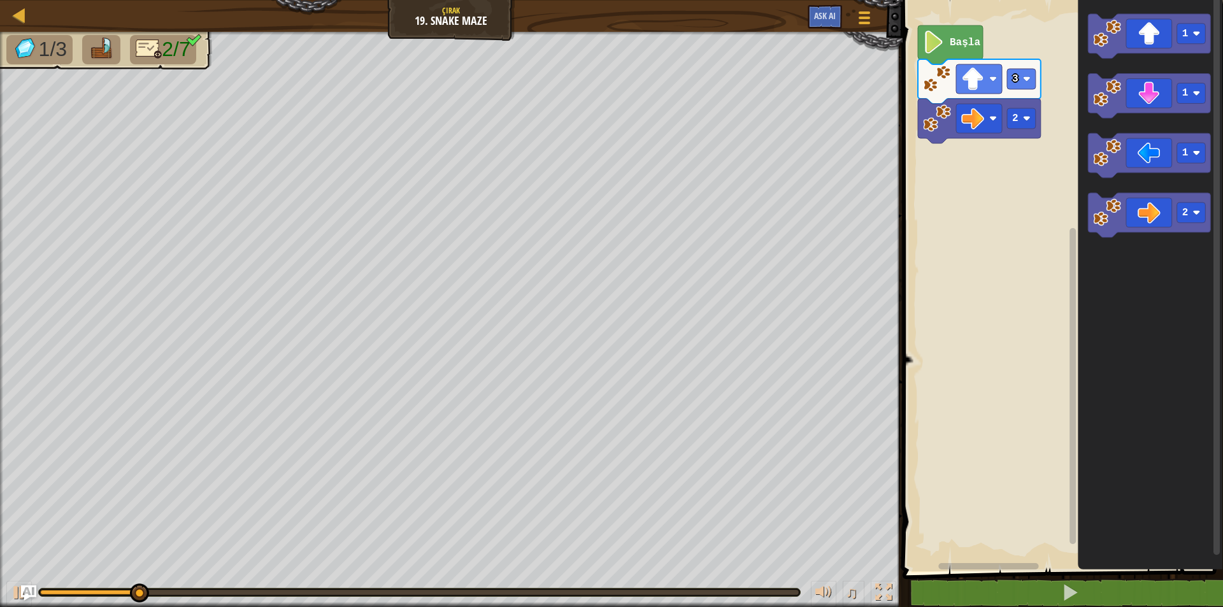
click at [1005, 67] on div "3 2 Başla 1 1 1 2" at bounding box center [1061, 283] width 324 height 578
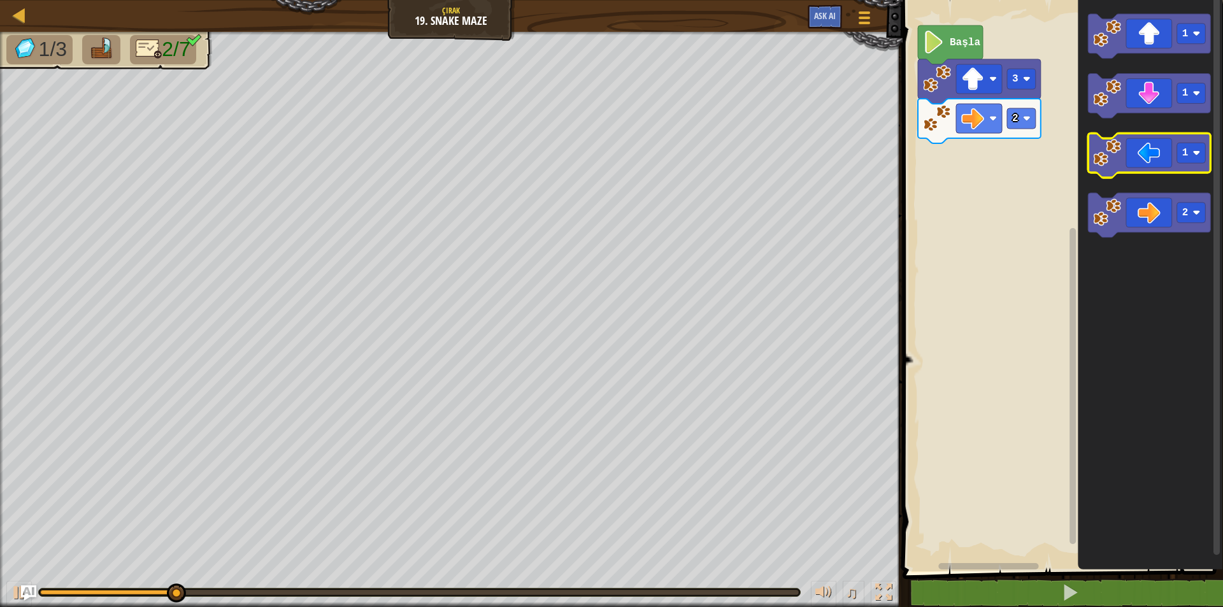
click at [1109, 118] on g "1 1 1 2" at bounding box center [1149, 126] width 123 height 224
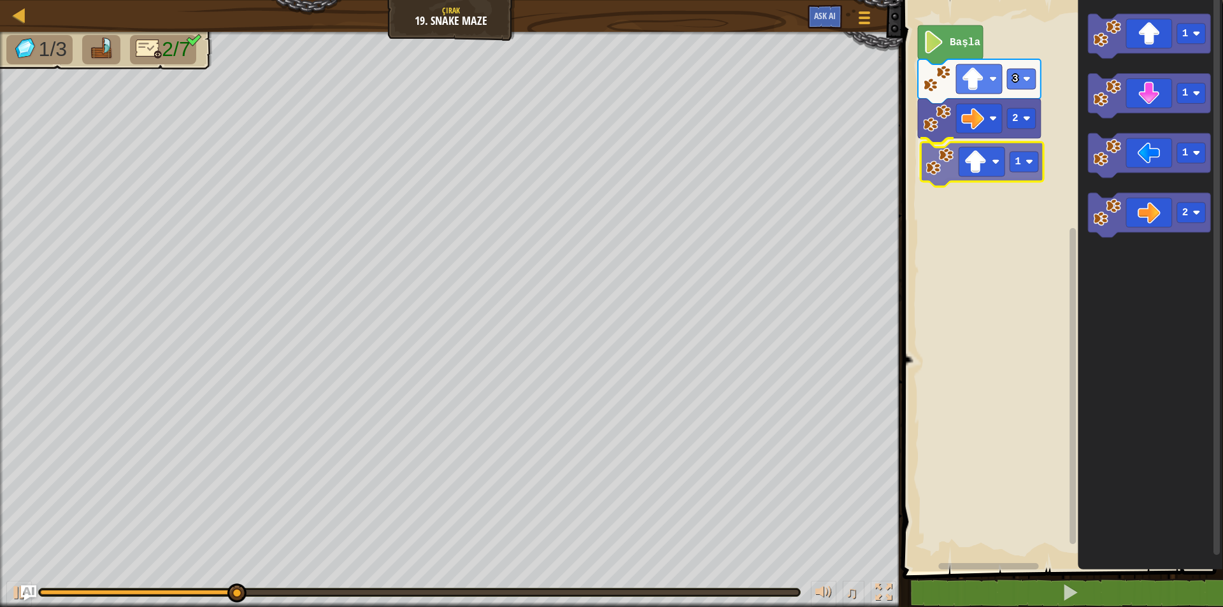
click at [972, 173] on div "3 2 1 Başla 1 1 1 2 1" at bounding box center [1061, 283] width 324 height 578
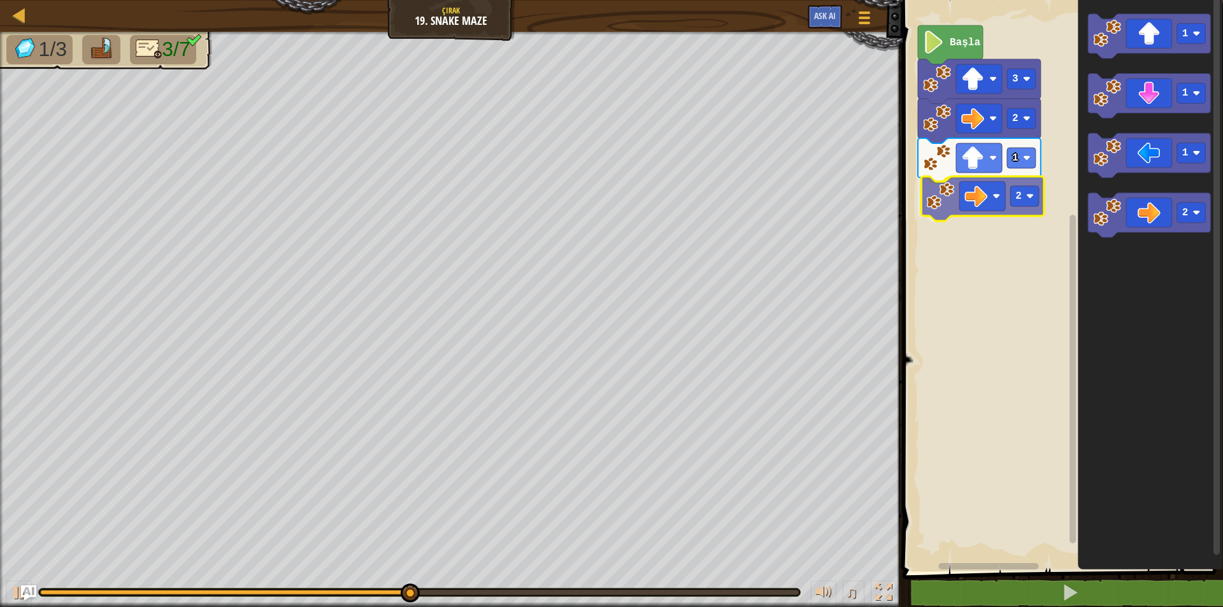
click at [986, 201] on div "3 2 1 2 Başla 1 1 1 2 2" at bounding box center [1061, 283] width 324 height 578
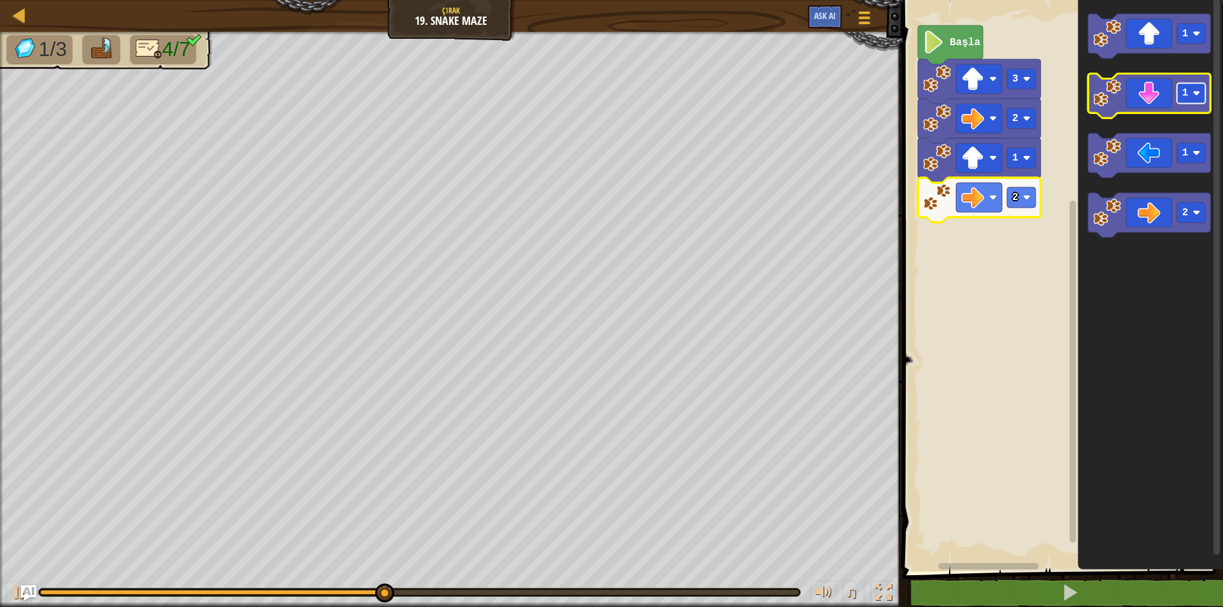
click at [1182, 103] on rect "Blockly Çalışma Alanı" at bounding box center [1192, 93] width 29 height 20
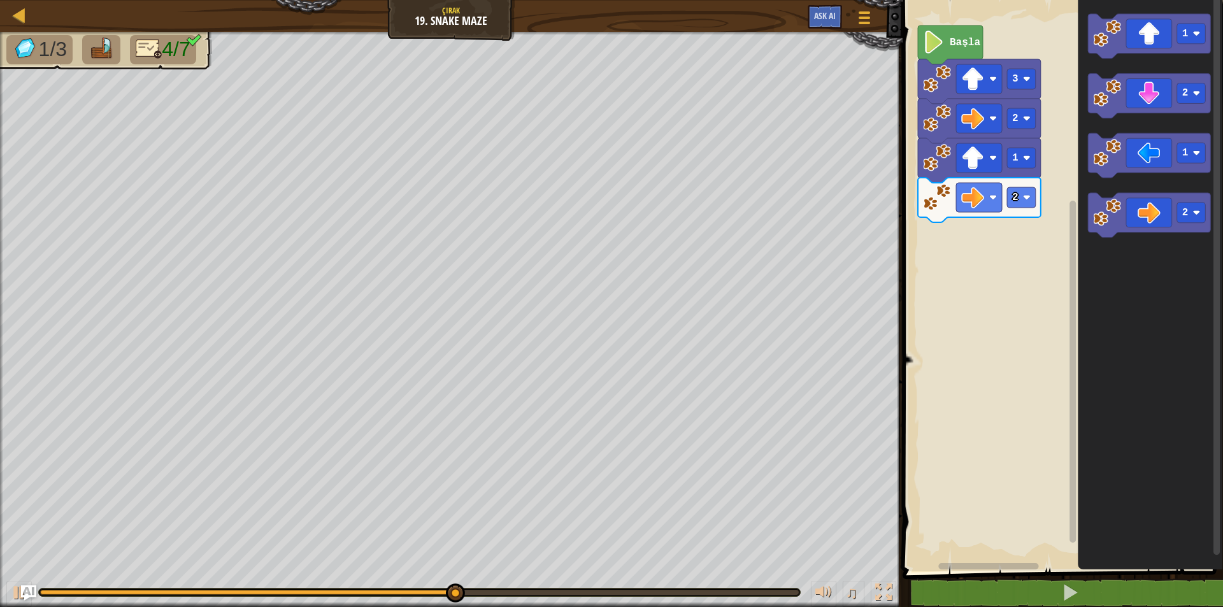
click at [1044, 175] on div "3 2 1 2 Başla 1 2 1 2" at bounding box center [1061, 283] width 324 height 578
click at [1135, 99] on icon "Blockly Çalışma Alanı" at bounding box center [1149, 96] width 123 height 45
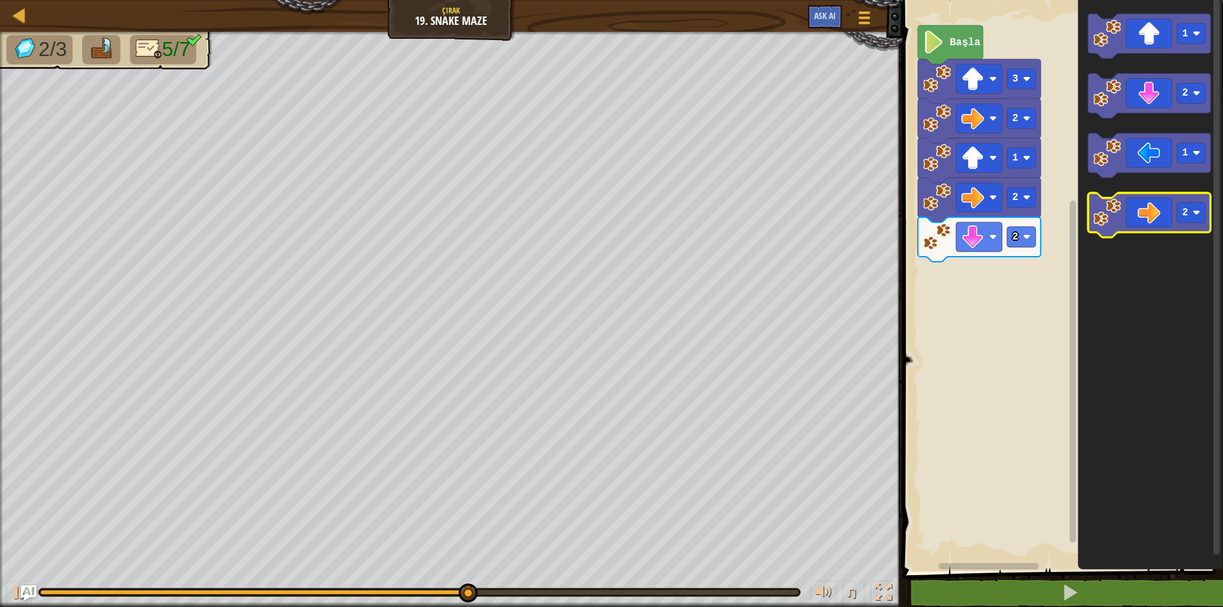
click at [1144, 224] on icon "Blockly Çalışma Alanı" at bounding box center [1149, 216] width 123 height 45
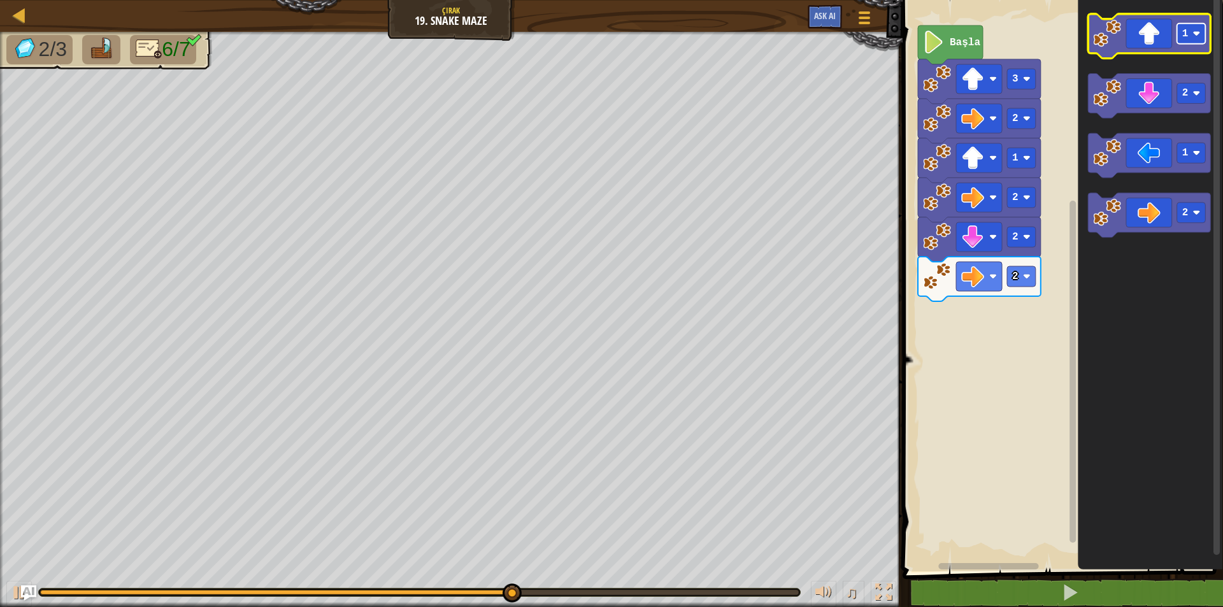
click at [1197, 42] on rect "Blockly Çalışma Alanı" at bounding box center [1192, 34] width 29 height 20
click at [1156, 50] on icon "Blockly Çalışma Alanı" at bounding box center [1149, 36] width 123 height 45
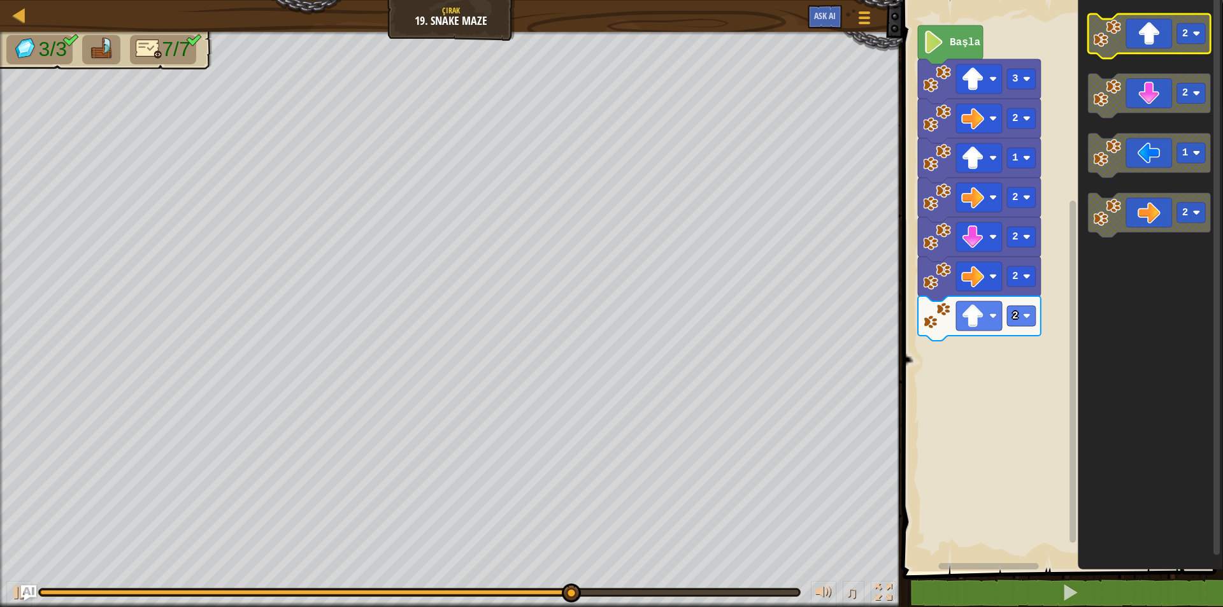
click at [1191, 35] on rect "Blockly Çalışma Alanı" at bounding box center [1192, 34] width 29 height 20
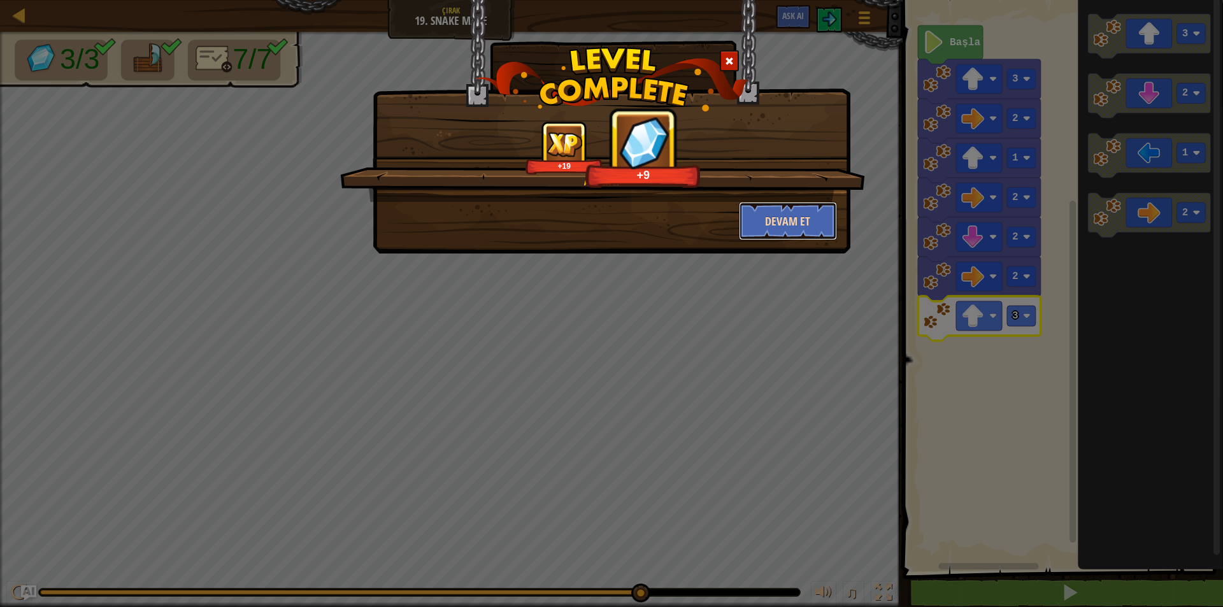
click at [793, 231] on button "Devam et" at bounding box center [788, 221] width 99 height 38
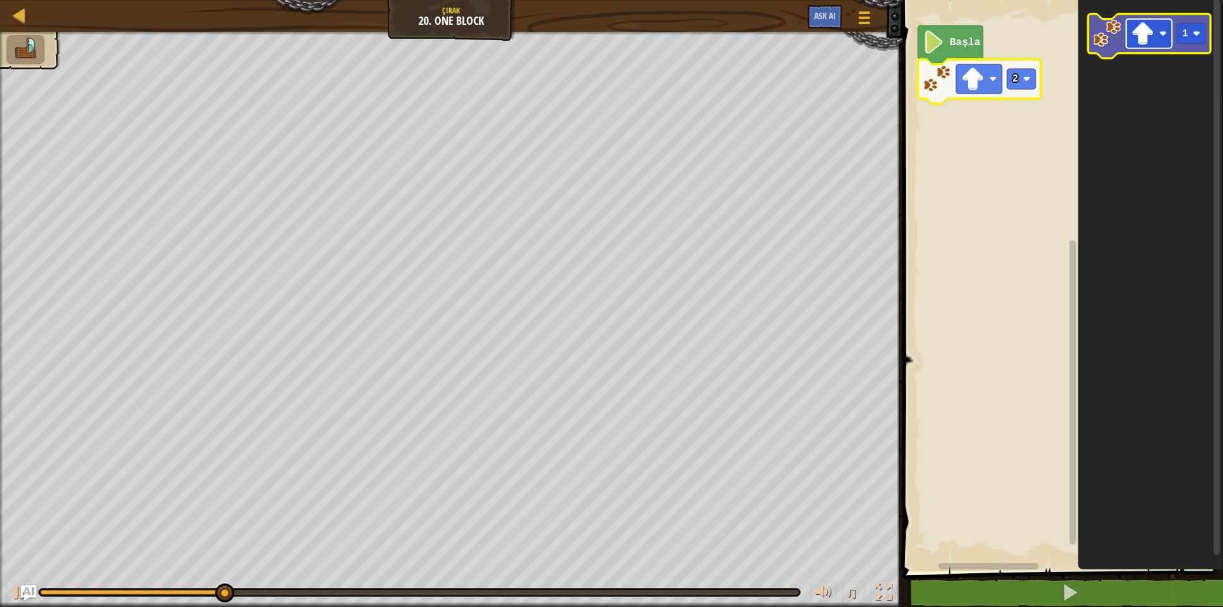
click at [1155, 45] on g "Blockly Çalışma Alanı" at bounding box center [1150, 33] width 46 height 29
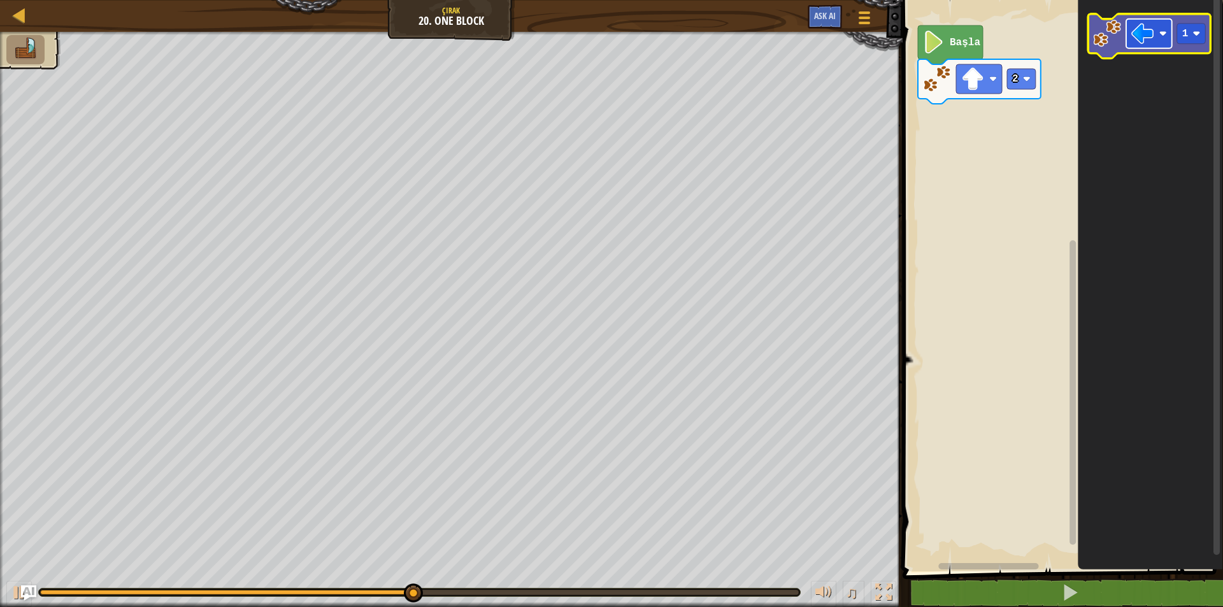
click at [1148, 44] on image "Blockly Çalışma Alanı" at bounding box center [1143, 33] width 23 height 23
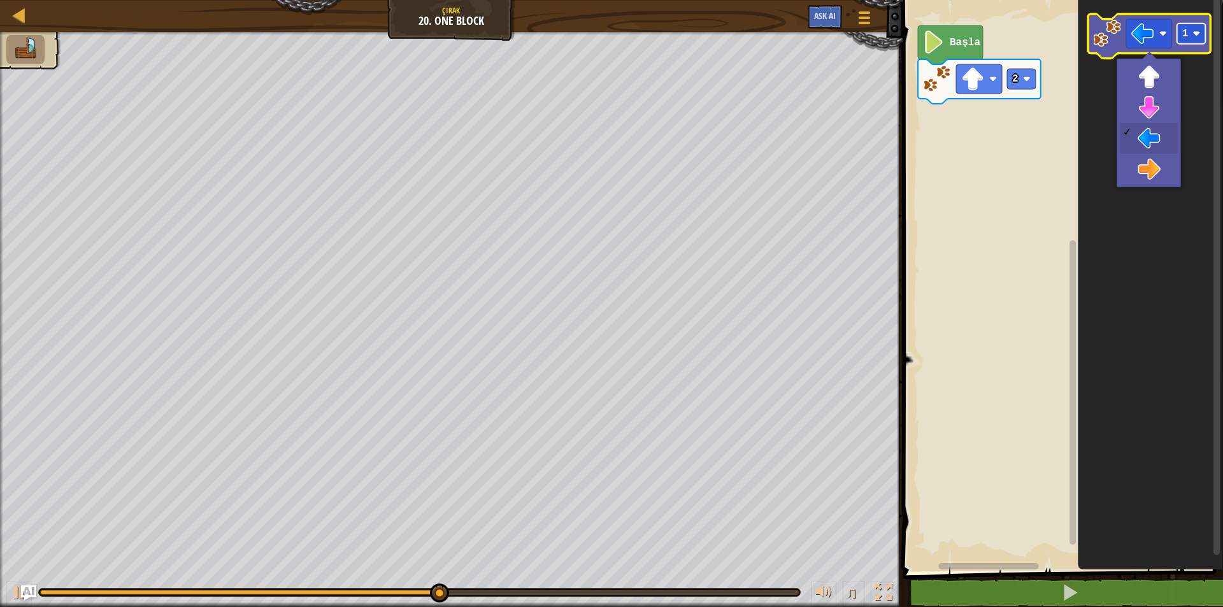
click at [1195, 34] on image "Blockly Çalışma Alanı" at bounding box center [1197, 34] width 8 height 8
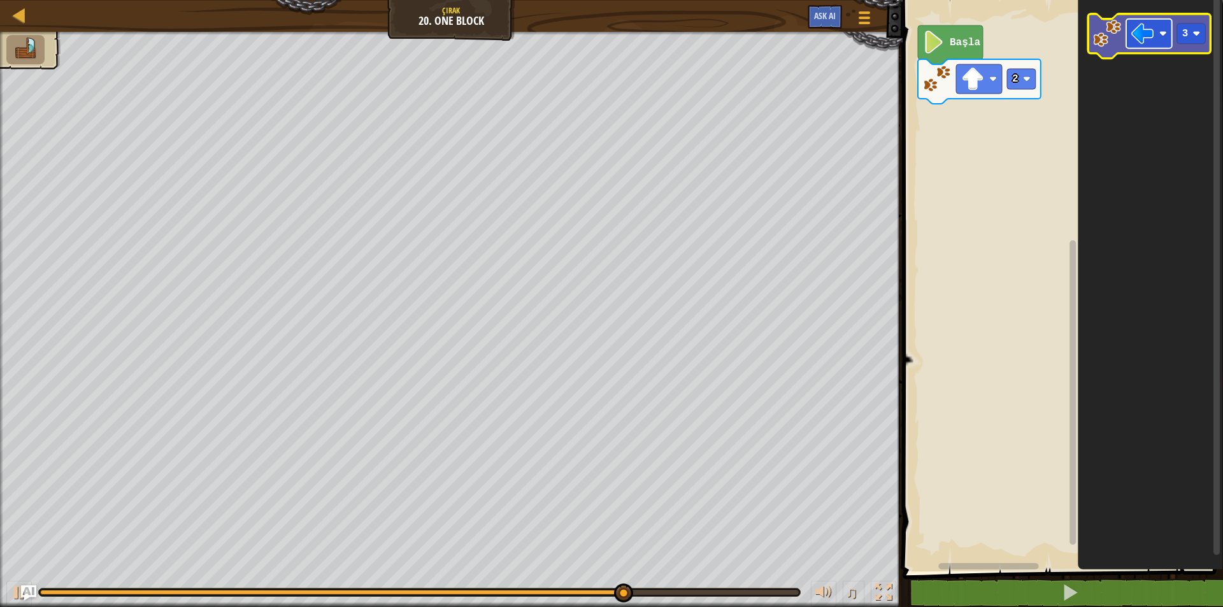
click at [1155, 43] on rect "Blockly Çalışma Alanı" at bounding box center [1150, 33] width 46 height 29
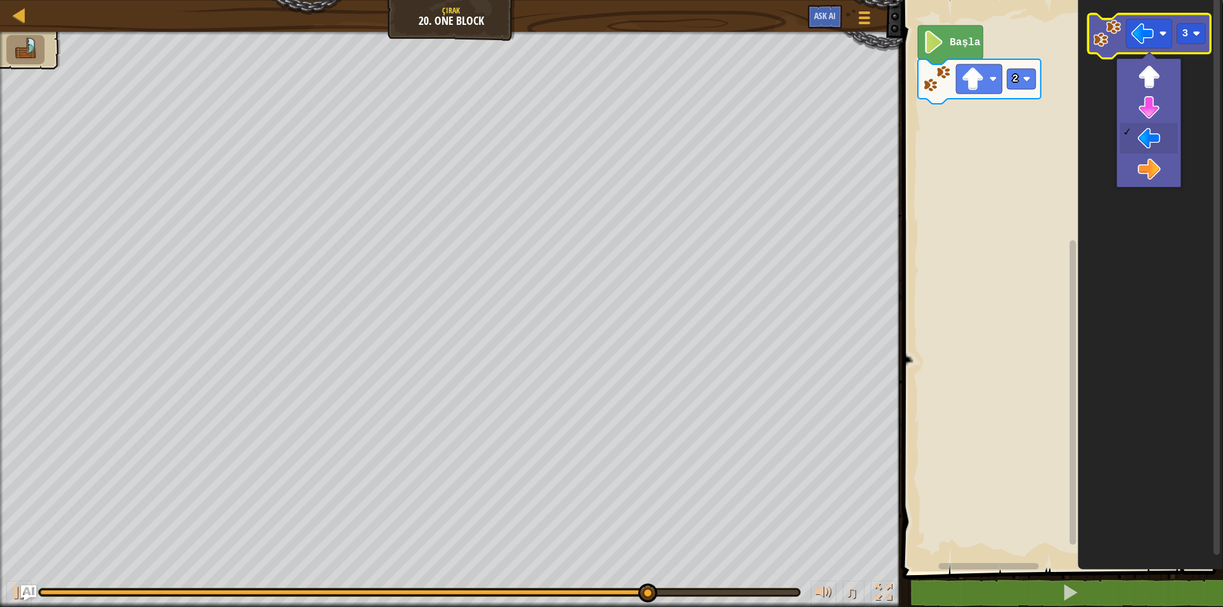
click at [1123, 45] on icon "Blockly Çalışma Alanı" at bounding box center [1149, 36] width 123 height 45
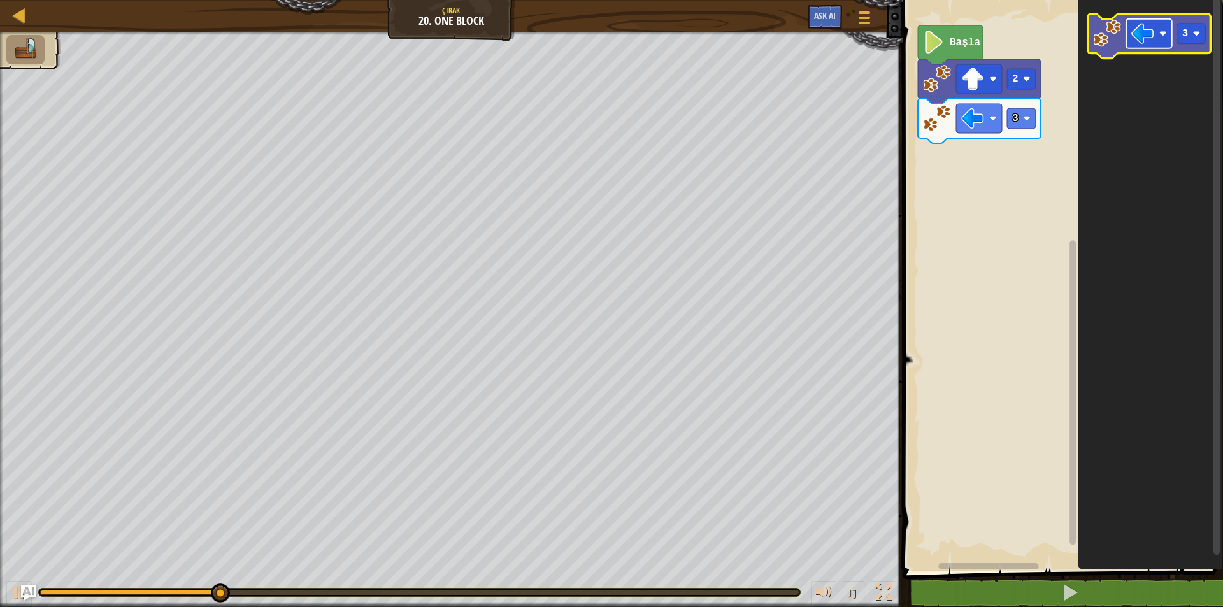
click at [1156, 41] on rect "Blockly Çalışma Alanı" at bounding box center [1150, 33] width 46 height 29
click at [1190, 40] on rect "Blockly Çalışma Alanı" at bounding box center [1192, 34] width 29 height 20
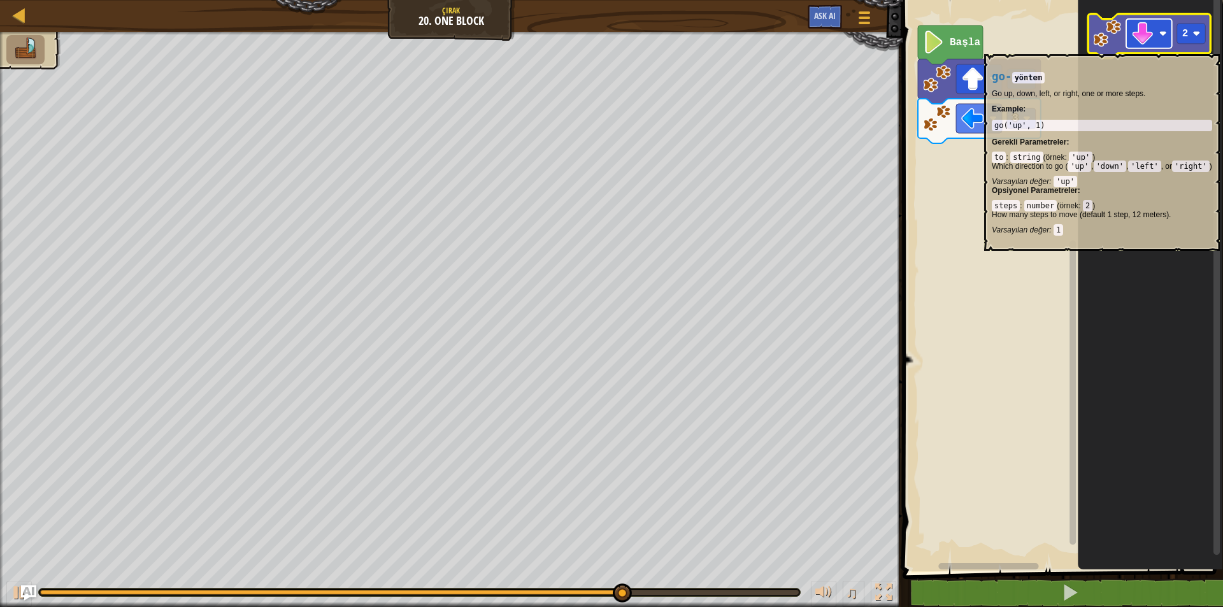
click at [1139, 48] on rect "Blockly Çalışma Alanı" at bounding box center [1150, 33] width 46 height 29
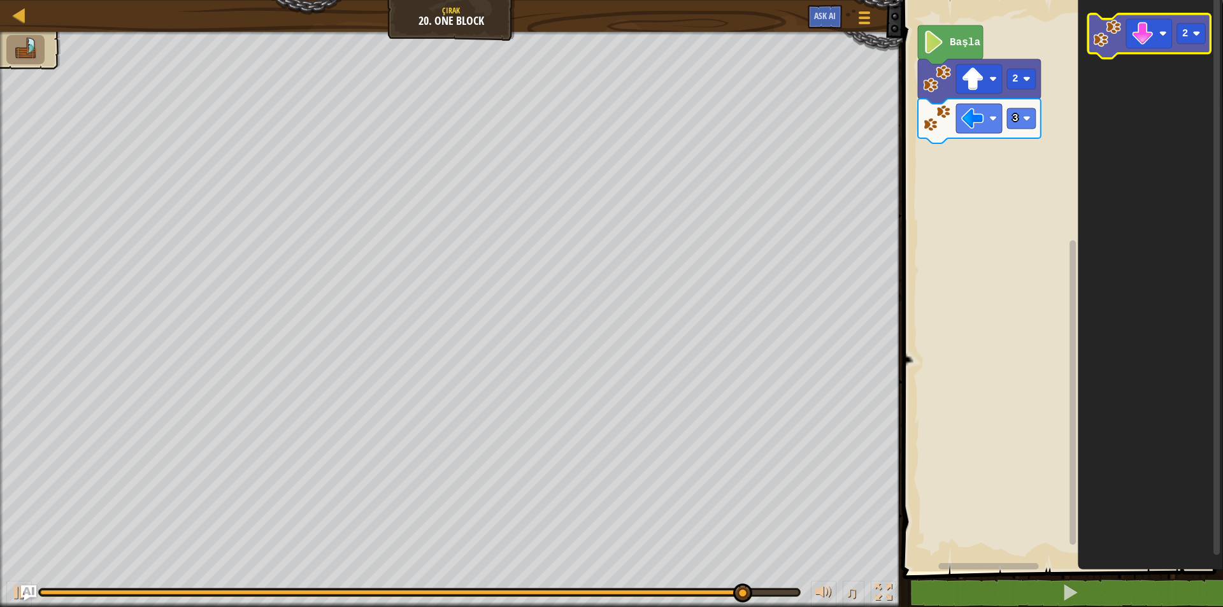
click at [1111, 31] on image "Blockly Çalışma Alanı" at bounding box center [1107, 34] width 28 height 28
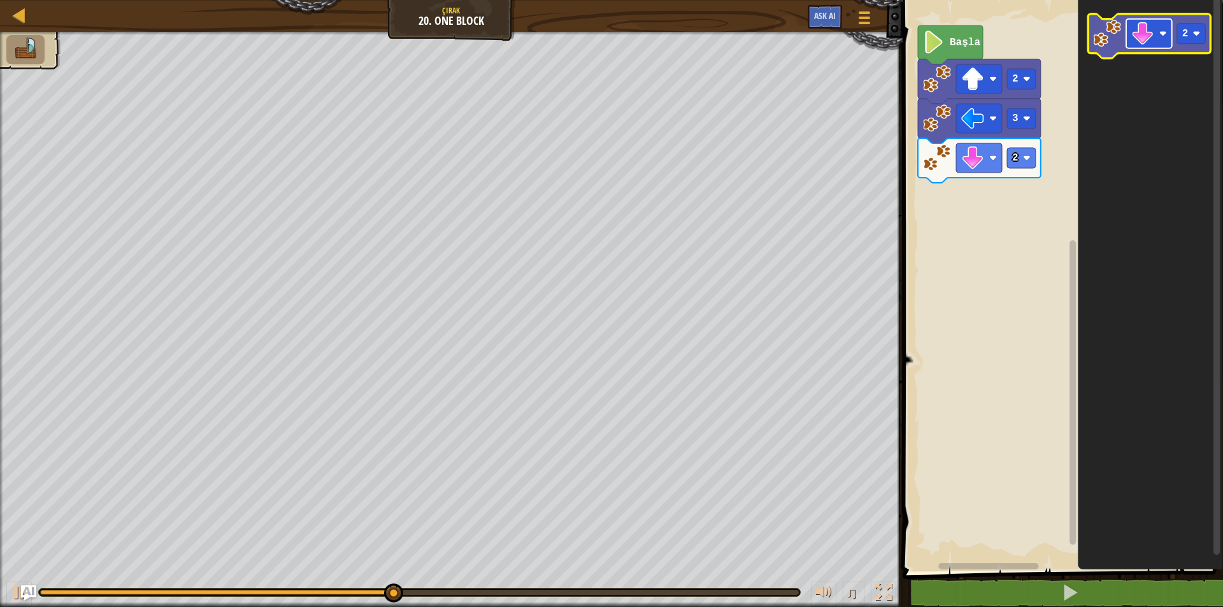
click at [1164, 44] on rect "Blockly Çalışma Alanı" at bounding box center [1150, 33] width 46 height 29
click at [1196, 36] on image "Blockly Çalışma Alanı" at bounding box center [1197, 34] width 8 height 8
click at [1097, 46] on image "Blockly Çalışma Alanı" at bounding box center [1107, 34] width 28 height 28
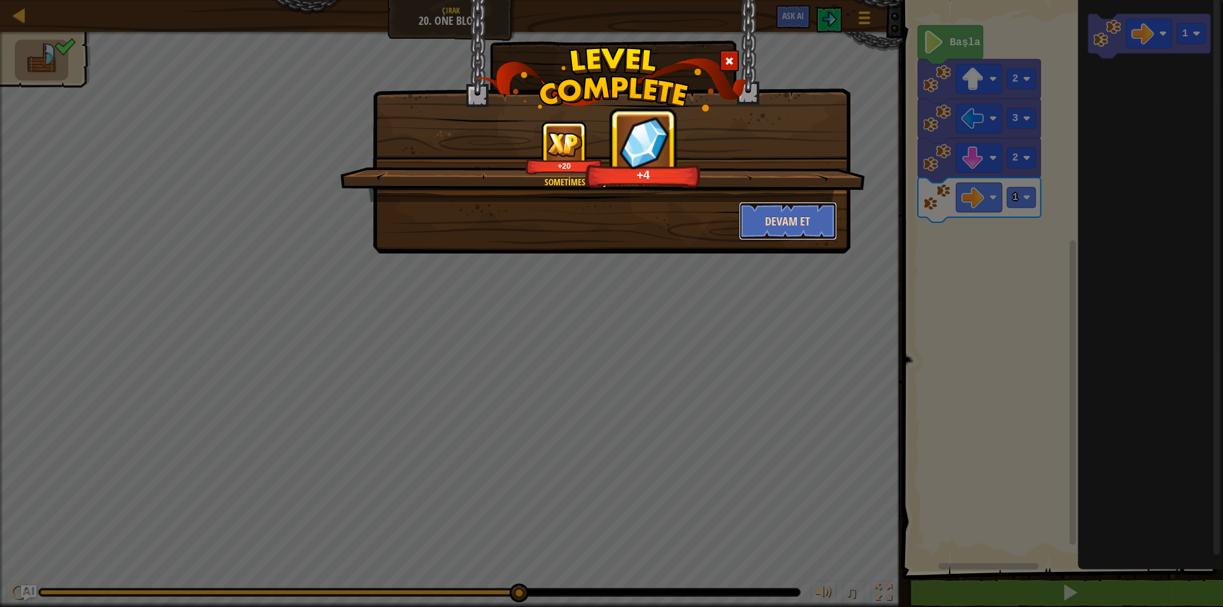
click at [814, 212] on button "Devam et" at bounding box center [788, 221] width 99 height 38
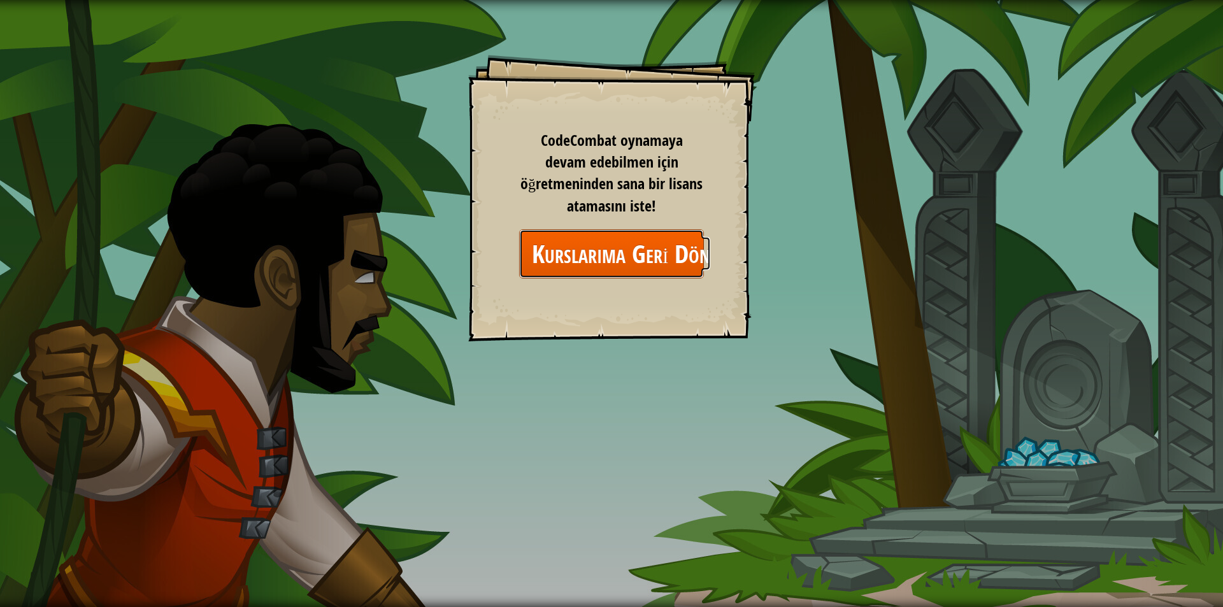
click at [665, 257] on link "Kurslarıma Geri Dön" at bounding box center [611, 253] width 185 height 49
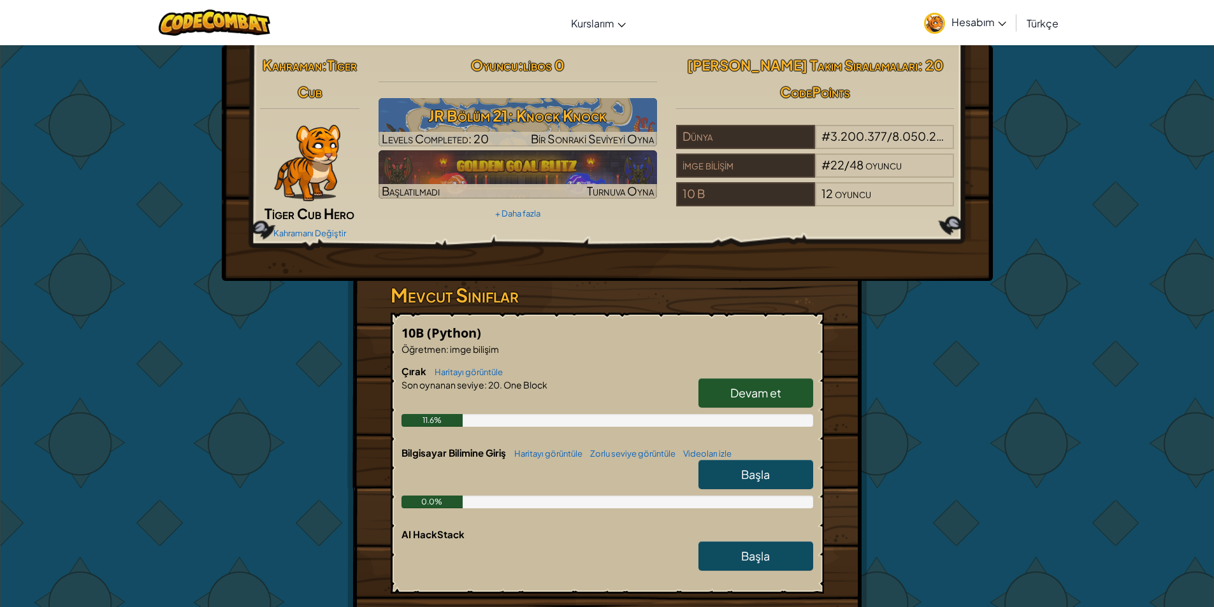
click at [738, 473] on link "Başla" at bounding box center [755, 474] width 115 height 29
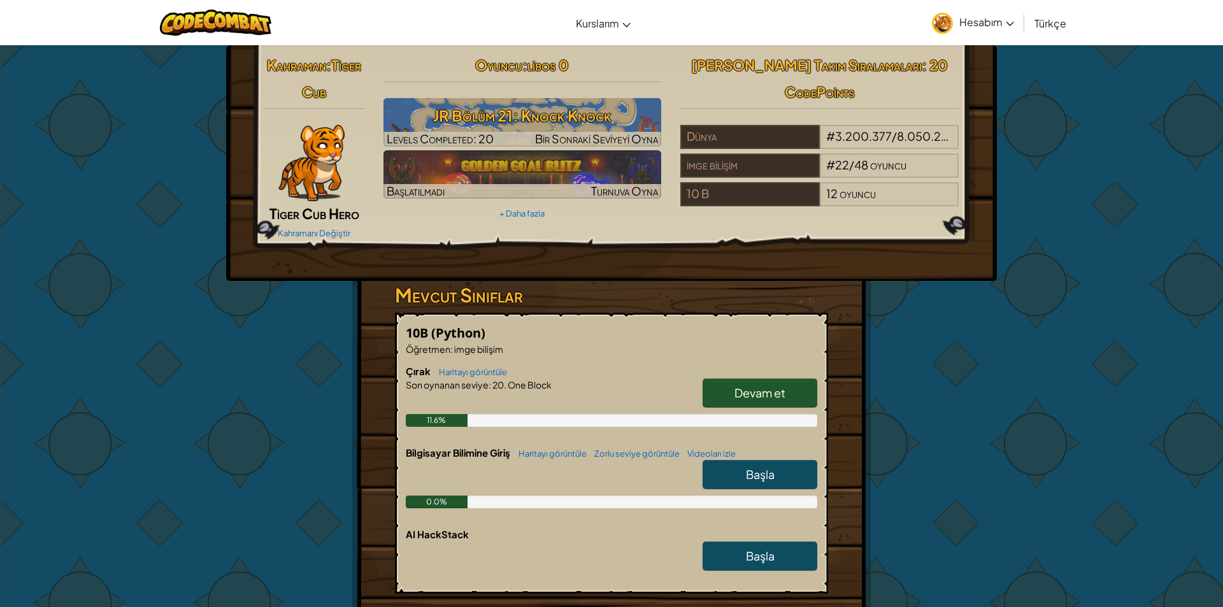
select select "tr"
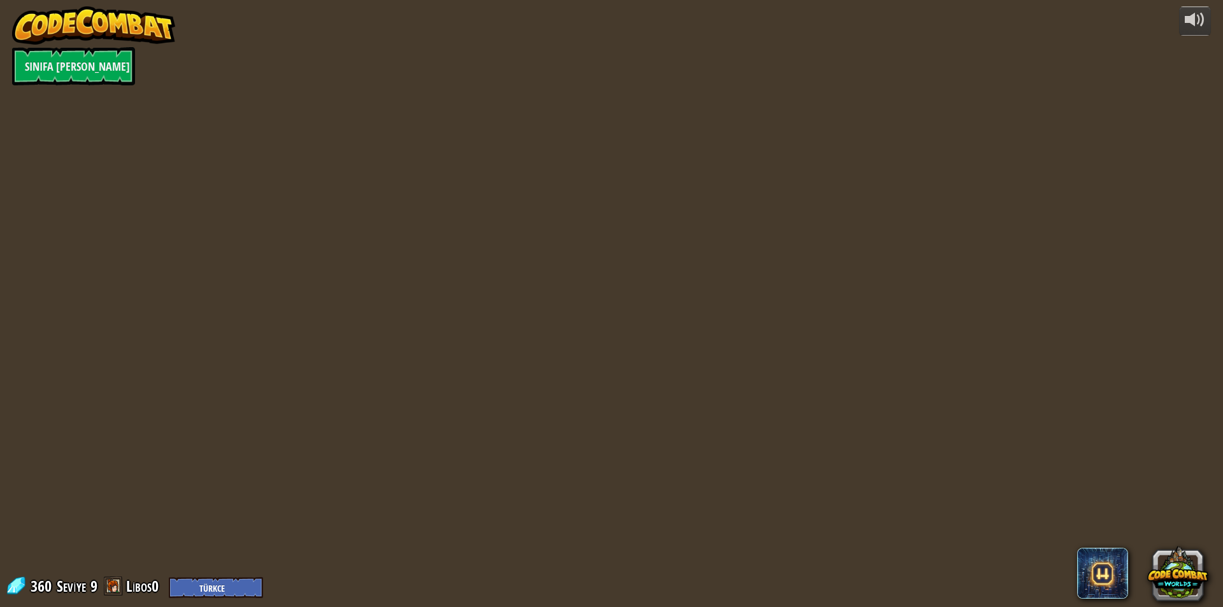
select select "tr"
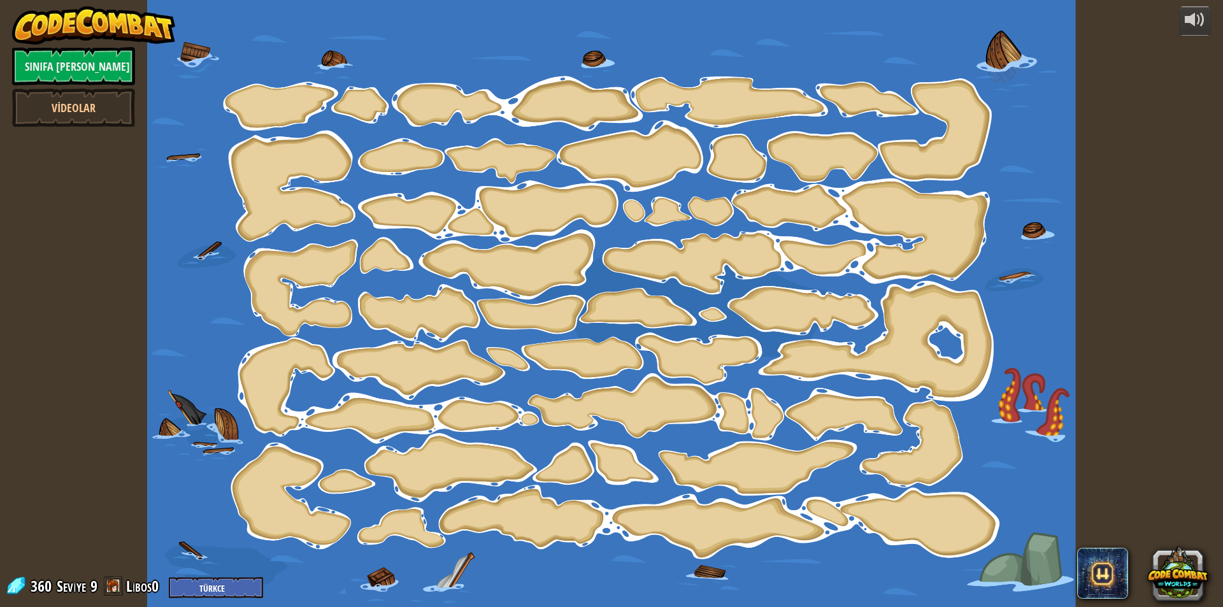
select select "tr"
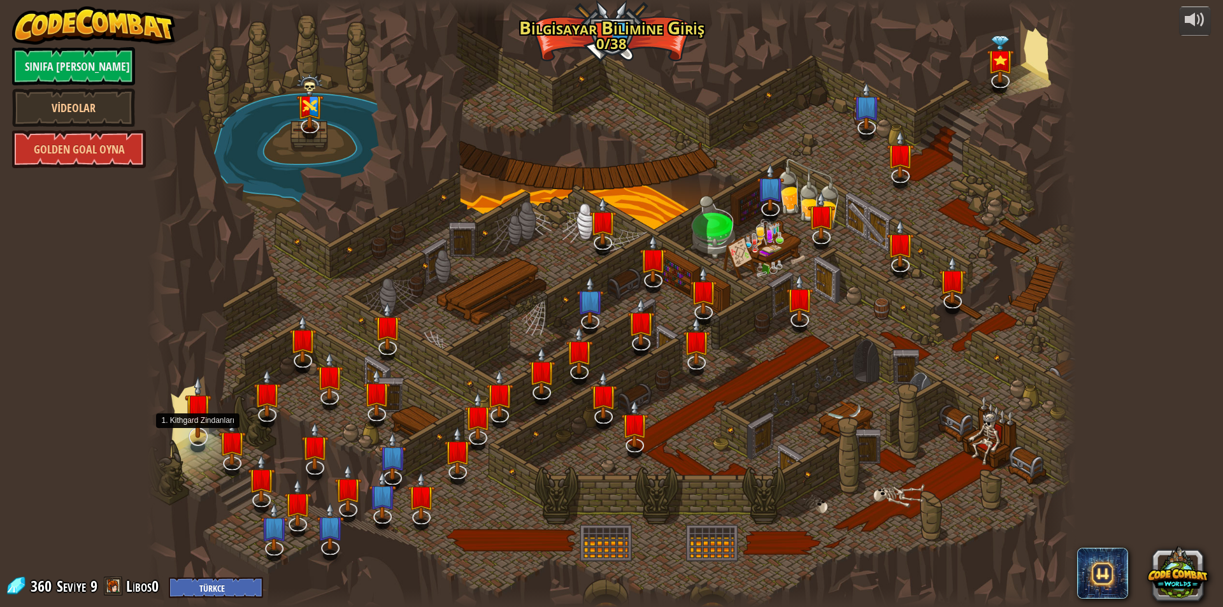
click at [197, 427] on img at bounding box center [198, 407] width 27 height 62
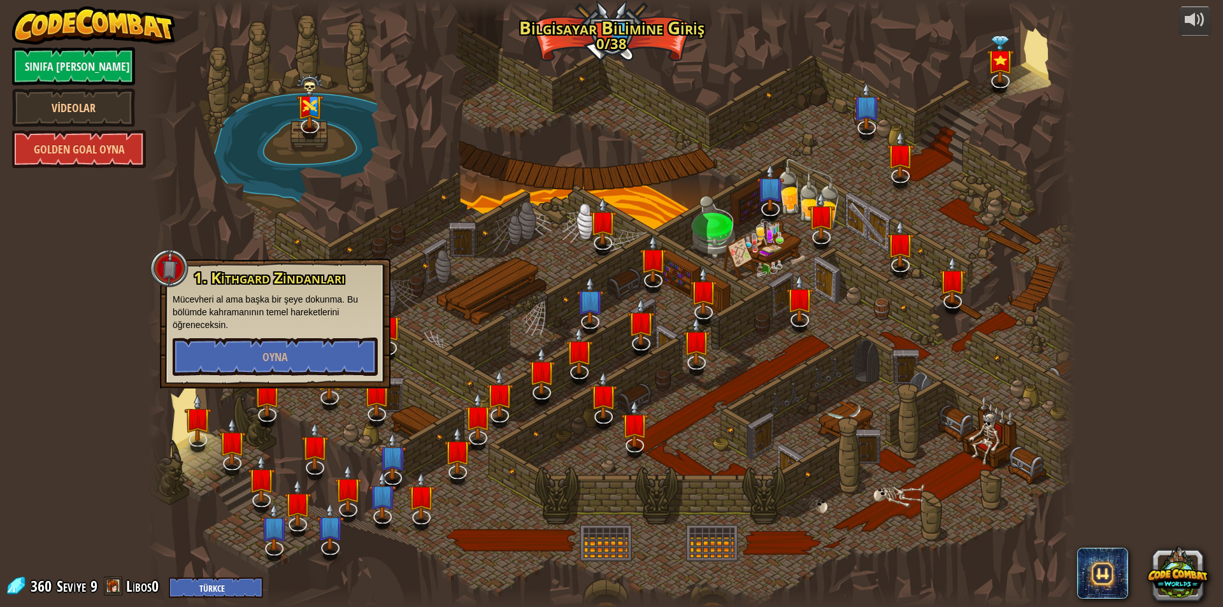
select select "tr"
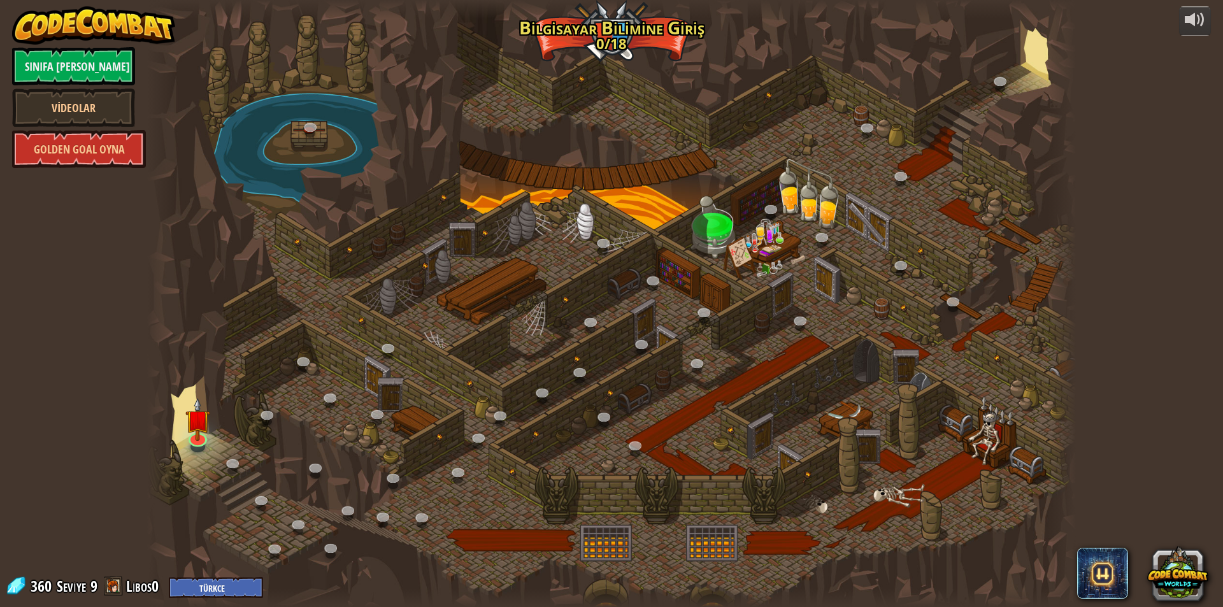
click at [266, 359] on div at bounding box center [611, 303] width 929 height 607
click at [191, 440] on link at bounding box center [196, 435] width 25 height 25
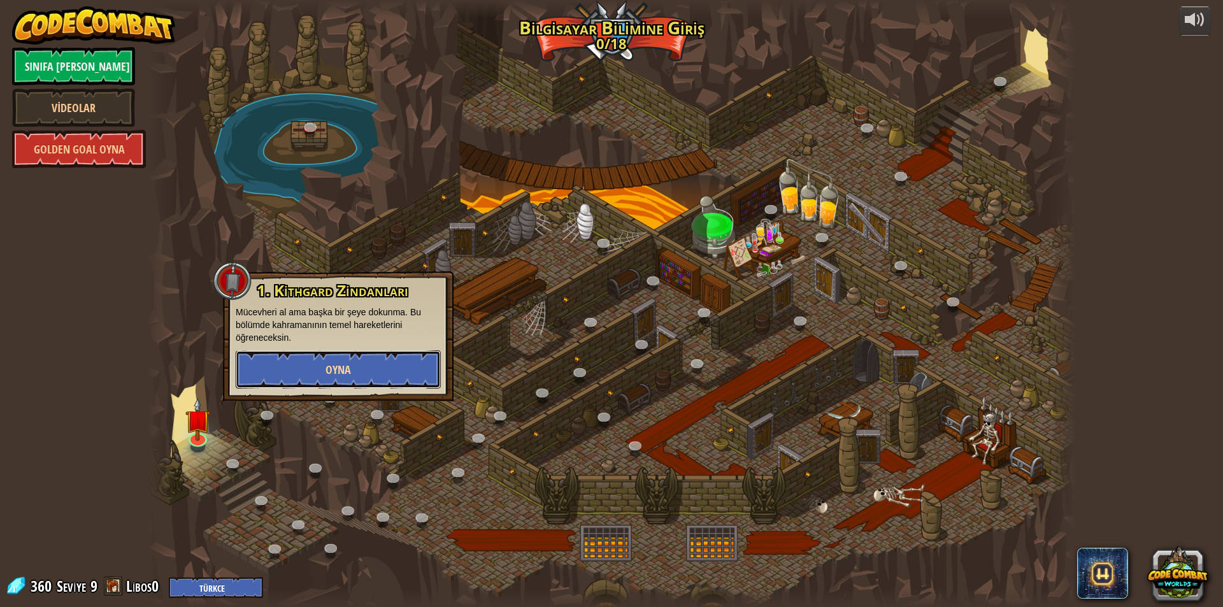
click at [263, 385] on button "Oyna" at bounding box center [338, 369] width 205 height 38
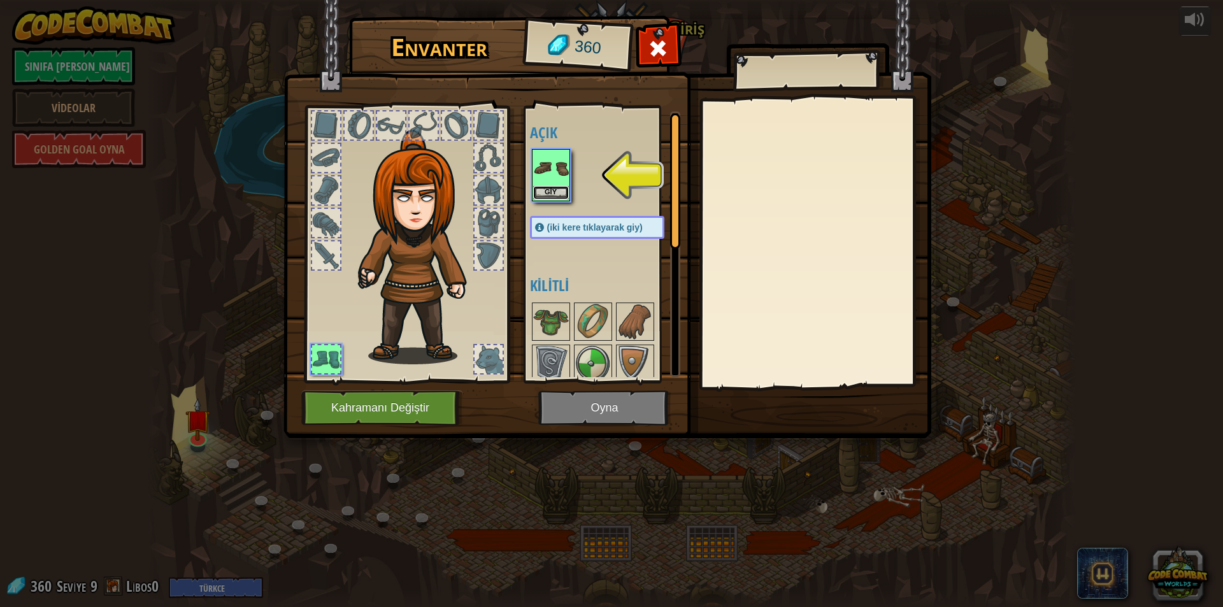
click at [552, 195] on button "Giy" at bounding box center [551, 192] width 36 height 13
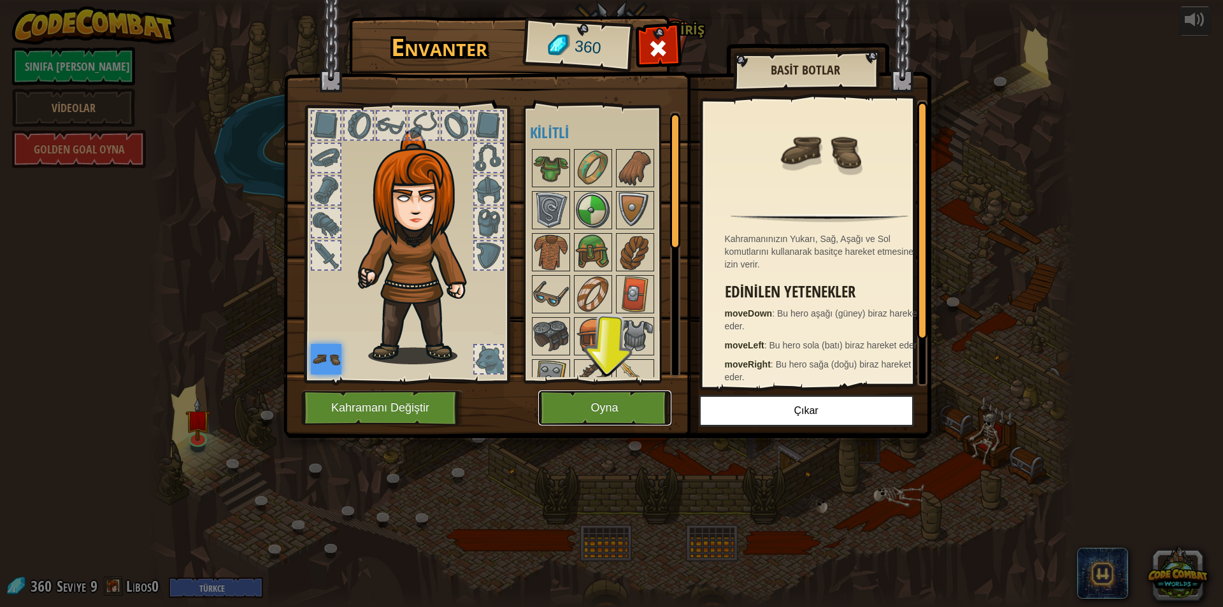
click at [602, 404] on button "Oyna" at bounding box center [604, 408] width 133 height 35
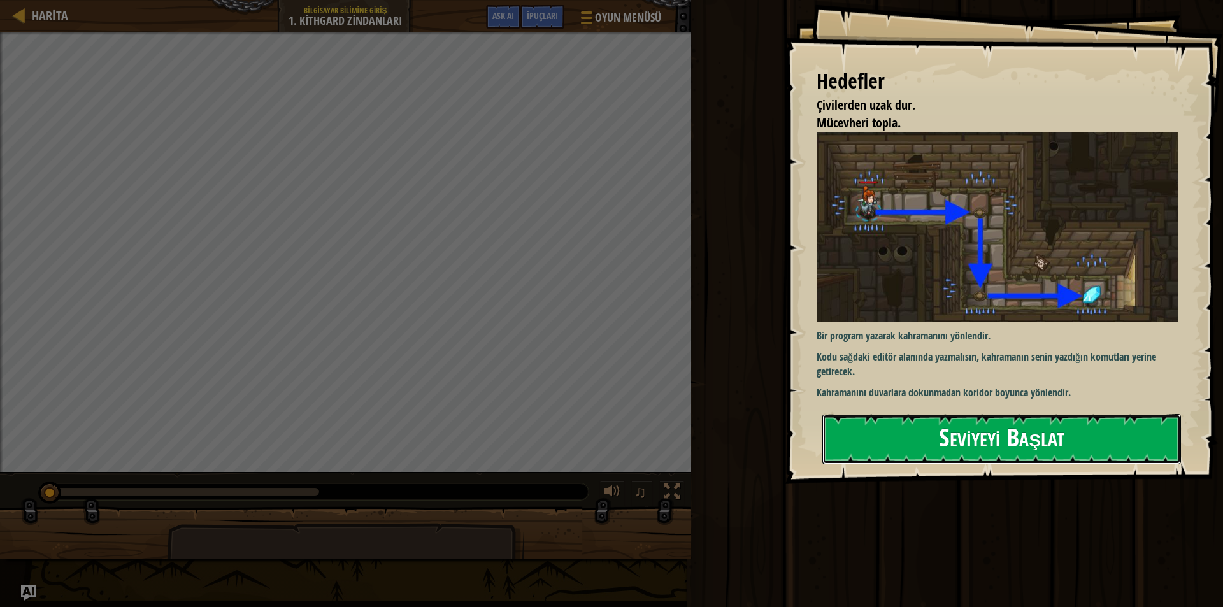
click at [997, 449] on button "Seviyeyi Başlat" at bounding box center [1002, 439] width 359 height 50
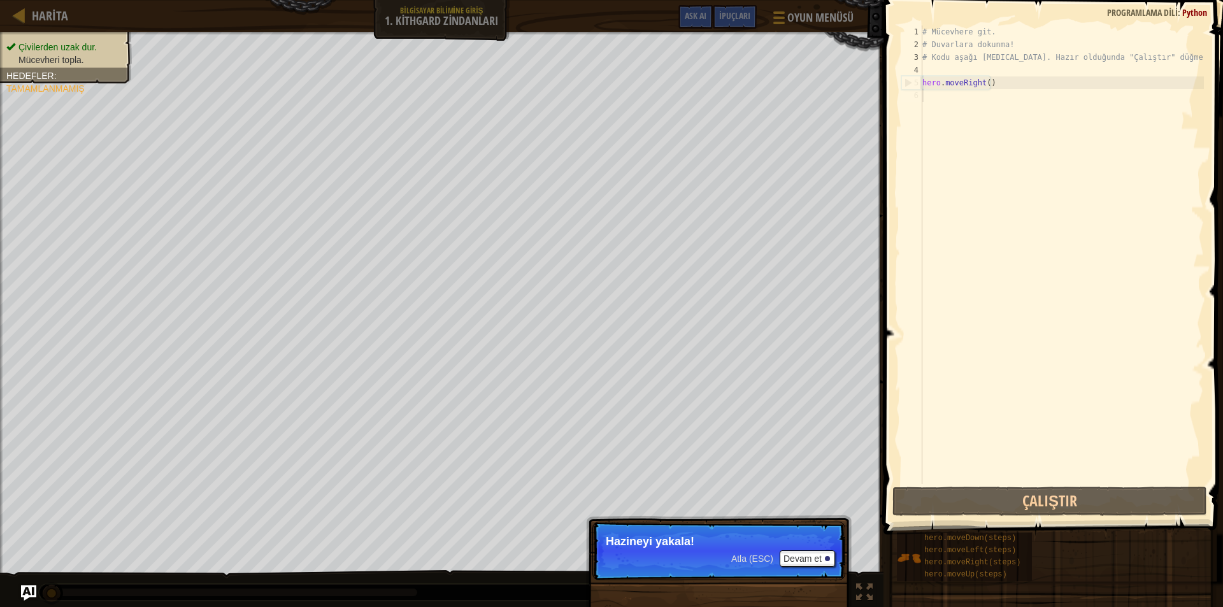
click at [661, 544] on p "Hazineyi yakala!" at bounding box center [719, 541] width 226 height 13
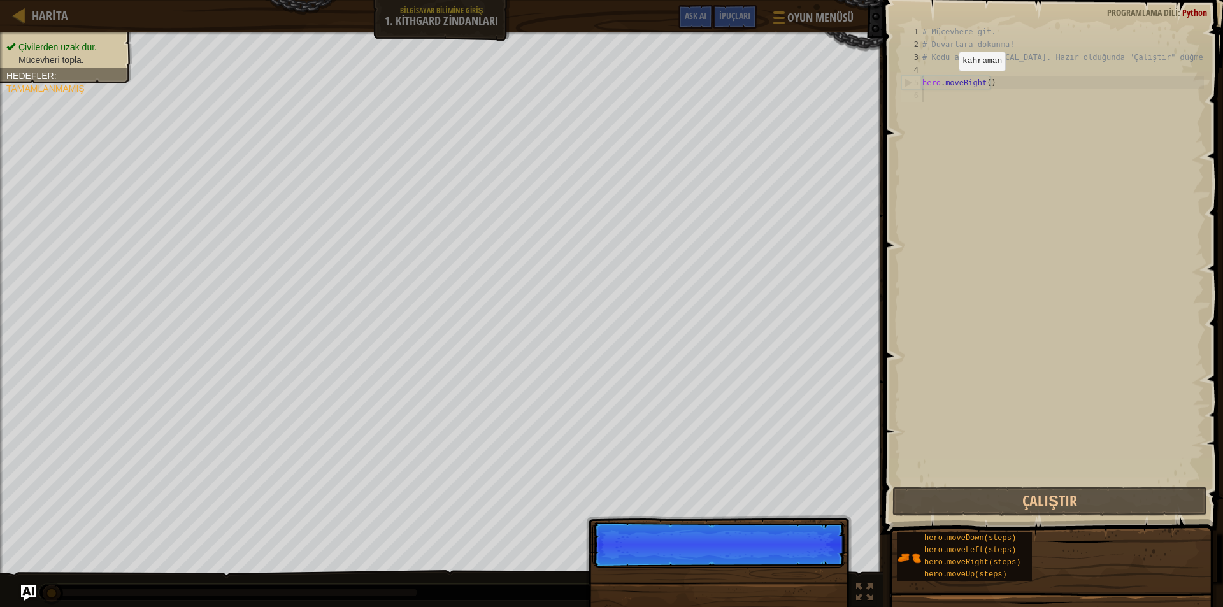
scroll to position [6, 0]
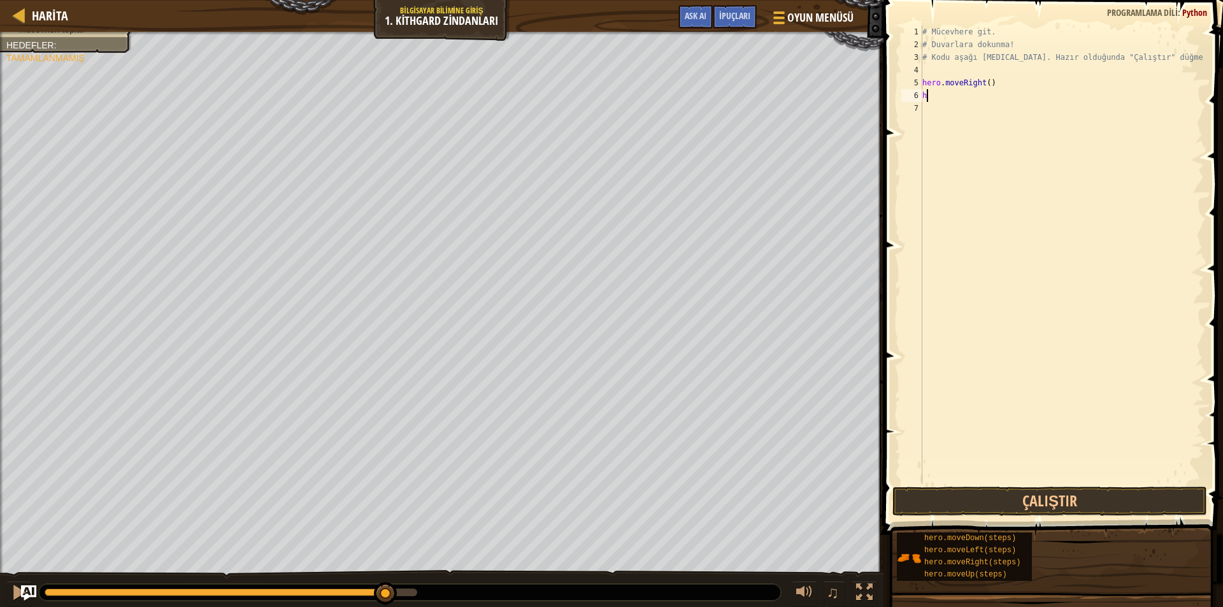
type textarea "h"
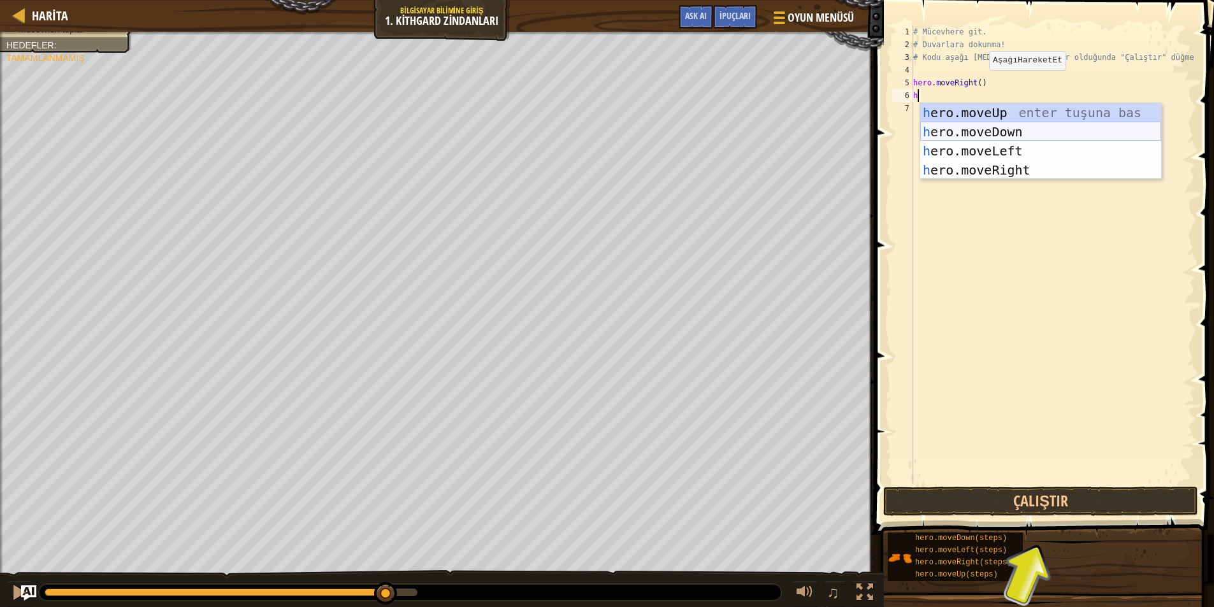
click at [984, 133] on div "h ero.moveUp enter tuşuna bas h ero.moveDown enter tuşuna bas h ero.moveLeft en…" at bounding box center [1040, 160] width 241 height 115
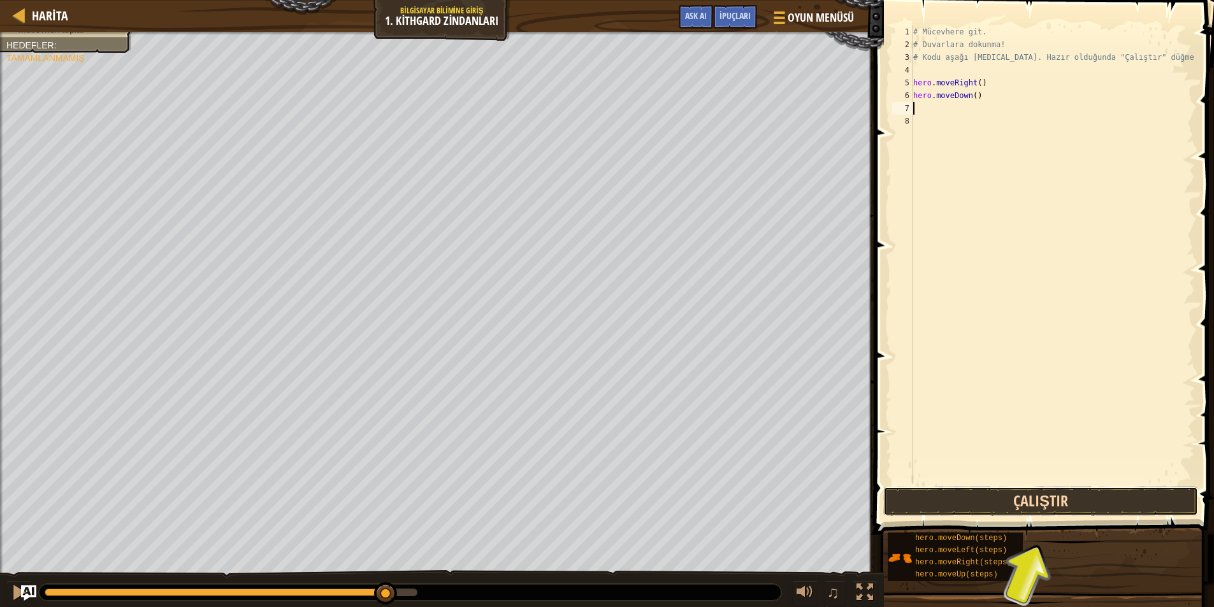
click at [1033, 503] on button "Çalıştır" at bounding box center [1040, 501] width 315 height 29
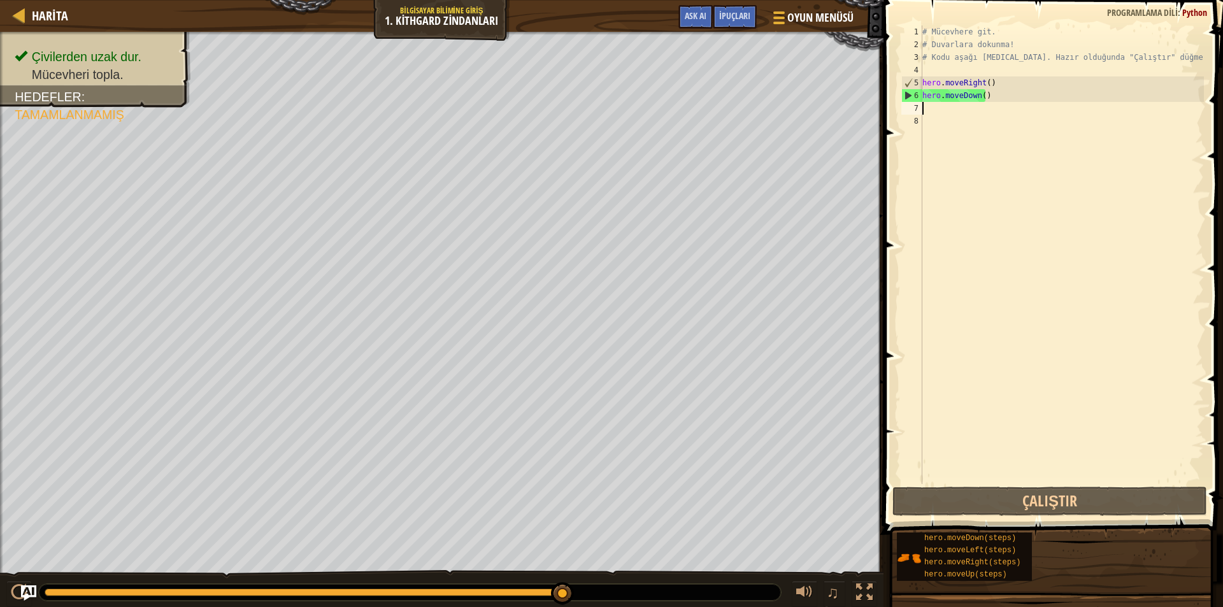
type textarea "h"
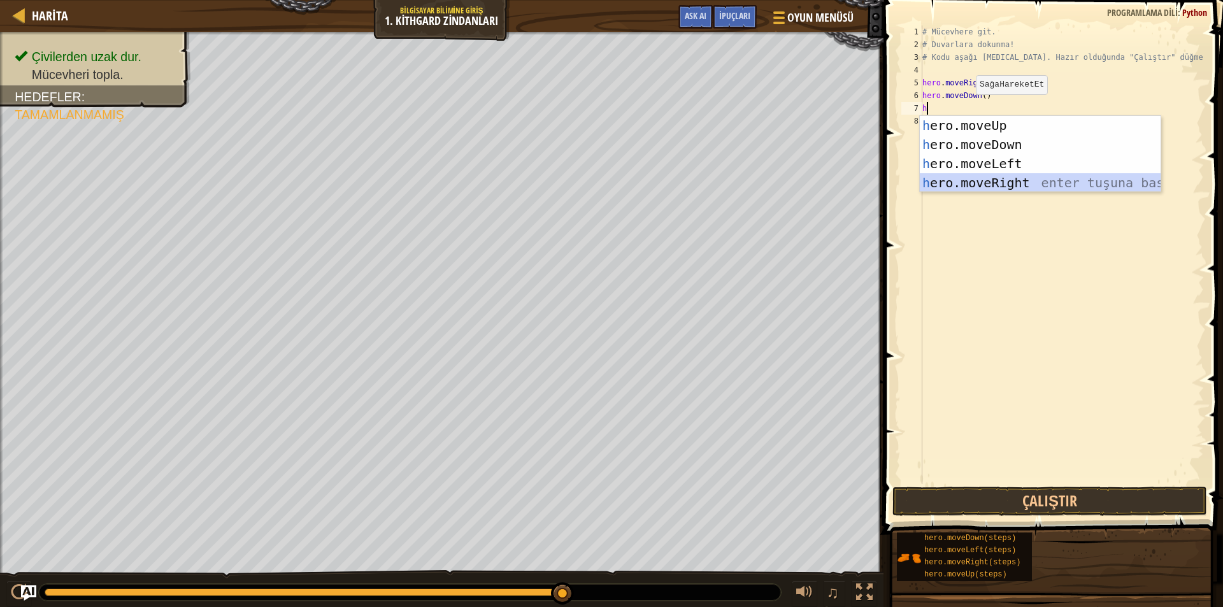
click at [1000, 187] on div "h ero.moveUp enter tuşuna bas h ero.moveDown enter tuşuna bas h ero.moveLeft en…" at bounding box center [1040, 173] width 241 height 115
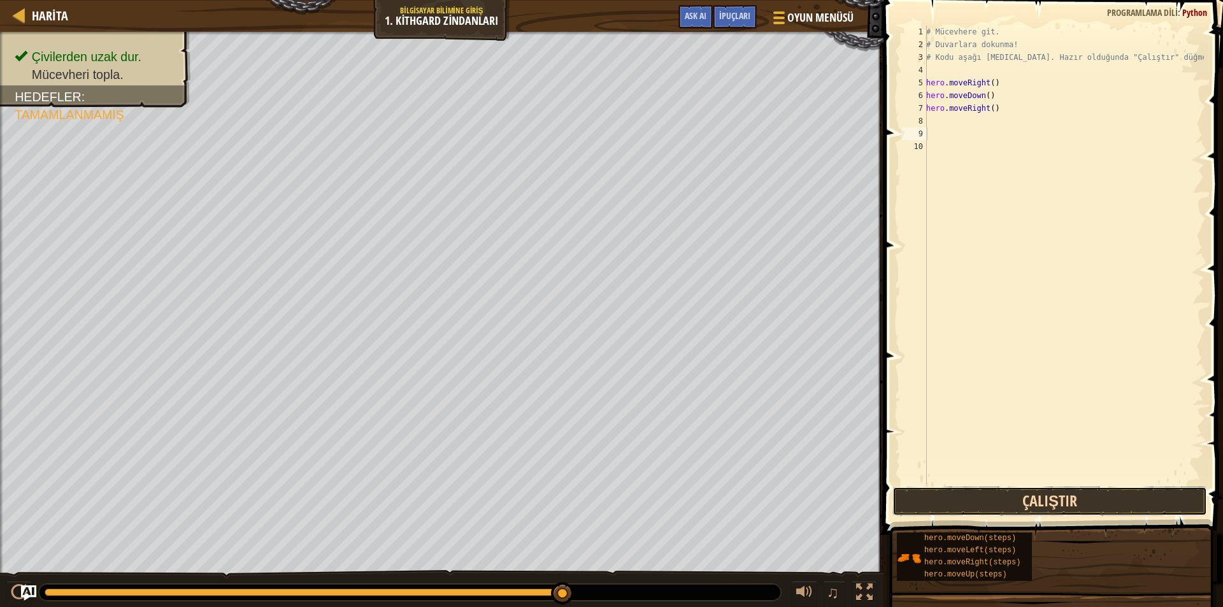
click at [985, 497] on button "Çalıştır" at bounding box center [1050, 501] width 315 height 29
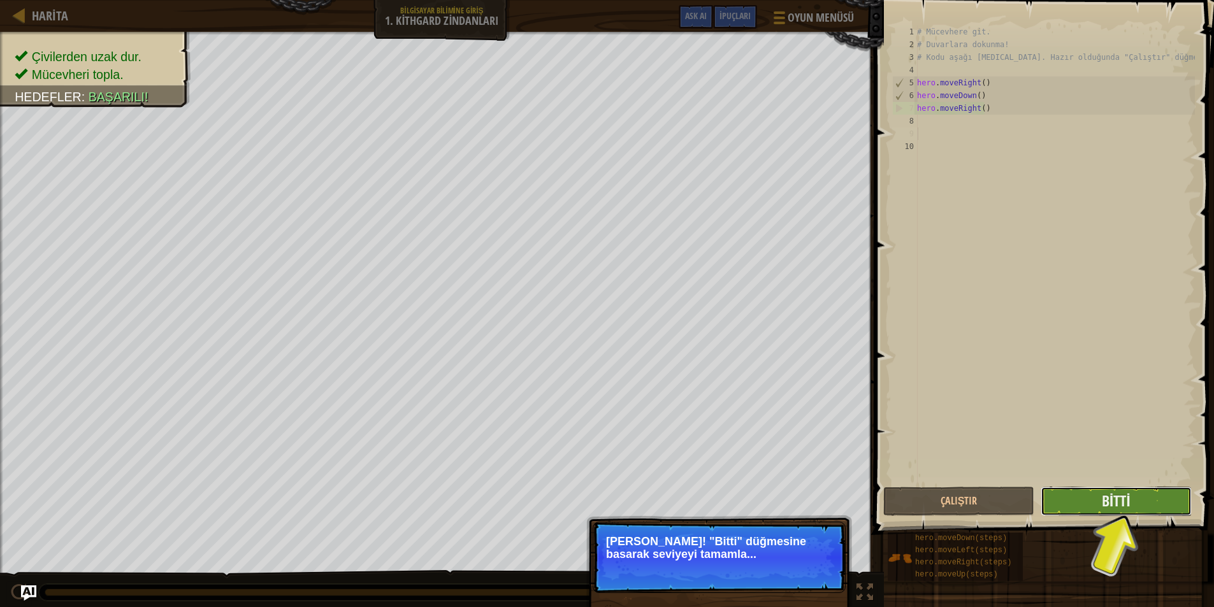
click at [1149, 496] on button "Bitti" at bounding box center [1116, 501] width 151 height 29
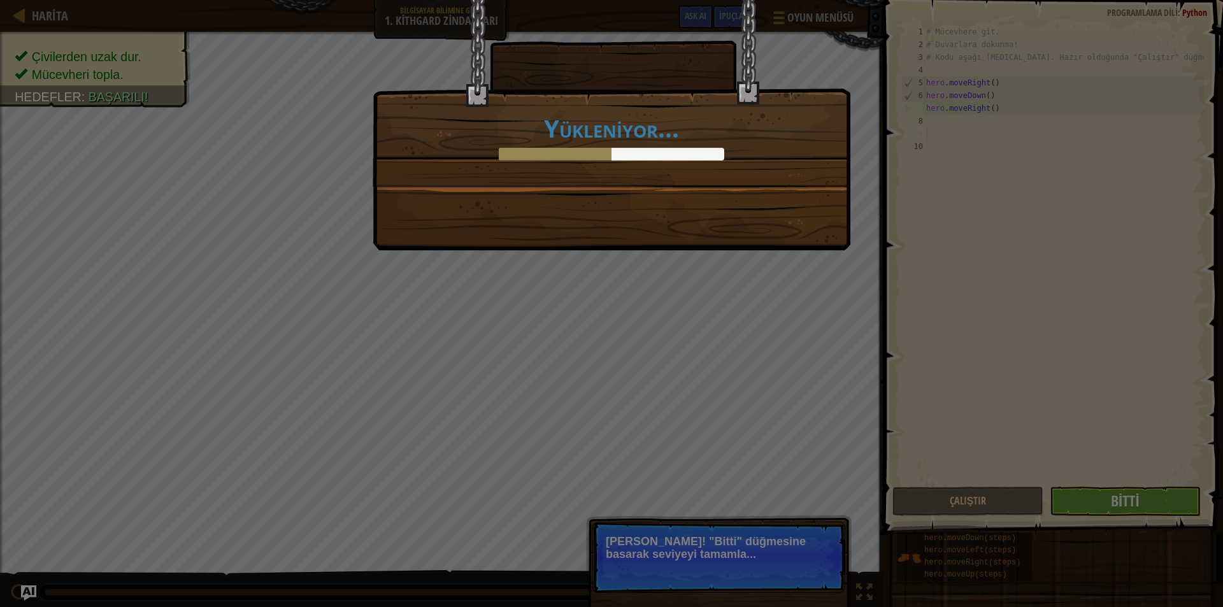
click at [668, 155] on div at bounding box center [612, 154] width 226 height 13
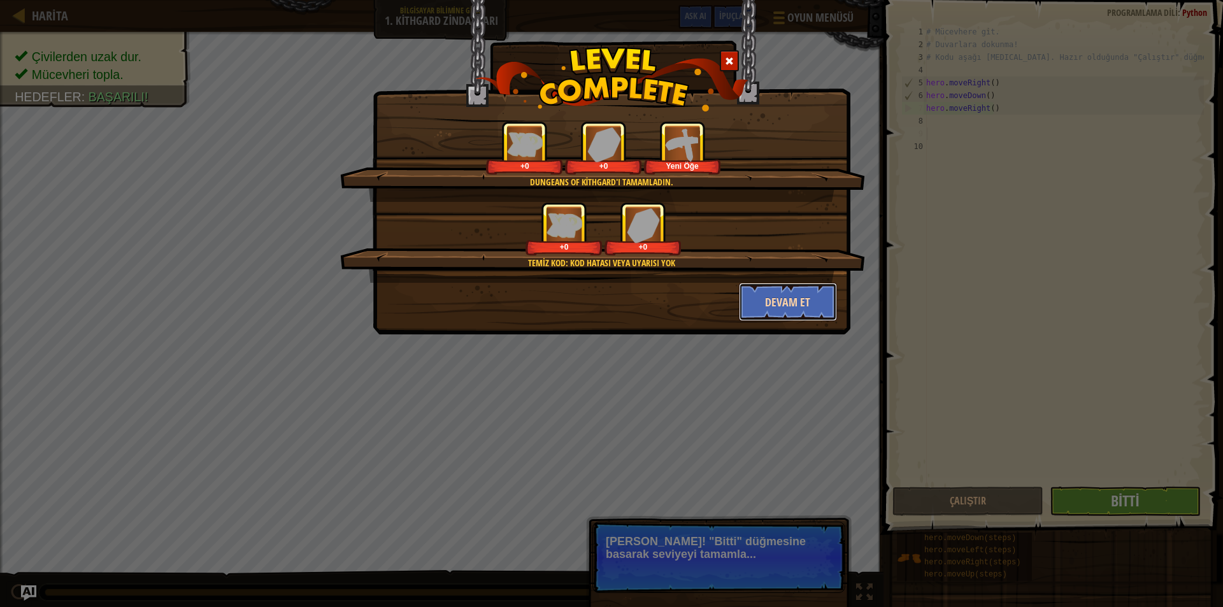
click at [760, 296] on button "Devam et" at bounding box center [788, 302] width 99 height 38
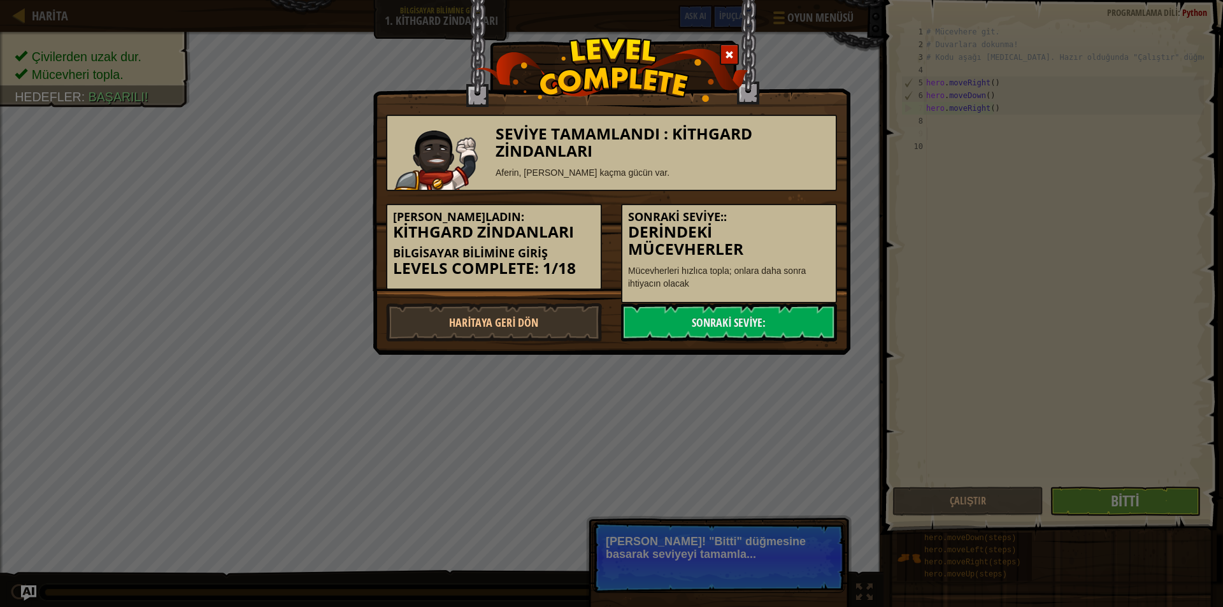
click at [760, 298] on div "Sonraki Seviye:: Derindeki Mücevherler Mücevherleri hızlıca topla; onlara daha …" at bounding box center [729, 253] width 216 height 99
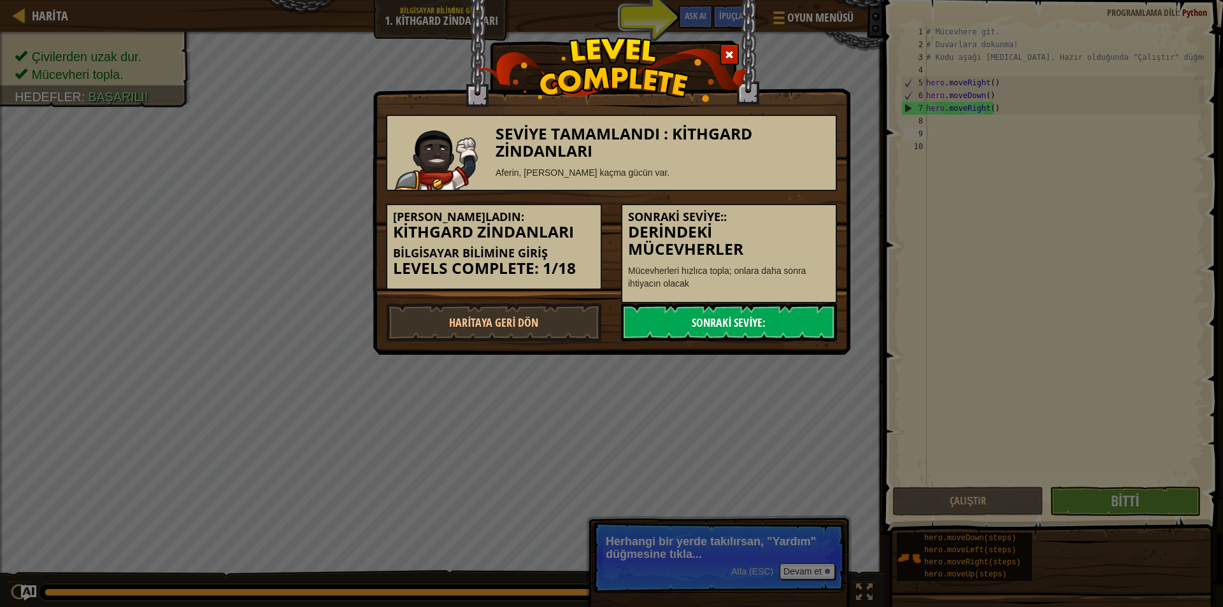
click at [753, 319] on link "Sonraki Seviye:" at bounding box center [729, 322] width 216 height 38
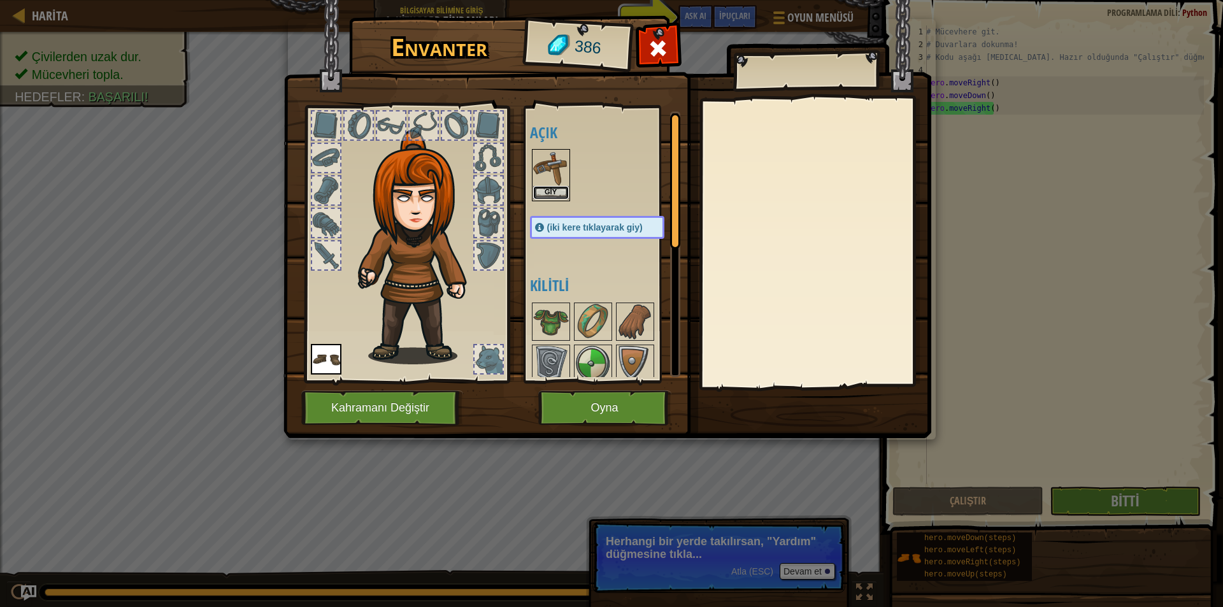
click at [555, 187] on button "Giy" at bounding box center [551, 192] width 36 height 13
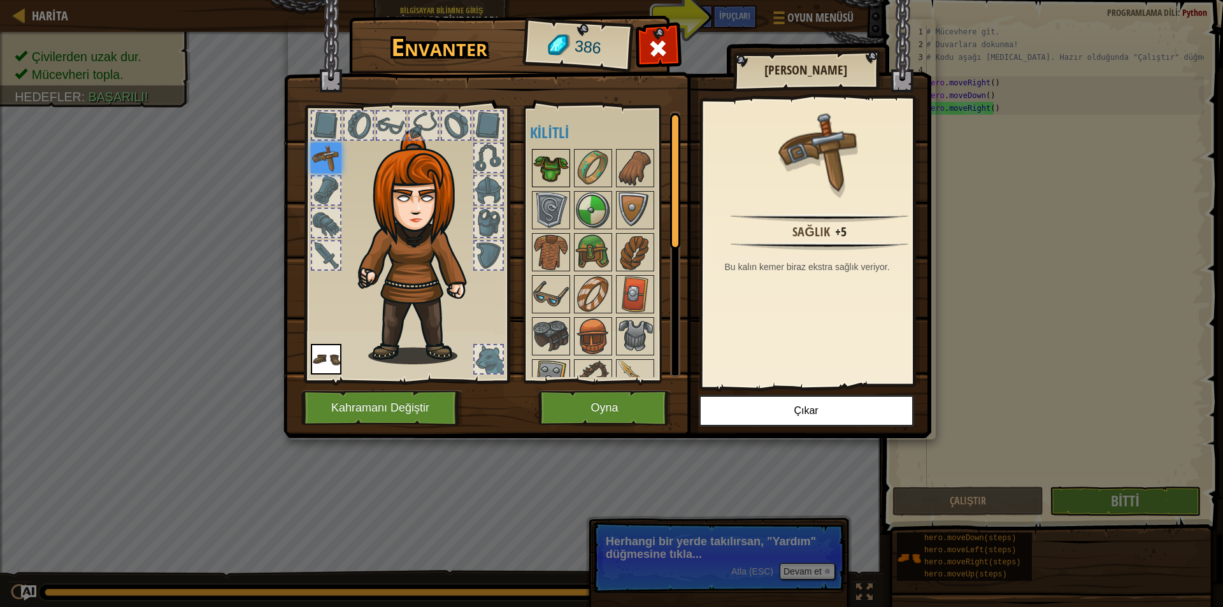
click at [547, 172] on img at bounding box center [551, 168] width 36 height 36
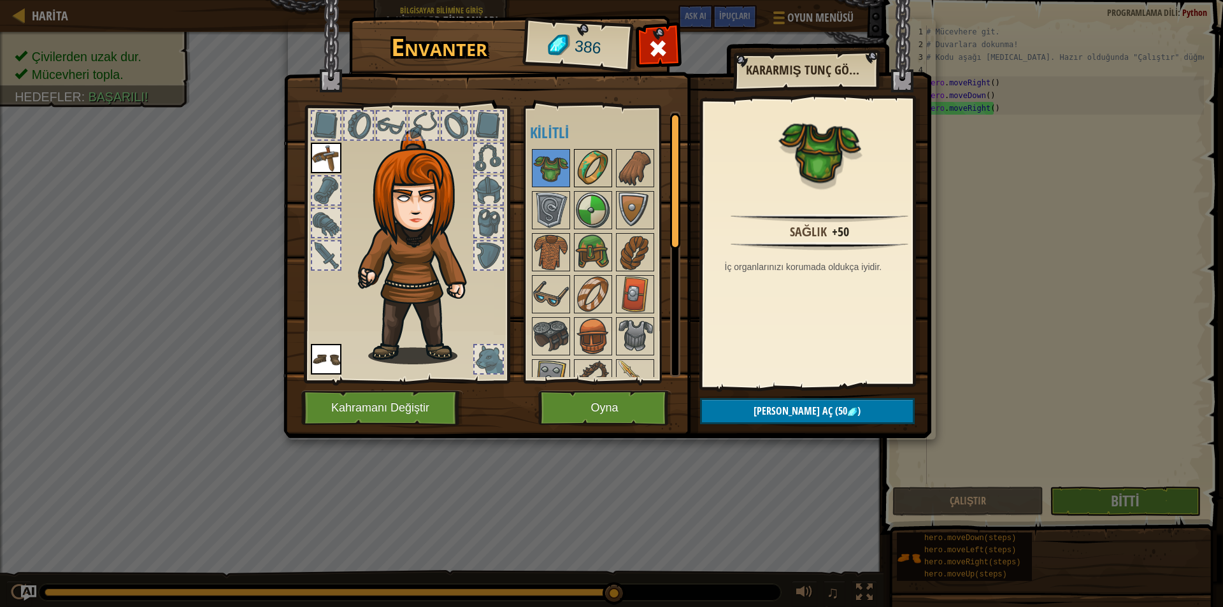
click at [593, 179] on img at bounding box center [593, 168] width 36 height 36
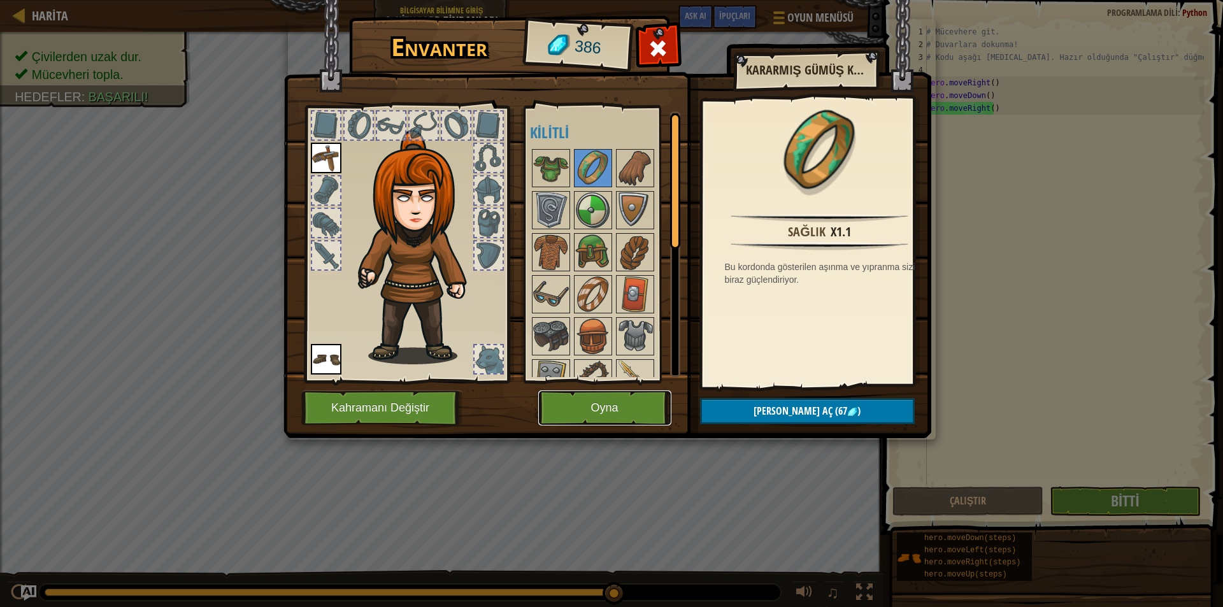
click at [563, 404] on button "Oyna" at bounding box center [604, 408] width 133 height 35
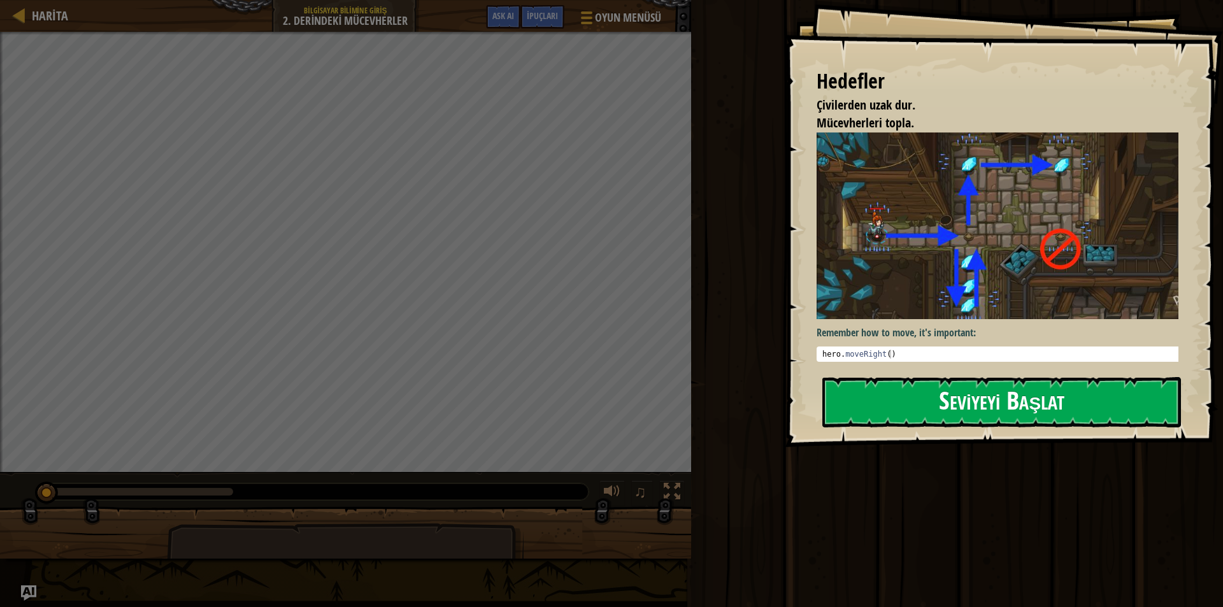
click at [987, 405] on button "Seviyeyi Başlat" at bounding box center [1002, 402] width 359 height 50
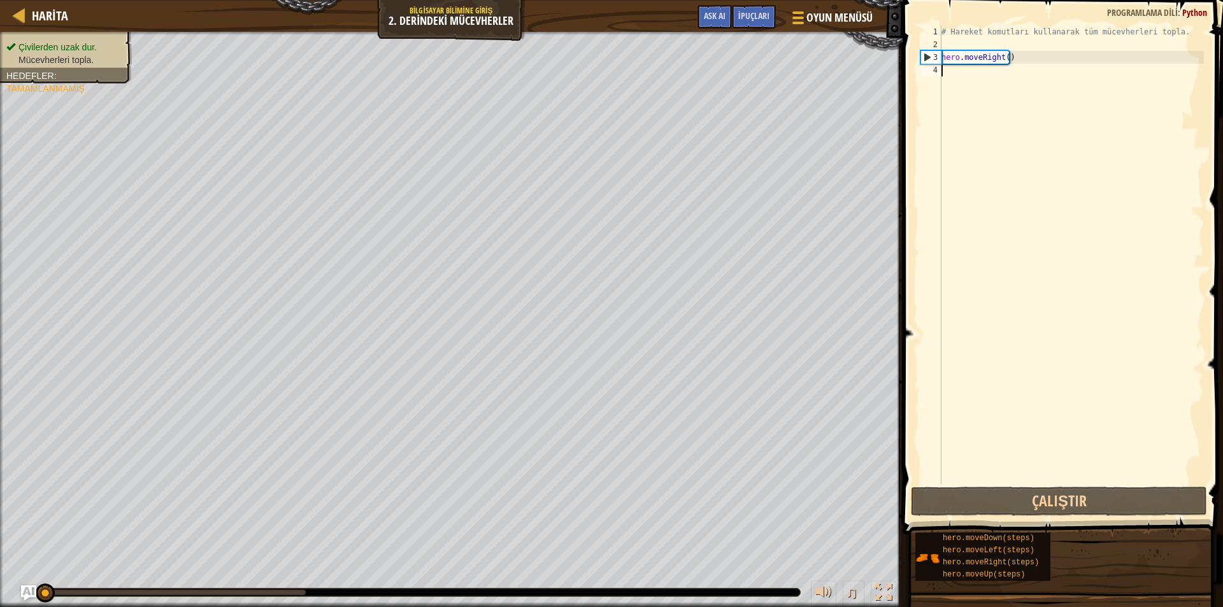
type textarea "h"
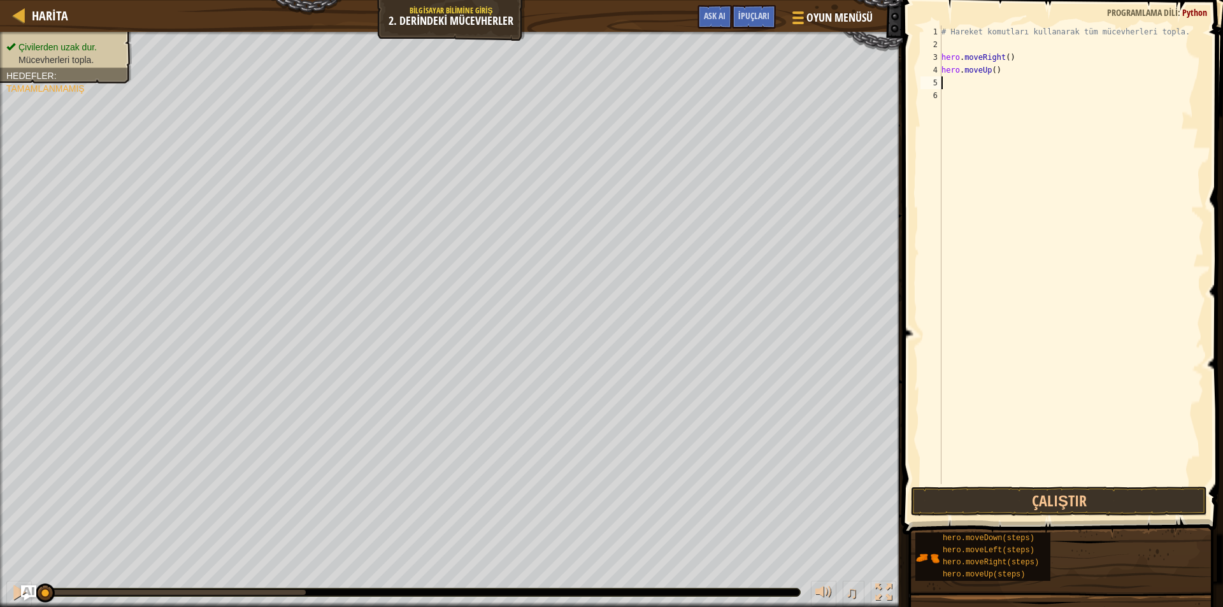
type textarea "h"
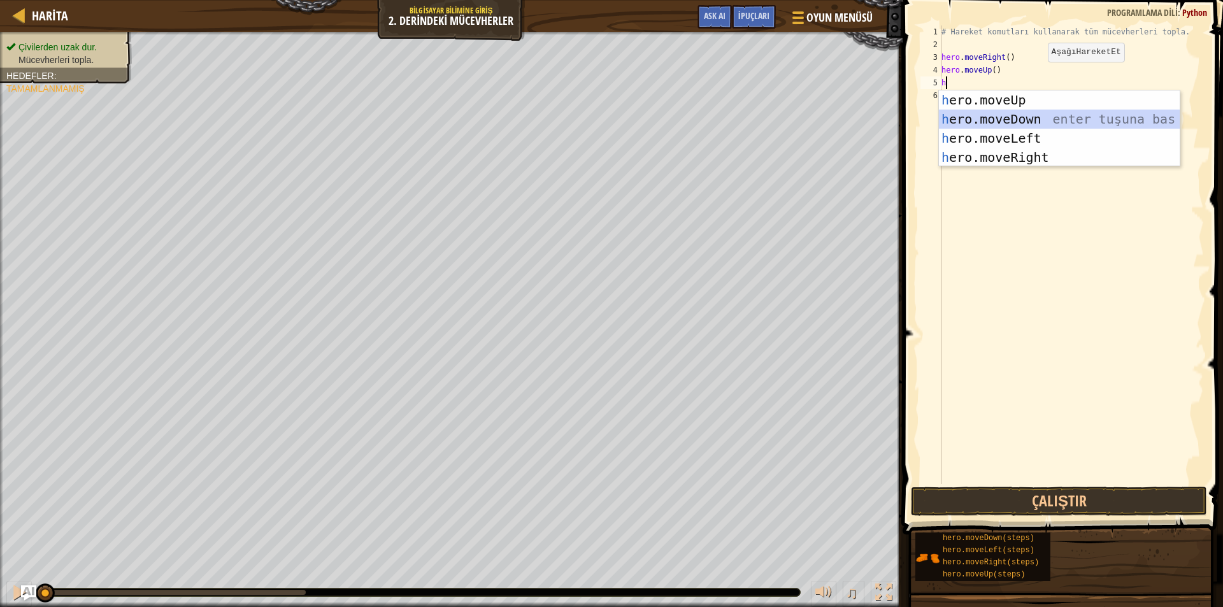
click at [1024, 122] on div "h ero.moveUp enter tuşuna bas h ero.moveDown enter tuşuna bas h ero.moveLeft en…" at bounding box center [1059, 147] width 241 height 115
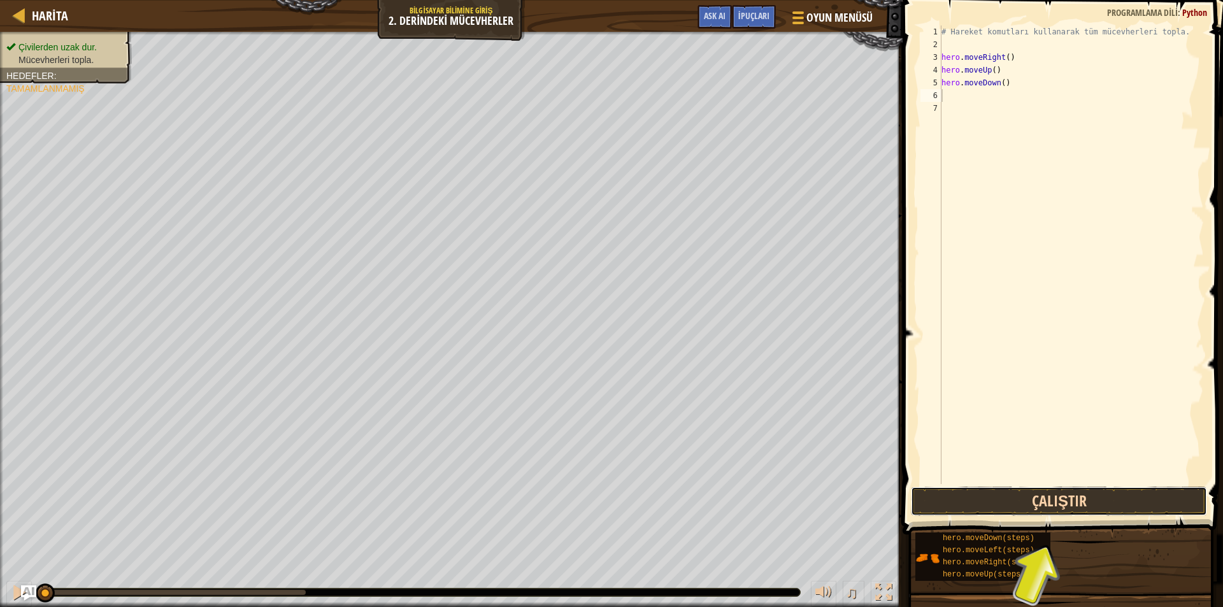
click at [1012, 500] on button "Çalıştır" at bounding box center [1059, 501] width 296 height 29
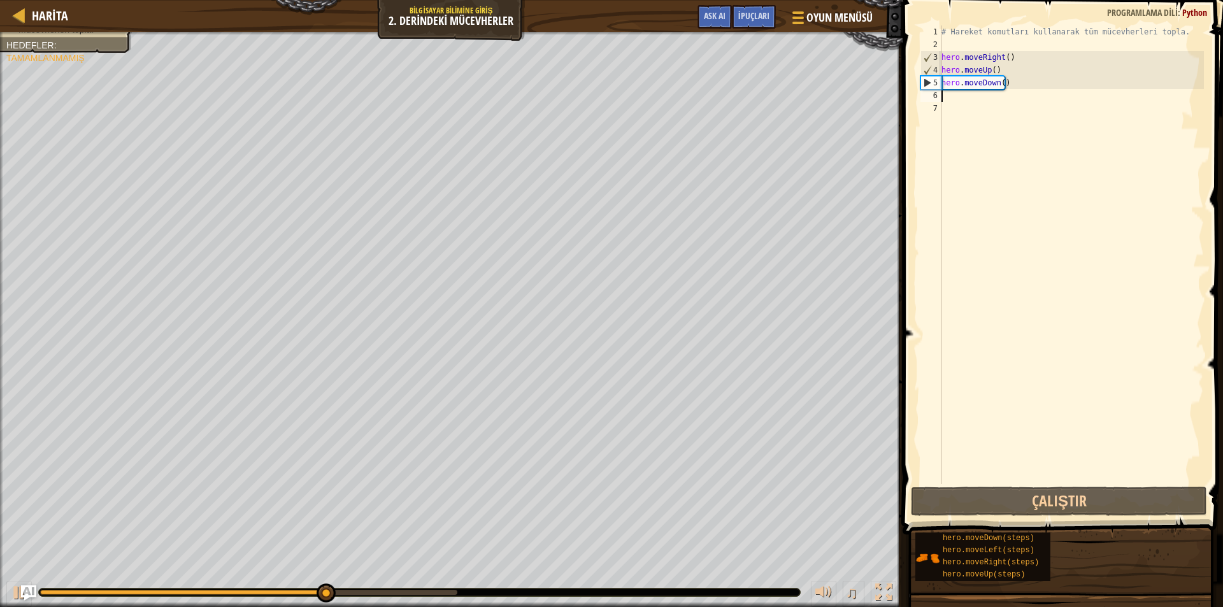
type textarea "h"
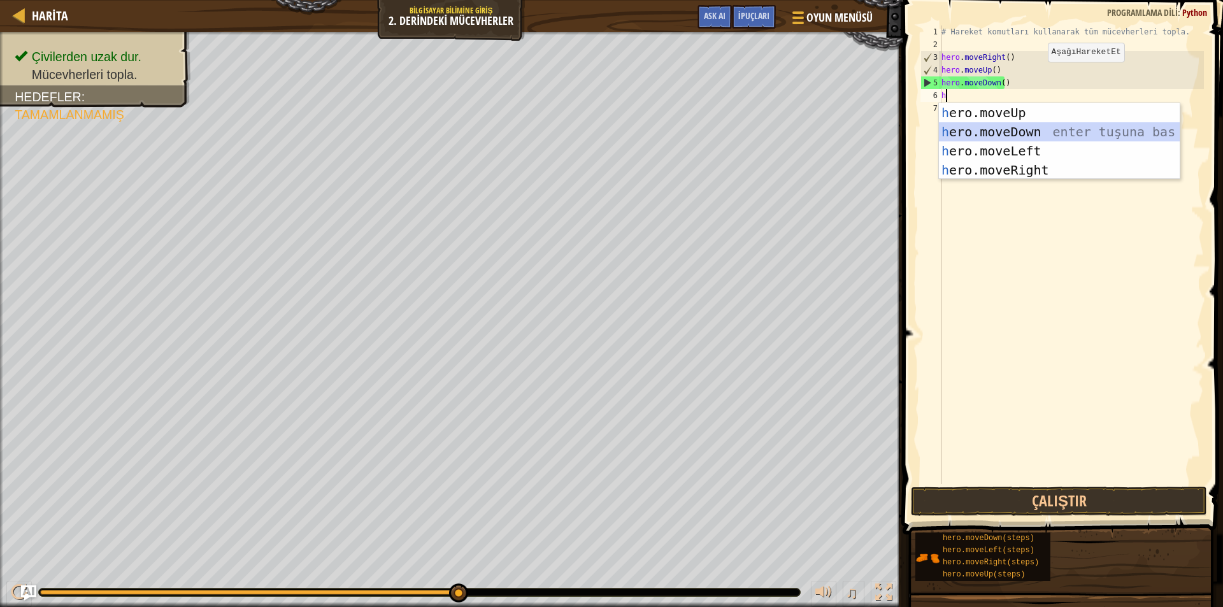
click at [1038, 127] on div "h ero.moveUp enter tuşuna bas h ero.moveDown enter tuşuna bas h ero.moveLeft en…" at bounding box center [1059, 160] width 241 height 115
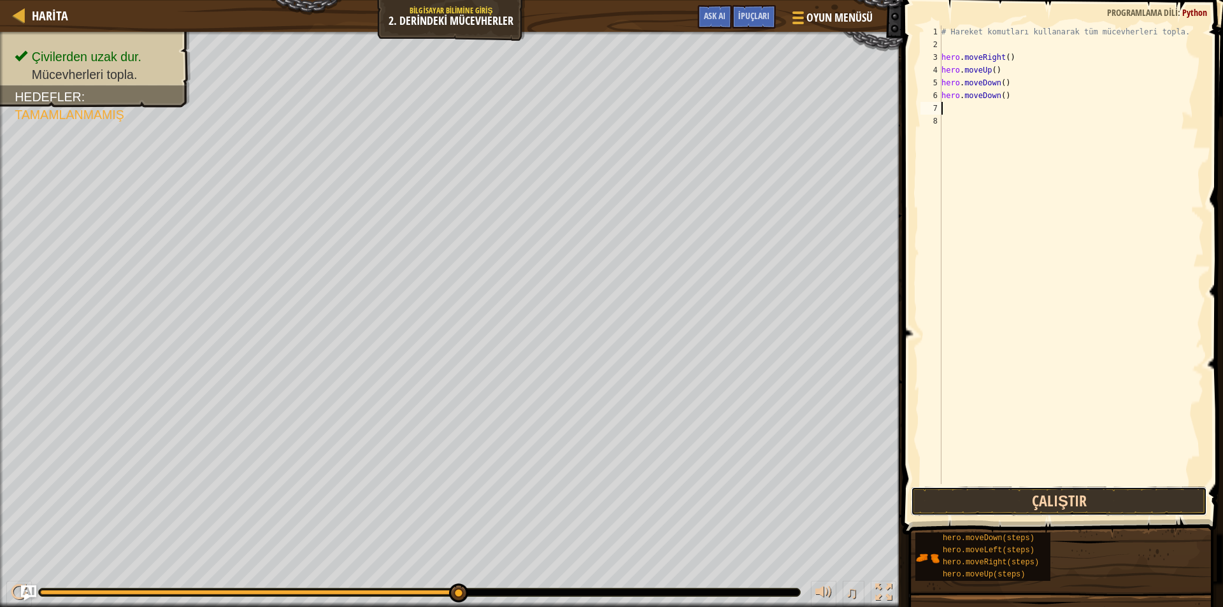
click at [991, 495] on button "Çalıştır" at bounding box center [1059, 501] width 296 height 29
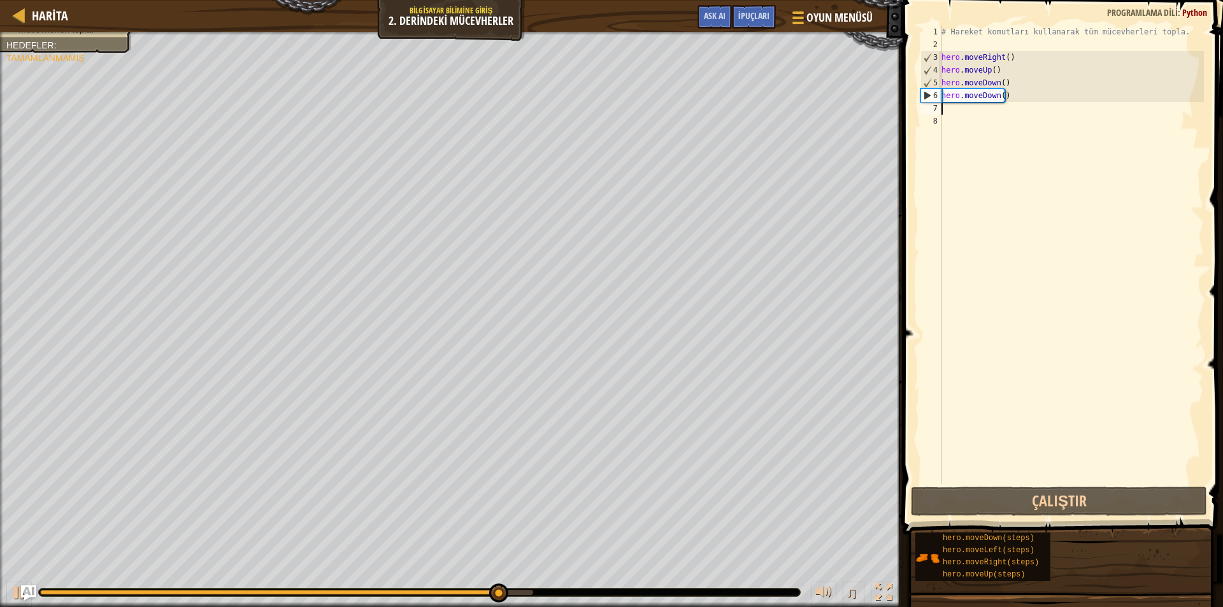
type textarea "j"
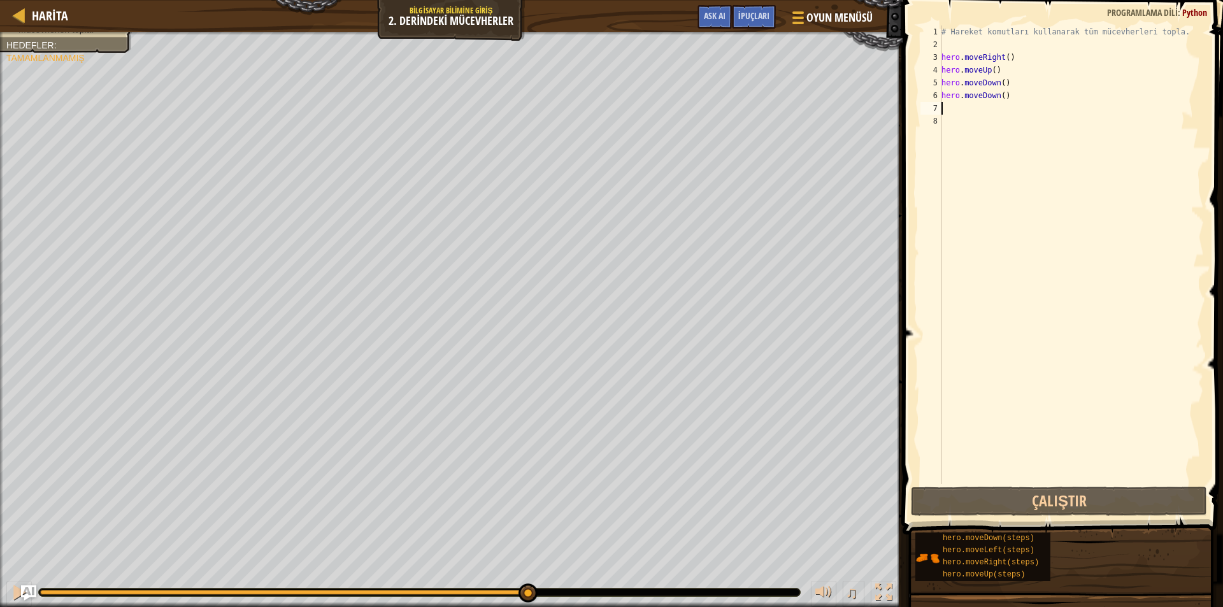
type textarea "h"
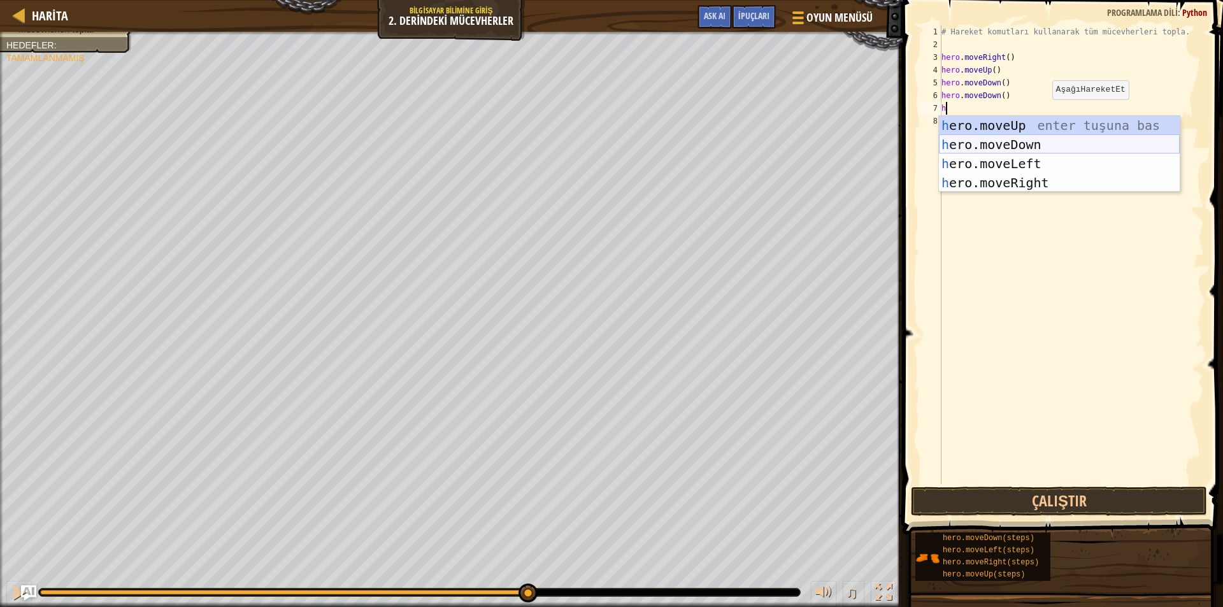
click at [1022, 147] on div "h ero.moveUp enter tuşuna bas h ero.moveDown enter tuşuna bas h ero.moveLeft en…" at bounding box center [1059, 173] width 241 height 115
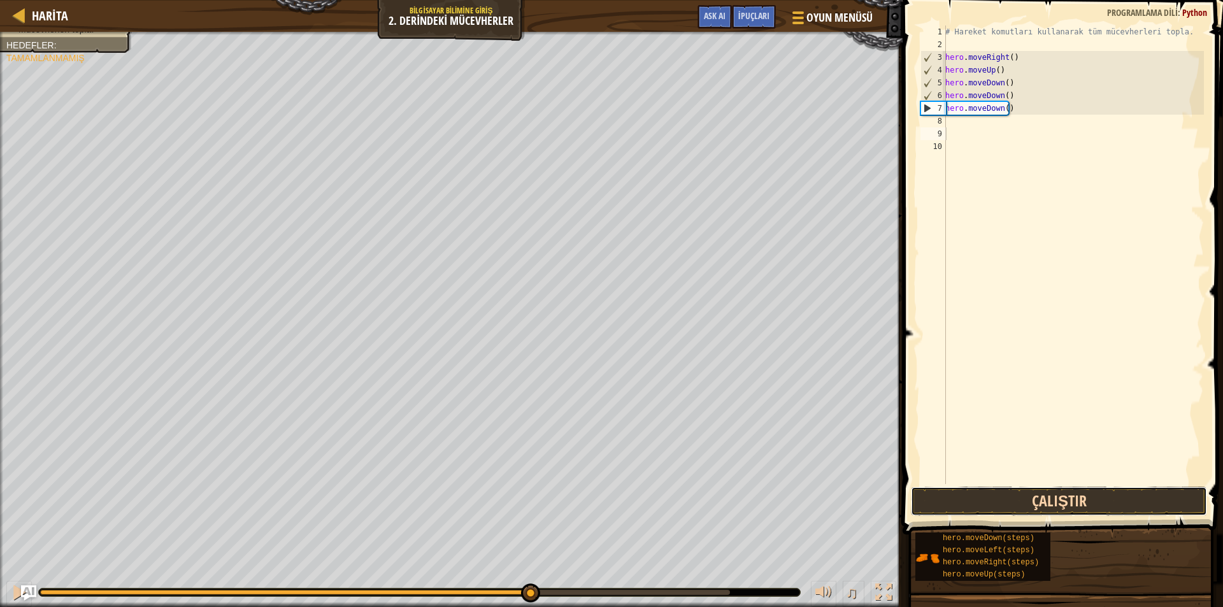
click at [1056, 502] on button "Çalıştır" at bounding box center [1059, 501] width 296 height 29
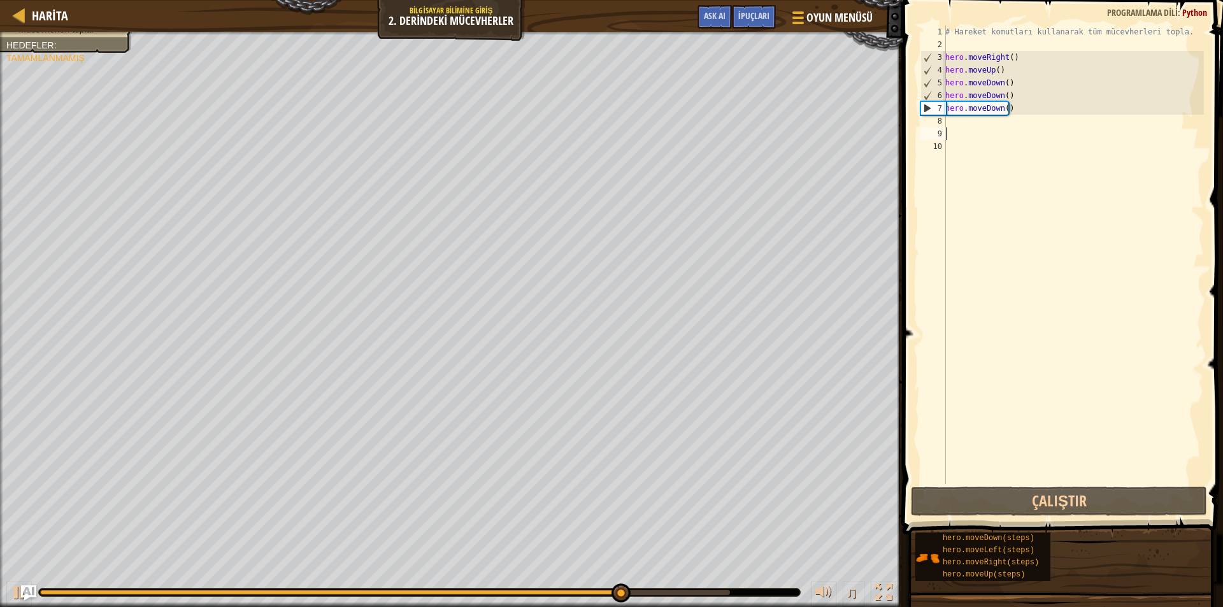
type textarea "h"
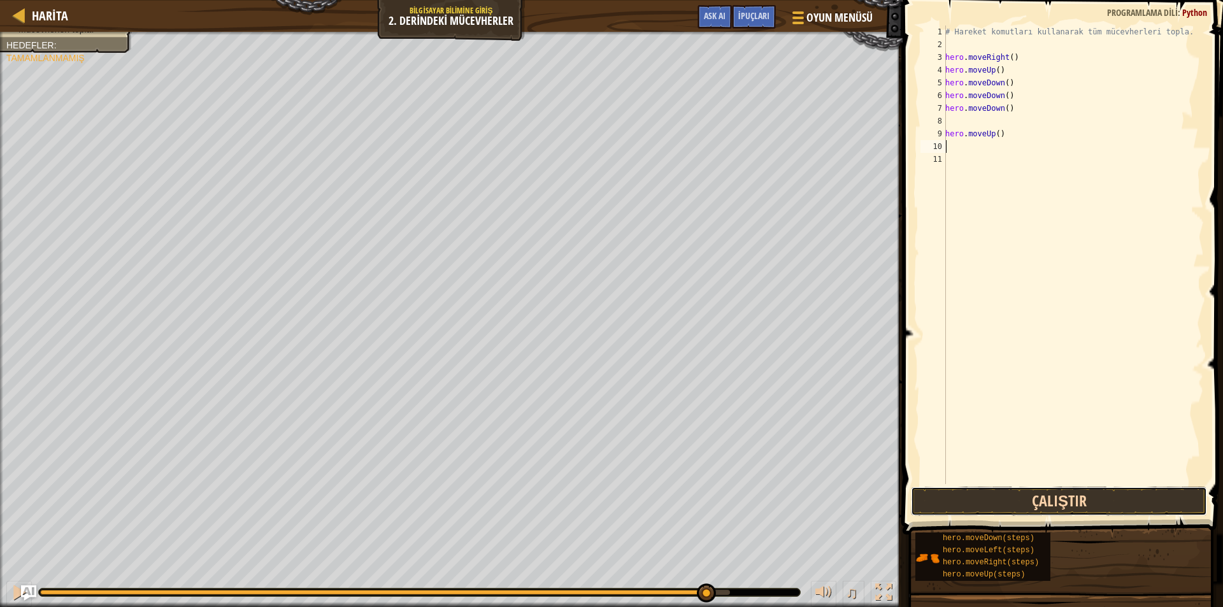
click at [1035, 502] on button "Çalıştır" at bounding box center [1059, 501] width 296 height 29
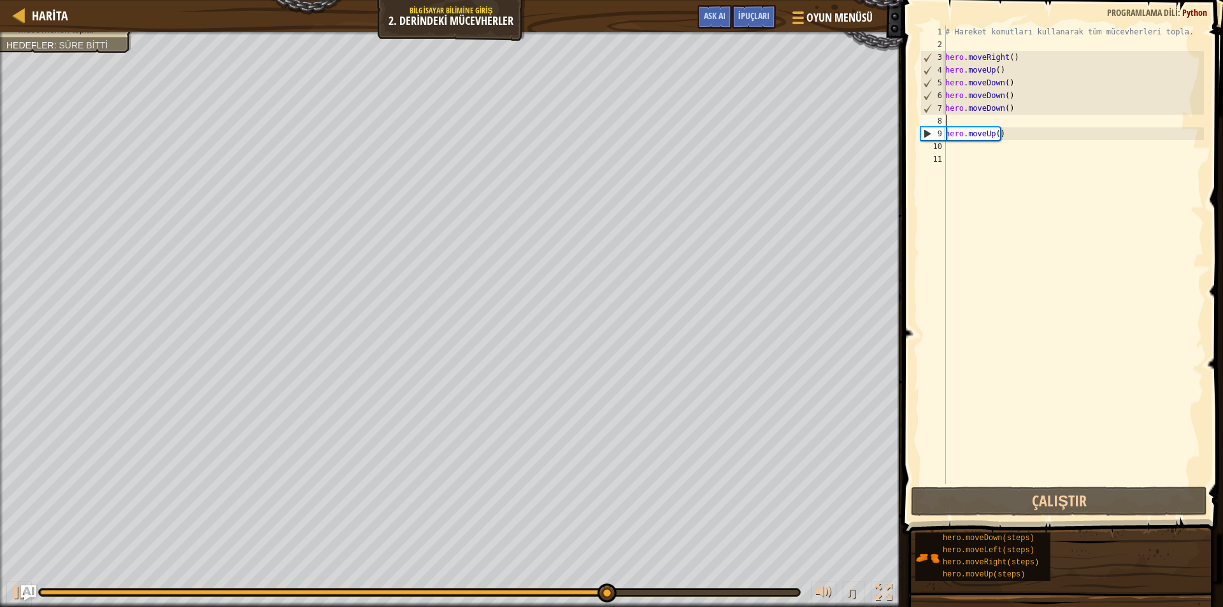
click at [974, 119] on div "# Hareket komutları kullanarak tüm mücevherleri topla. hero . moveRight ( ) her…" at bounding box center [1073, 267] width 261 height 484
click at [960, 147] on div "# Hareket komutları kullanarak tüm mücevherleri topla. hero . moveRight ( ) her…" at bounding box center [1073, 267] width 261 height 484
click at [961, 119] on div "# Hareket komutları kullanarak tüm mücevherleri topla. hero . moveRight ( ) her…" at bounding box center [1073, 267] width 261 height 484
click at [1007, 138] on div "# Hareket komutları kullanarak tüm mücevherleri topla. hero . moveRight ( ) her…" at bounding box center [1073, 267] width 261 height 484
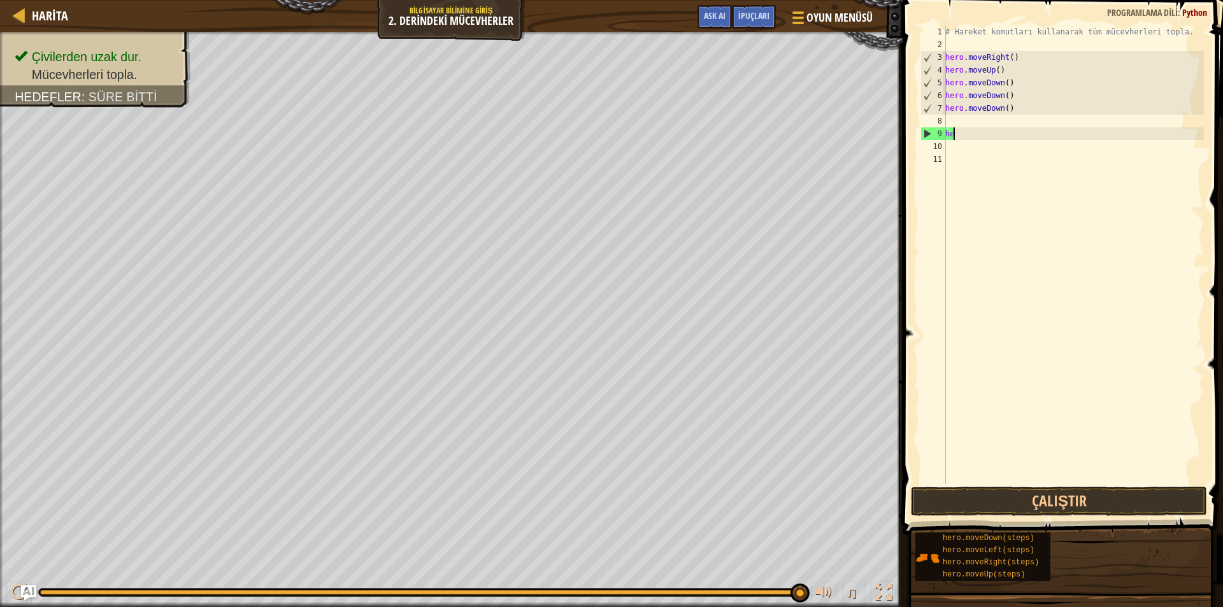
type textarea "h"
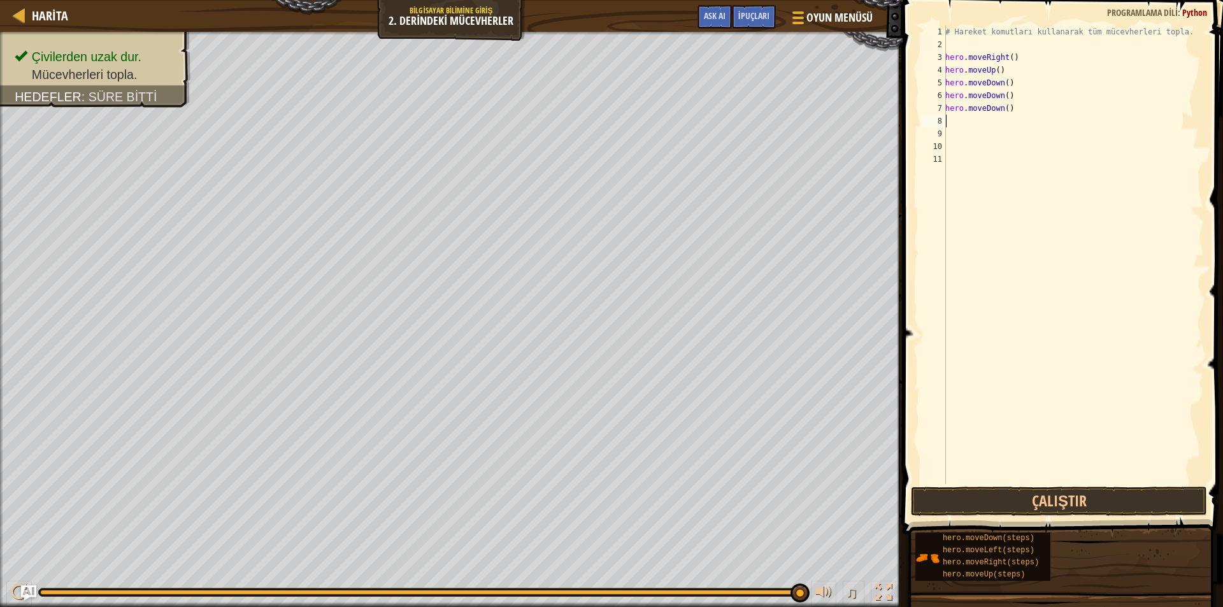
click at [979, 123] on div "# Hareket komutları kullanarak tüm mücevherleri topla. hero . moveRight ( ) her…" at bounding box center [1073, 267] width 261 height 484
type textarea "h"
drag, startPoint x: 991, startPoint y: 141, endPoint x: 988, endPoint y: 123, distance: 18.8
click at [990, 140] on div "# Hareket komutları kullanarak tüm mücevherleri topla. hero . moveRight ( ) her…" at bounding box center [1073, 267] width 261 height 484
type textarea "h"
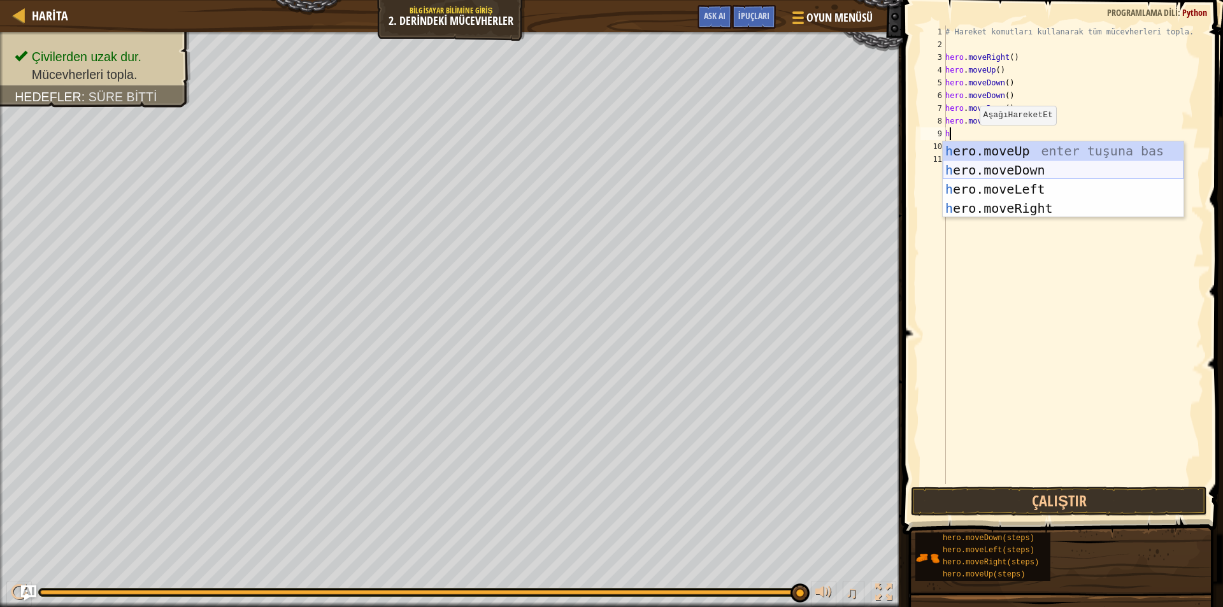
click at [977, 166] on div "h ero.moveUp enter tuşuna bas h ero.moveDown enter tuşuna bas h ero.moveLeft en…" at bounding box center [1063, 198] width 241 height 115
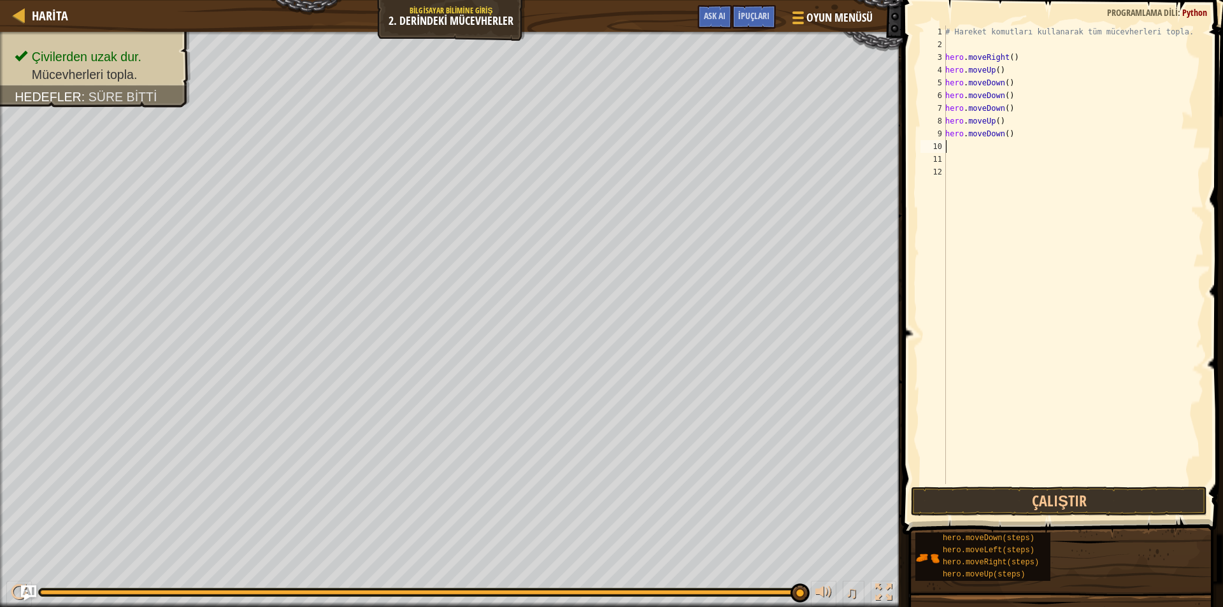
type textarea "h"
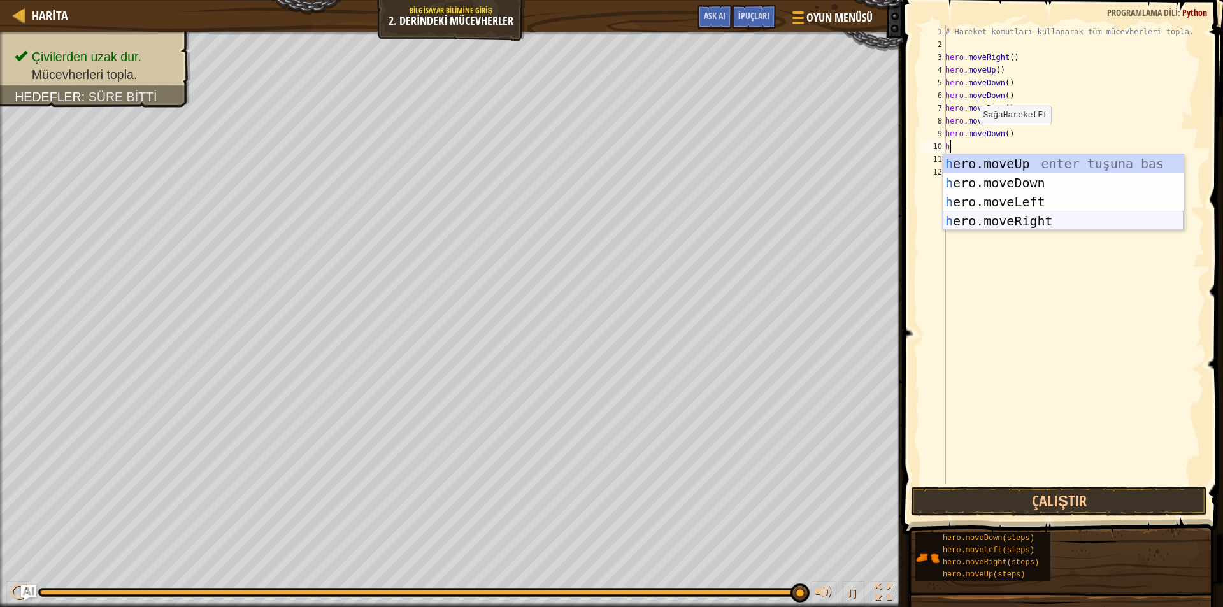
click at [970, 219] on div "h ero.moveUp enter tuşuna bas h ero.moveDown enter tuşuna bas h ero.moveLeft en…" at bounding box center [1063, 211] width 241 height 115
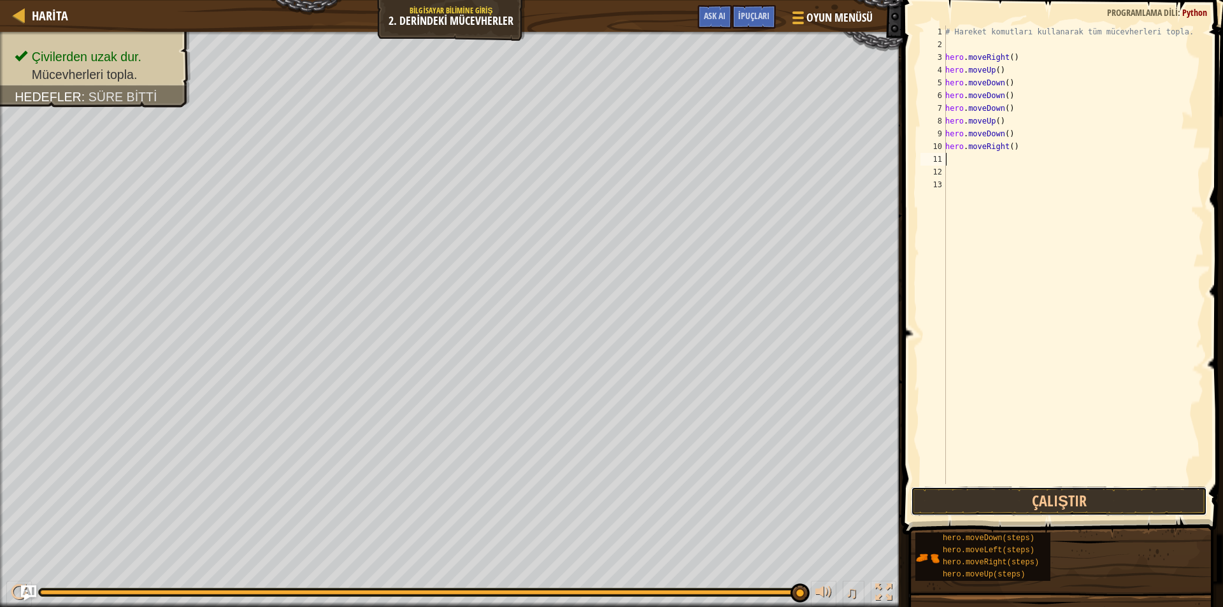
drag, startPoint x: 1167, startPoint y: 500, endPoint x: 1166, endPoint y: 524, distance: 24.2
click at [1165, 510] on button "Çalıştır" at bounding box center [1059, 501] width 296 height 29
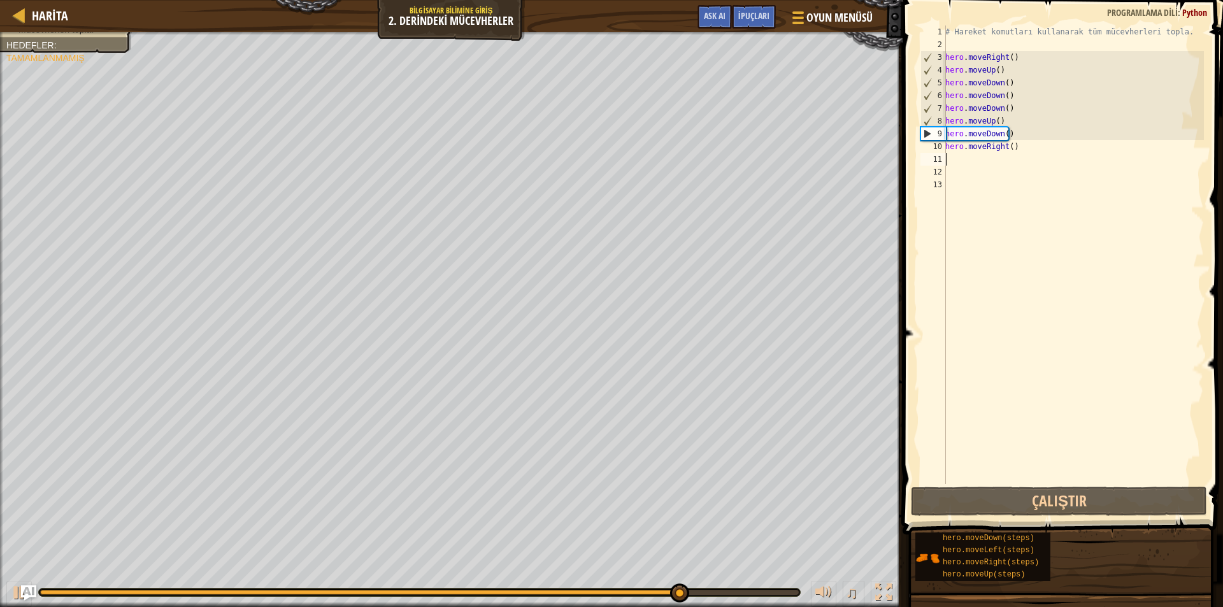
drag, startPoint x: 1118, startPoint y: 187, endPoint x: 1110, endPoint y: 186, distance: 8.4
click at [1114, 187] on div "# Hareket komutları kullanarak tüm mücevherleri topla. hero . moveRight ( ) her…" at bounding box center [1073, 267] width 261 height 484
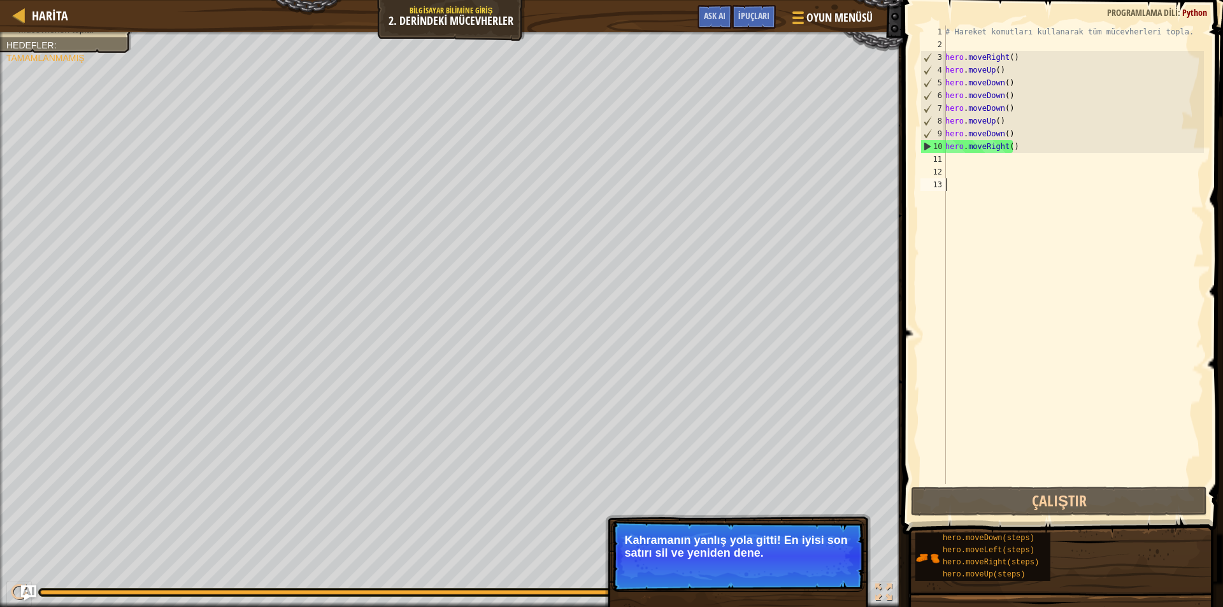
click at [1035, 104] on div "# Hareket komutları kullanarak tüm mücevherleri topla. hero . moveRight ( ) her…" at bounding box center [1073, 267] width 261 height 484
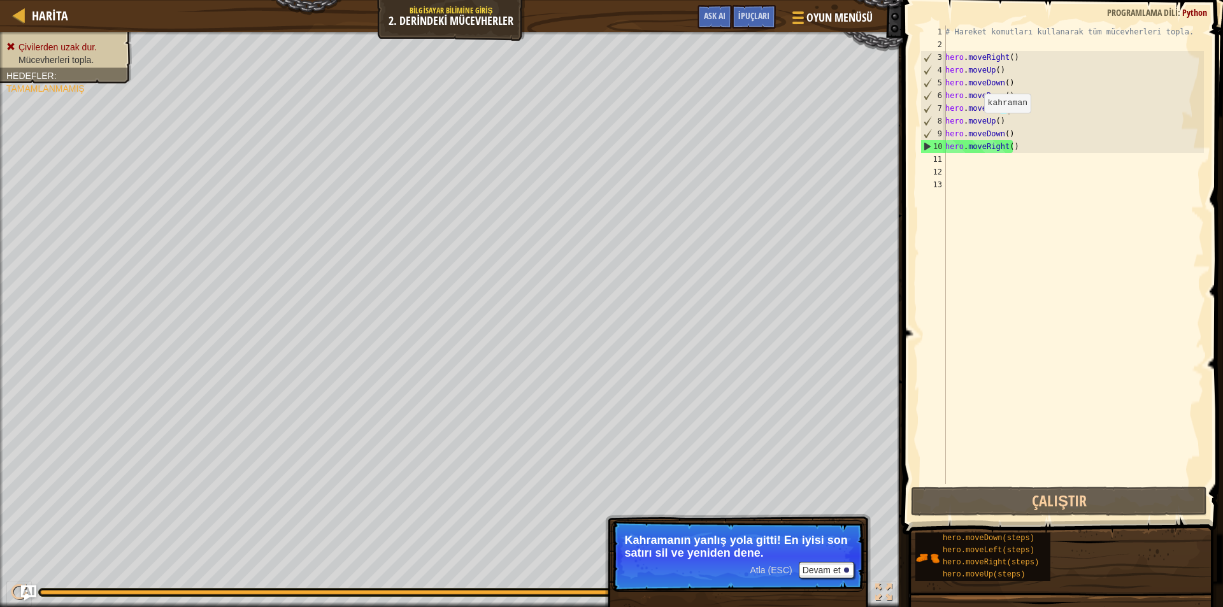
click at [57, 59] on span "Mücevherleri topla." at bounding box center [55, 60] width 75 height 10
click at [819, 565] on button "Devam et" at bounding box center [826, 570] width 55 height 17
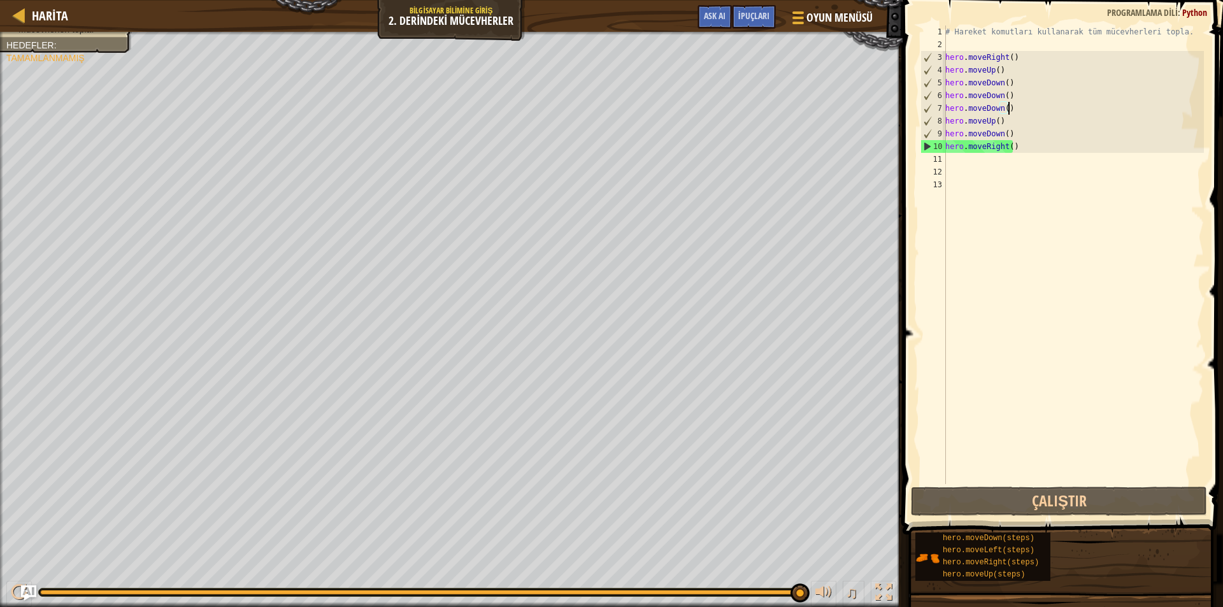
click at [1013, 143] on div "# Hareket komutları kullanarak tüm mücevherleri topla. hero . moveRight ( ) her…" at bounding box center [1073, 267] width 261 height 484
type textarea "hero.moveRight()"
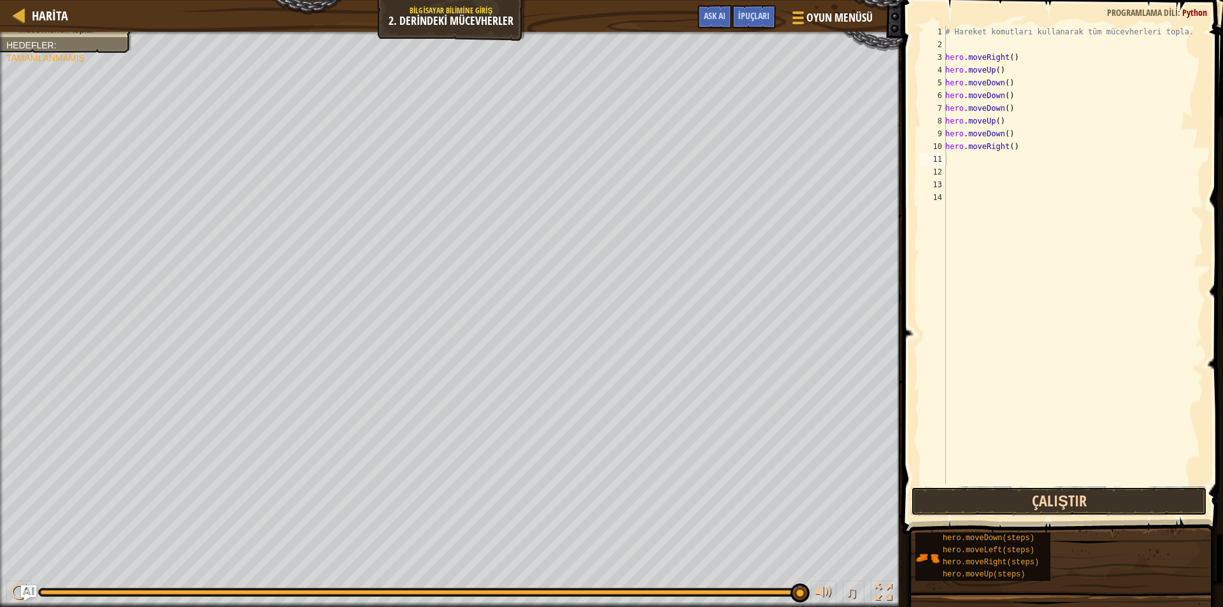
click at [1164, 504] on button "Çalıştır" at bounding box center [1059, 501] width 296 height 29
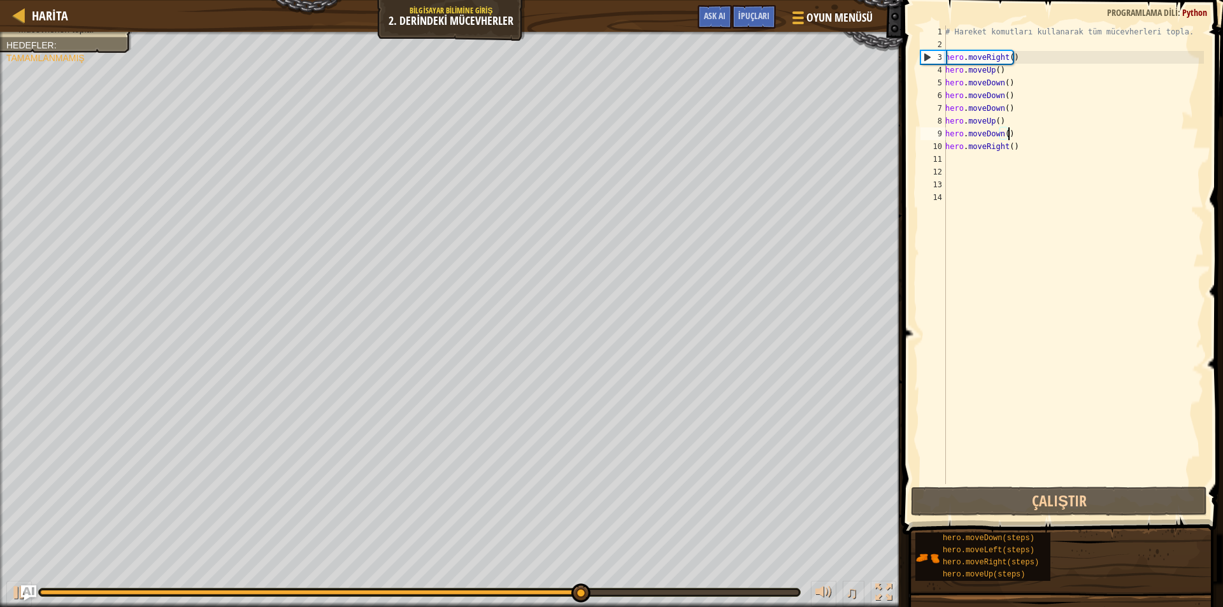
click at [1009, 129] on div "# Hareket komutları kullanarak tüm mücevherleri topla. hero . moveRight ( ) her…" at bounding box center [1073, 267] width 261 height 484
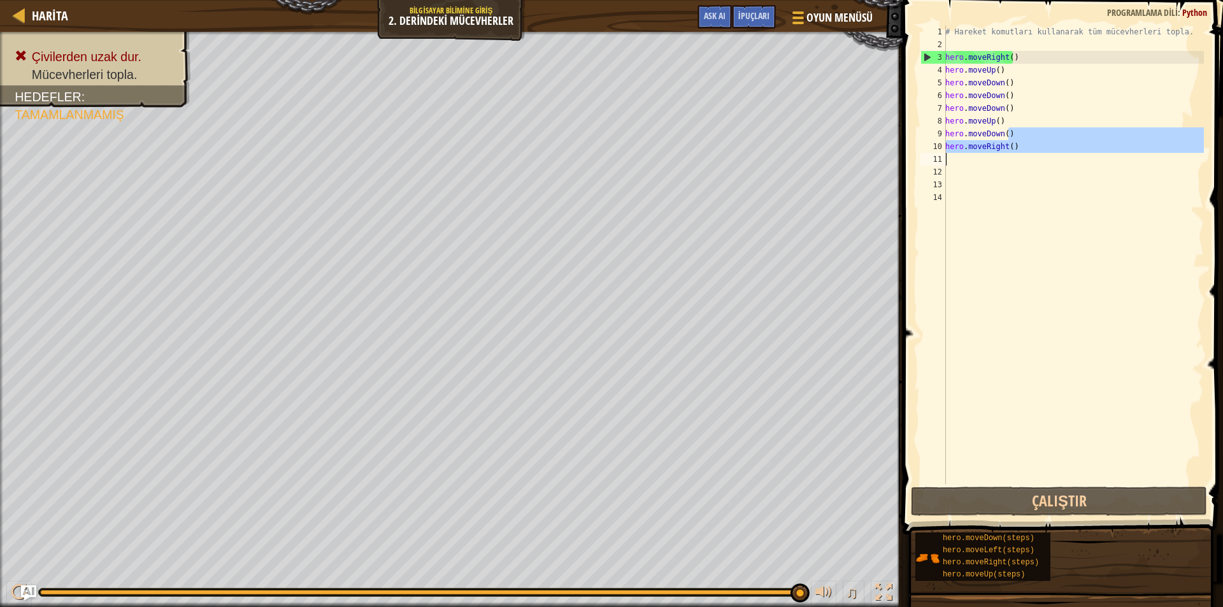
drag, startPoint x: 1018, startPoint y: 140, endPoint x: 902, endPoint y: 159, distance: 116.9
click at [902, 159] on div "hero.moveDown() 1 2 3 4 5 6 7 8 9 10 11 12 13 14 # Hareket komutları kullanarak…" at bounding box center [1061, 292] width 324 height 572
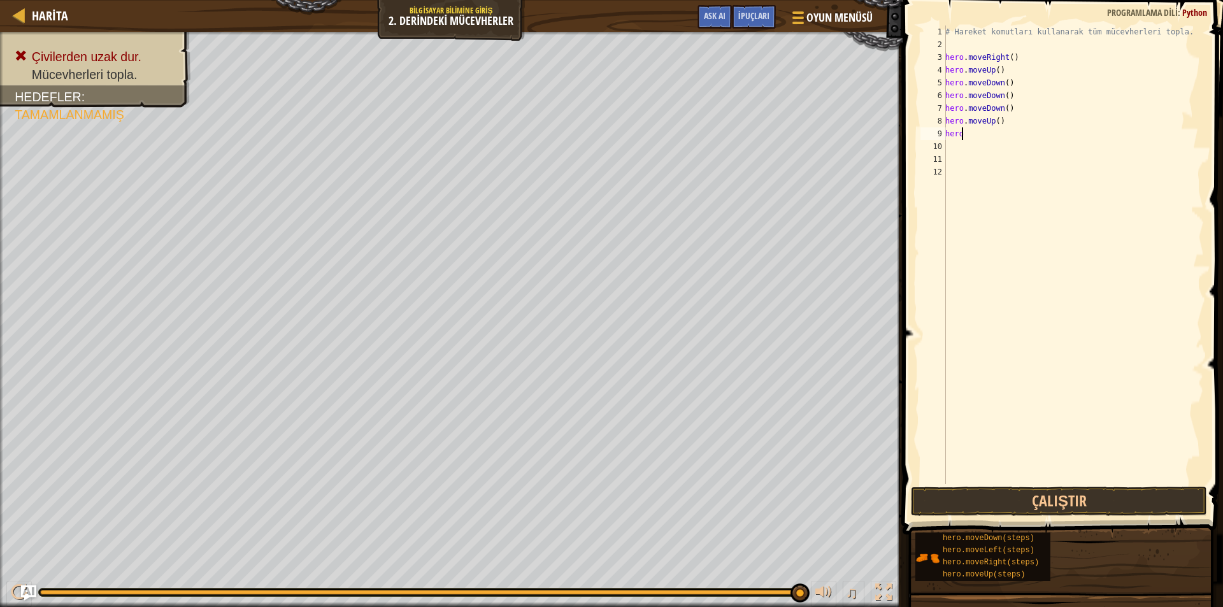
type textarea "h"
drag, startPoint x: 1009, startPoint y: 119, endPoint x: 960, endPoint y: 6, distance: 123.0
click at [960, 6] on div "1 2 3 4 5 6 7 8 9 10 11 12 # Hareket komutları kullanarak tüm mücevherleri topl…" at bounding box center [1061, 292] width 324 height 572
type textarea "h"
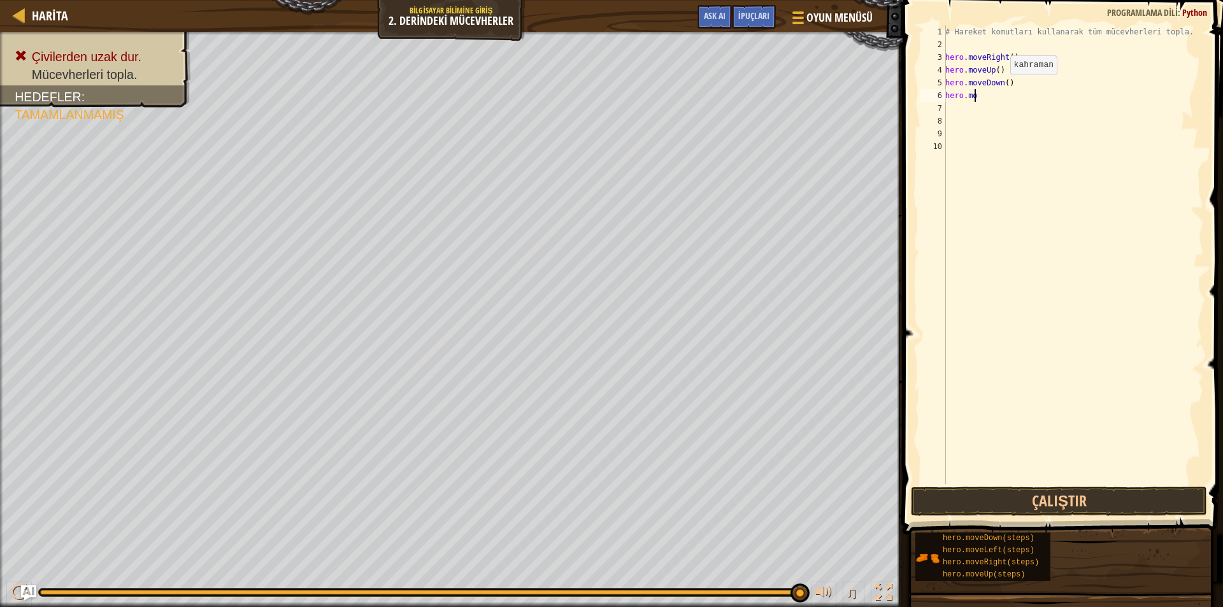
type textarea "h"
click at [1079, 498] on button "Çalıştır" at bounding box center [1059, 501] width 296 height 29
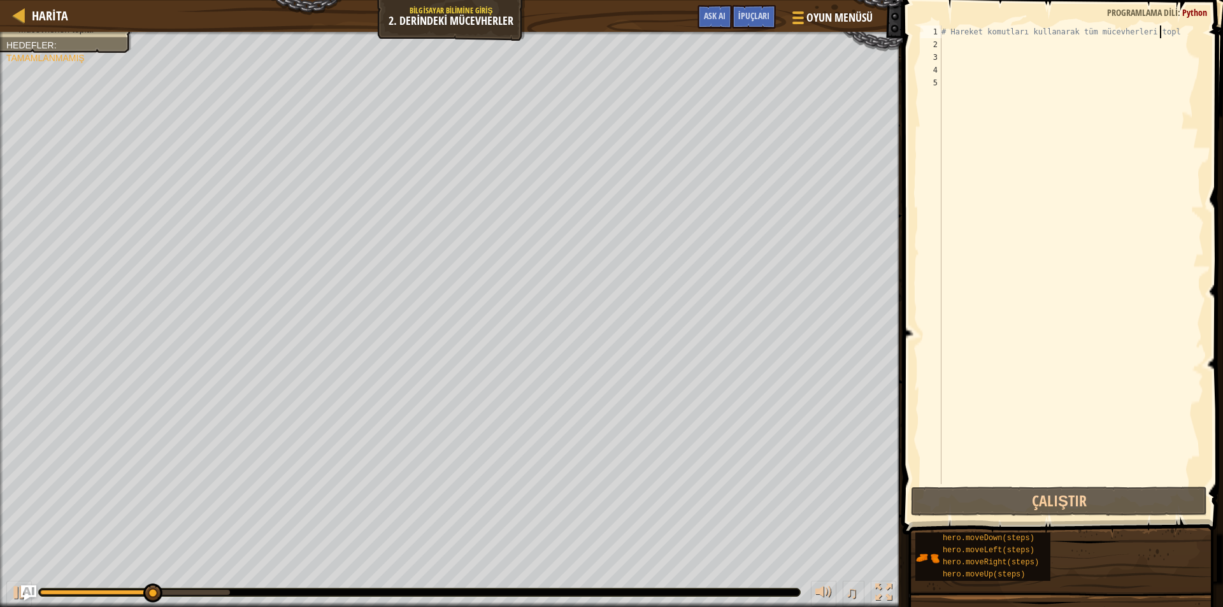
type textarea "# Hareket komutları kullanarak tüm mücevherleri topla"
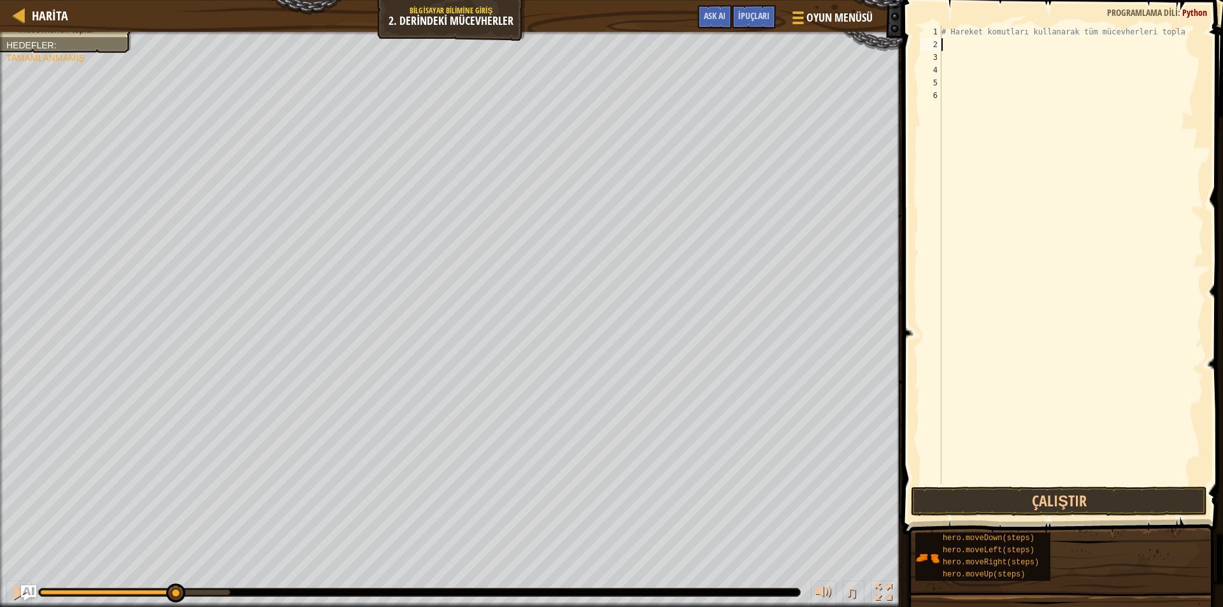
type textarea "h"
click at [991, 480] on div "# Hareket komutları kullanarak tüm mücevherleri topla hero . moveUp ( ) h" at bounding box center [1071, 267] width 265 height 484
click at [993, 506] on button "Çalıştır" at bounding box center [1059, 501] width 296 height 29
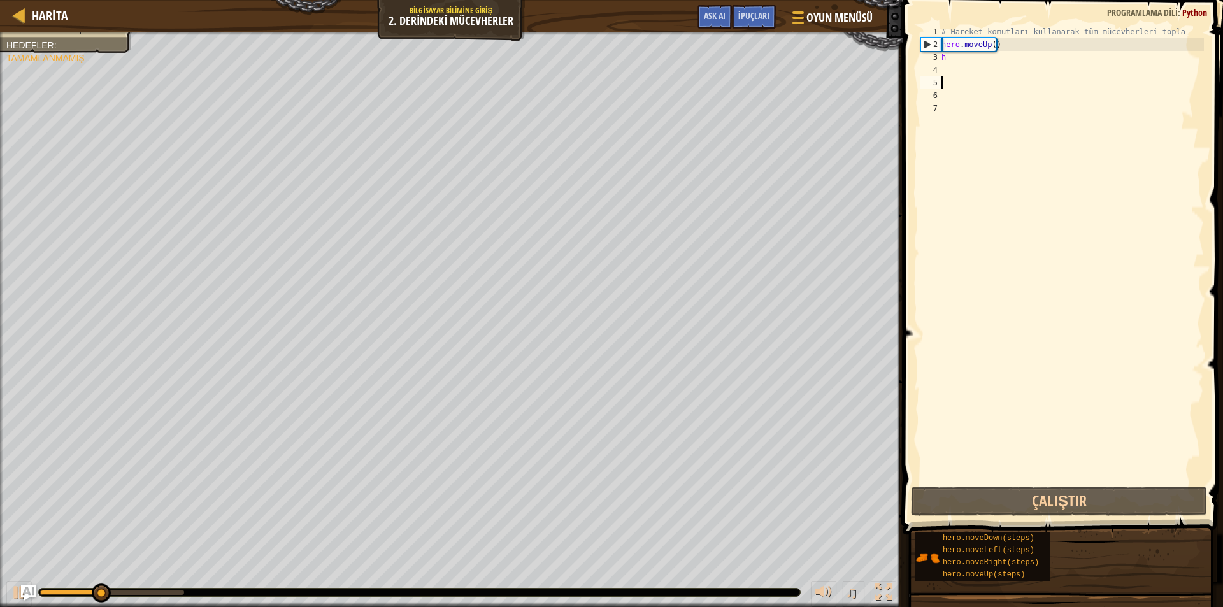
click at [980, 76] on div "# Hareket komutları kullanarak tüm mücevherleri topla hero . moveUp ( ) h" at bounding box center [1071, 267] width 265 height 484
click at [998, 39] on div "# Hareket komutları kullanarak tüm mücevherleri topla hero . moveUp ( ) h" at bounding box center [1071, 267] width 265 height 484
type textarea "hero.moveUp()"
click at [723, 50] on div "Harita Bilgisayar Bilimine Giriş 2. Derindeki Mücevherler Oyun Menüsü Bitti İpu…" at bounding box center [611, 303] width 1223 height 607
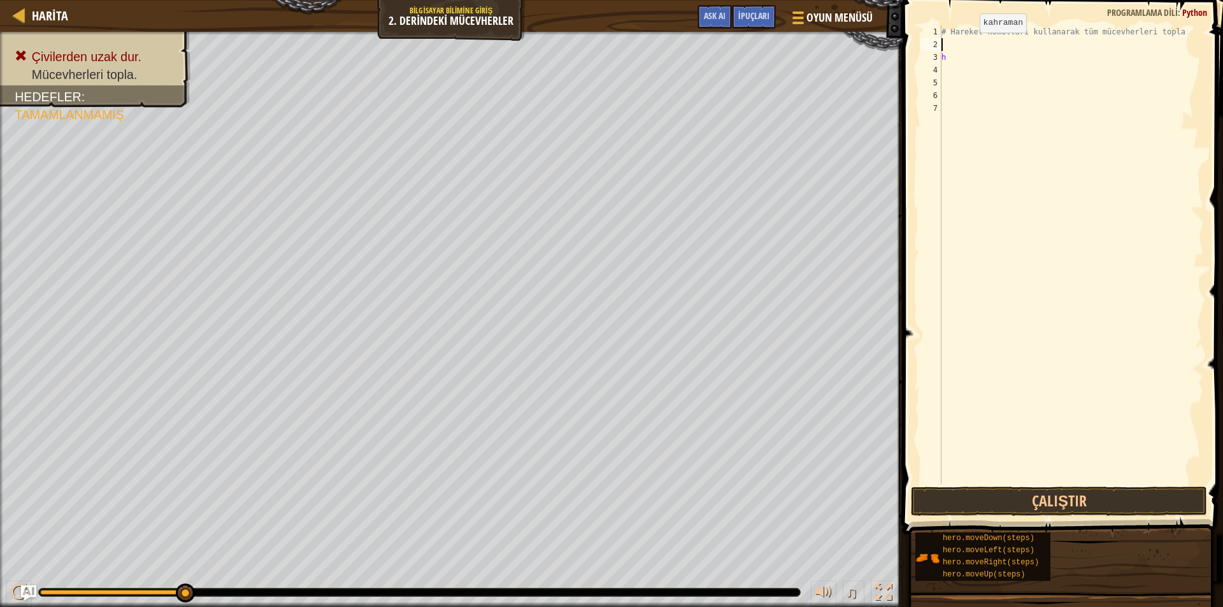
type textarea "h"
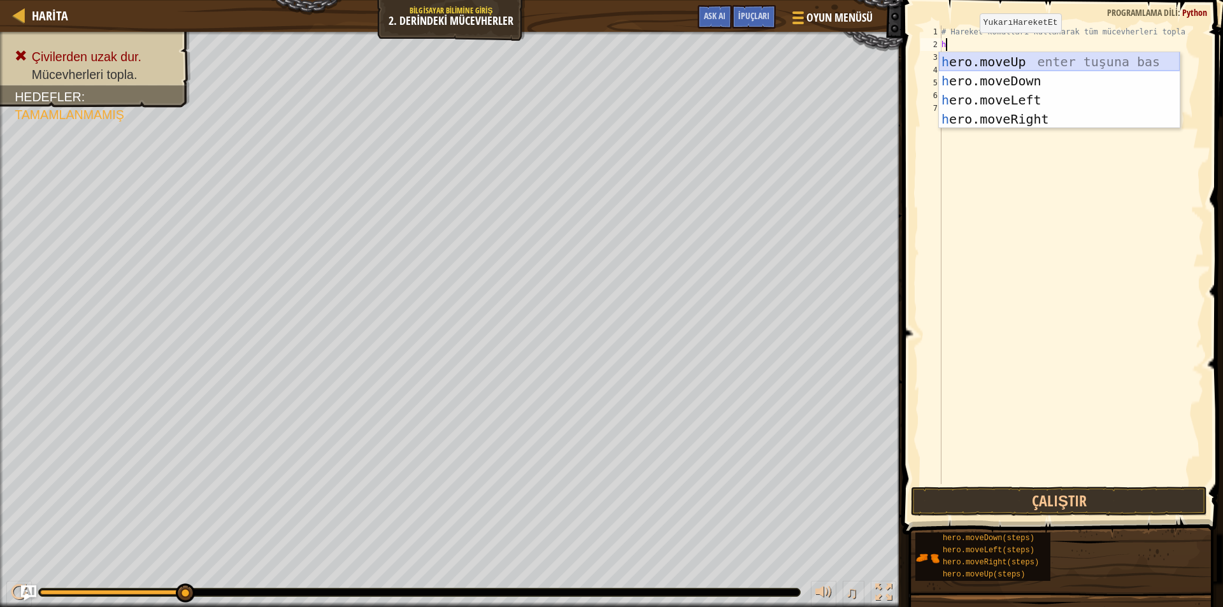
click at [972, 64] on div "h ero.moveUp enter tuşuna bas h ero.moveDown enter tuşuna bas h ero.moveLeft en…" at bounding box center [1059, 109] width 241 height 115
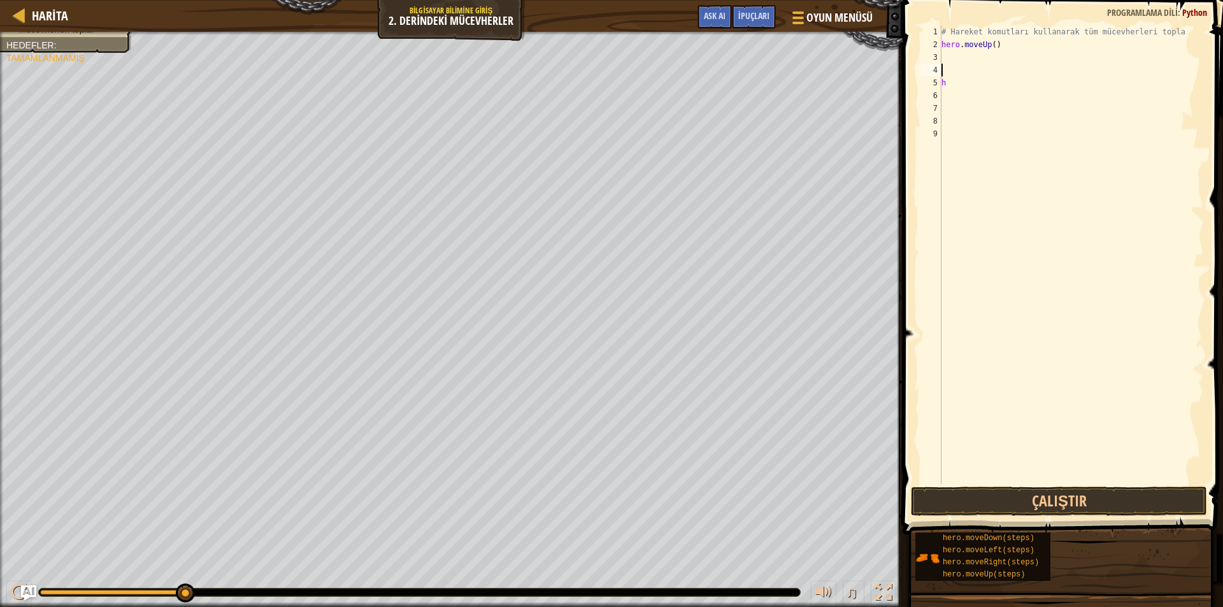
drag, startPoint x: 114, startPoint y: 57, endPoint x: 102, endPoint y: 78, distance: 24.3
click at [106, 36] on div "Çivilerden uzak dur. Mücevherleri topla. Hedefler : Tamamlanmamış" at bounding box center [65, 22] width 119 height 25
drag, startPoint x: 192, startPoint y: 593, endPoint x: 0, endPoint y: 519, distance: 205.8
click at [0, 519] on div "Çivilerden uzak dur. Mücevherleri topla. [PERSON_NAME] : Tamamlanmamış ♫ Anya 1…" at bounding box center [611, 319] width 1223 height 575
click at [948, 87] on div "# Hareket komutları kullanarak tüm mücevherleri topla hero . moveUp ( ) h" at bounding box center [1071, 267] width 265 height 484
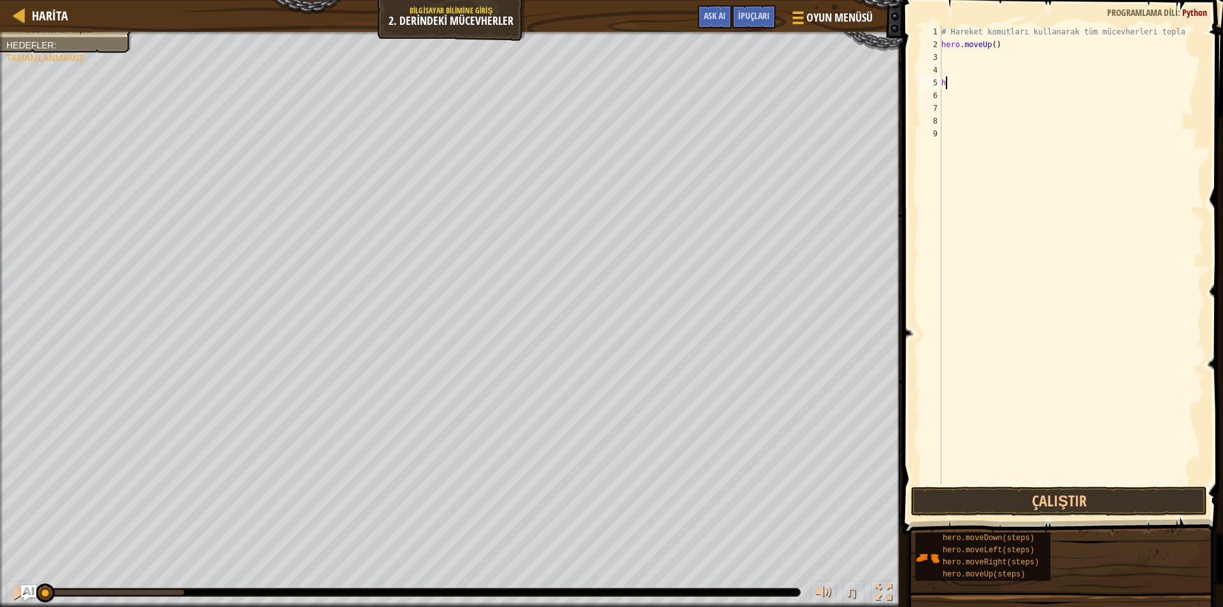
type textarea "h"
drag, startPoint x: 996, startPoint y: 45, endPoint x: 830, endPoint y: 20, distance: 167.4
click at [830, 20] on div "Harita Bilgisayar Bilimine Giriş 2. Derindeki Mücevherler Oyun Menüsü Bitti İpu…" at bounding box center [611, 303] width 1223 height 607
type textarea "# Hareket komutları kullanarak tüm mücevherleri topla hero.moveUp()"
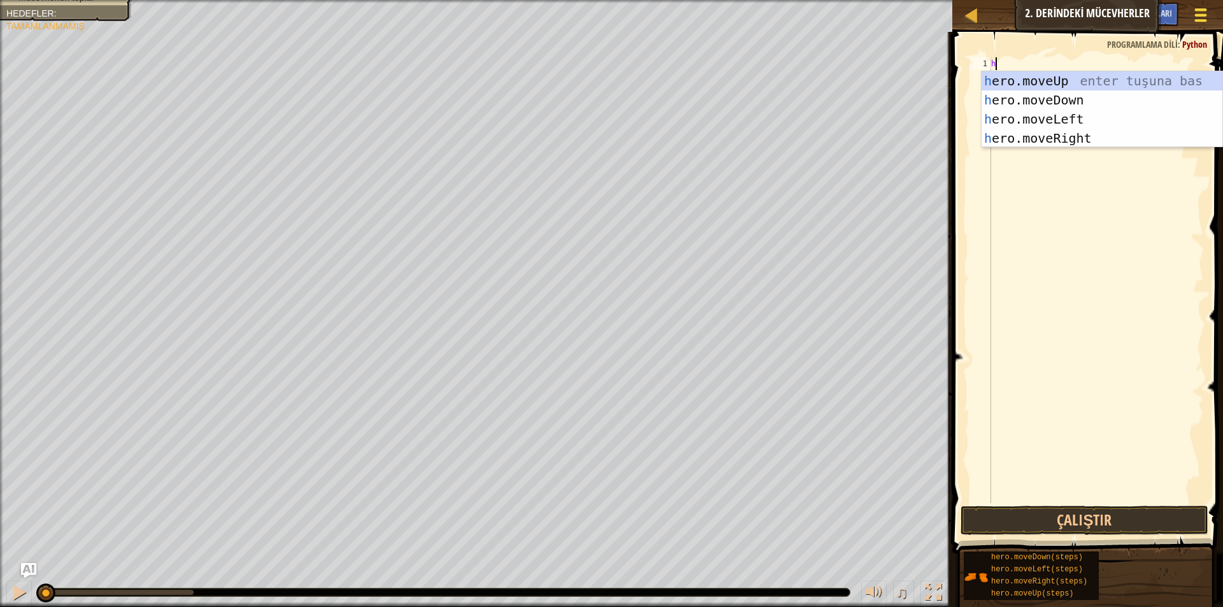
type textarea "h"
click at [1063, 75] on div "h ero.moveUp enter tuşuna bas h ero.moveDown enter tuşuna bas h ero.moveLeft en…" at bounding box center [1102, 128] width 241 height 115
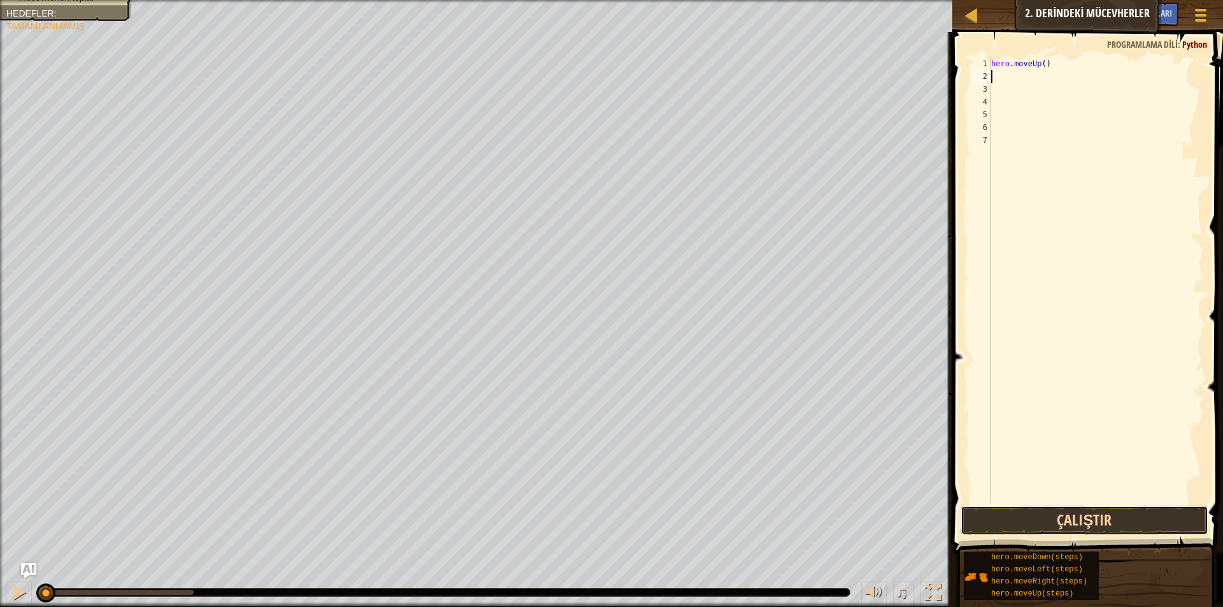
click at [1116, 514] on button "Çalıştır" at bounding box center [1085, 520] width 248 height 29
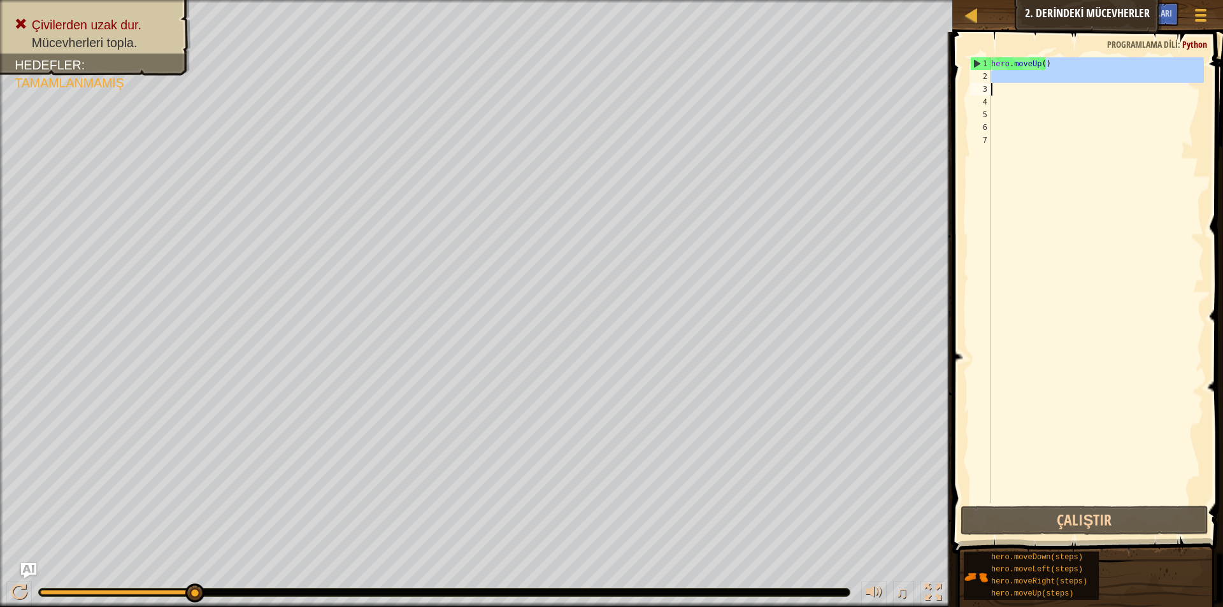
click at [881, 85] on div "Harita Bilgisayar Bilimine Giriş 2. Derindeki Mücevherler Oyun Menüsü Bitti İpu…" at bounding box center [611, 303] width 1223 height 607
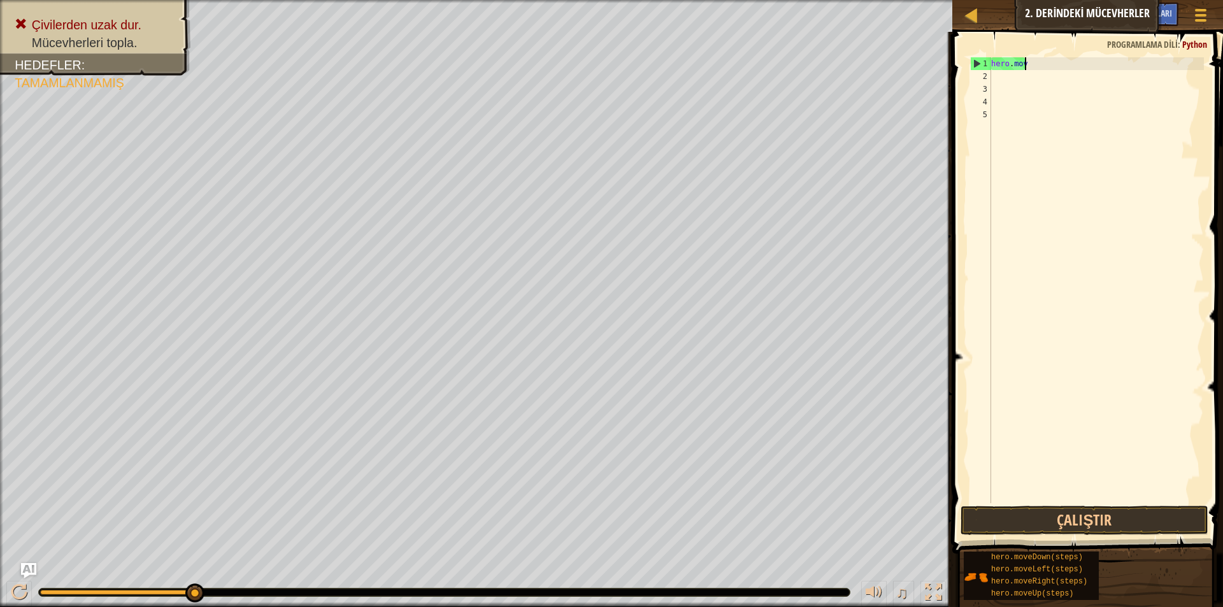
type textarea "h"
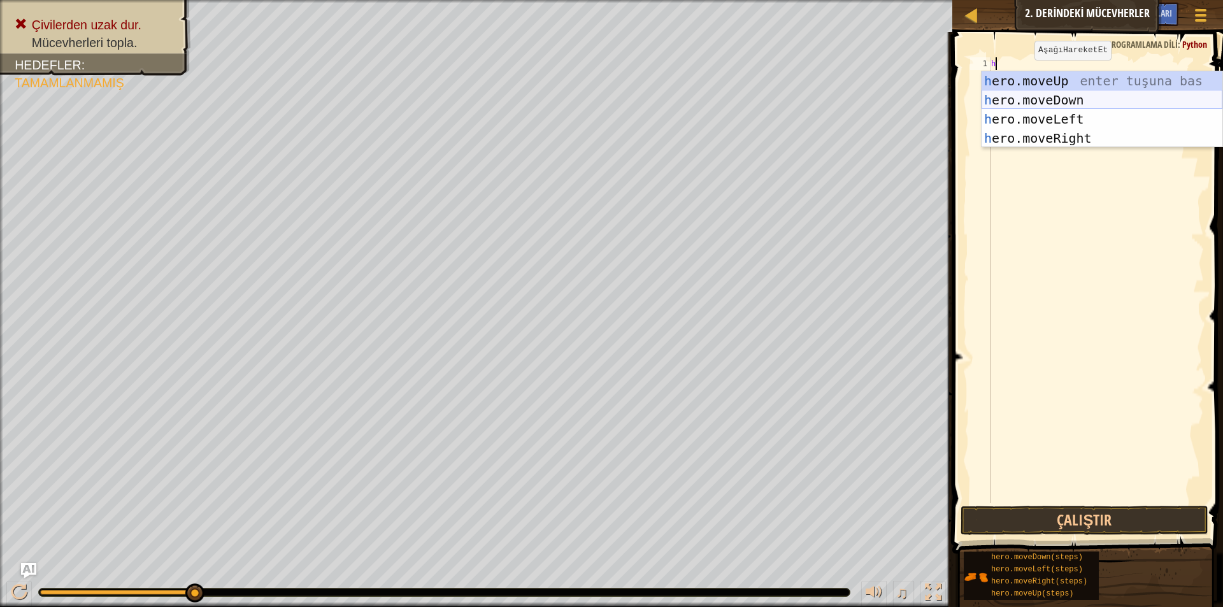
click at [1082, 96] on div "h ero.moveUp enter tuşuna bas h ero.moveDown enter tuşuna bas h ero.moveLeft en…" at bounding box center [1102, 128] width 241 height 115
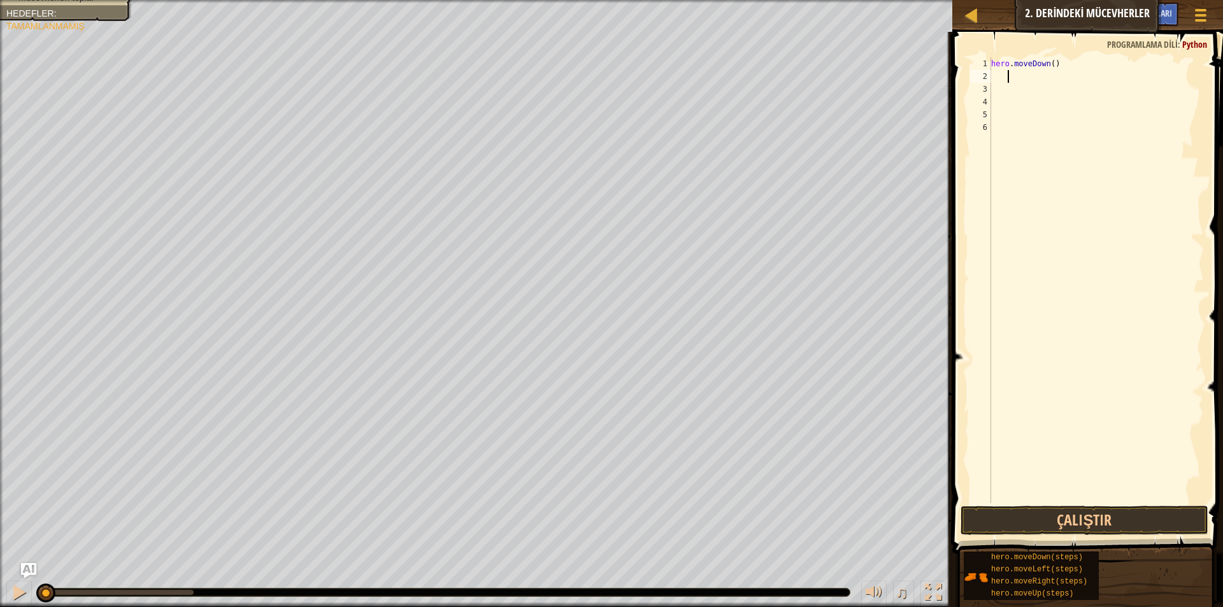
drag, startPoint x: 191, startPoint y: 584, endPoint x: 0, endPoint y: 603, distance: 192.2
click at [0, 603] on div "♫" at bounding box center [476, 589] width 953 height 38
click at [1060, 59] on div "hero . moveDown ( )" at bounding box center [1096, 293] width 215 height 472
type textarea "hero.moveDown()"
click at [1150, 525] on button "Çalıştır" at bounding box center [1085, 520] width 248 height 29
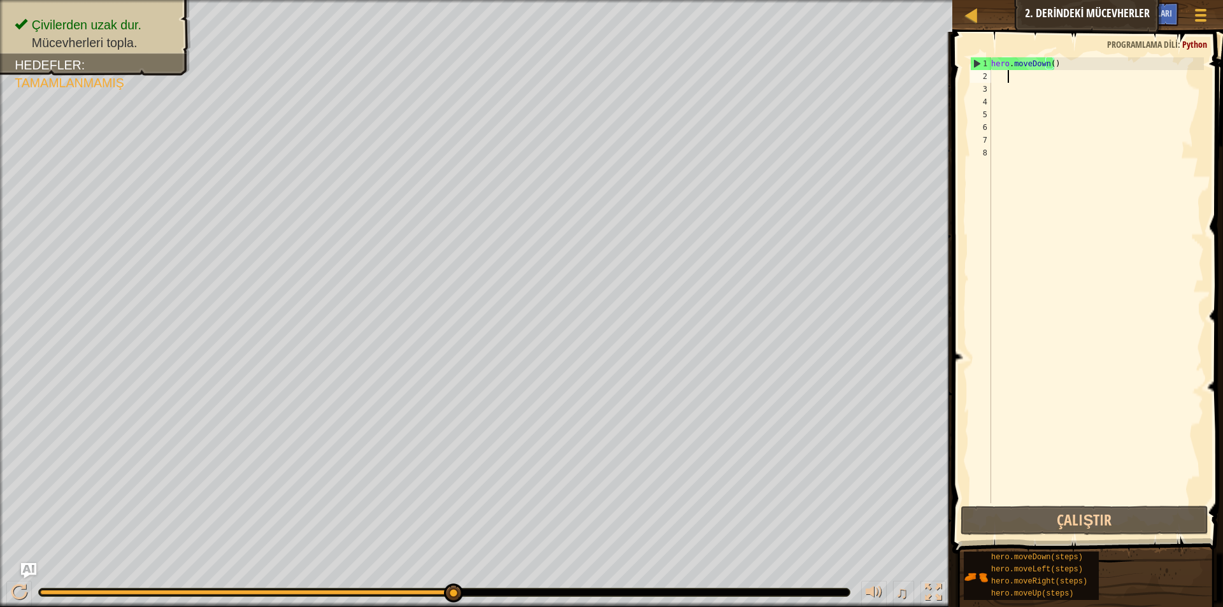
click at [1059, 82] on div "hero . moveDown ( )" at bounding box center [1096, 293] width 215 height 472
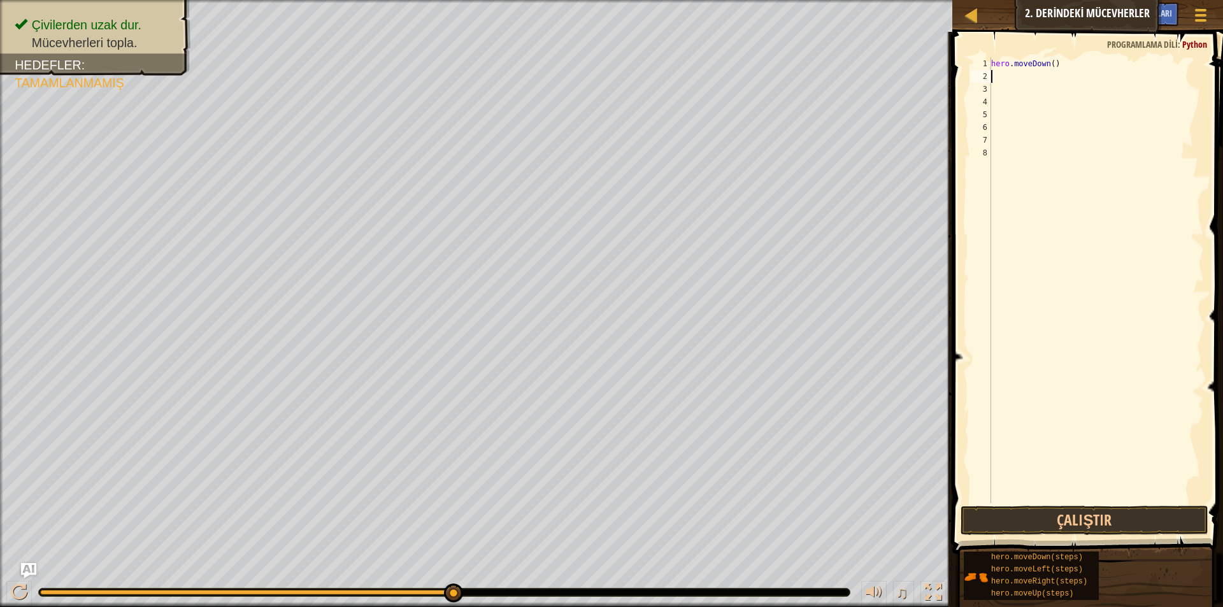
type textarea "h"
click at [1035, 212] on div "hero . moveDown ( ) h" at bounding box center [1096, 293] width 215 height 472
drag, startPoint x: 1044, startPoint y: 92, endPoint x: 1039, endPoint y: 87, distance: 7.3
click at [1041, 88] on div "hero . moveDown ( ) h" at bounding box center [1096, 293] width 215 height 472
click at [1034, 82] on div "hero . moveDown ( ) h" at bounding box center [1096, 293] width 215 height 472
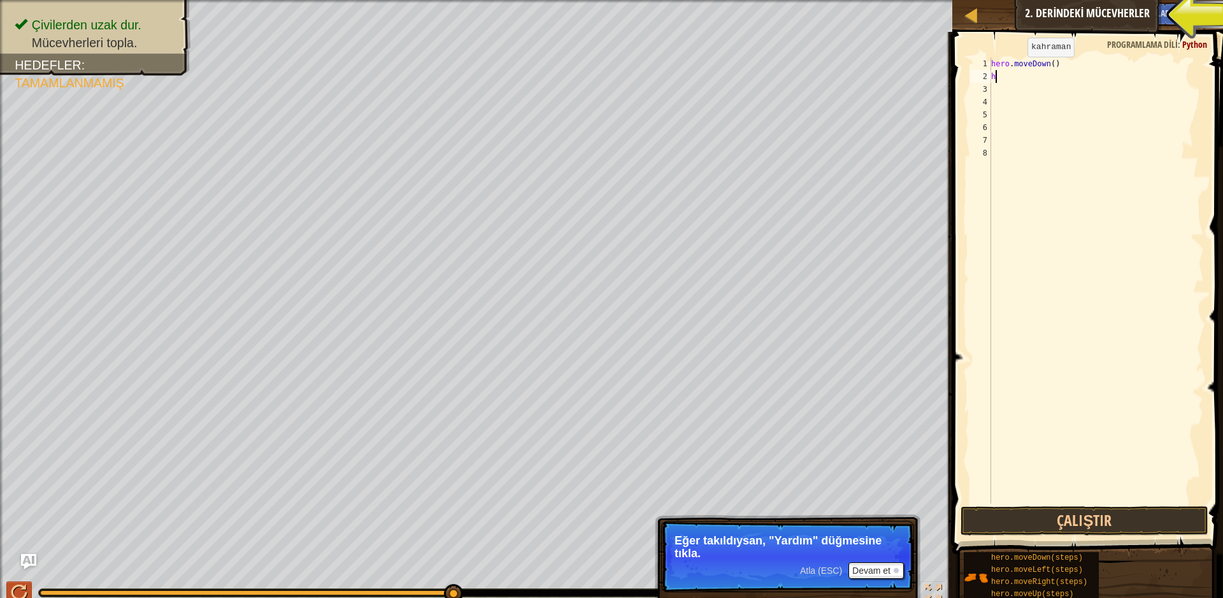
type textarea "h"
click at [19, 595] on div at bounding box center [19, 592] width 17 height 17
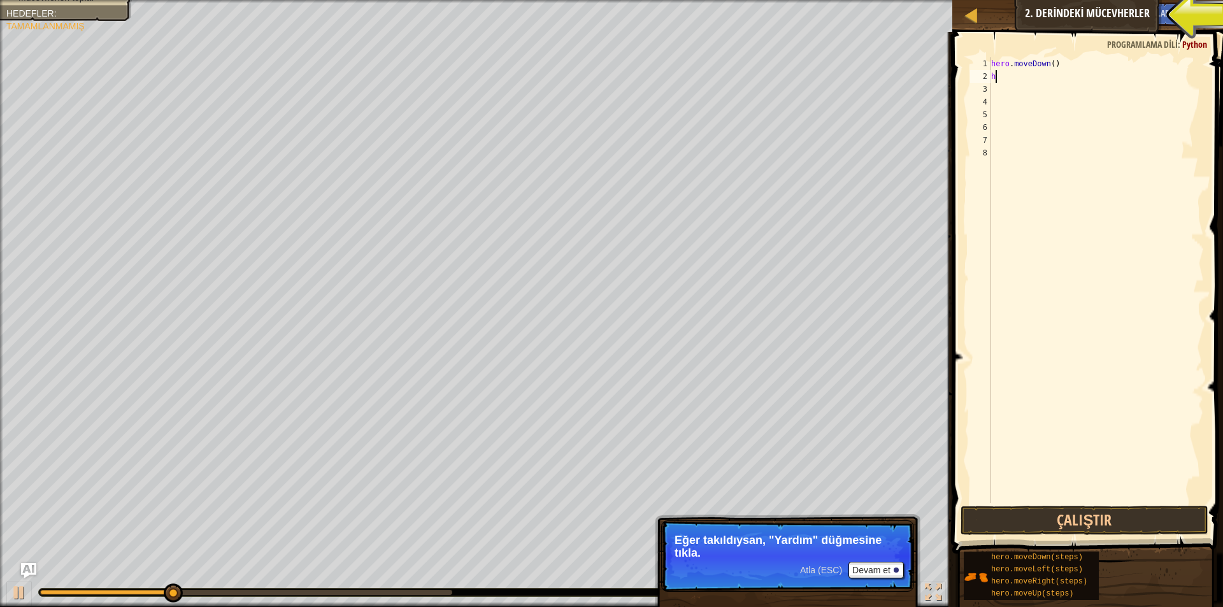
click at [1099, 6] on div "Oyun Menüsü Bitti İpuçları Ask AI" at bounding box center [1155, 18] width 123 height 30
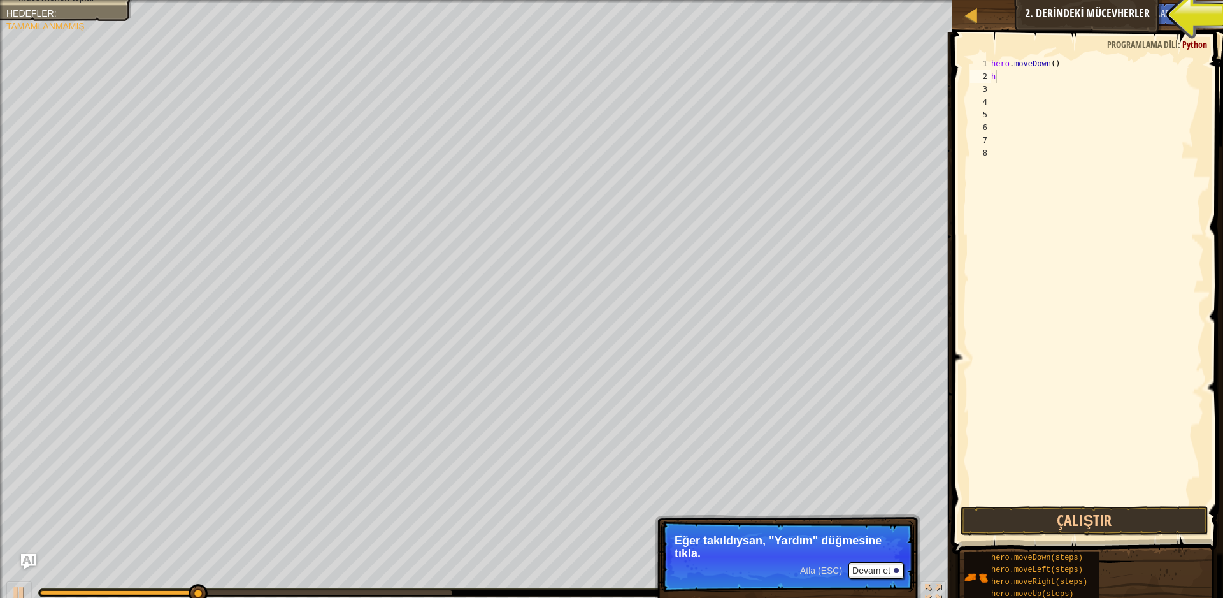
click at [1094, 22] on div "Oyun Menüsü Bitti İpuçları Ask AI" at bounding box center [1155, 18] width 123 height 30
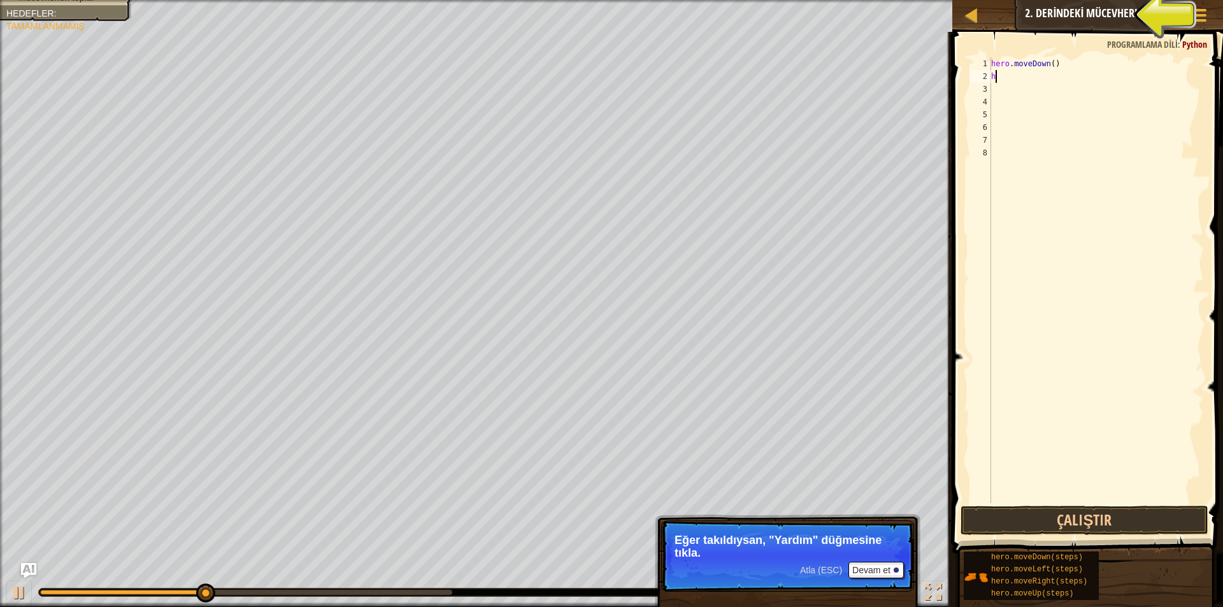
drag, startPoint x: 1118, startPoint y: 15, endPoint x: 1166, endPoint y: 1, distance: 50.0
click at [1118, 15] on span "Ask AI" at bounding box center [1118, 13] width 22 height 12
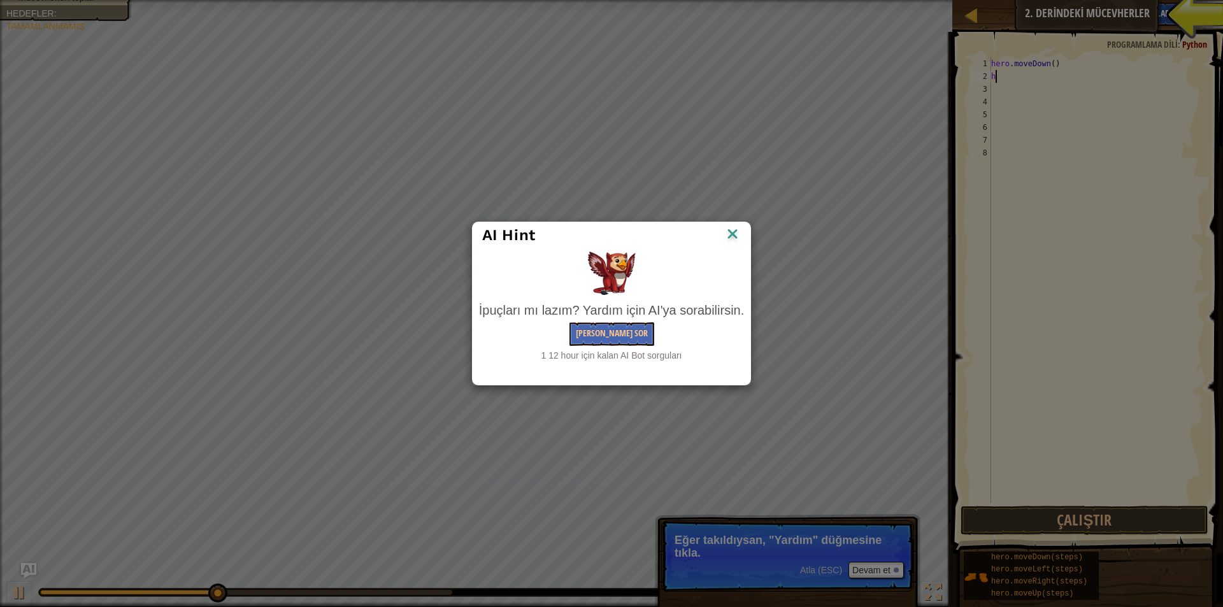
drag, startPoint x: 1196, startPoint y: 4, endPoint x: 1175, endPoint y: 18, distance: 25.3
click at [1195, 6] on div "AI Hint İpuçları mı lazım? Yardım için AI'ya sorabilirsin. Yapay Zekaya Sor 1 1…" at bounding box center [611, 303] width 1223 height 607
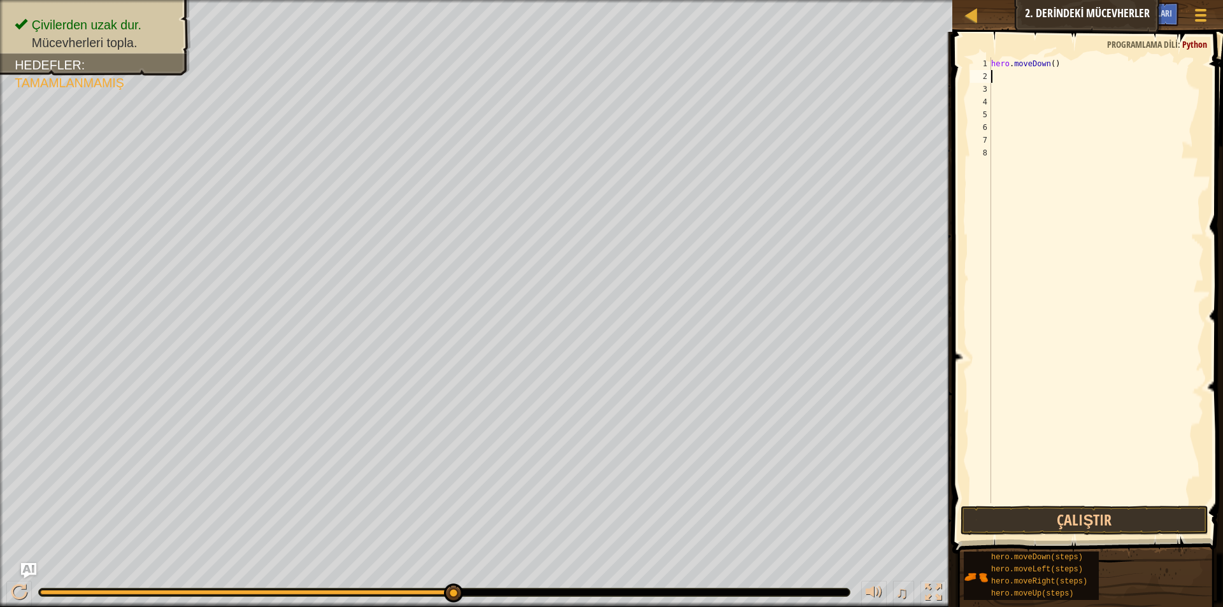
type textarea "h"
click at [1041, 506] on button "Çalıştır" at bounding box center [1085, 520] width 248 height 29
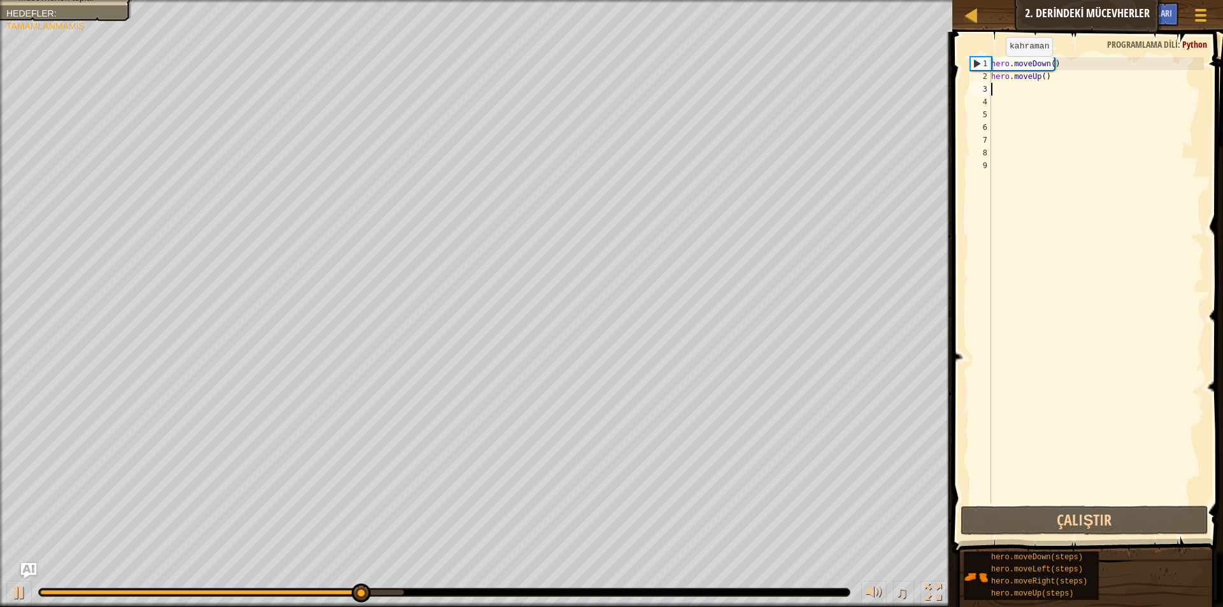
click at [975, 58] on div "1 2 3 4 5 6 7 8 9 hero . moveDown ( ) hero . moveUp ( ) ההההההההההההההההההההההה…" at bounding box center [1086, 317] width 275 height 559
drag, startPoint x: 998, startPoint y: 48, endPoint x: 1005, endPoint y: 82, distance: 34.4
click at [1000, 64] on div "1 2 3 4 5 6 7 8 9 hero . moveDown ( ) hero . moveUp ( ) ההההההההההההההההההההההה…" at bounding box center [1086, 317] width 275 height 559
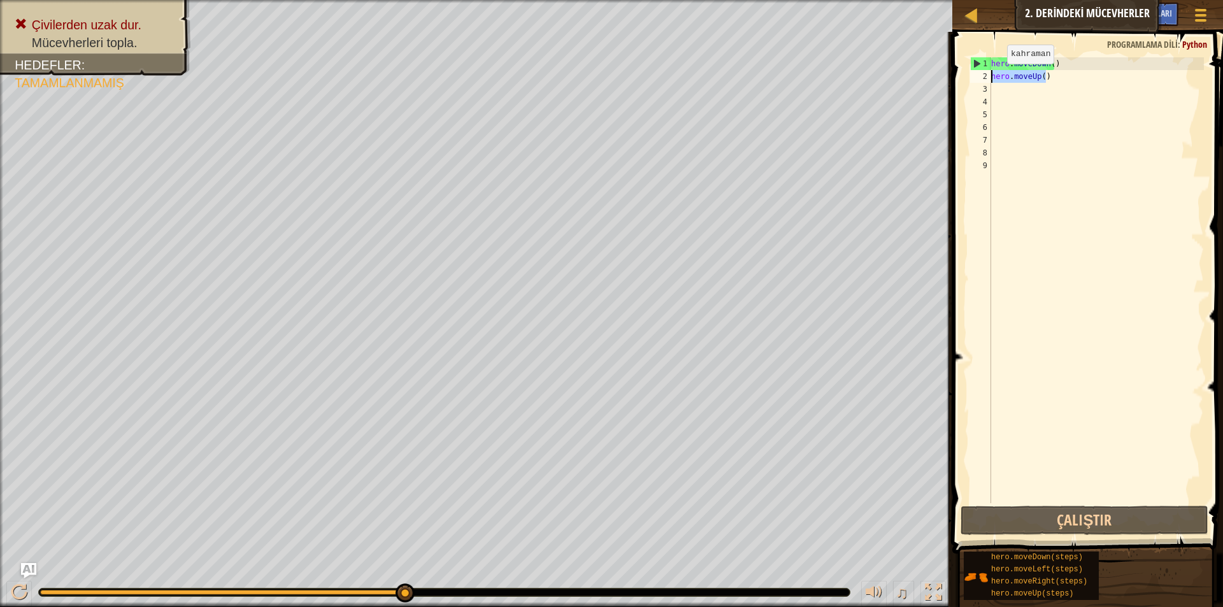
drag, startPoint x: 1052, startPoint y: 76, endPoint x: 977, endPoint y: 78, distance: 75.2
click at [977, 78] on div "1 2 3 4 5 6 7 8 9 hero . moveDown ( ) hero . moveUp ( ) ההההההההההההההההההההההה…" at bounding box center [1086, 280] width 236 height 446
type textarea "hero.moveUp()"
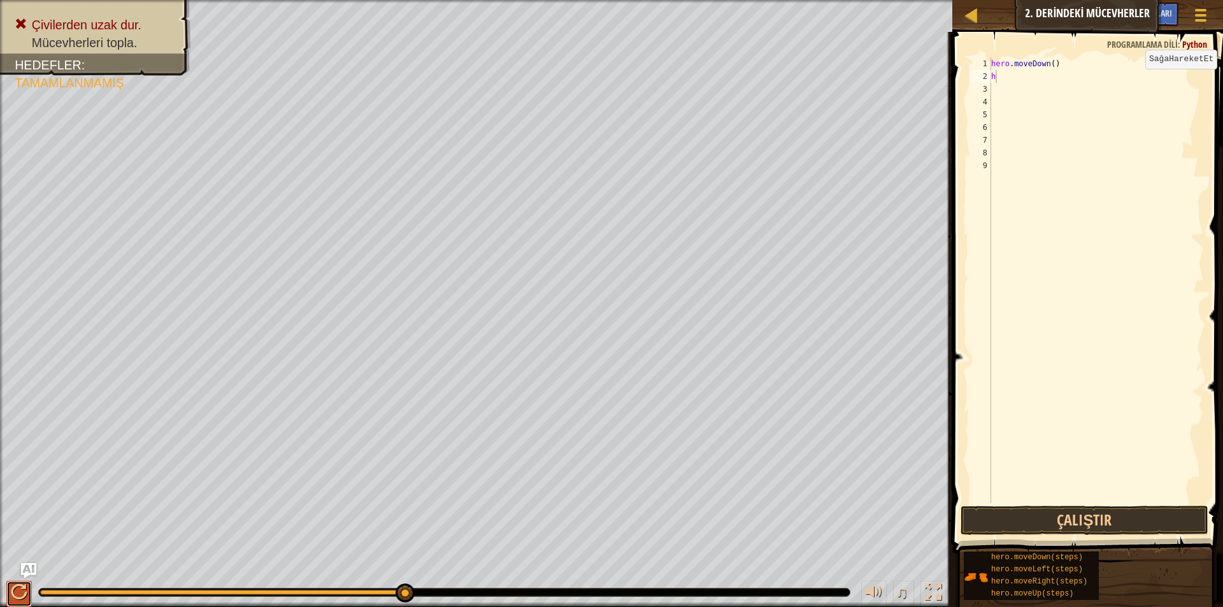
click at [8, 602] on button at bounding box center [18, 594] width 25 height 26
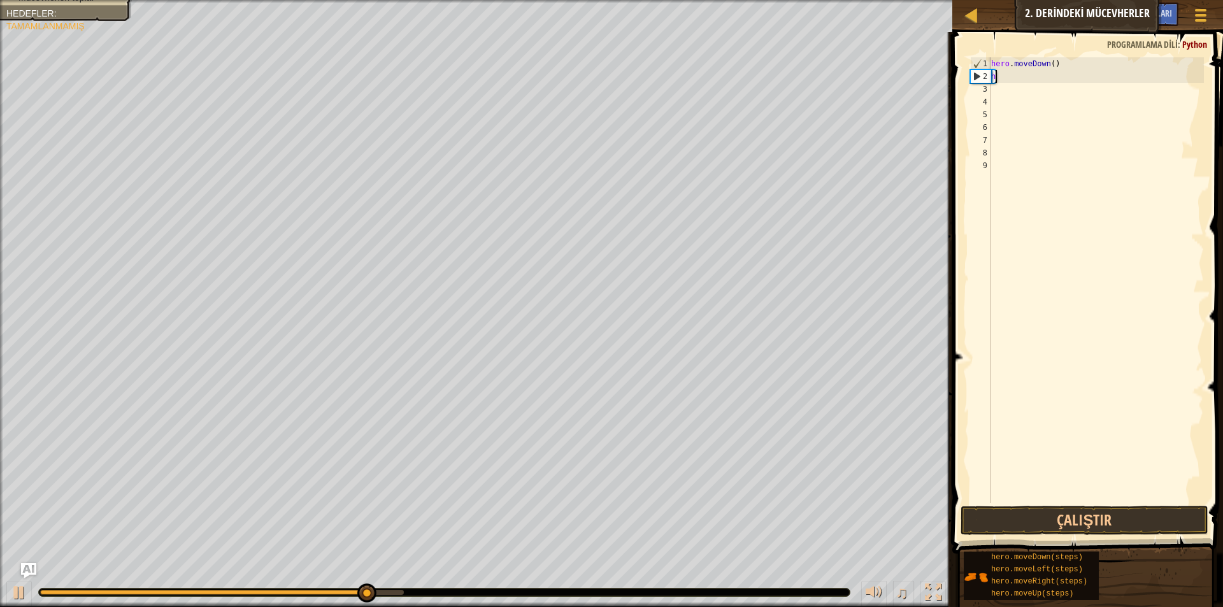
click at [1053, 78] on div "hero . moveDown ( ) h" at bounding box center [1096, 293] width 215 height 472
click at [1023, 80] on div "hero . moveDown ( ) h" at bounding box center [1096, 293] width 215 height 472
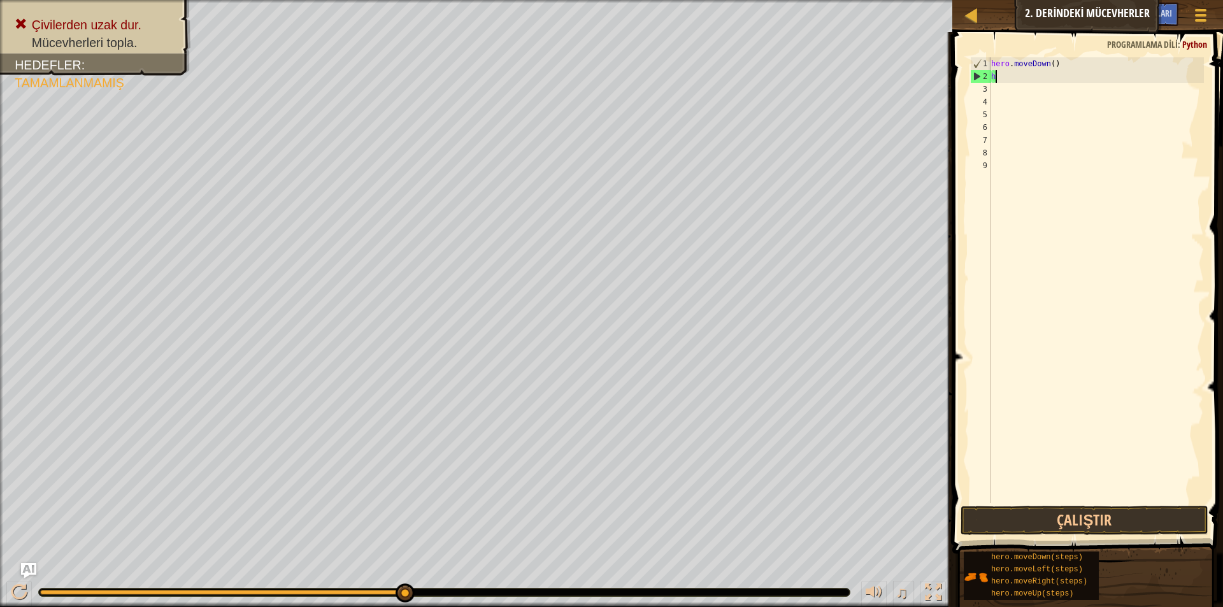
click at [1006, 79] on div "hero . moveDown ( ) h" at bounding box center [1096, 293] width 215 height 472
click at [742, 71] on div "Harita Bilgisayar Bilimine Giriş 2. Derindeki Mücevherler Oyun Menüsü Bitti İpu…" at bounding box center [611, 303] width 1223 height 607
type textarea "hero.moveDownh"
click at [875, 62] on div "Harita Bilgisayar Bilimine Giriş 2. Derindeki Mücevherler Oyun Menüsü Bitti İpu…" at bounding box center [611, 303] width 1223 height 607
type textarea "h"
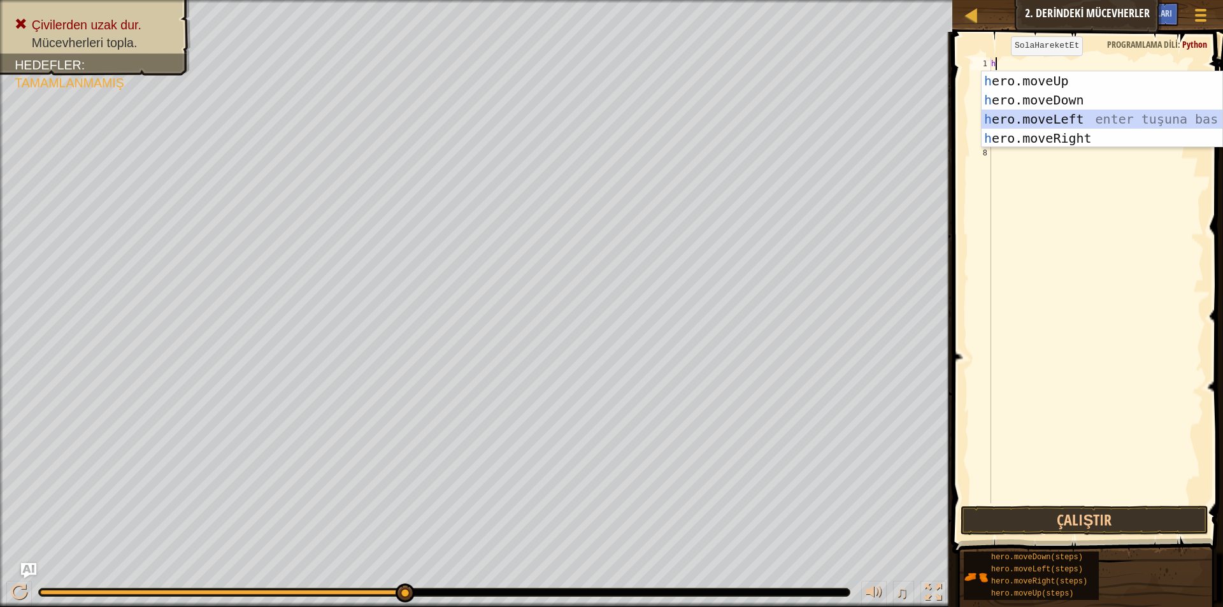
click at [1068, 127] on div "h ero.moveUp enter tuşuna bas h ero.moveDown enter tuşuna bas h ero.moveLeft en…" at bounding box center [1102, 128] width 241 height 115
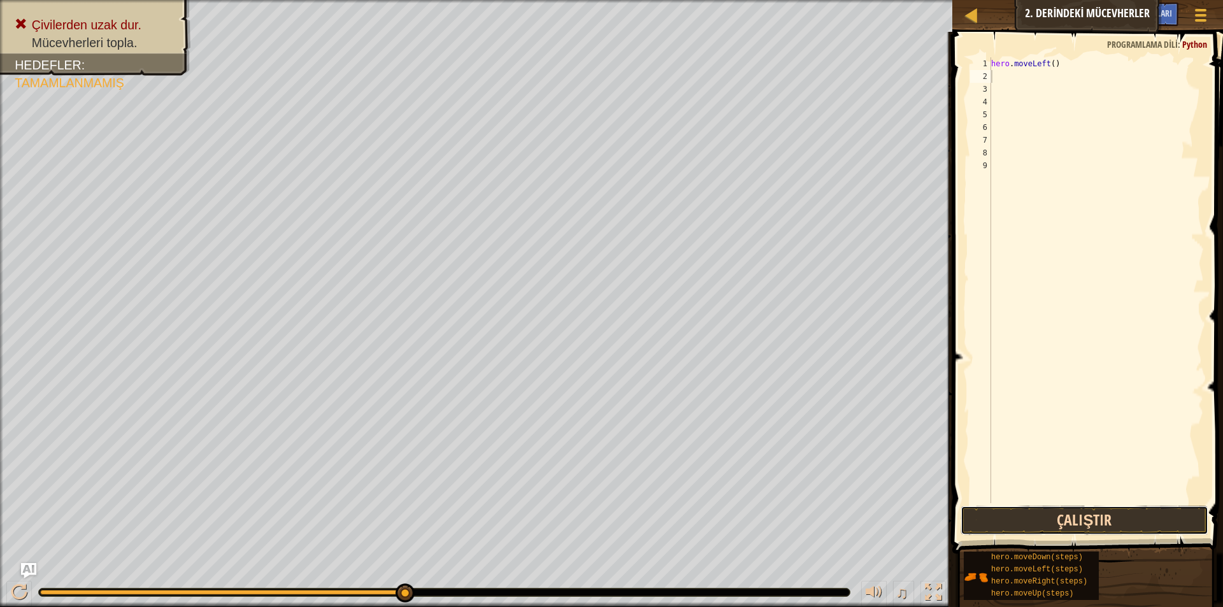
click at [1003, 509] on button "Çalıştır" at bounding box center [1085, 520] width 248 height 29
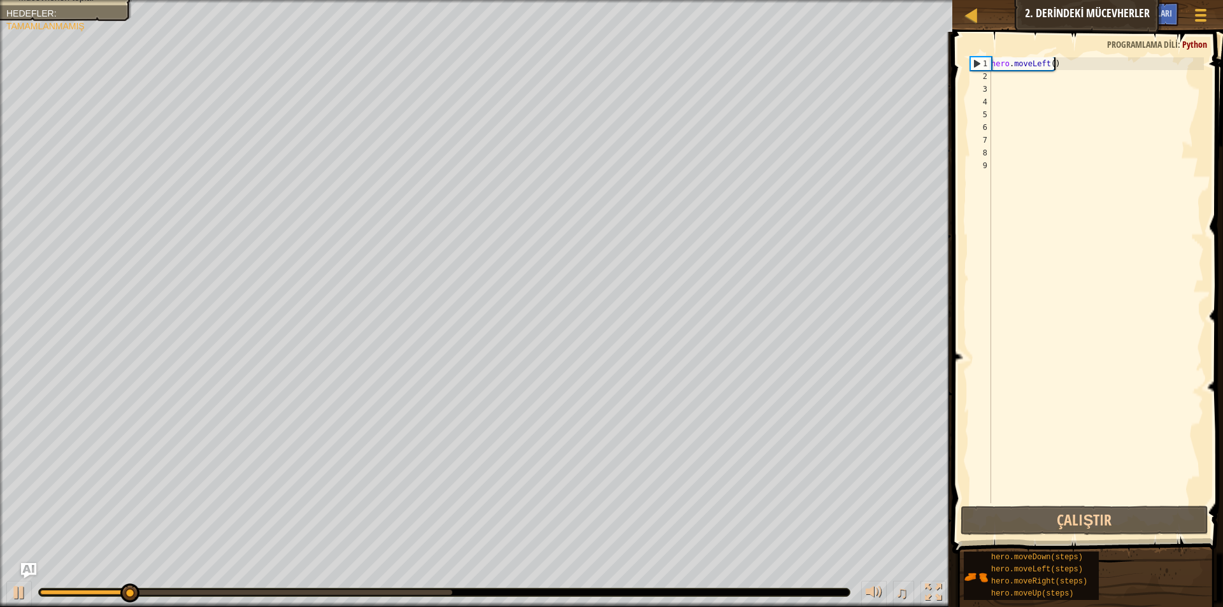
click at [1060, 59] on div "hero . moveLeft ( )" at bounding box center [1096, 293] width 215 height 472
click at [1051, 65] on div "hero . moveLeft ( )" at bounding box center [1096, 293] width 215 height 472
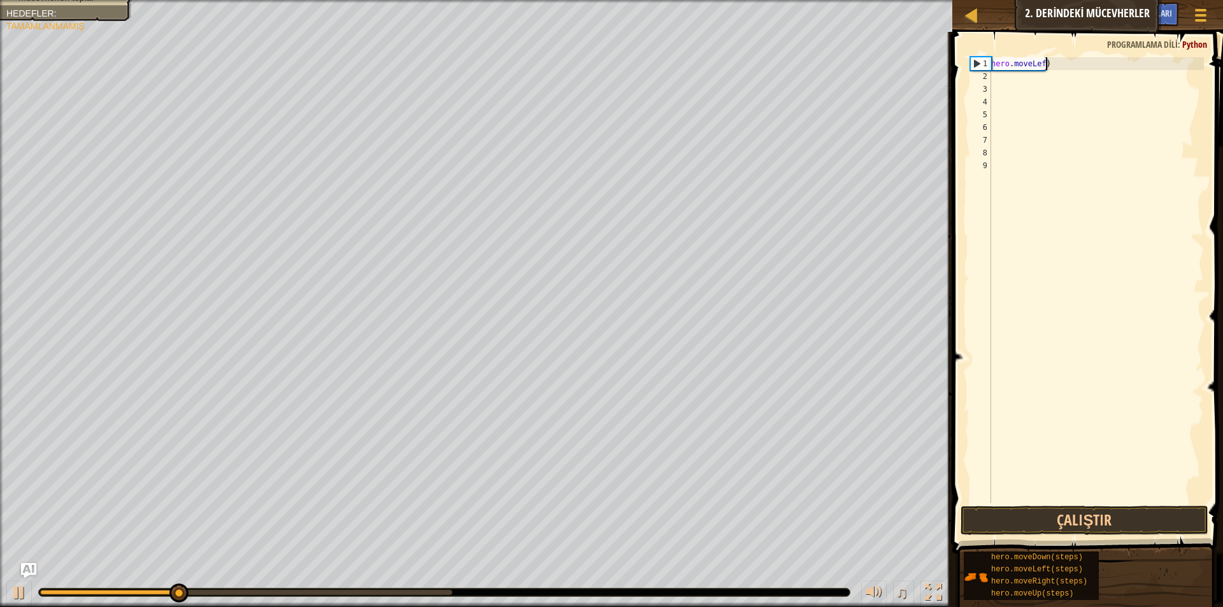
click at [1055, 69] on div "hero . moveLef )" at bounding box center [1096, 293] width 215 height 472
type textarea "h"
click at [1038, 254] on div "h" at bounding box center [1096, 293] width 215 height 472
click at [1035, 66] on div "h" at bounding box center [1096, 293] width 215 height 472
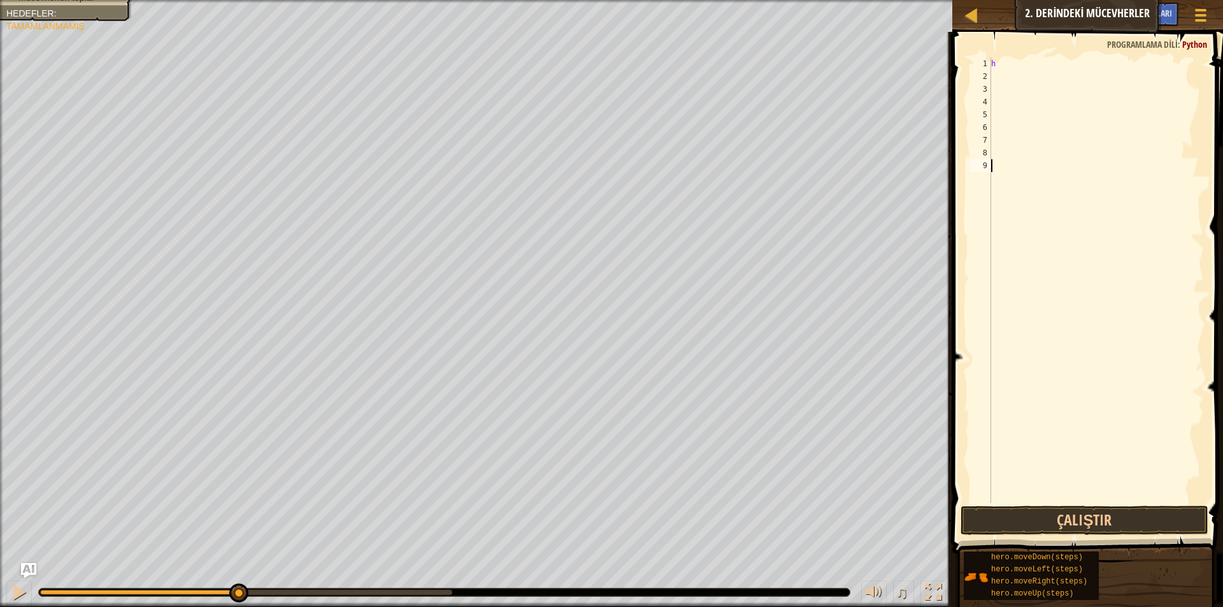
type textarea "h"
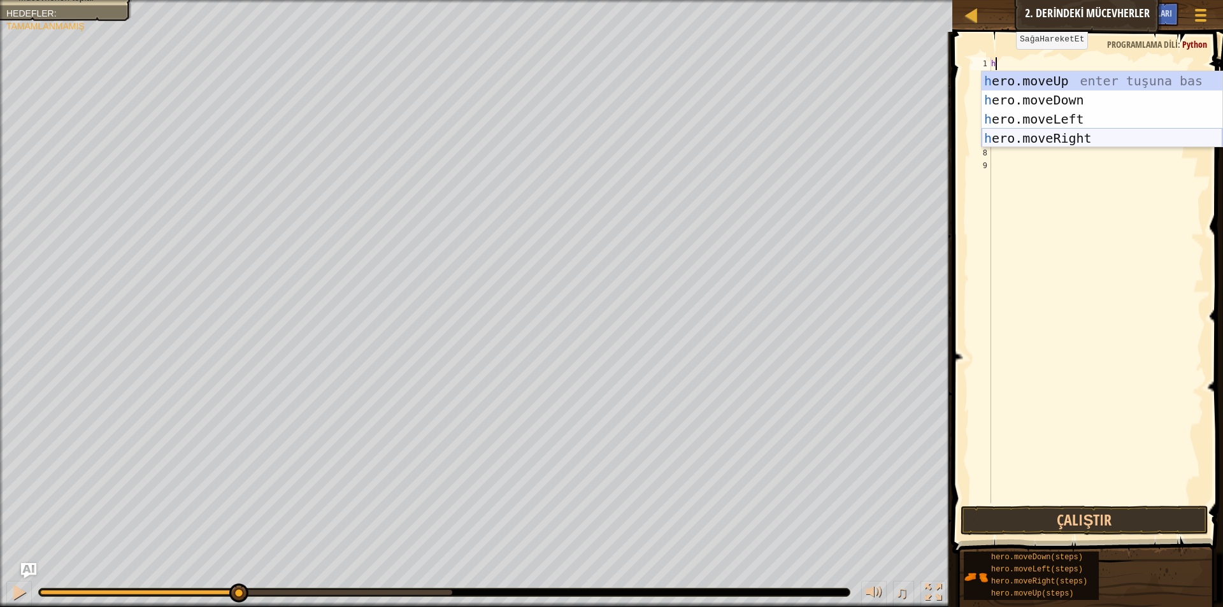
click at [1077, 130] on div "h ero.moveUp enter tuşuna bas h ero.moveDown enter tuşuna bas h ero.moveLeft en…" at bounding box center [1102, 128] width 241 height 115
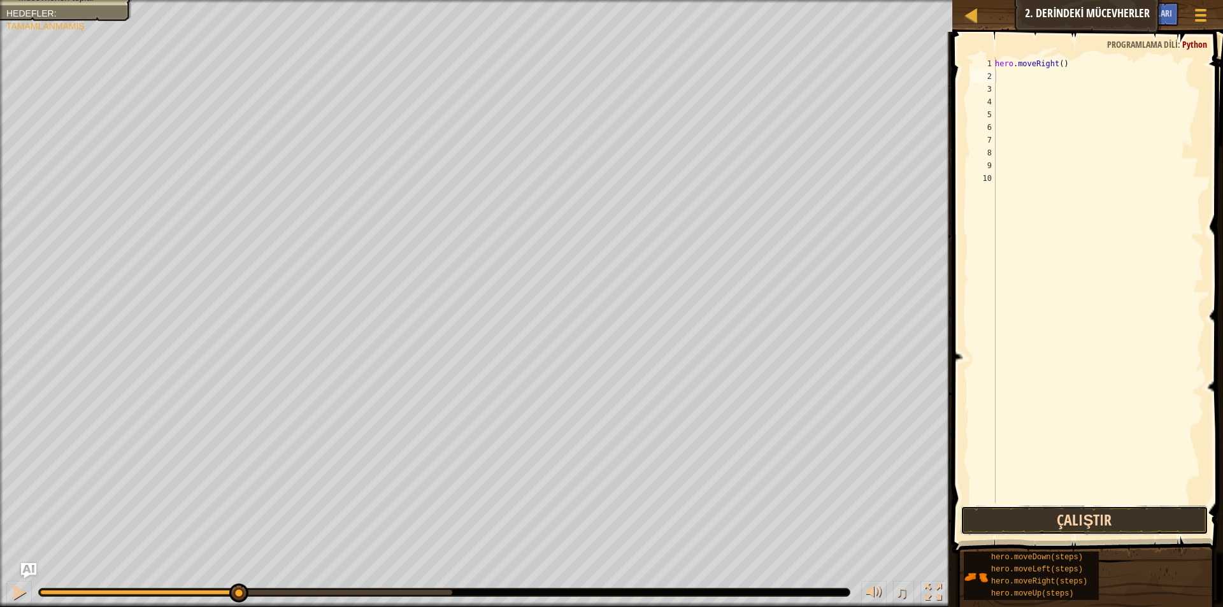
click at [969, 510] on button "Çalıştır" at bounding box center [1085, 520] width 248 height 29
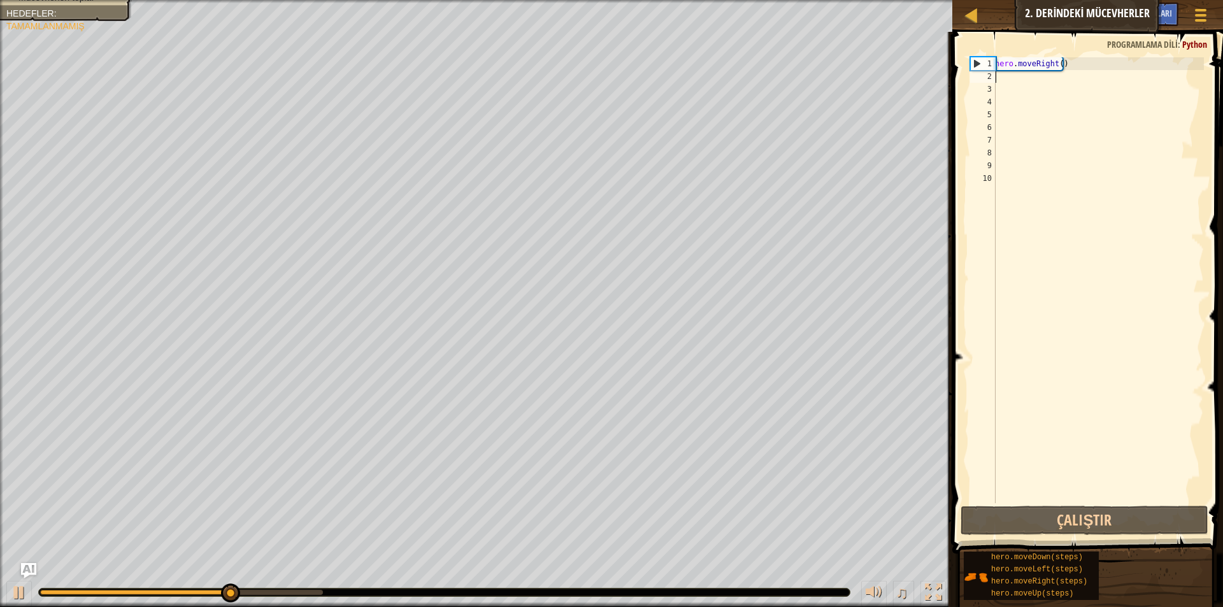
click at [1016, 82] on div "hero . moveRight ( )" at bounding box center [1099, 293] width 212 height 472
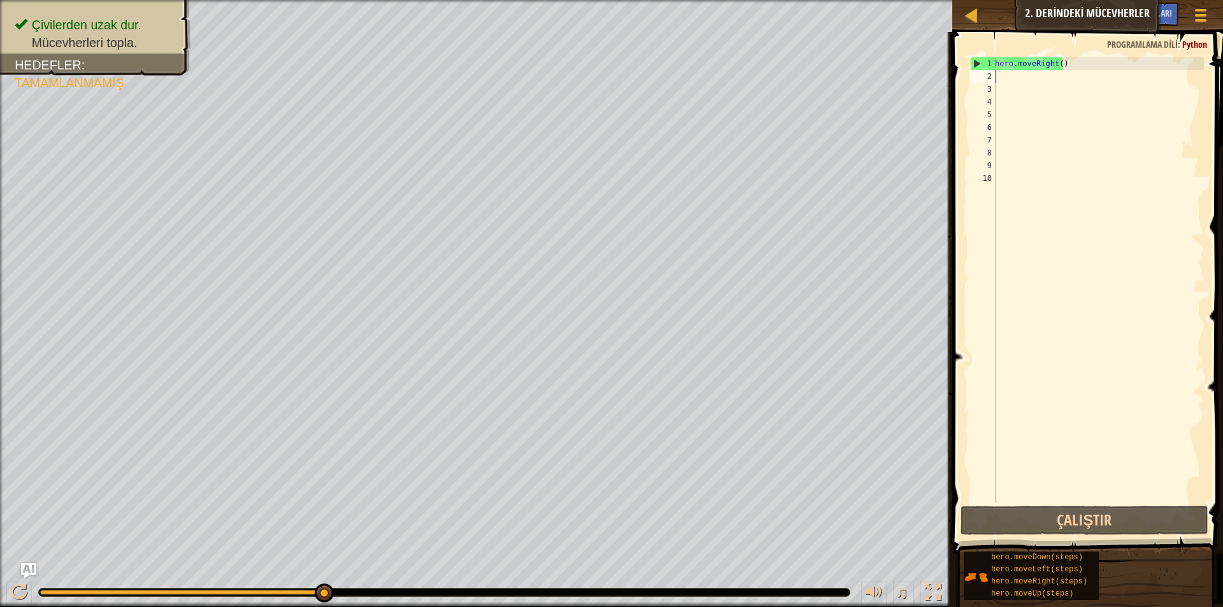
type textarea "h"
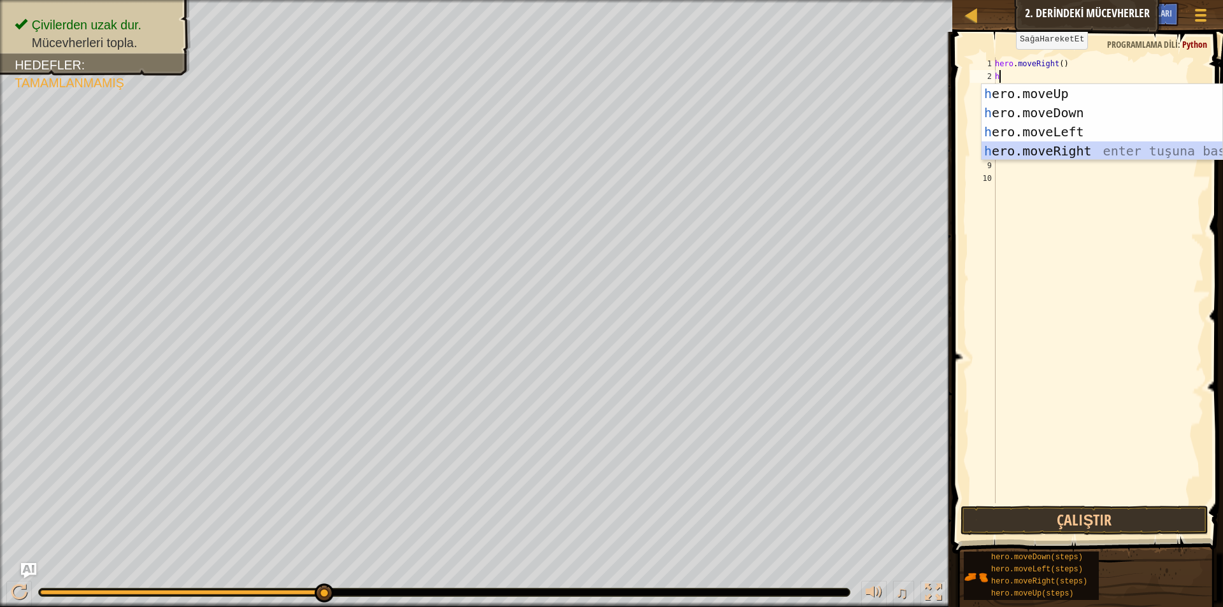
click at [1000, 147] on div "h ero.moveUp enter tuşuna bas h ero.moveDown enter tuşuna bas h ero.moveLeft en…" at bounding box center [1102, 141] width 241 height 115
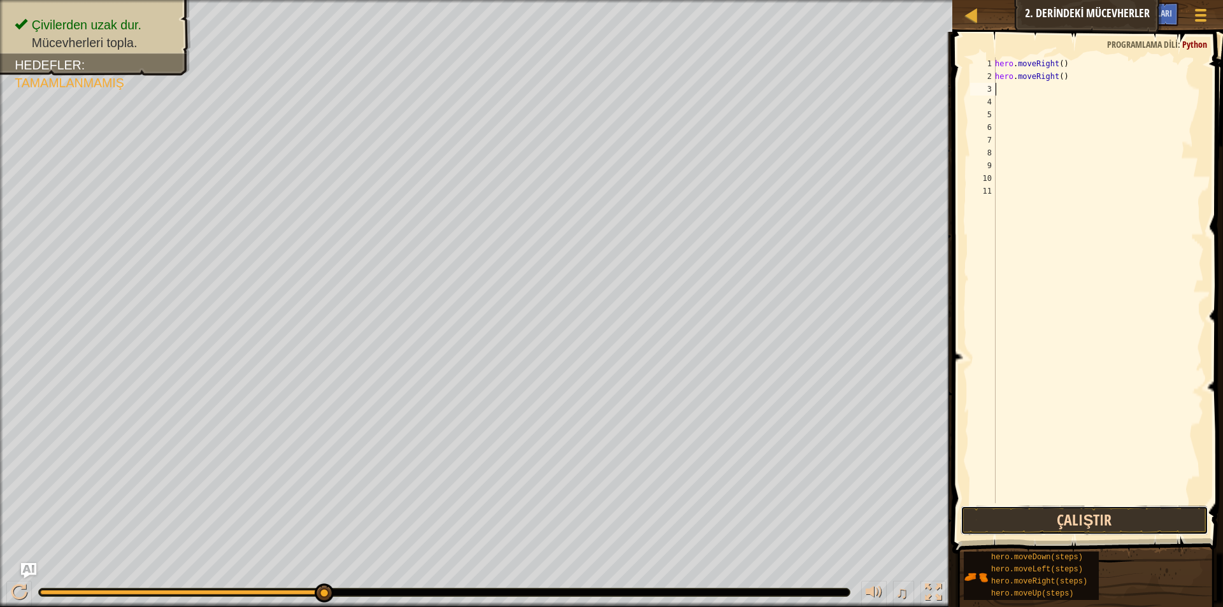
click at [1042, 520] on button "Çalıştır" at bounding box center [1085, 520] width 248 height 29
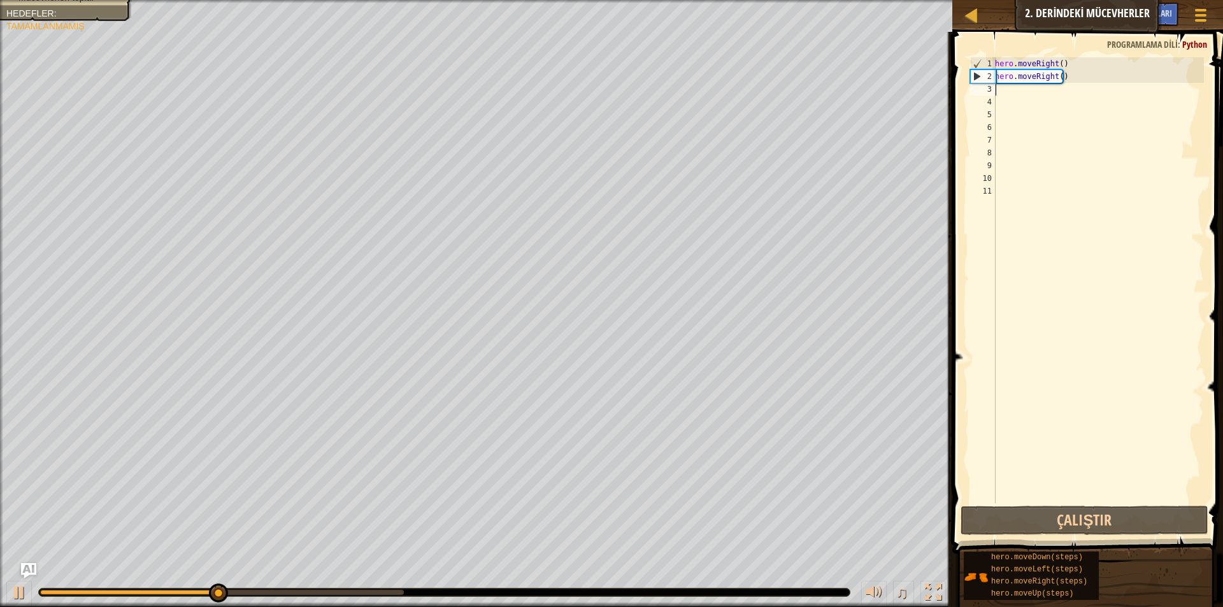
click at [999, 91] on div "hero . moveRight ( ) hero . moveRight ( )" at bounding box center [1099, 293] width 212 height 472
click at [942, 79] on div "Harita Bilgisayar Bilimine Giriş 2. Derindeki Mücevherler Oyun Menüsü Bitti İpu…" at bounding box center [611, 303] width 1223 height 607
type textarea "hero.moveRight()"
click at [1016, 93] on div "hero . moveRight ( ) hero . moveRight ( )" at bounding box center [1099, 293] width 212 height 472
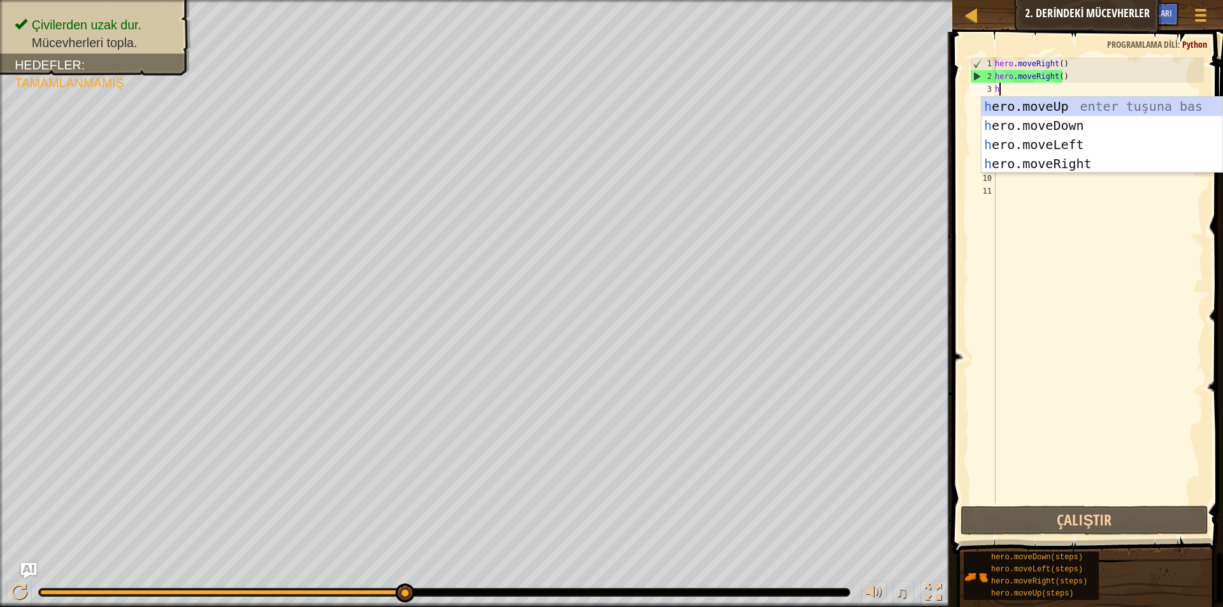
type textarea "h"
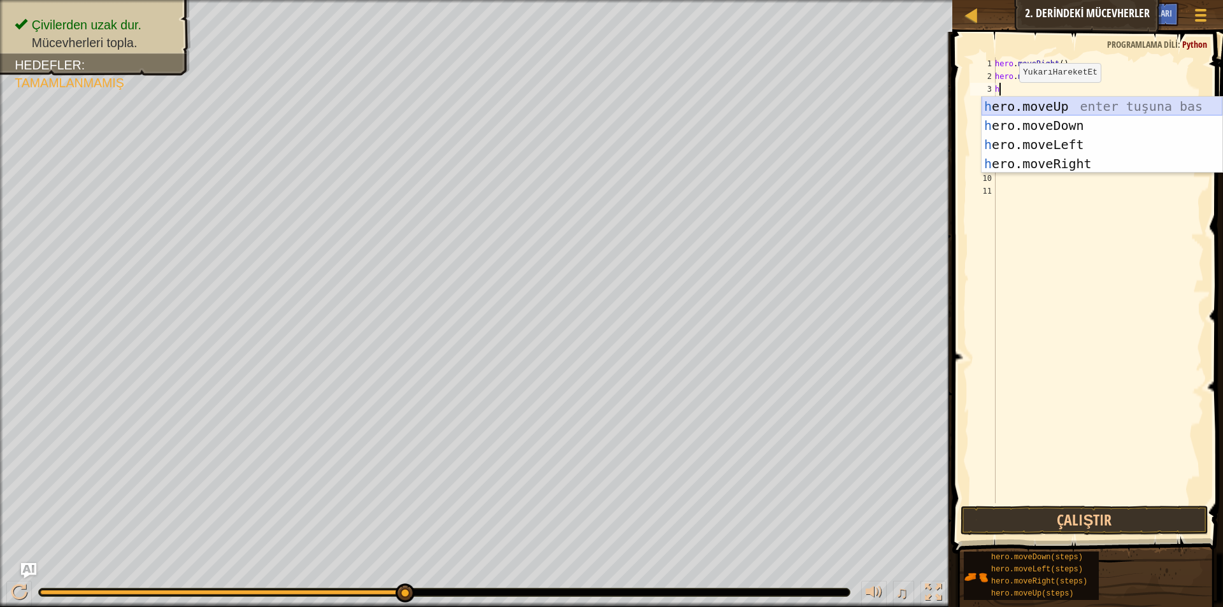
click at [1041, 106] on div "h ero.moveUp enter tuşuna bas h ero.moveDown enter tuşuna bas h ero.moveLeft en…" at bounding box center [1102, 154] width 241 height 115
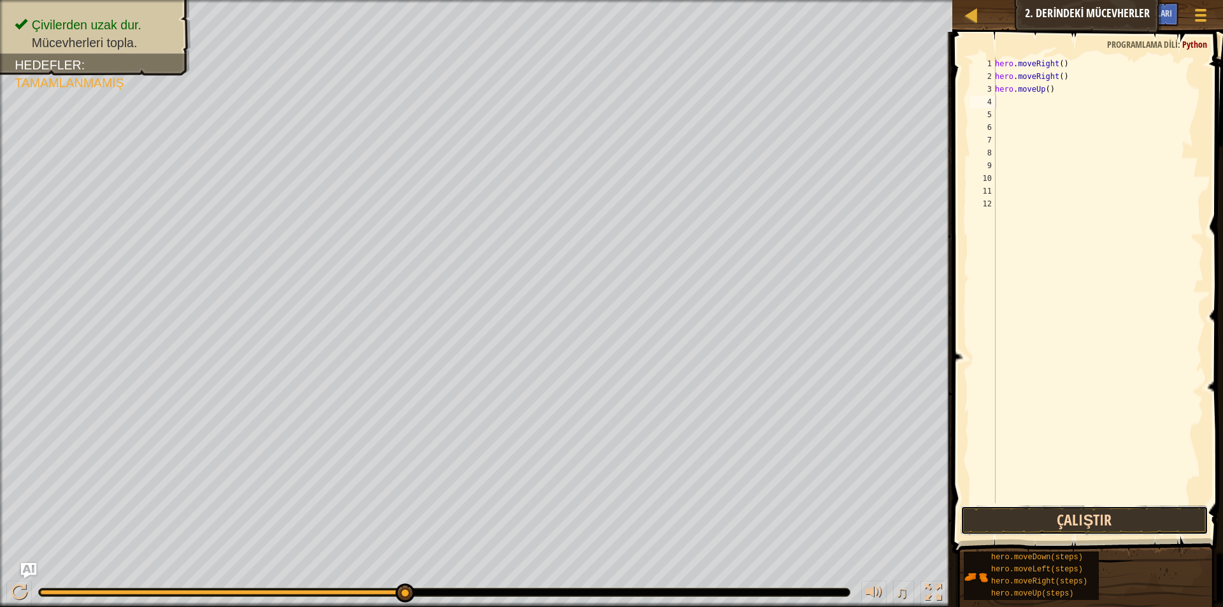
click at [993, 528] on button "Çalıştır" at bounding box center [1085, 520] width 248 height 29
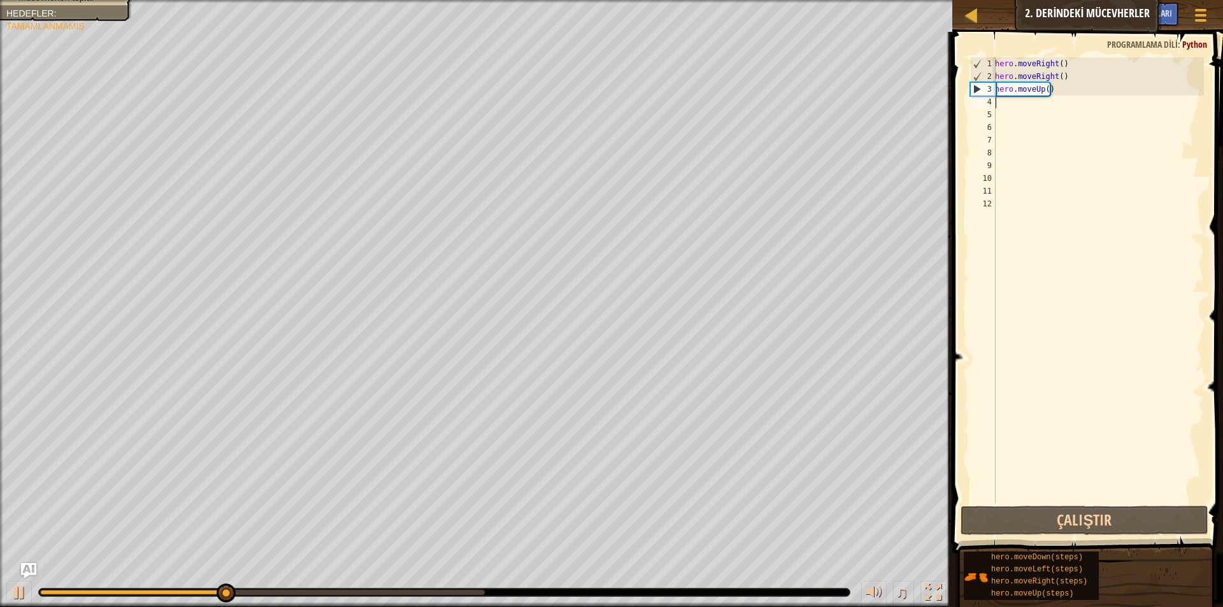
click at [1029, 100] on div "hero . moveRight ( ) hero . moveRight ( ) hero . moveUp ( )" at bounding box center [1099, 293] width 212 height 472
type textarea "h"
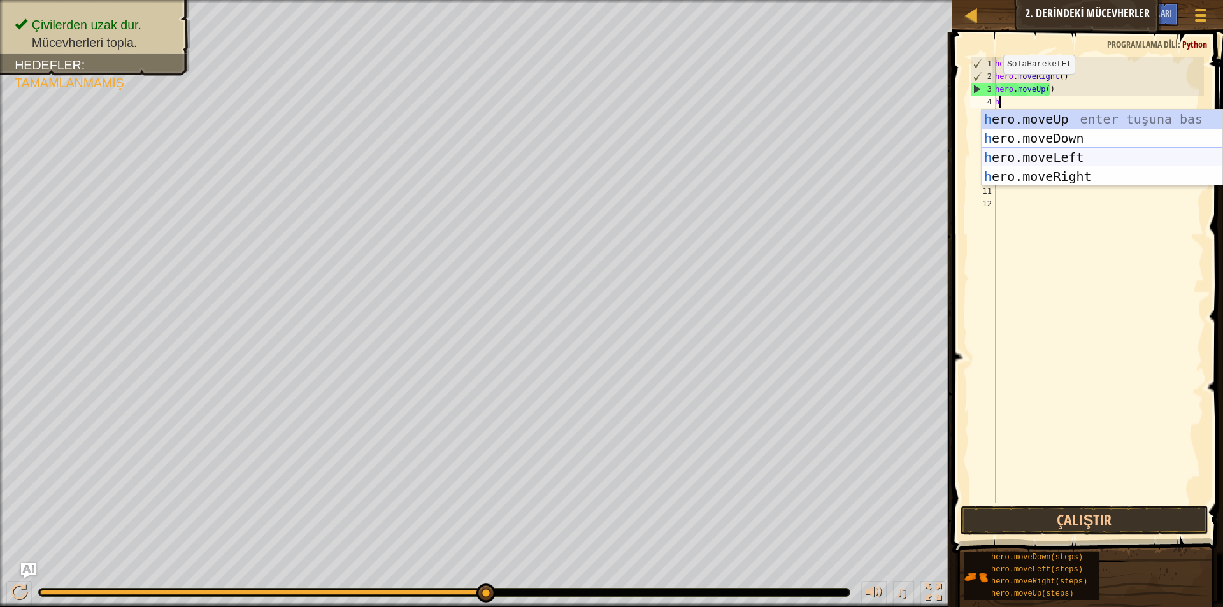
click at [1080, 157] on div "h ero.moveUp enter tuşuna bas h ero.moveDown enter tuşuna bas h ero.moveLeft en…" at bounding box center [1102, 167] width 241 height 115
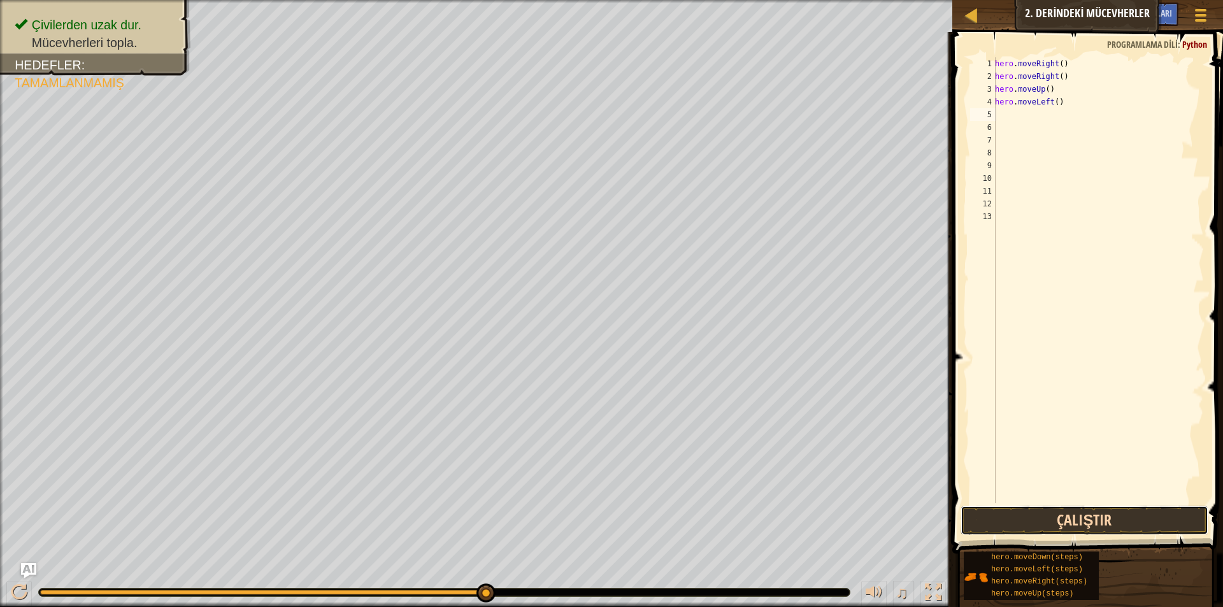
click at [1039, 512] on button "Çalıştır" at bounding box center [1085, 520] width 248 height 29
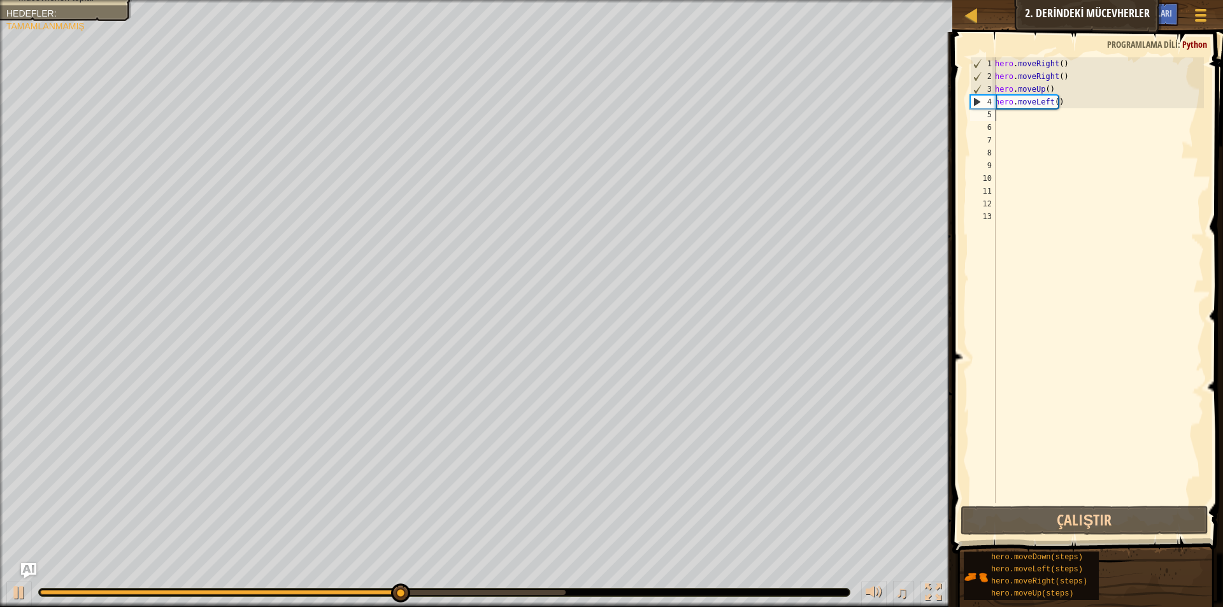
type textarea "h"
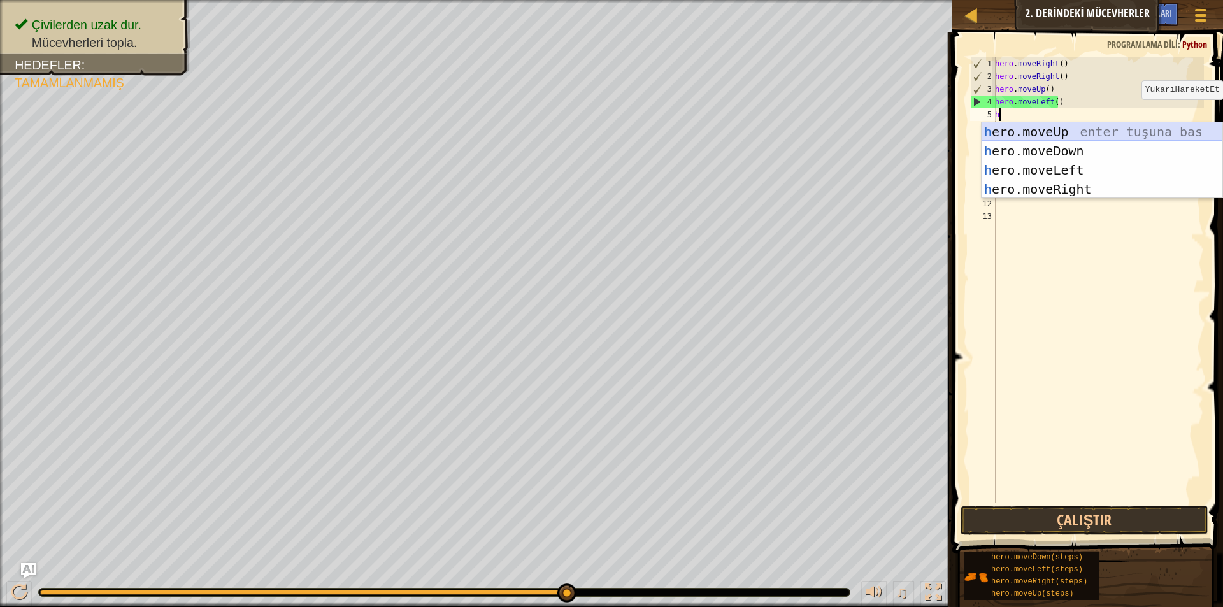
click at [1090, 133] on div "h ero.moveUp enter tuşuna bas h ero.moveDown enter tuşuna bas h ero.moveLeft en…" at bounding box center [1102, 179] width 241 height 115
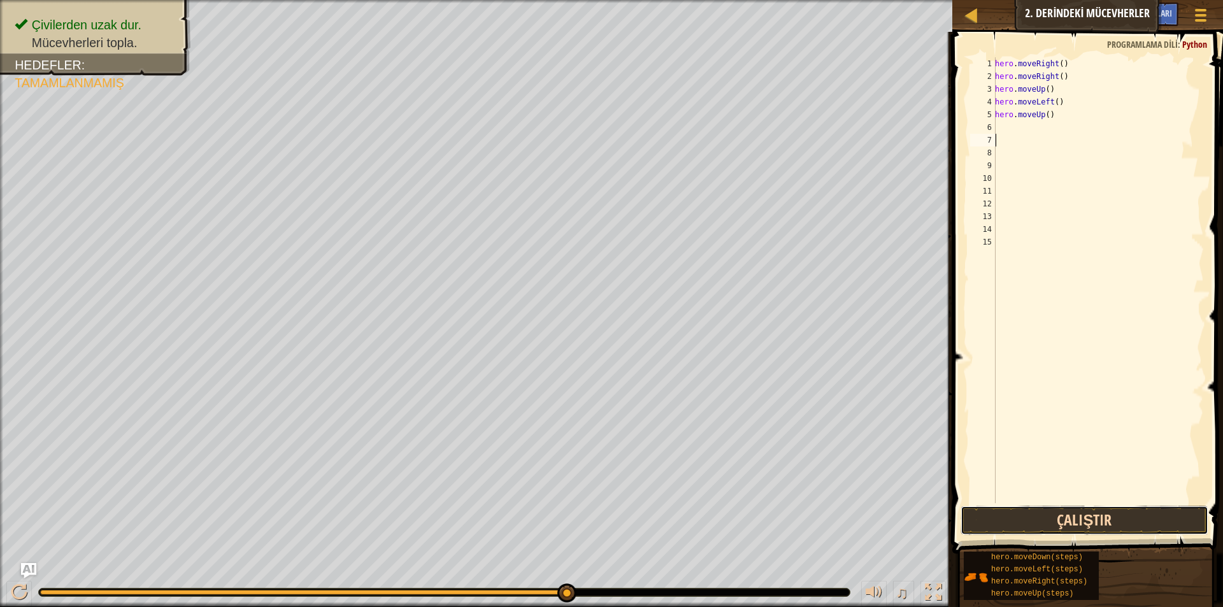
click at [998, 522] on button "Çalıştır" at bounding box center [1085, 520] width 248 height 29
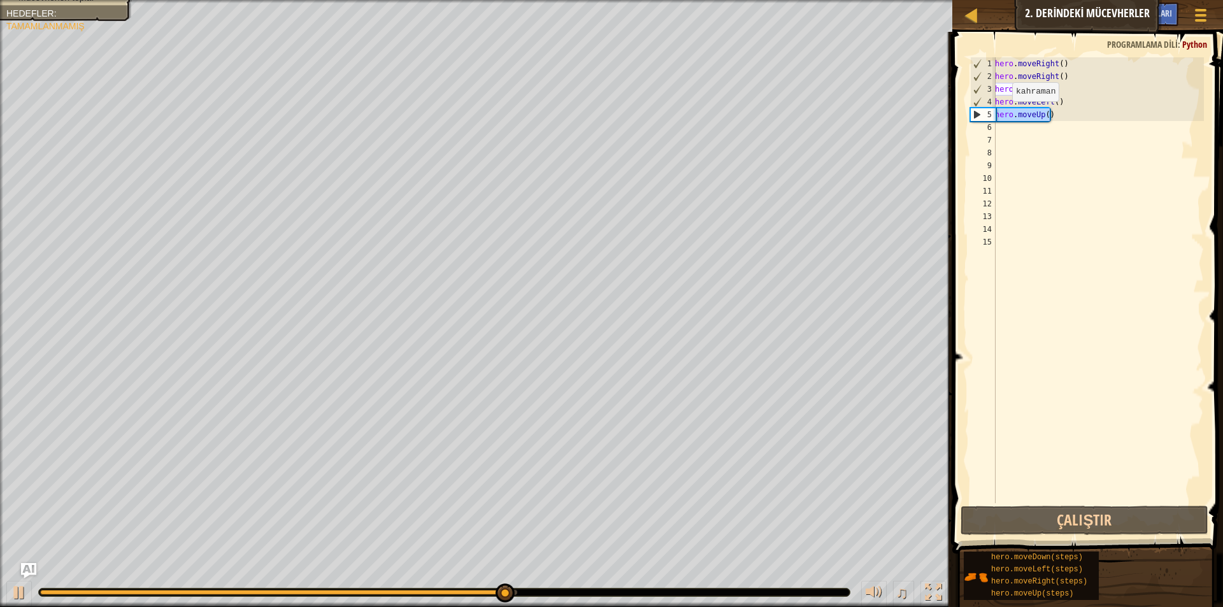
drag, startPoint x: 1081, startPoint y: 113, endPoint x: 947, endPoint y: 113, distance: 133.8
click at [949, 113] on div "İpuçları Videolar 1 2 3 4 5 6 7 8 9 10 11 12 13 14 15 hero . moveRight ( ) hero…" at bounding box center [1086, 319] width 275 height 575
type textarea "hero.moveUp()"
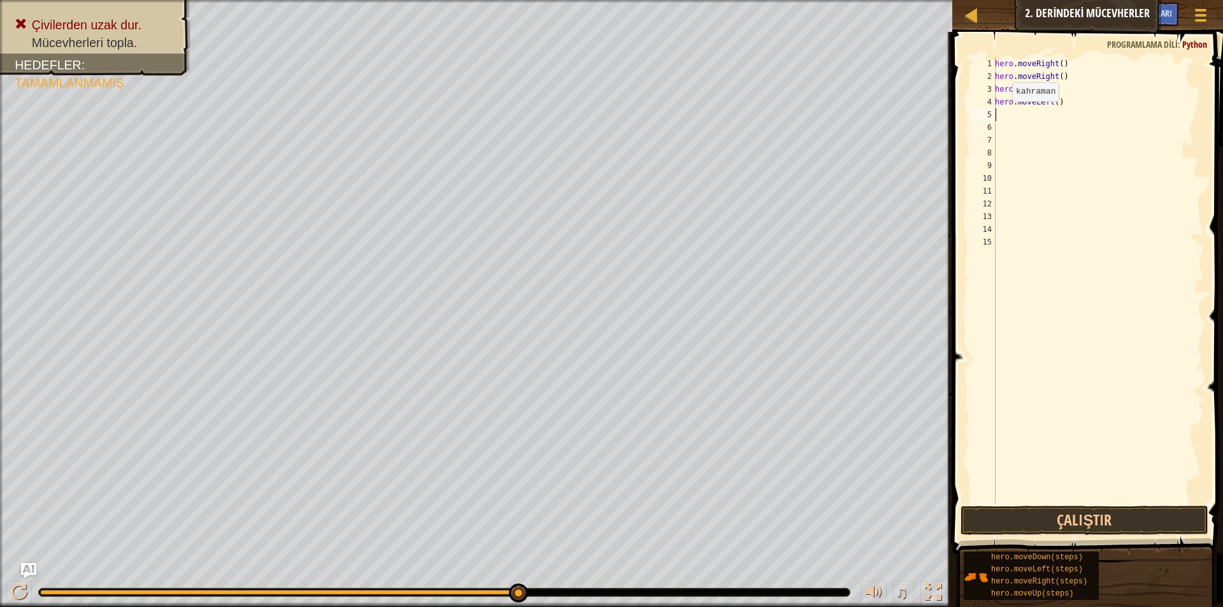
click at [983, 112] on div "5" at bounding box center [982, 114] width 25 height 13
click at [978, 116] on div "5" at bounding box center [982, 114] width 25 height 13
click at [1056, 530] on button "Çalıştır" at bounding box center [1085, 520] width 248 height 29
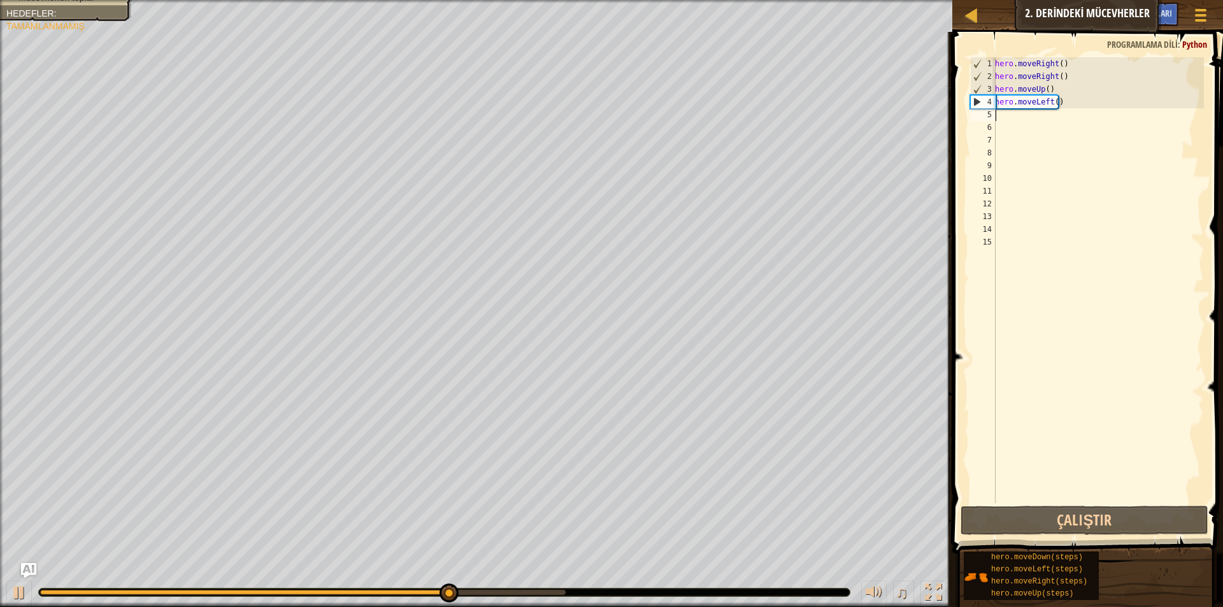
click at [1013, 122] on div "hero . moveRight ( ) hero . moveRight ( ) hero . moveUp ( ) hero . moveLeft ( )" at bounding box center [1099, 293] width 212 height 472
click at [1012, 119] on div "hero . moveRight ( ) hero . moveRight ( ) hero . moveUp ( ) hero . moveLeft ( )" at bounding box center [1099, 293] width 212 height 472
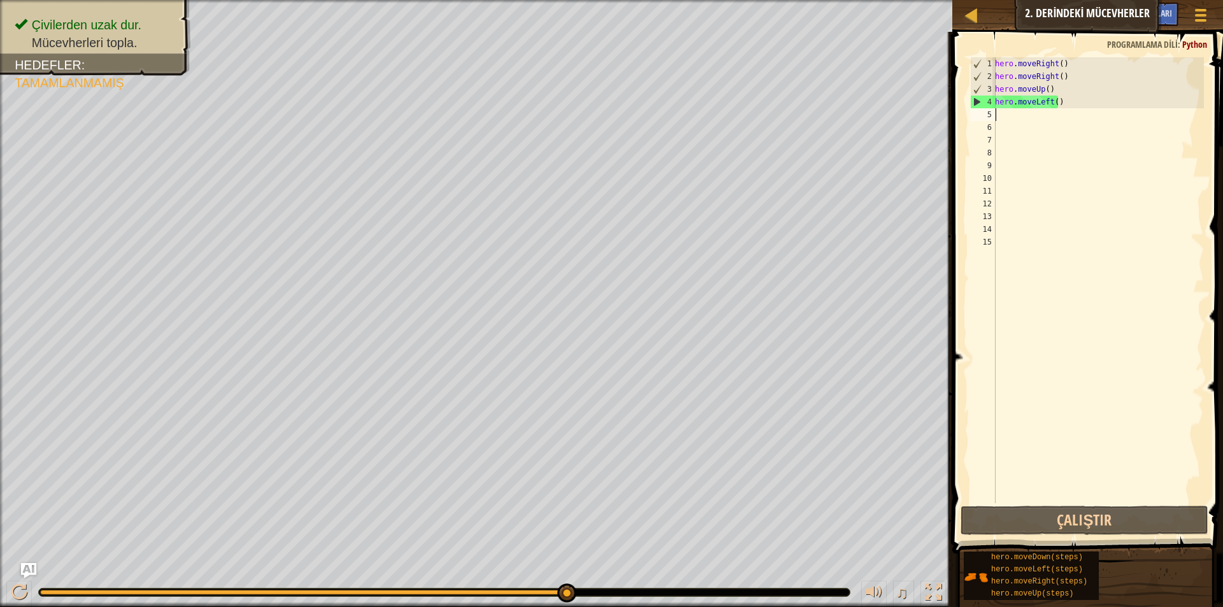
type textarea "h"
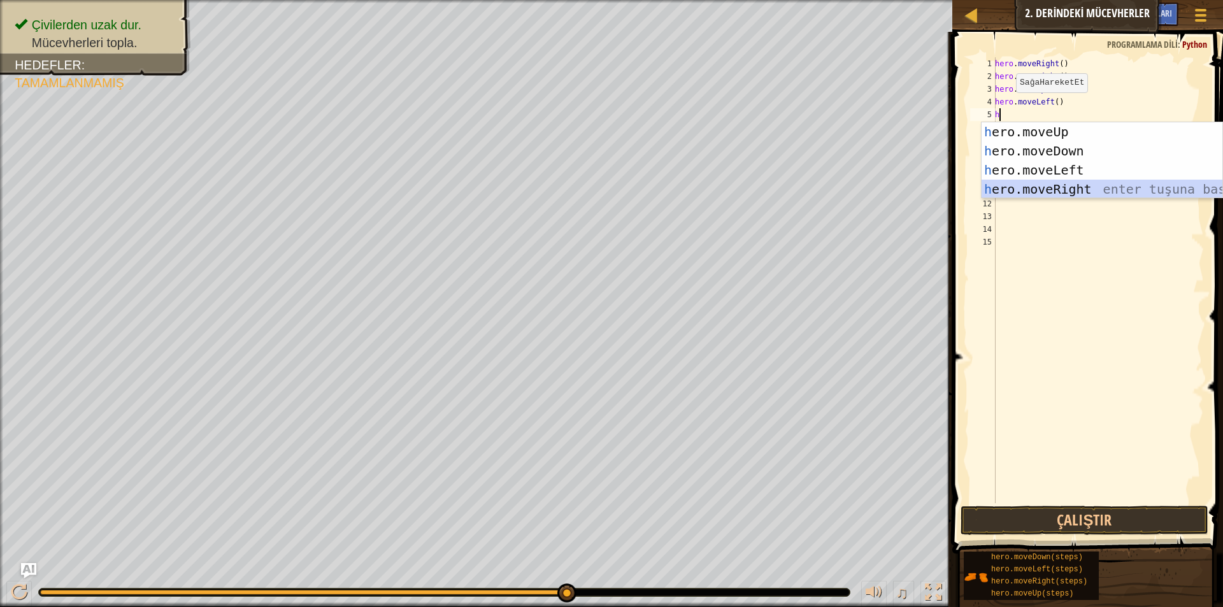
click at [1023, 186] on div "h ero.moveUp enter tuşuna bas h ero.moveDown enter tuşuna bas h ero.moveLeft en…" at bounding box center [1102, 179] width 241 height 115
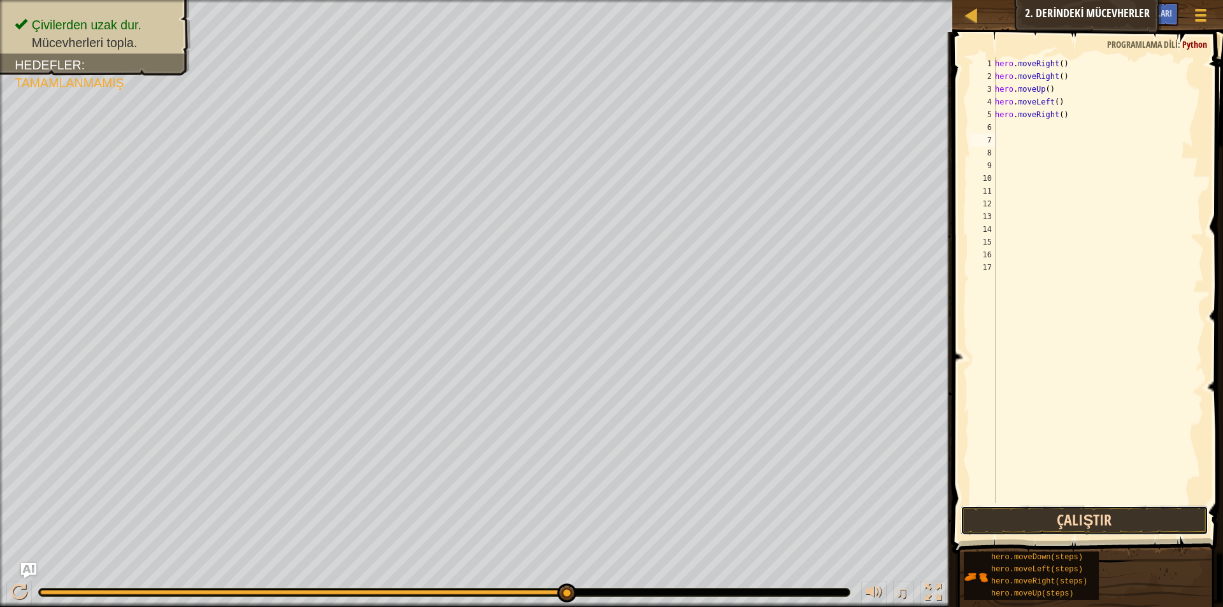
click at [1037, 524] on button "Çalıştır" at bounding box center [1085, 520] width 248 height 29
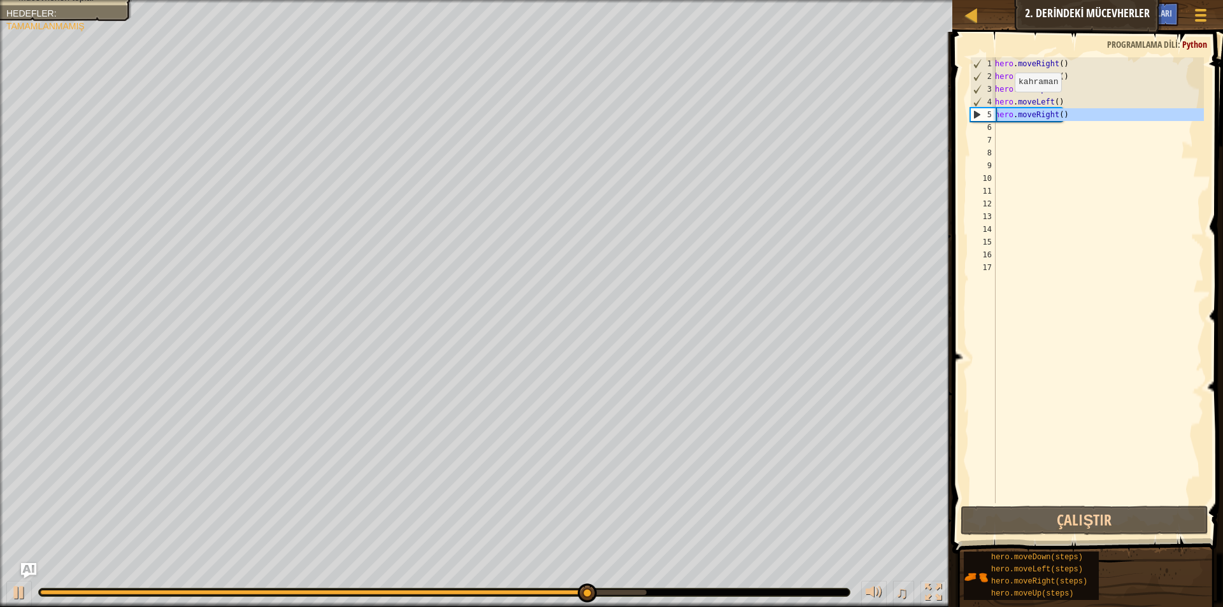
click at [844, 113] on div "Harita Bilgisayar Bilimine Giriş 2. Derindeki Mücevherler Oyun Menüsü Bitti İpu…" at bounding box center [611, 303] width 1223 height 607
type textarea "hero.moveRight()"
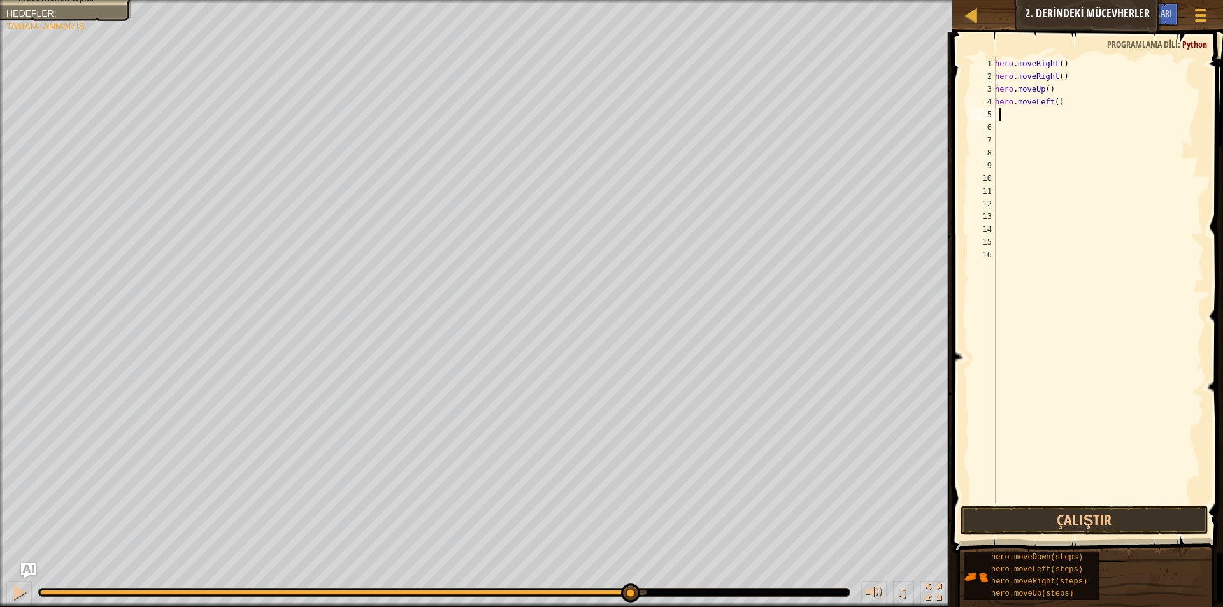
type textarea "h"
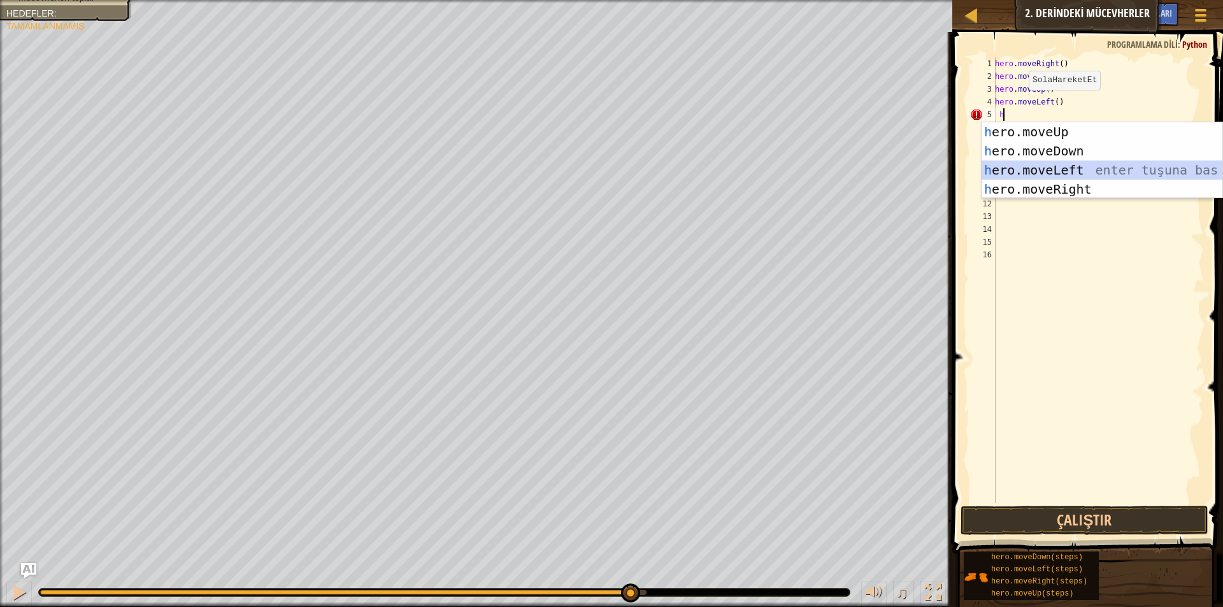
click at [1065, 168] on div "h ero.moveUp enter tuşuna bas h ero.moveDown enter tuşuna bas h ero.moveLeft en…" at bounding box center [1102, 179] width 241 height 115
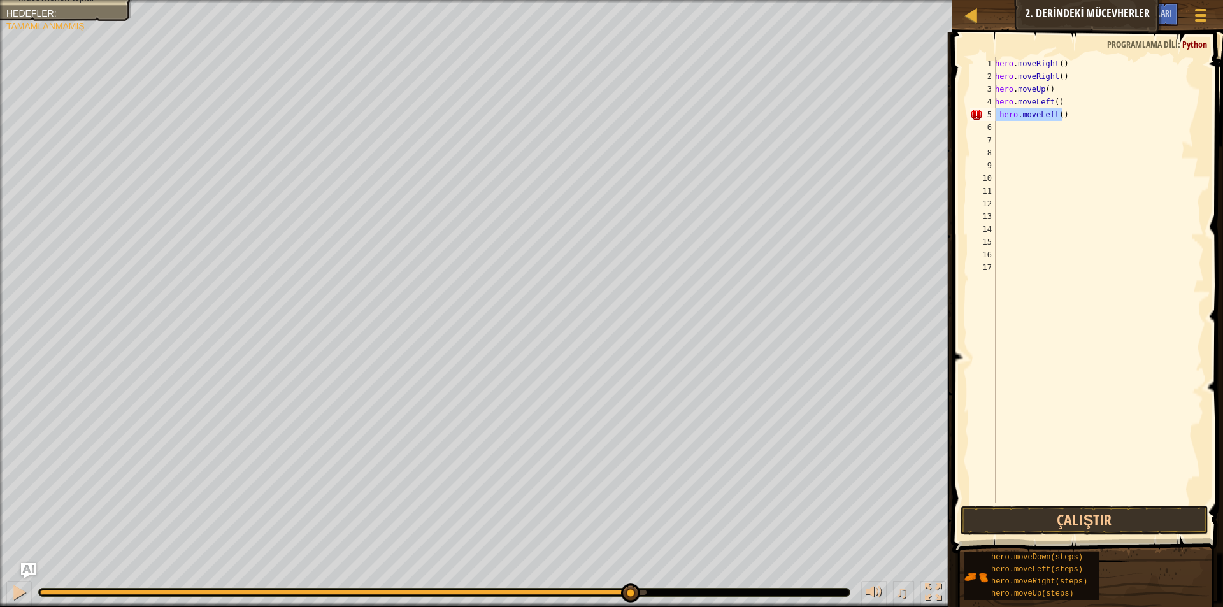
drag, startPoint x: 1069, startPoint y: 117, endPoint x: 979, endPoint y: 117, distance: 89.8
click at [979, 117] on div "1 2 3 4 5 6 7 8 9 10 11 12 13 14 15 16 17 hero . moveRight ( ) hero . moveRight…" at bounding box center [1086, 280] width 236 height 446
type textarea "hero.moveLeft()"
